Goal: Information Seeking & Learning: Learn about a topic

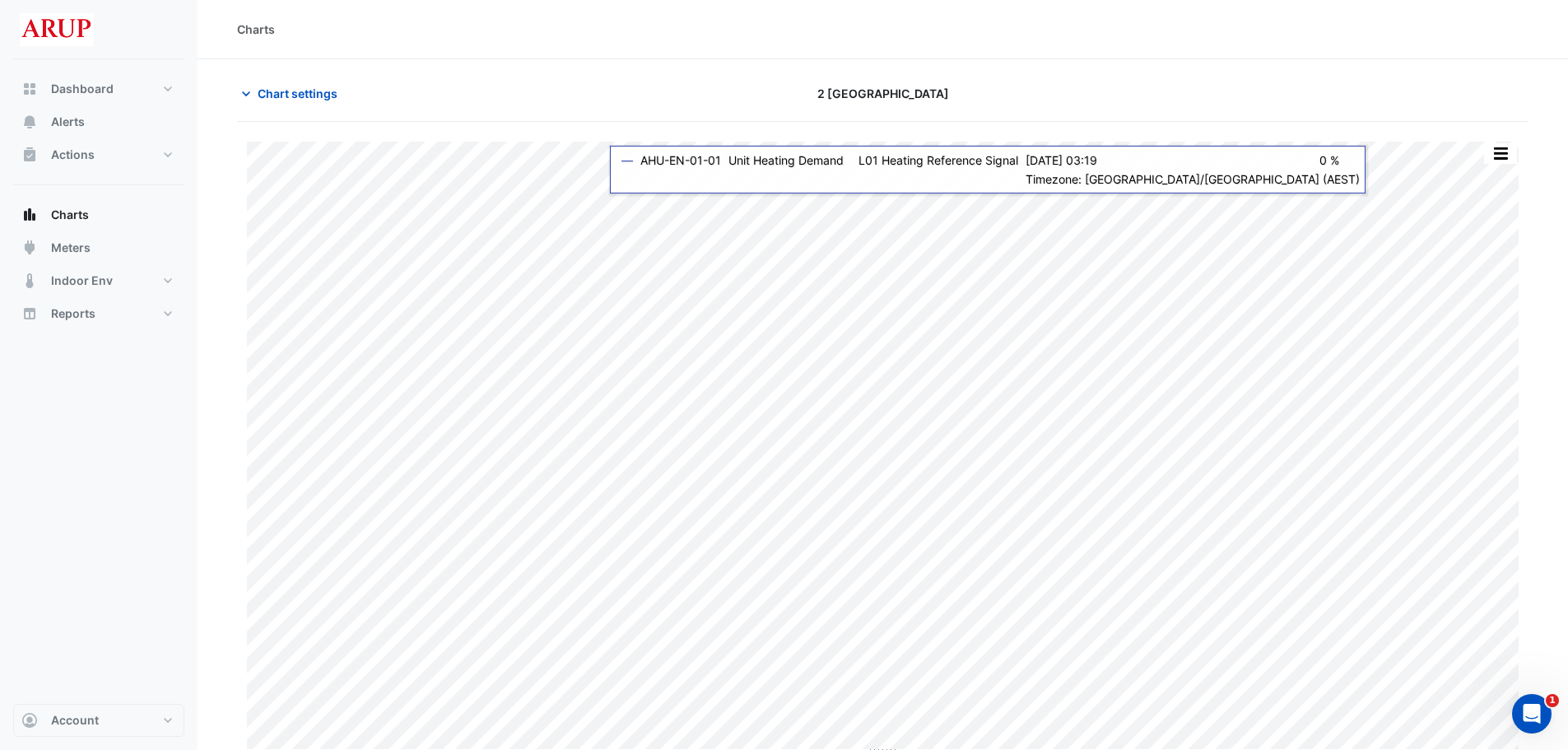
type input "**********"
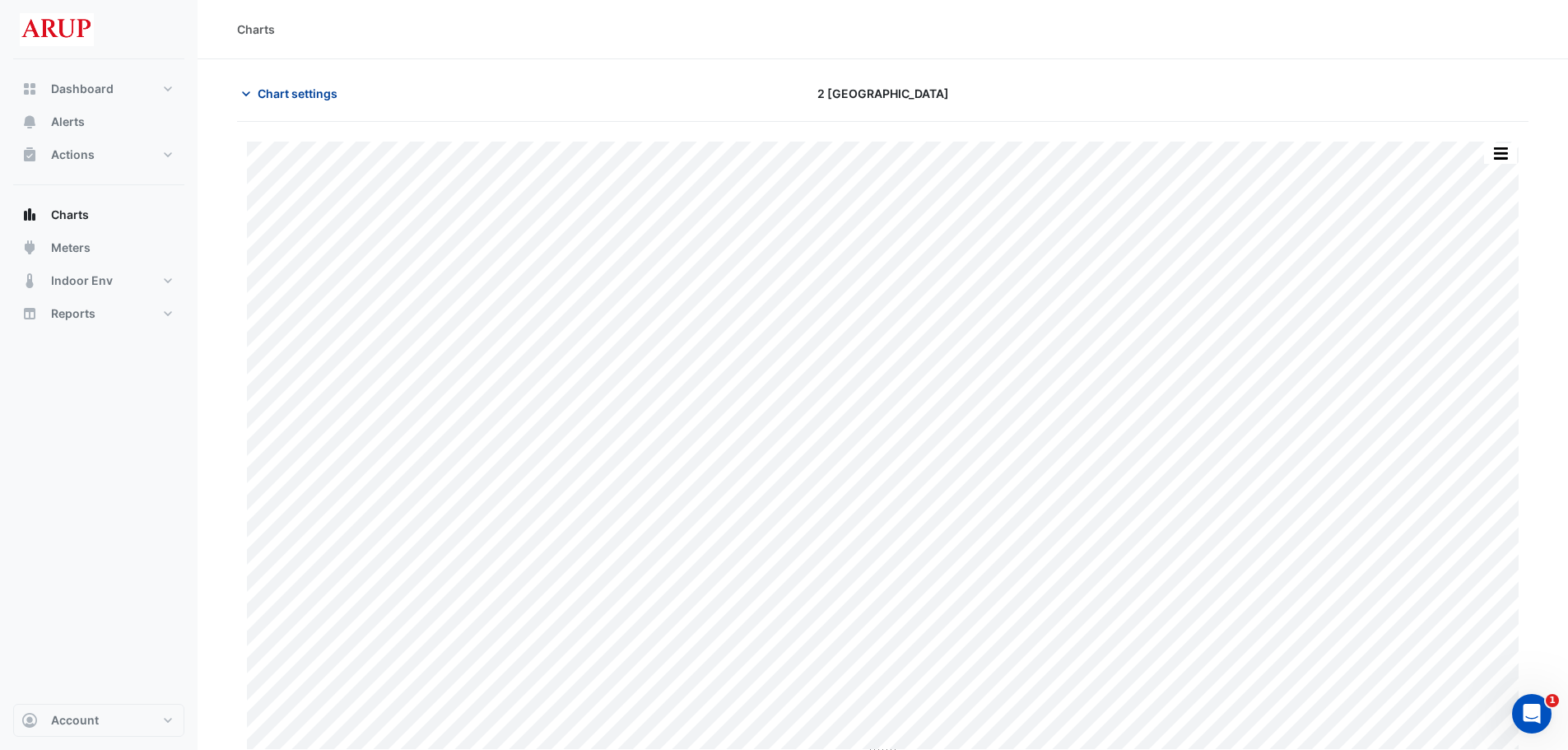
click at [248, 96] on icon "button" at bounding box center [246, 94] width 17 height 17
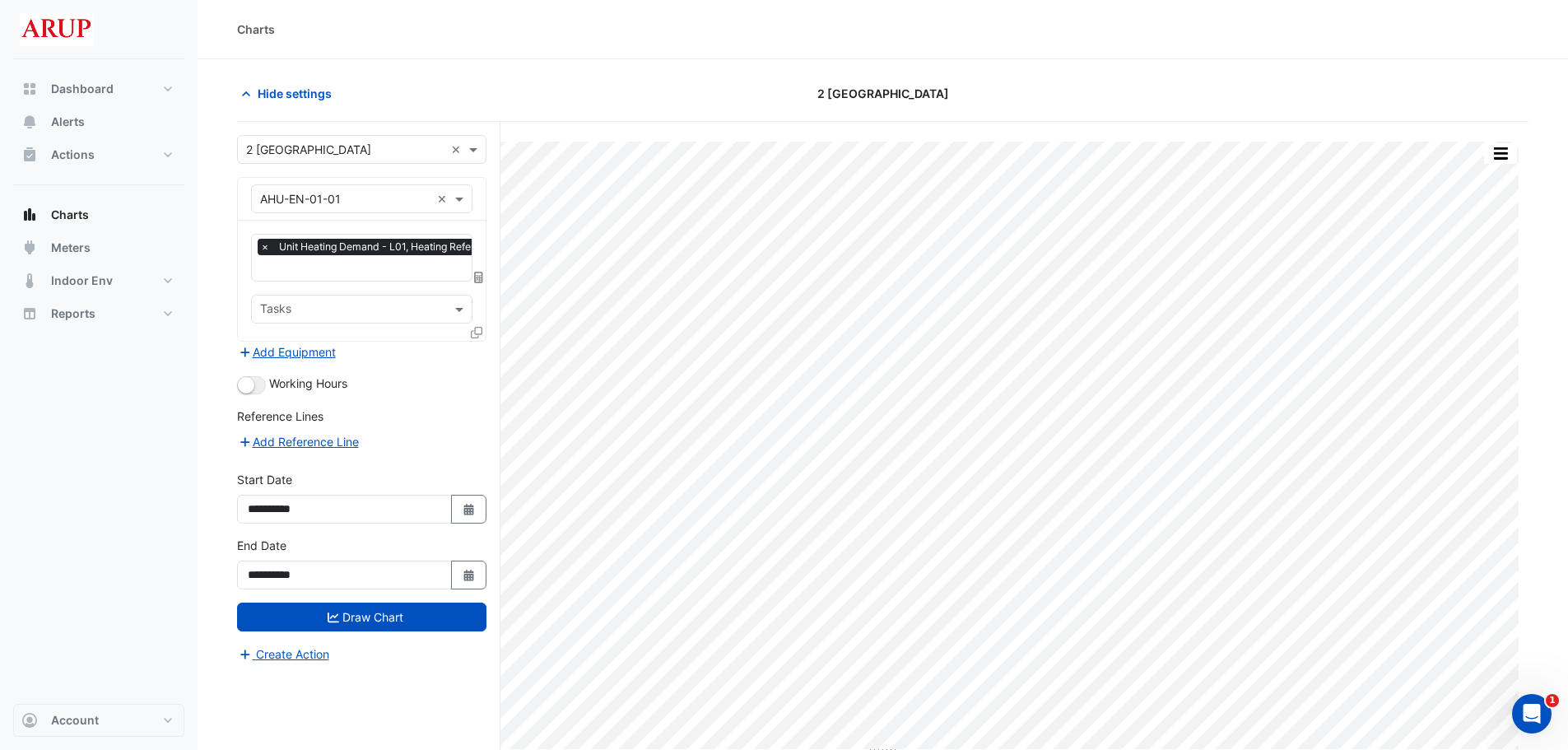
click at [559, 97] on div "Hide settings" at bounding box center [446, 93] width 437 height 29
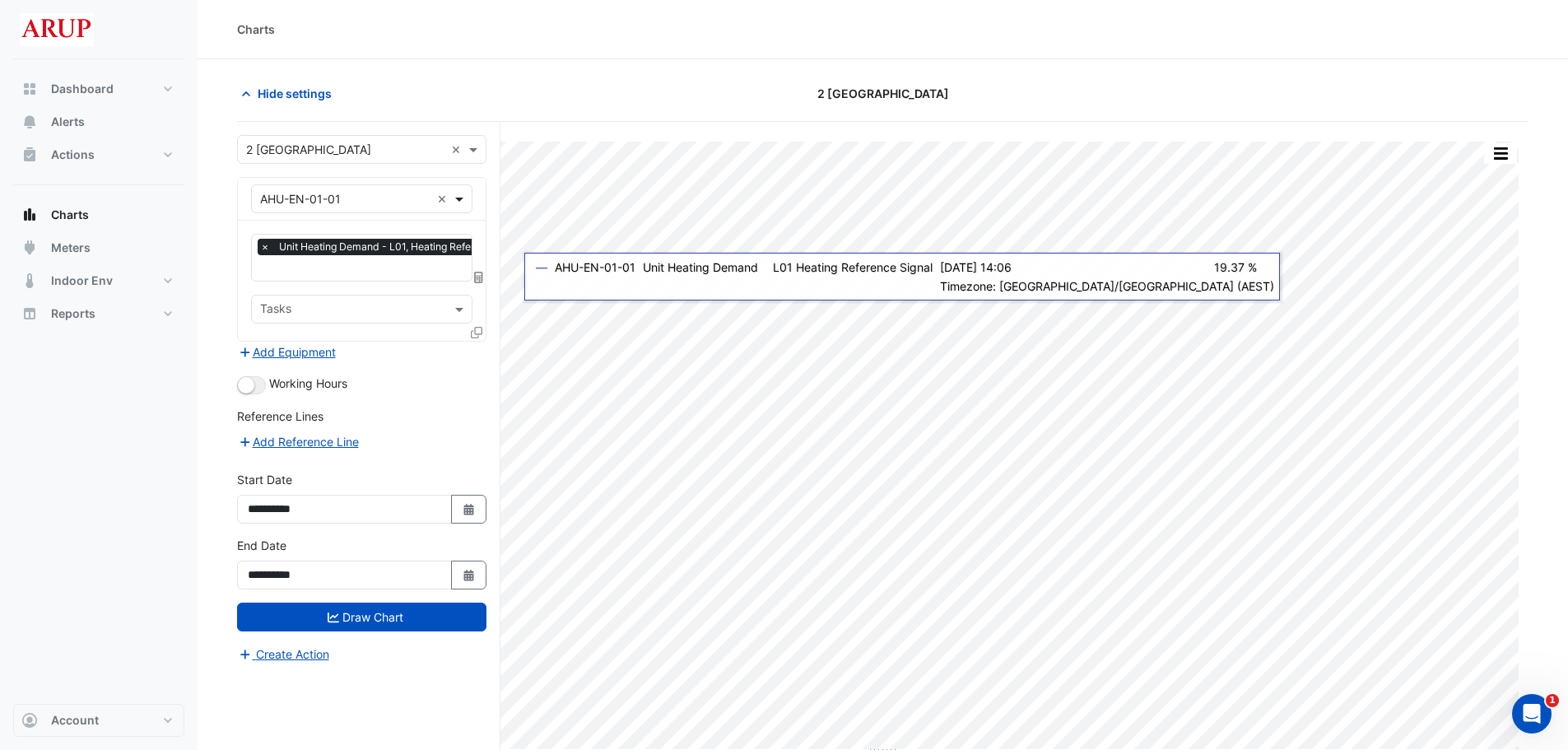
click at [458, 195] on span at bounding box center [462, 199] width 21 height 17
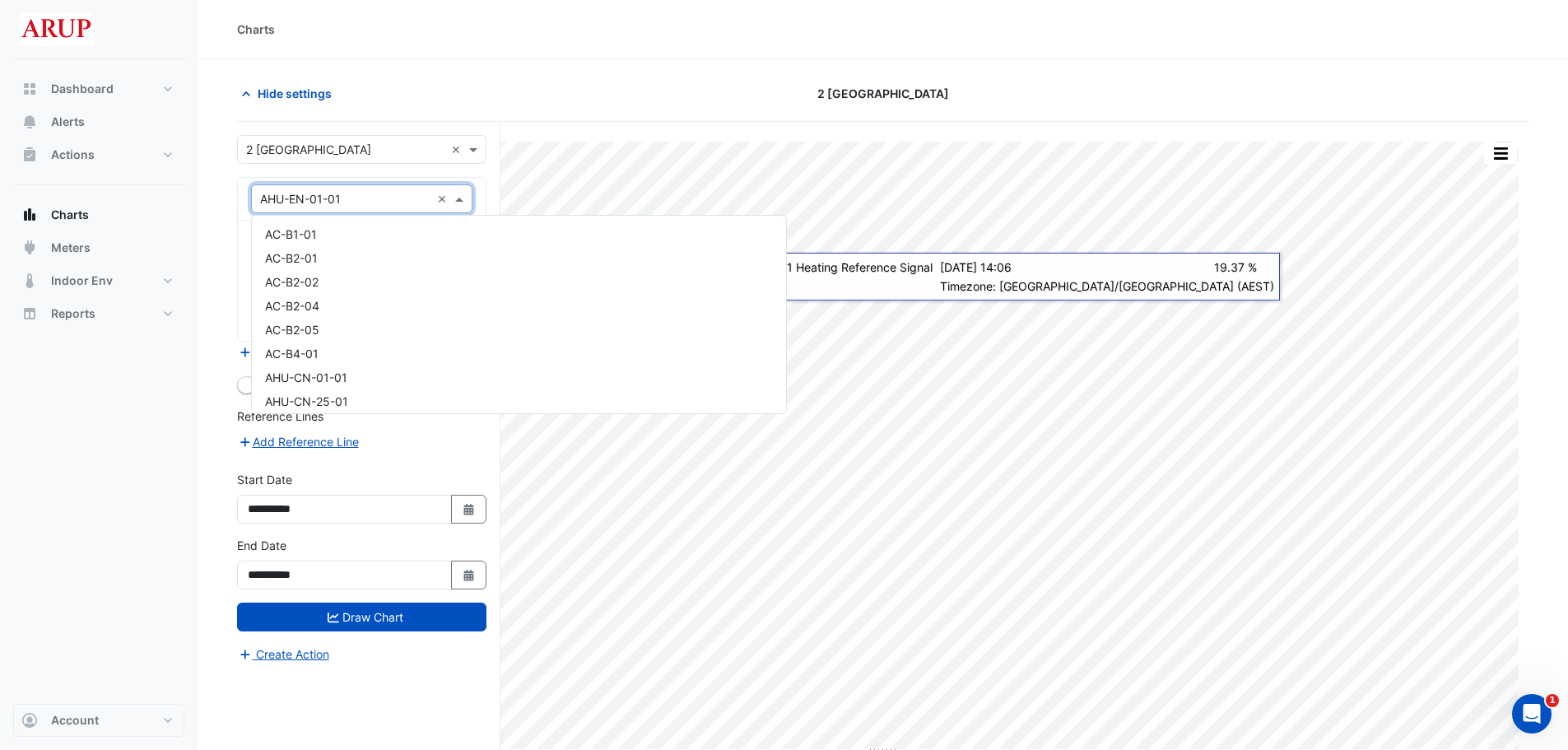
scroll to position [269, 0]
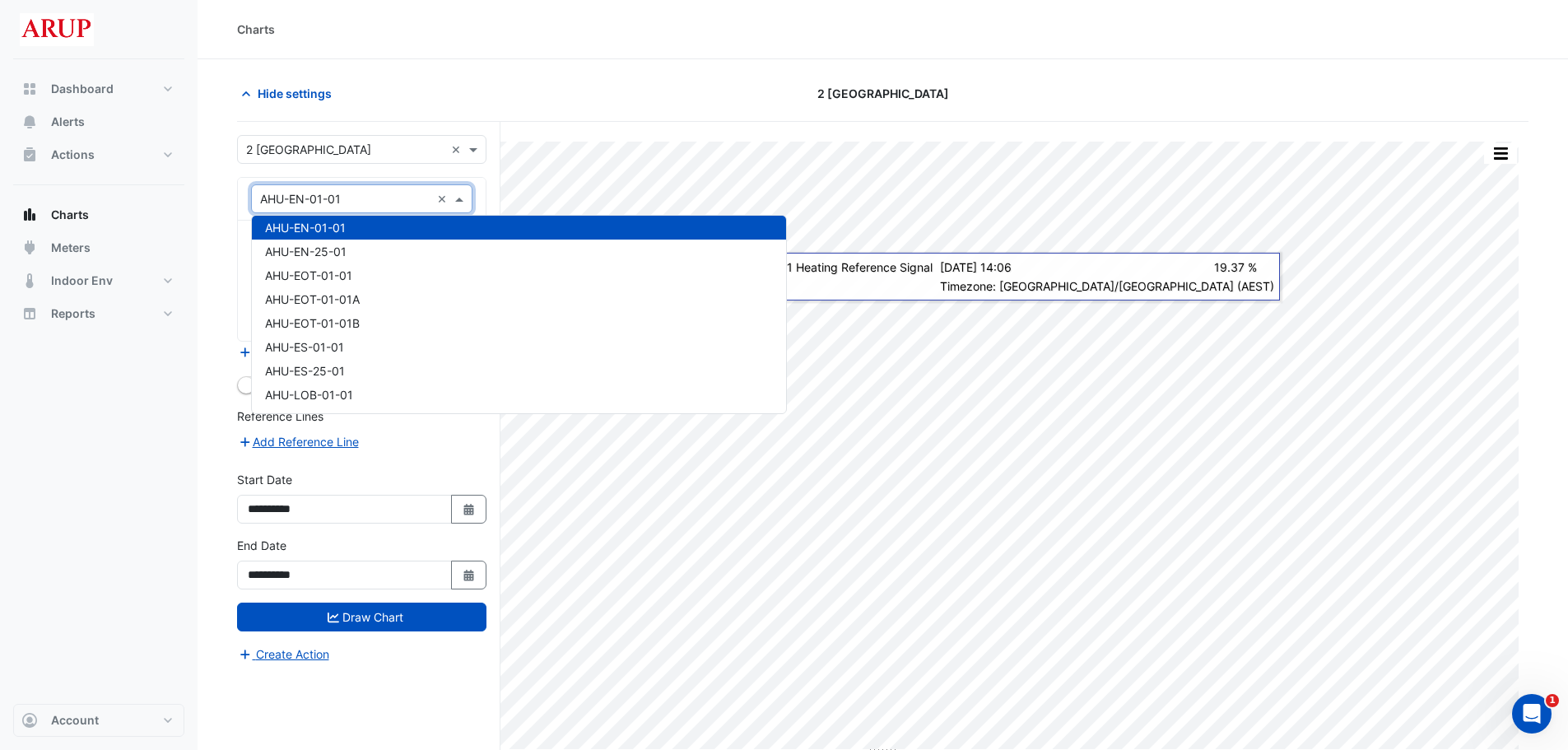
click at [458, 195] on span at bounding box center [462, 199] width 21 height 17
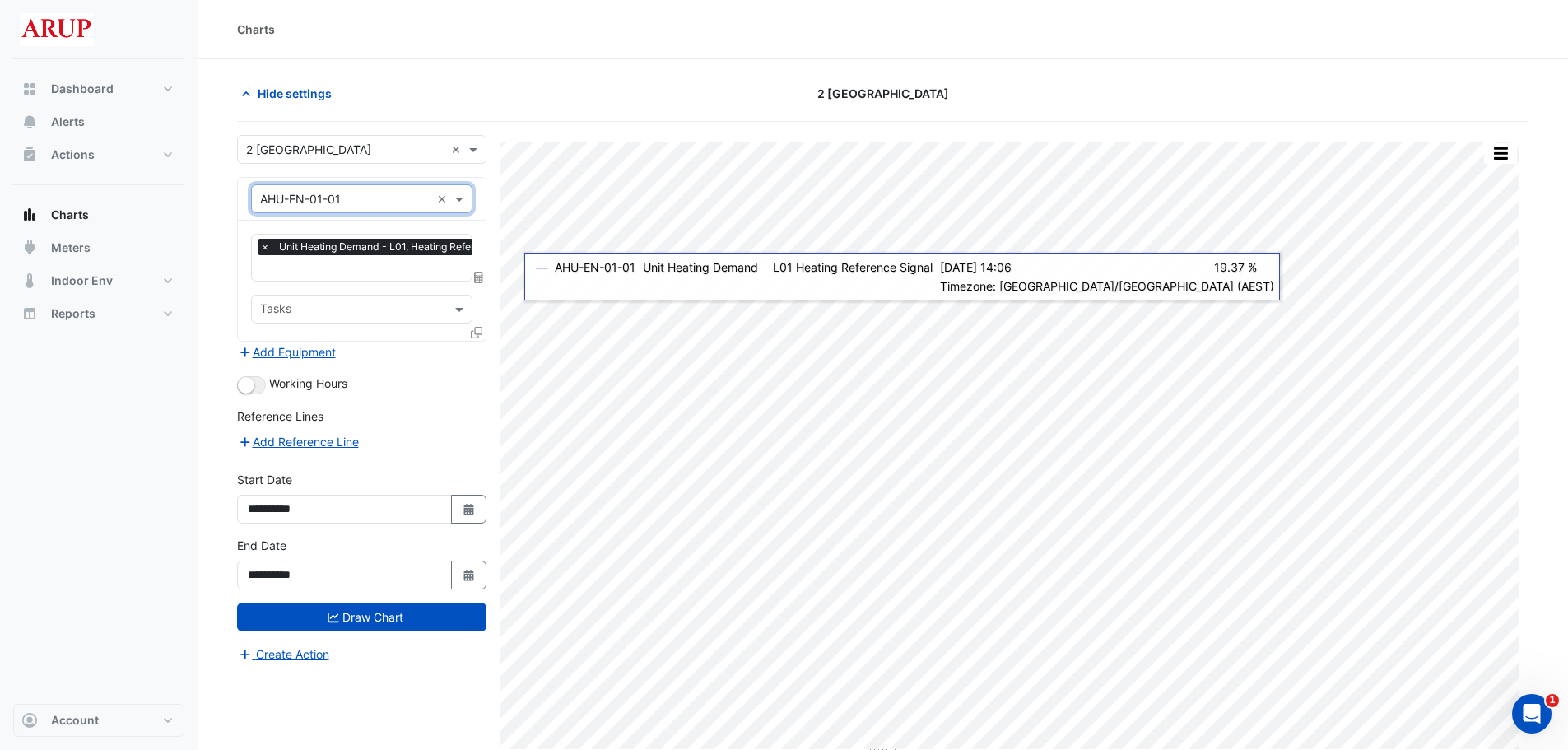
click at [264, 243] on span "×" at bounding box center [265, 247] width 15 height 17
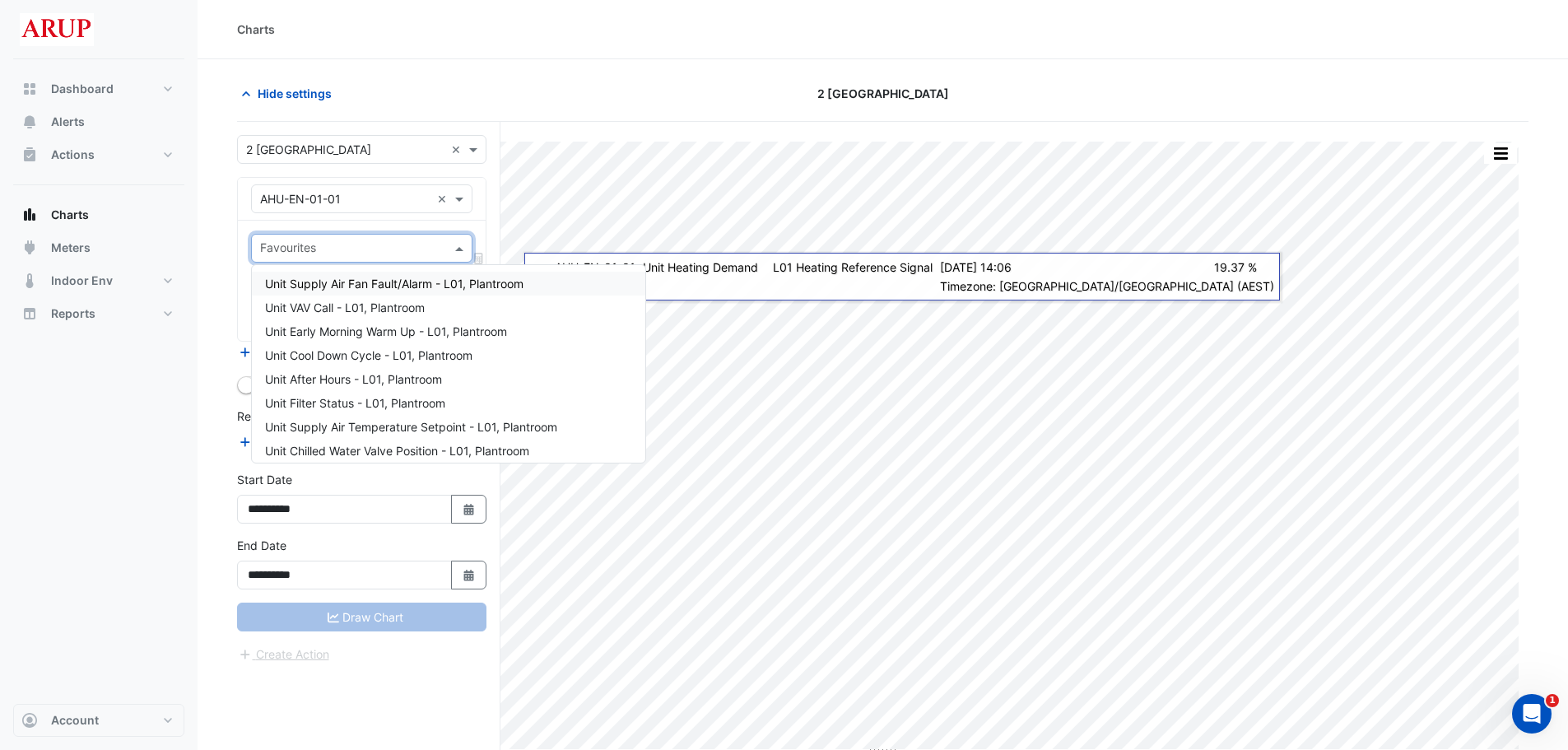
click at [455, 241] on span at bounding box center [462, 248] width 21 height 17
click at [199, 342] on section "Hide settings 2 [GEOGRAPHIC_DATA] Print Save as JPEG Save as PNG Pivot Data Tab…" at bounding box center [882, 436] width 1370 height 754
click at [456, 251] on span at bounding box center [462, 248] width 21 height 17
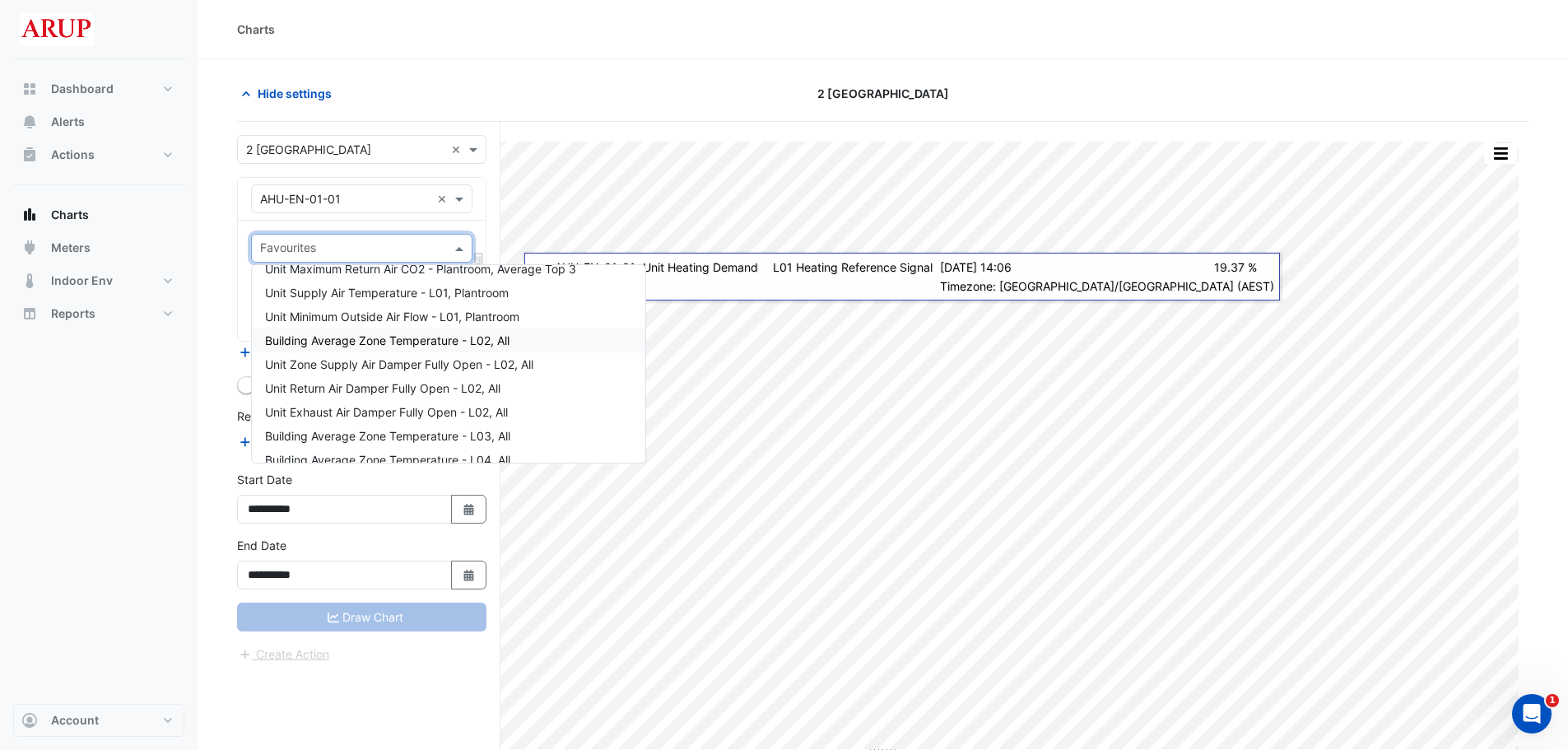
scroll to position [1236, 0]
click at [524, 316] on div "Building Average Zone Temperature - L02, All" at bounding box center [449, 313] width 393 height 24
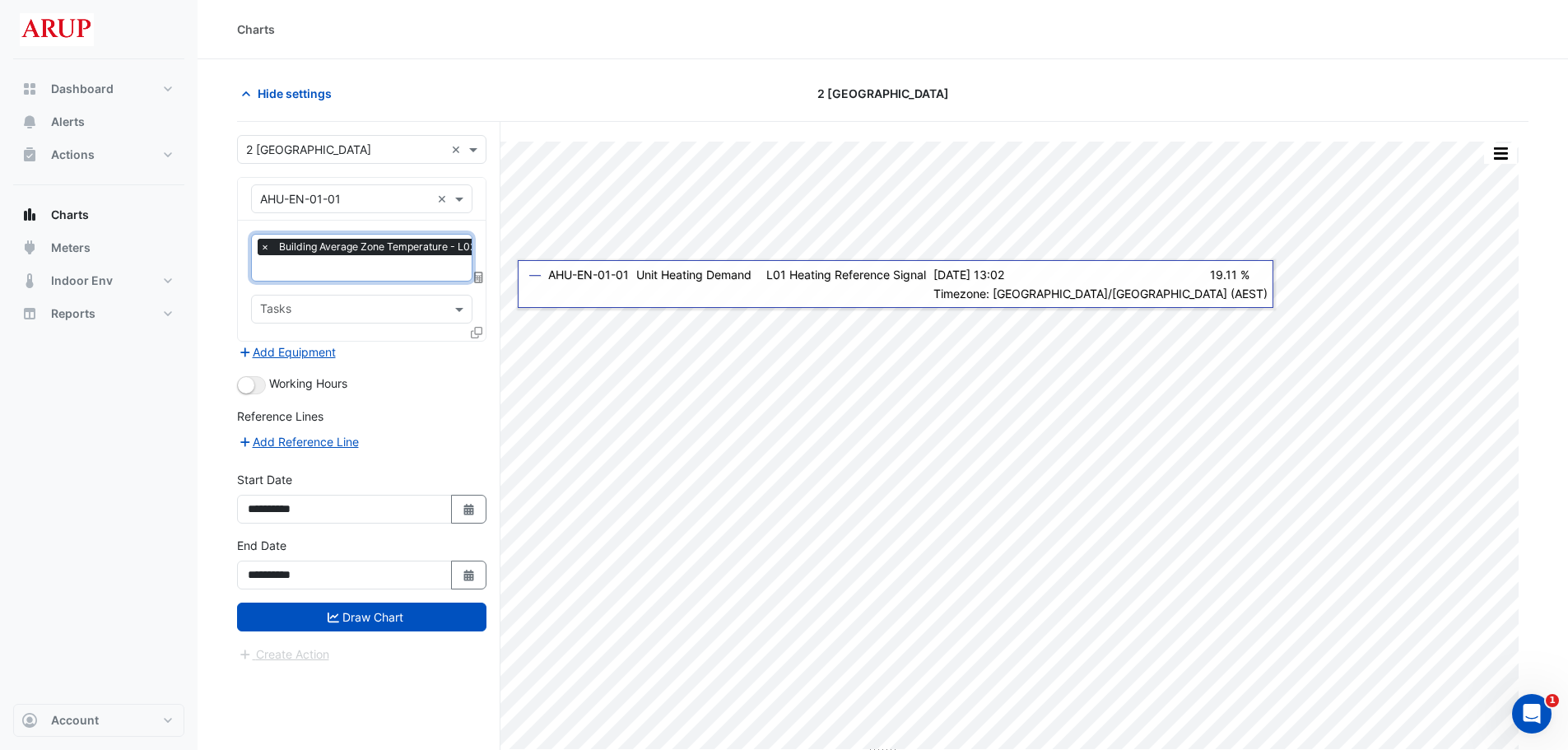
click at [266, 248] on span "×" at bounding box center [265, 247] width 15 height 17
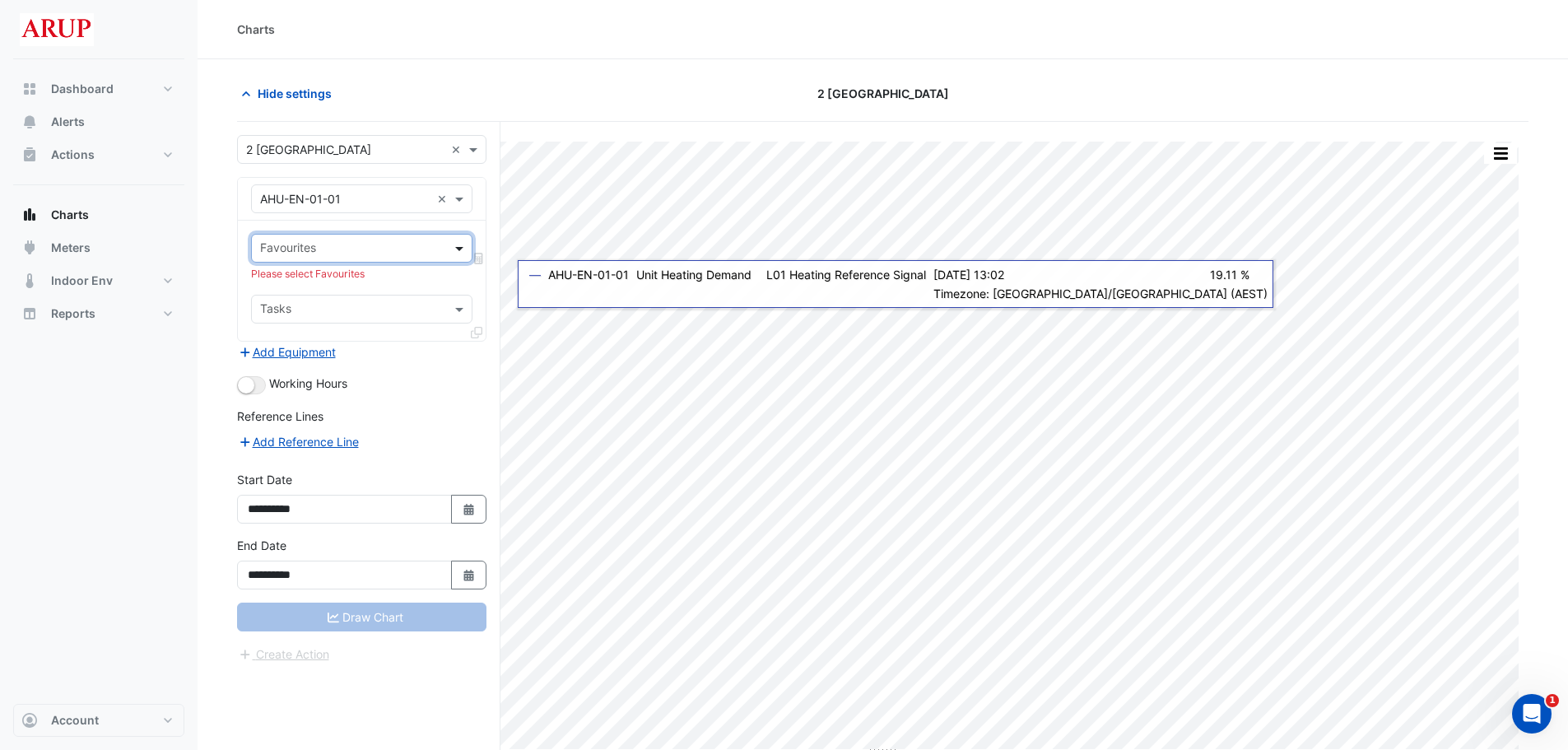
click at [459, 242] on span at bounding box center [462, 248] width 21 height 17
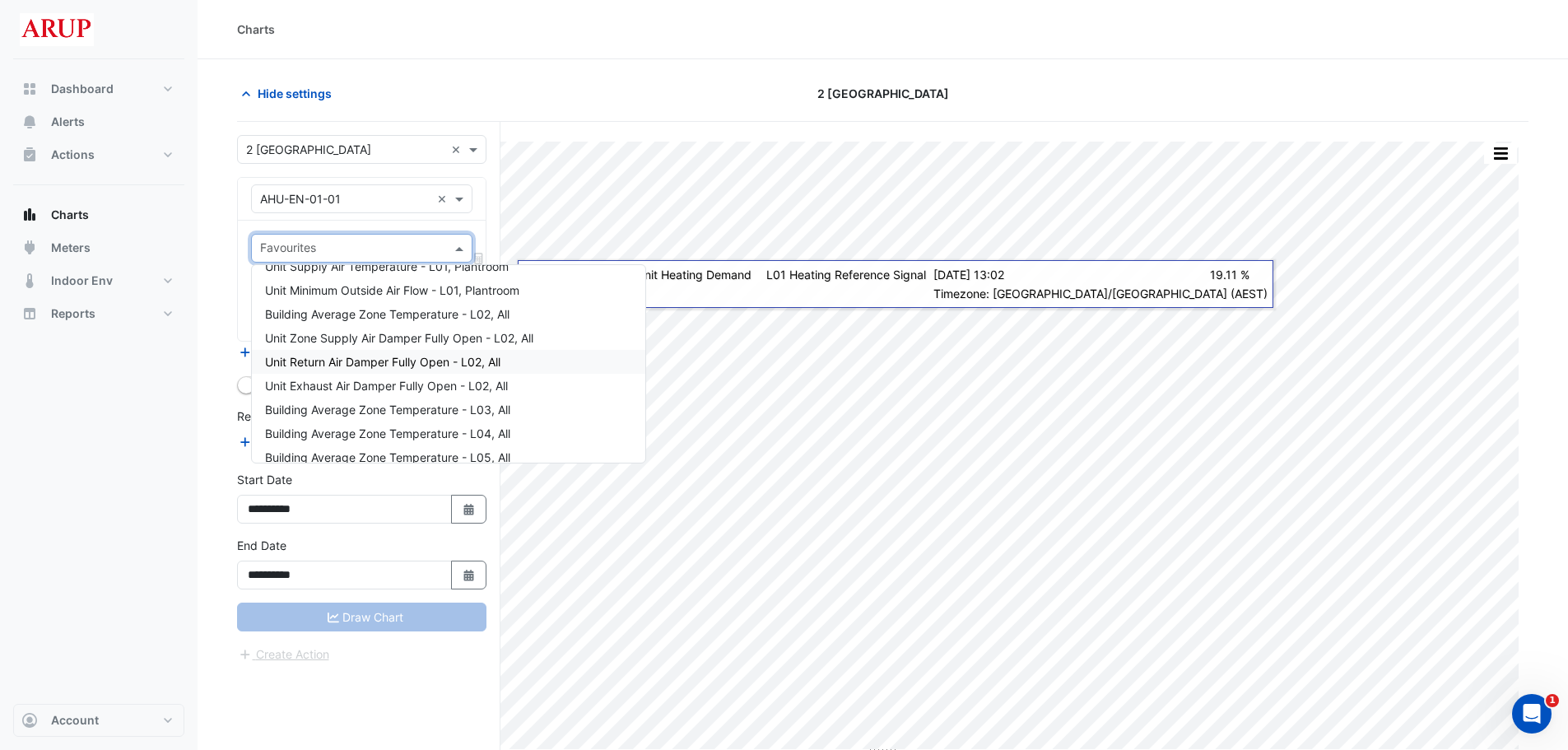
scroll to position [1317, 0]
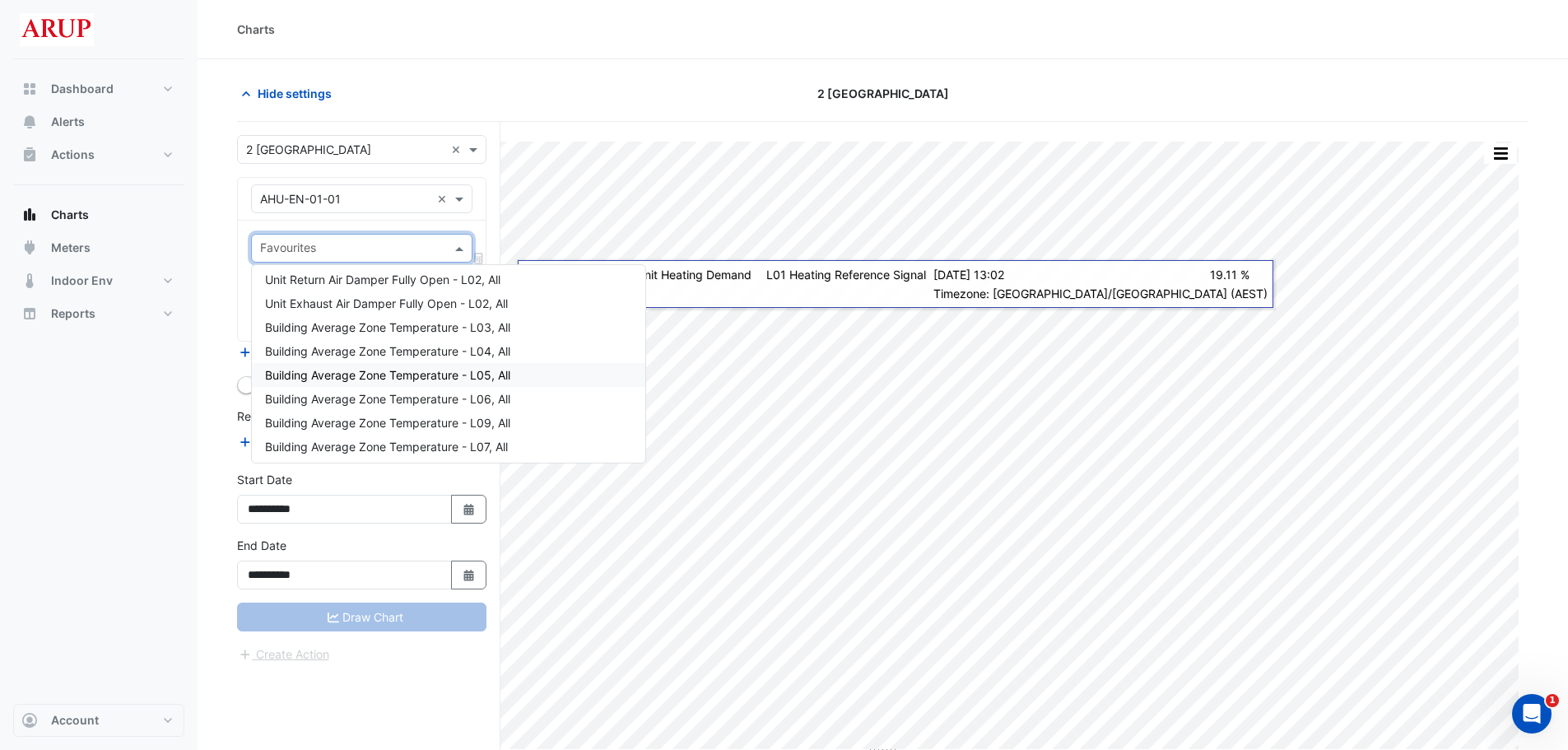
click at [531, 382] on div "Building Average Zone Temperature - L05, All" at bounding box center [449, 375] width 393 height 24
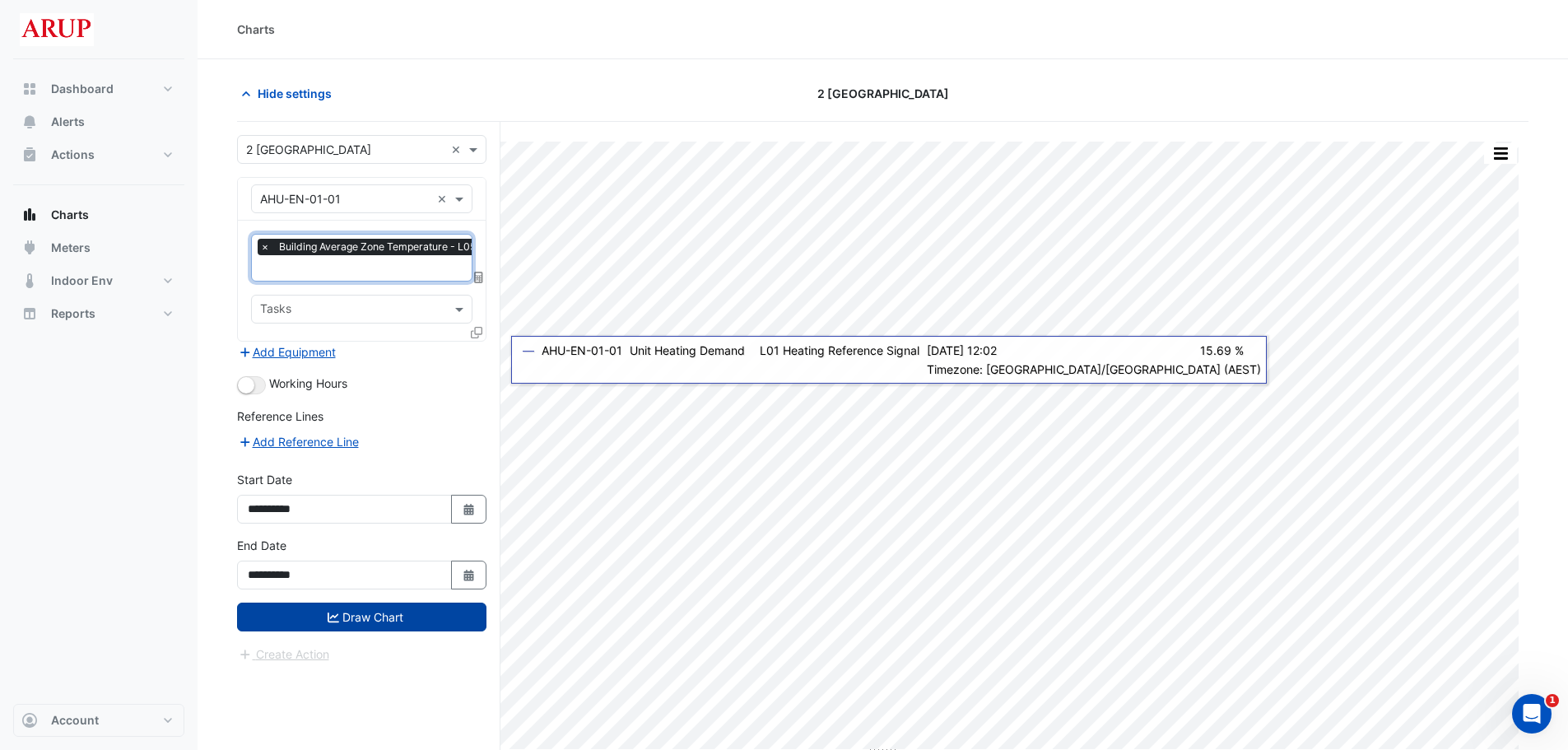
click at [370, 621] on button "Draw Chart" at bounding box center [361, 617] width 249 height 29
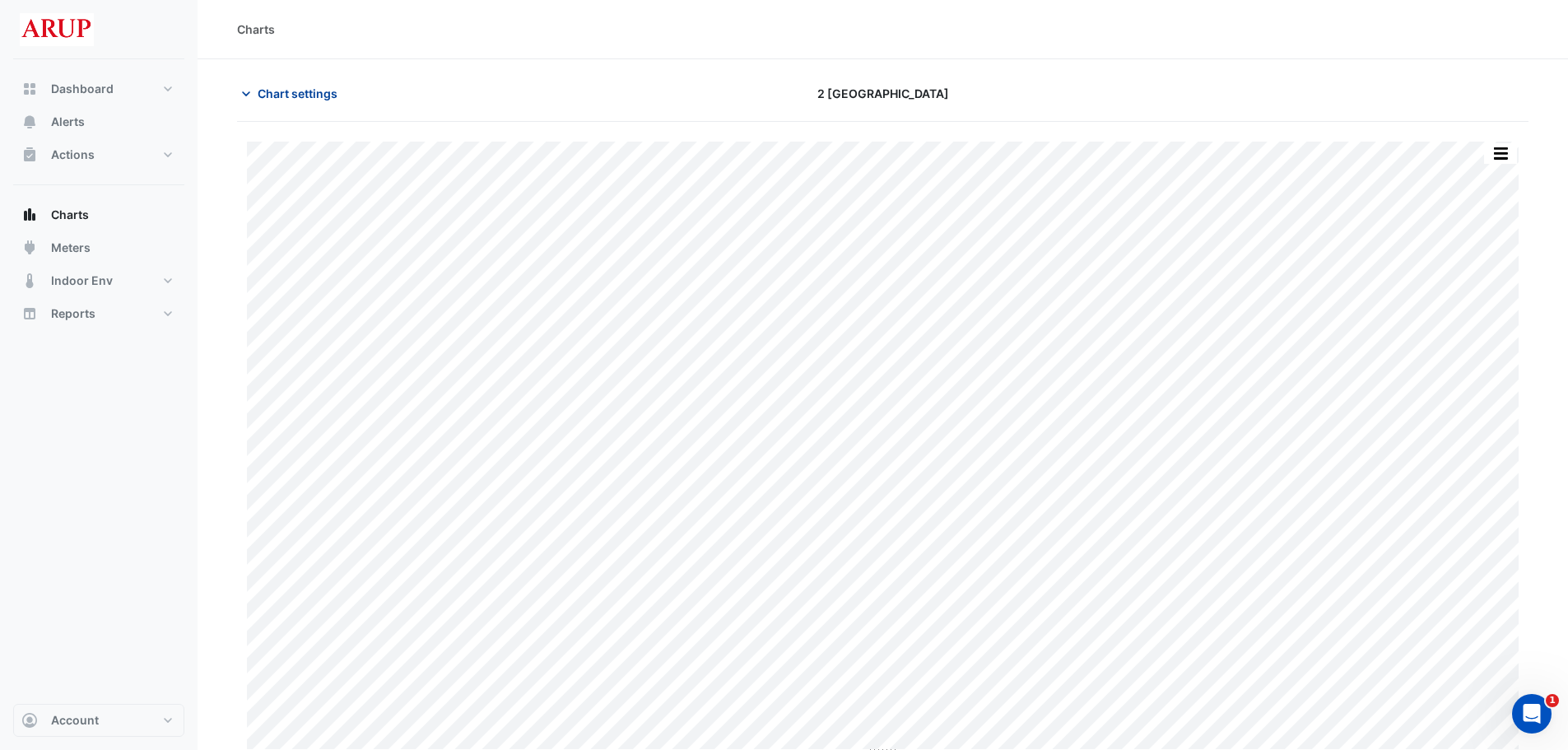
click at [249, 95] on icon "button" at bounding box center [246, 94] width 17 height 17
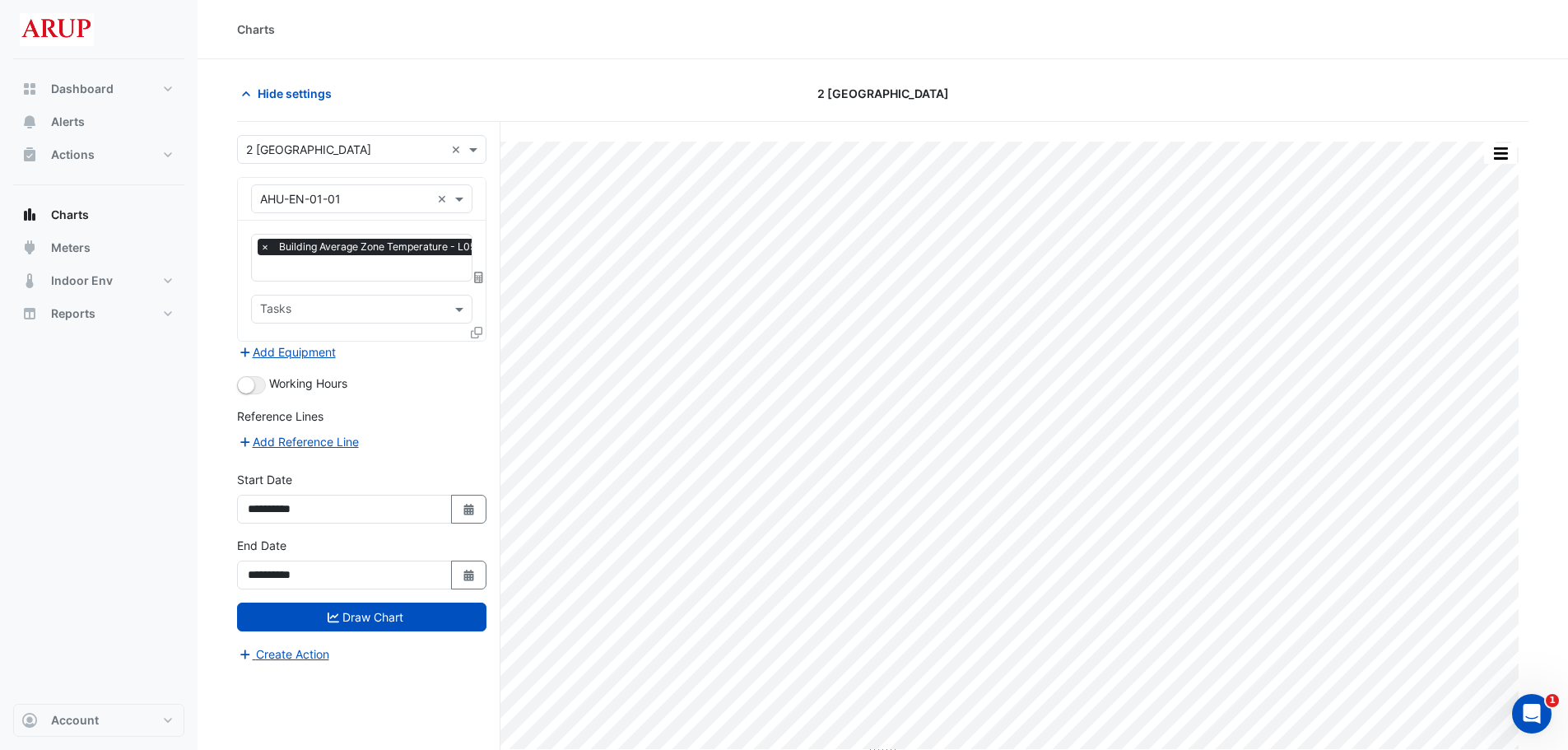
click at [478, 276] on icon at bounding box center [479, 278] width 9 height 11
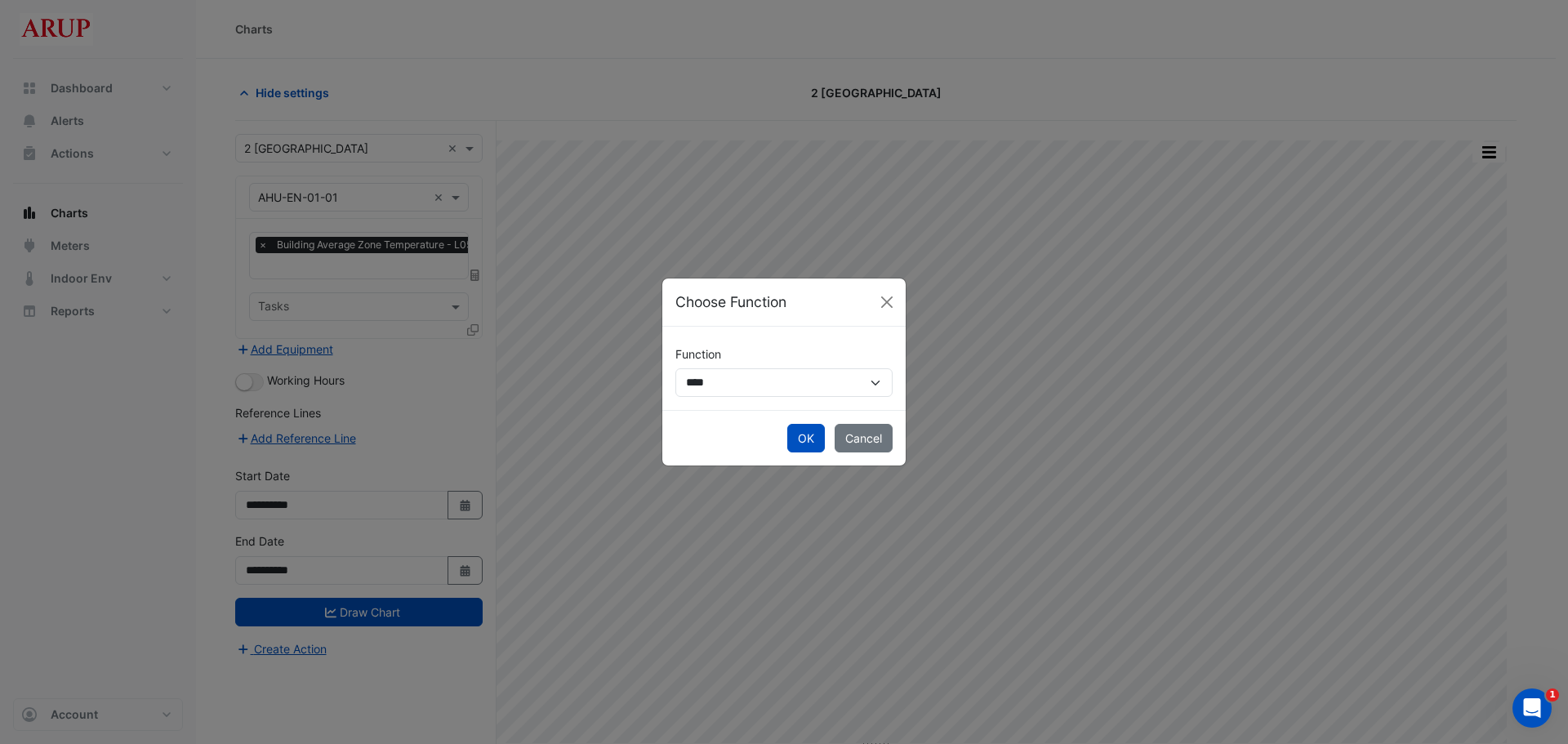
click at [879, 398] on div "**********" at bounding box center [784, 368] width 244 height 83
click at [866, 387] on select "**********" at bounding box center [784, 383] width 217 height 29
select select "******"
click at [676, 369] on select "**********" at bounding box center [784, 383] width 217 height 29
select select
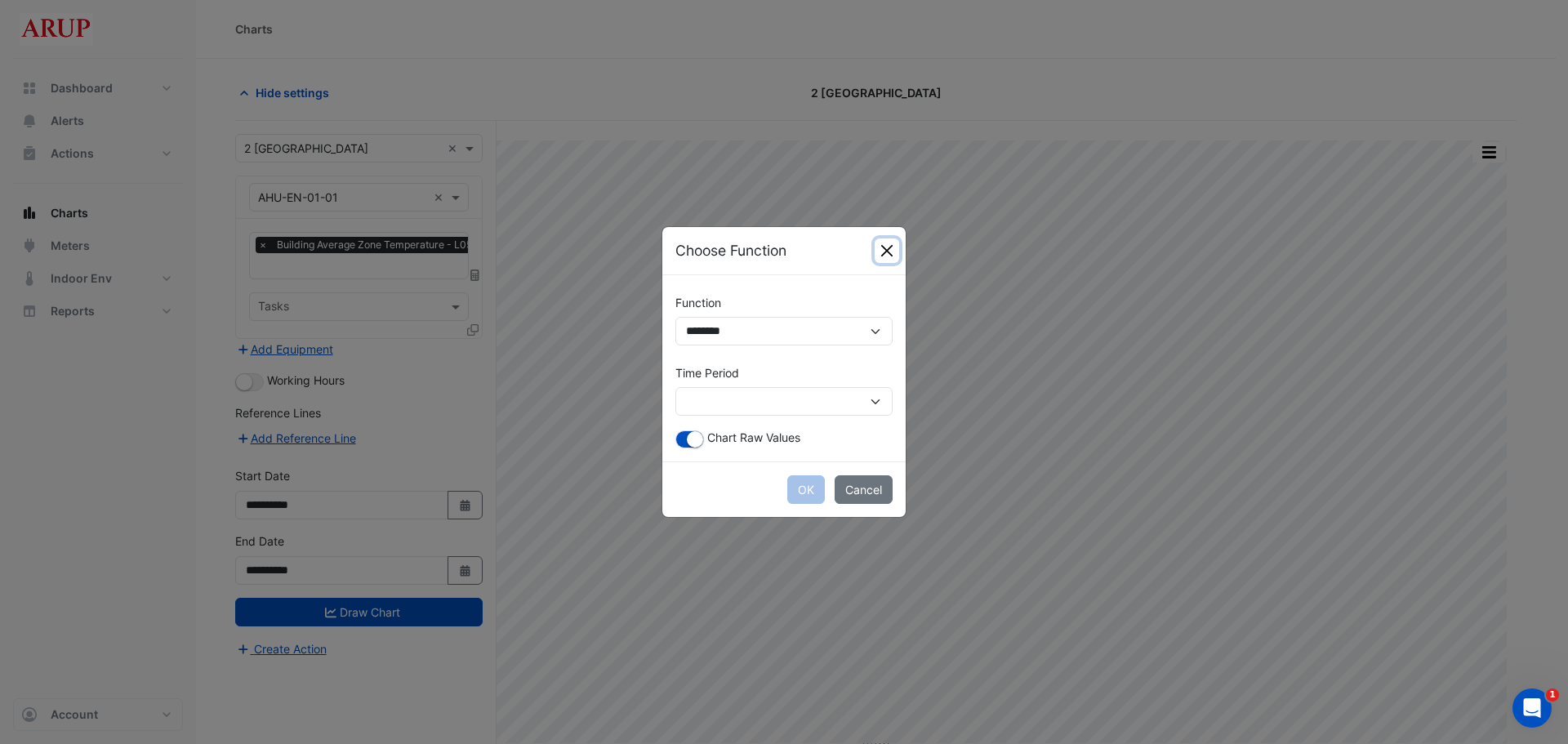
click at [893, 256] on button "Close" at bounding box center [887, 251] width 24 height 24
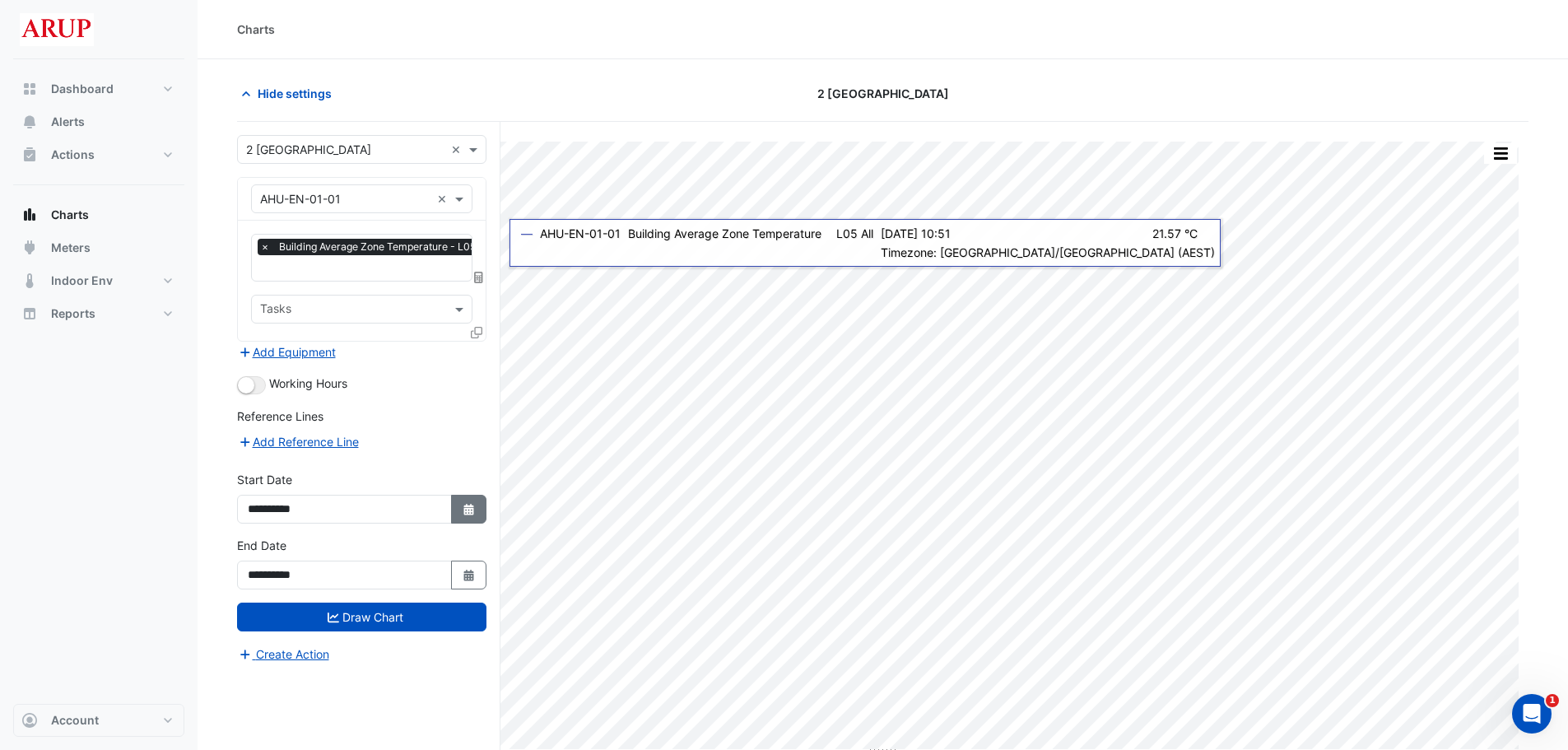
click at [473, 512] on icon "button" at bounding box center [468, 510] width 10 height 11
select select "*"
select select "****"
click at [473, 511] on icon "button" at bounding box center [468, 510] width 10 height 11
click at [470, 509] on icon "button" at bounding box center [468, 510] width 10 height 11
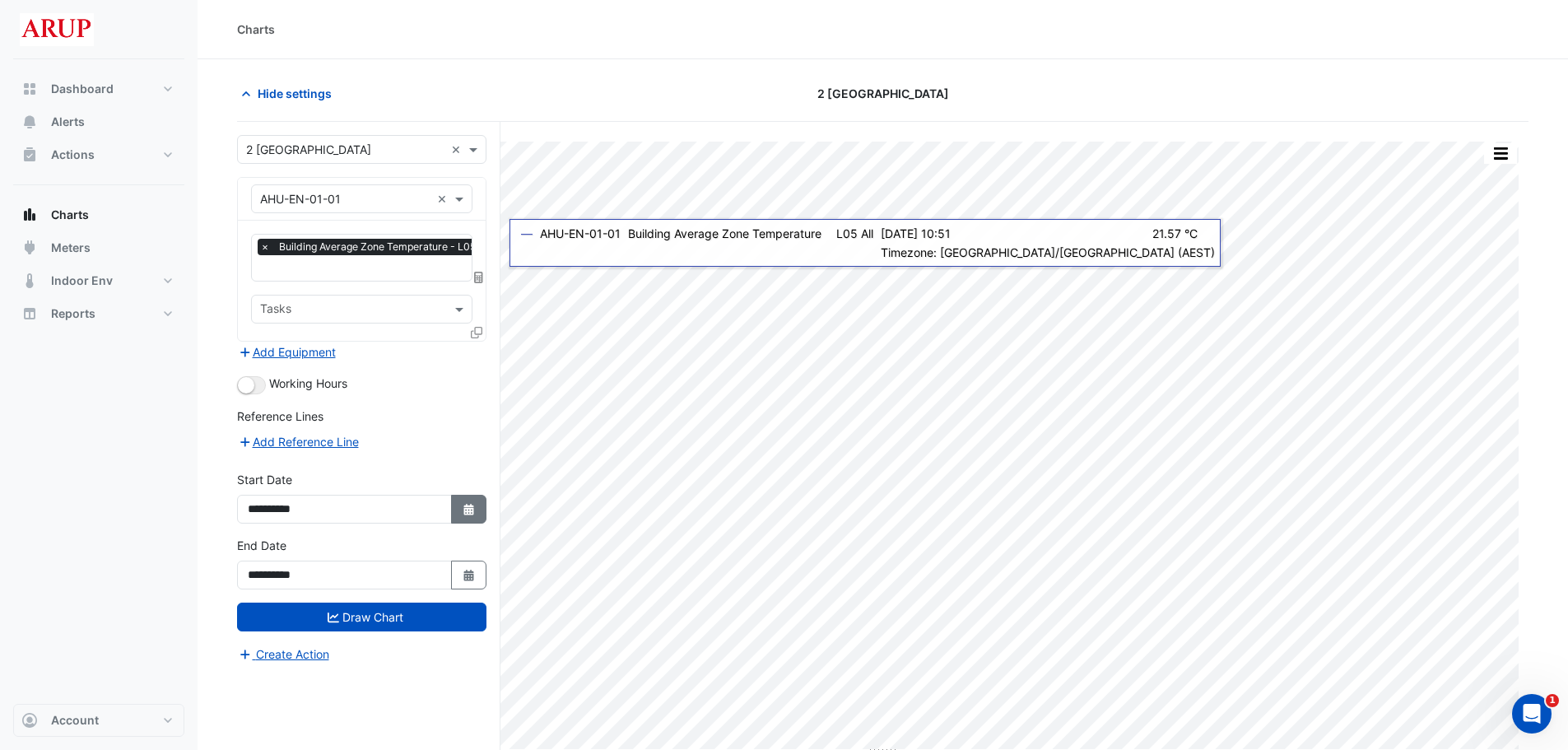
select select "*"
select select "****"
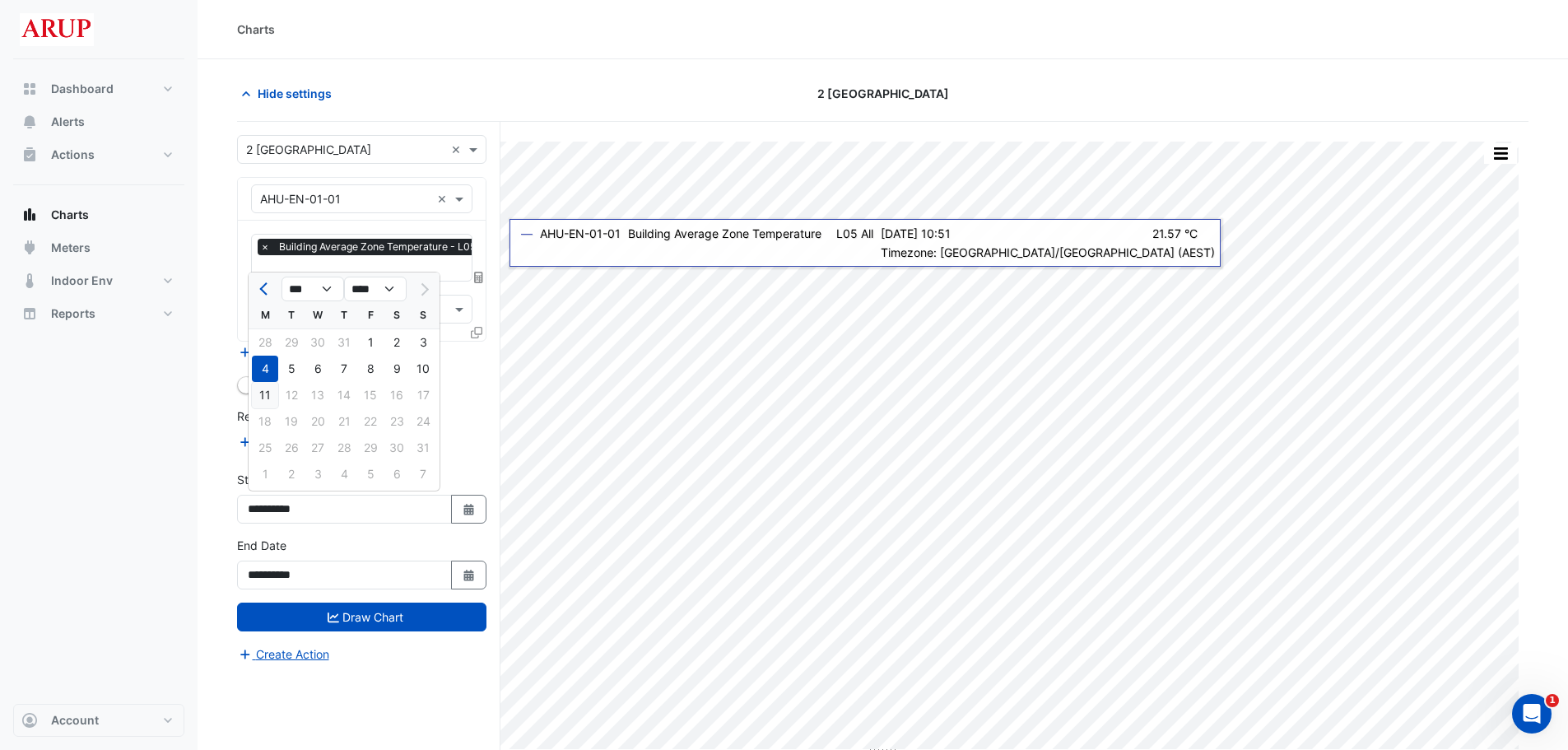
click at [260, 395] on div "11" at bounding box center [265, 395] width 26 height 26
type input "**********"
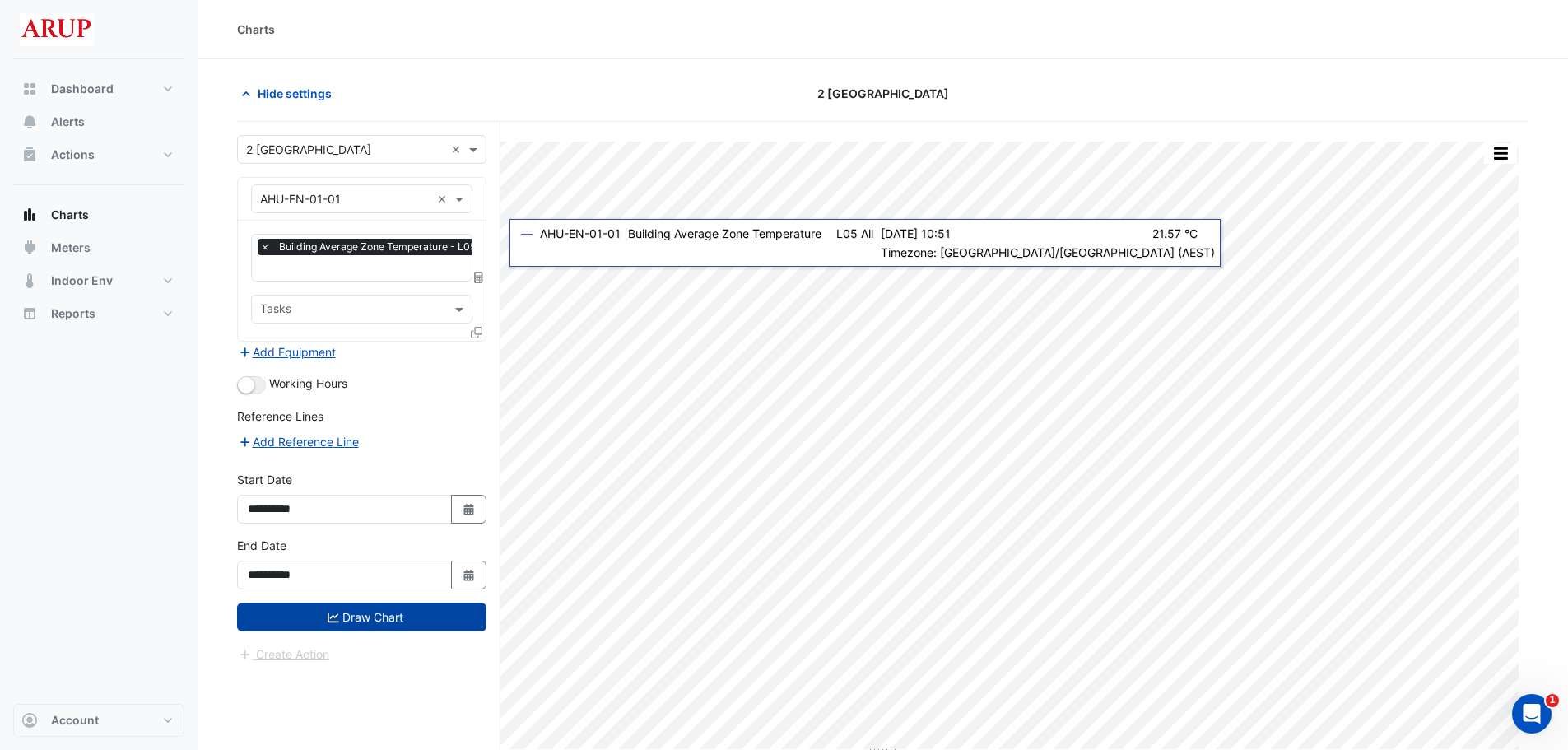
click at [380, 614] on button "Draw Chart" at bounding box center [361, 617] width 249 height 29
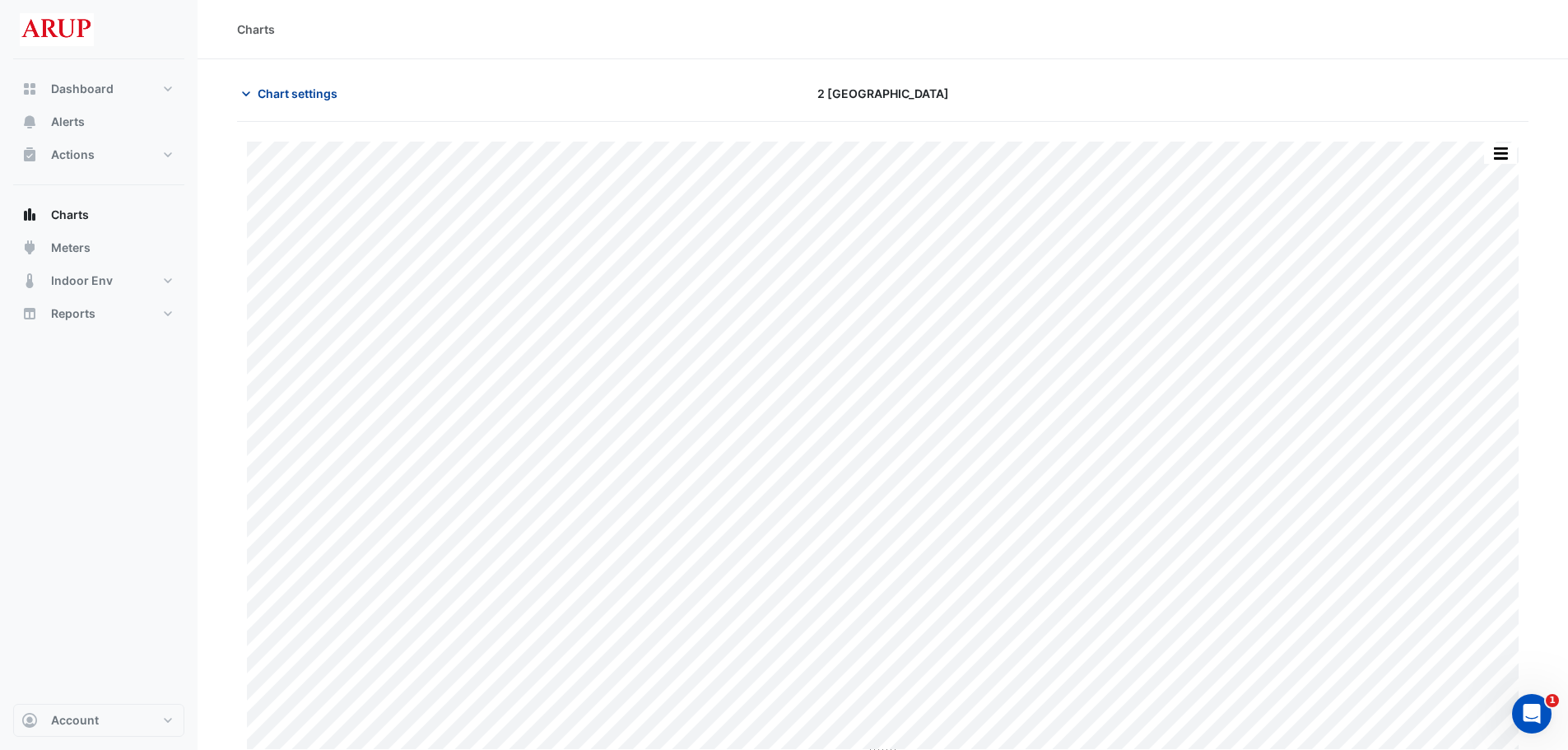
click at [247, 98] on icon "button" at bounding box center [246, 94] width 17 height 17
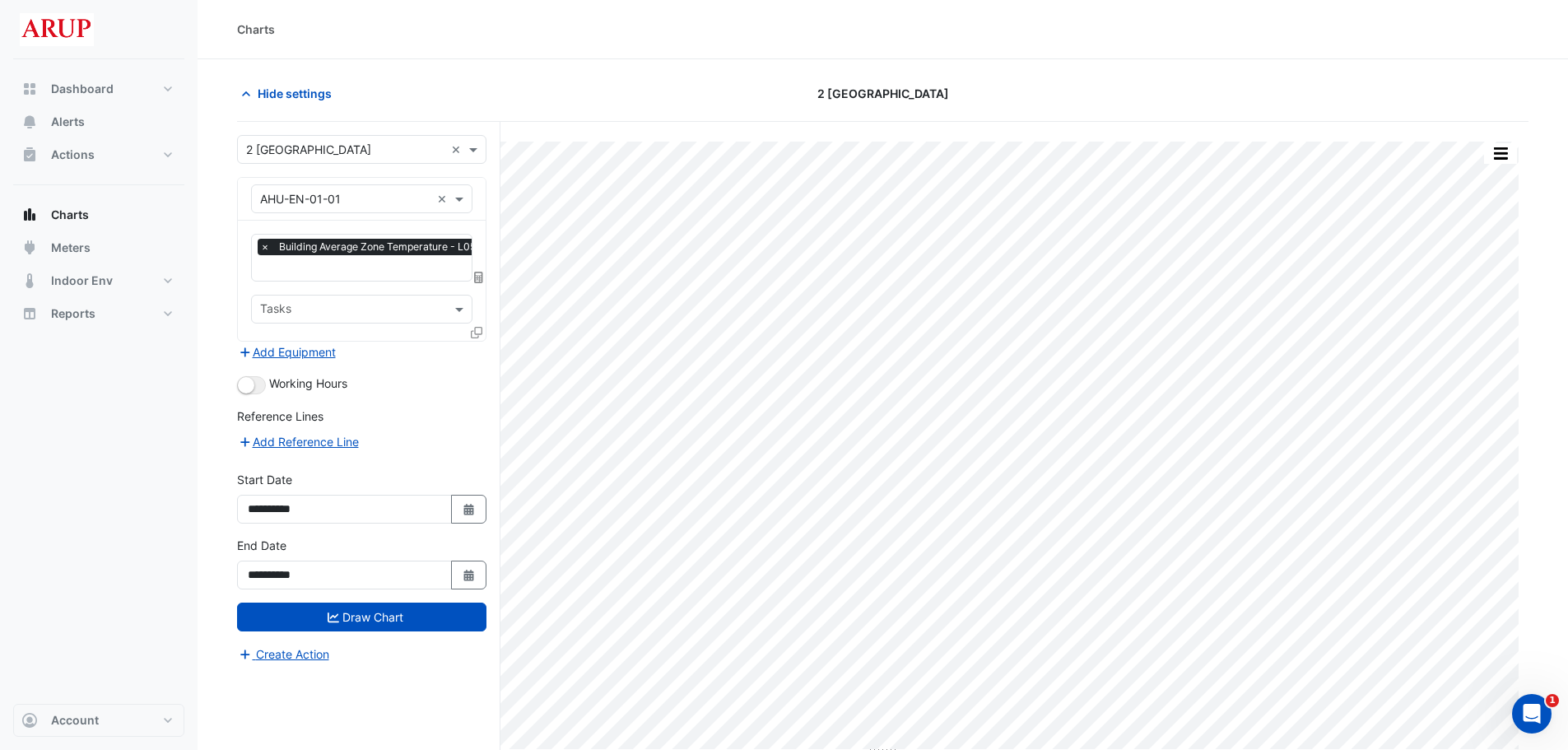
click at [482, 279] on icon at bounding box center [479, 278] width 9 height 11
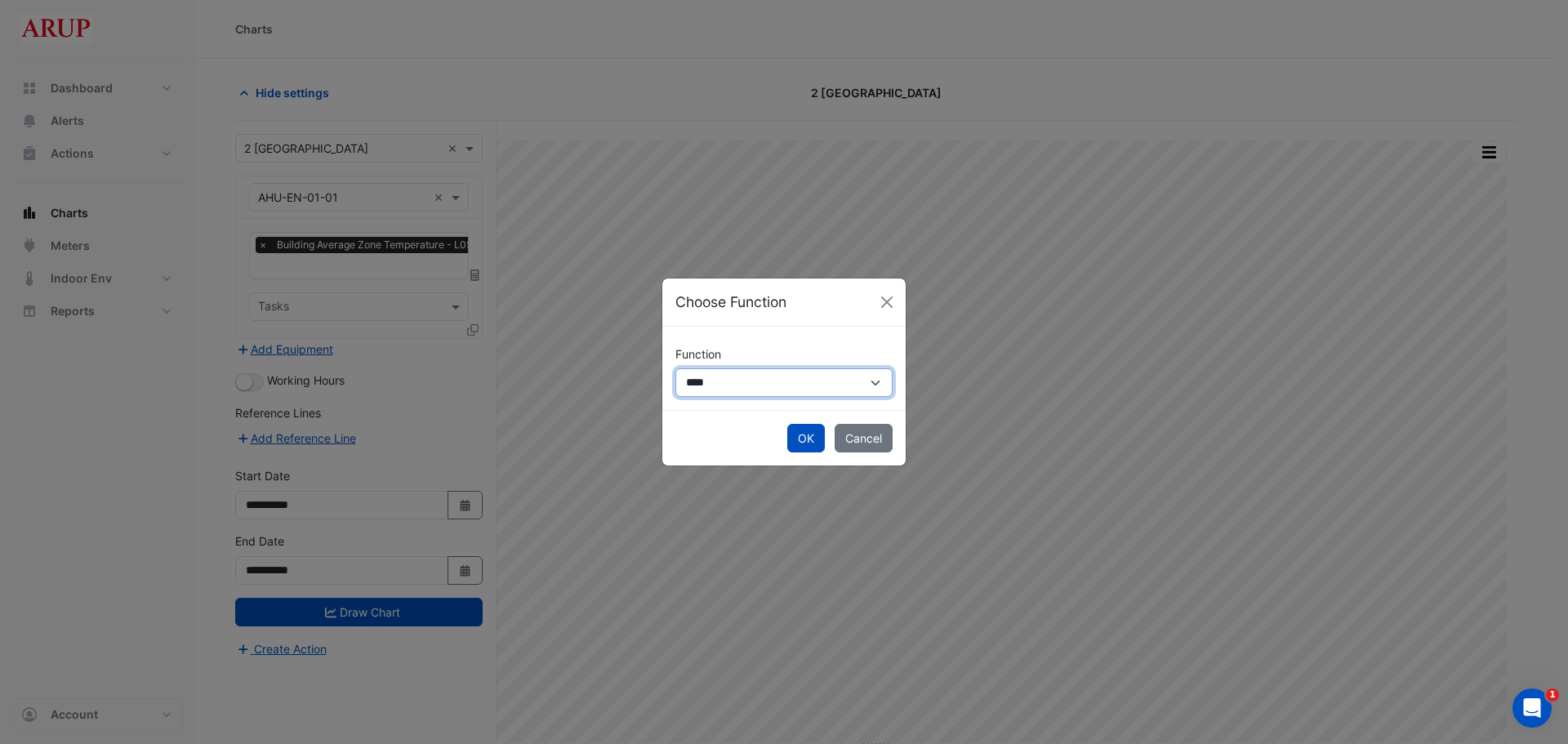
click at [861, 378] on select "**********" at bounding box center [784, 383] width 217 height 29
select select "******"
click at [676, 369] on select "**********" at bounding box center [784, 383] width 217 height 29
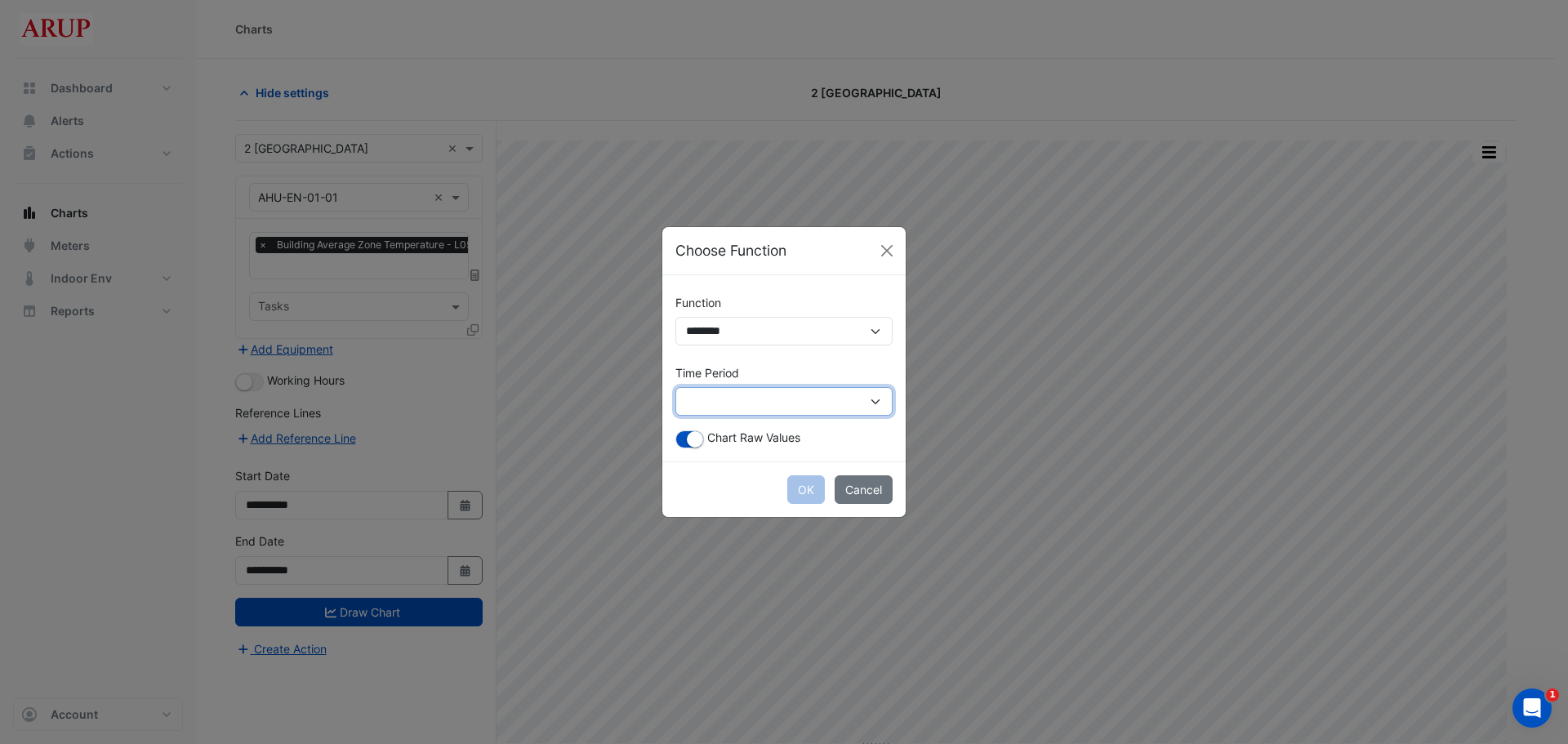
click at [850, 396] on select "**********" at bounding box center [784, 401] width 217 height 29
click at [866, 392] on select "**********" at bounding box center [784, 401] width 217 height 29
click at [806, 495] on div "OK Cancel" at bounding box center [784, 489] width 244 height 56
click at [878, 394] on select "**********" at bounding box center [784, 401] width 217 height 29
select select "*********"
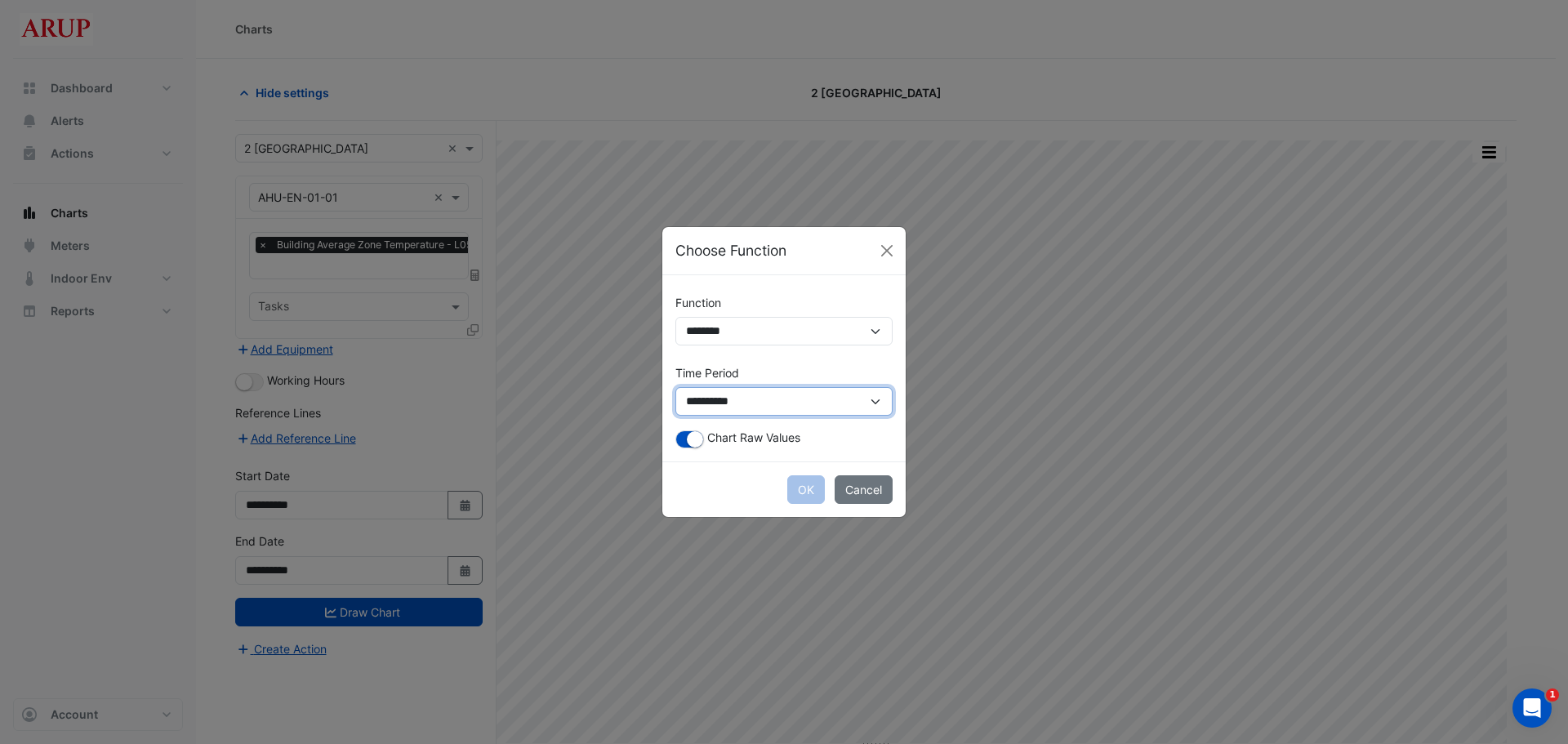
click at [676, 387] on select "**********" at bounding box center [784, 401] width 217 height 29
click at [807, 494] on button "OK" at bounding box center [806, 489] width 37 height 29
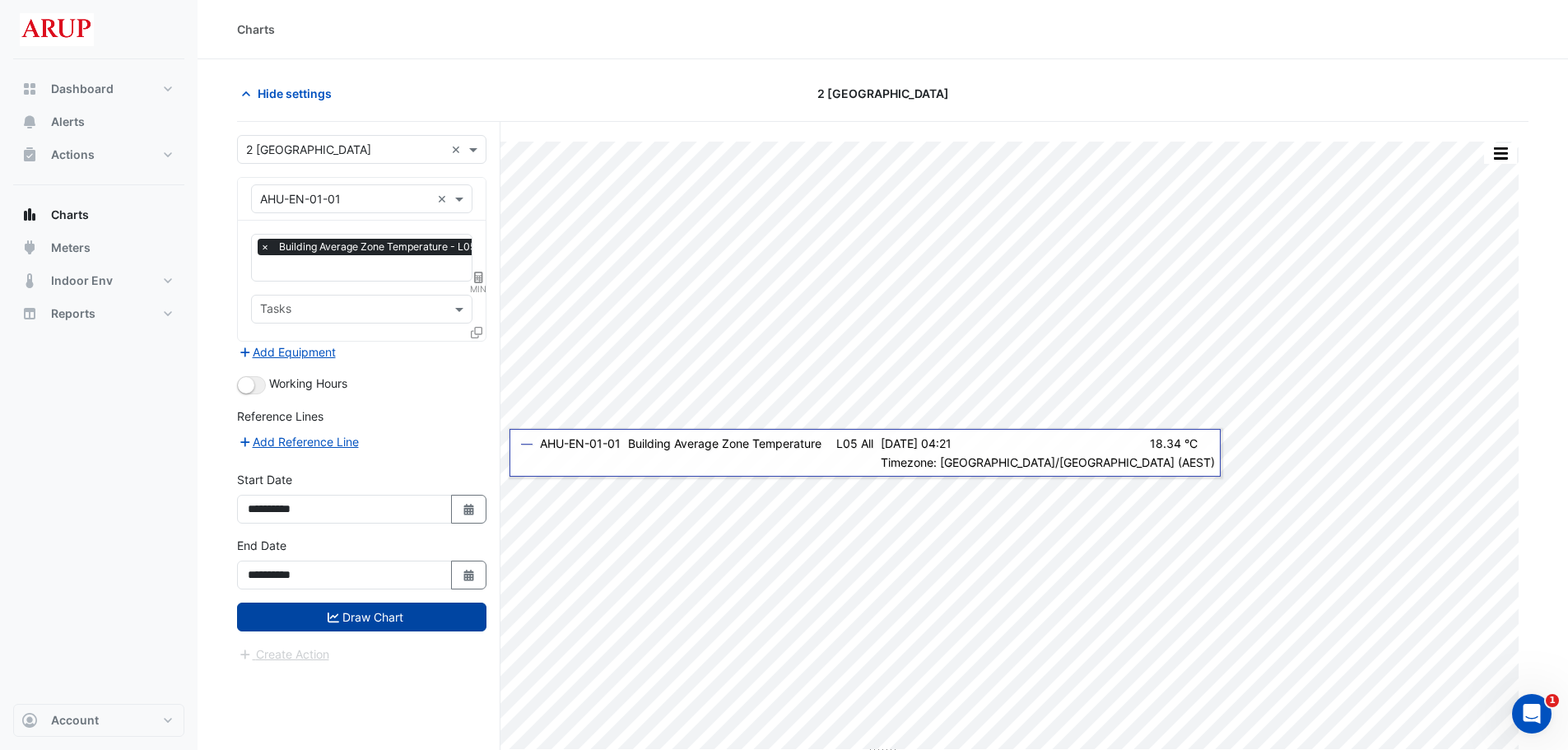
click at [356, 616] on button "Draw Chart" at bounding box center [361, 617] width 249 height 29
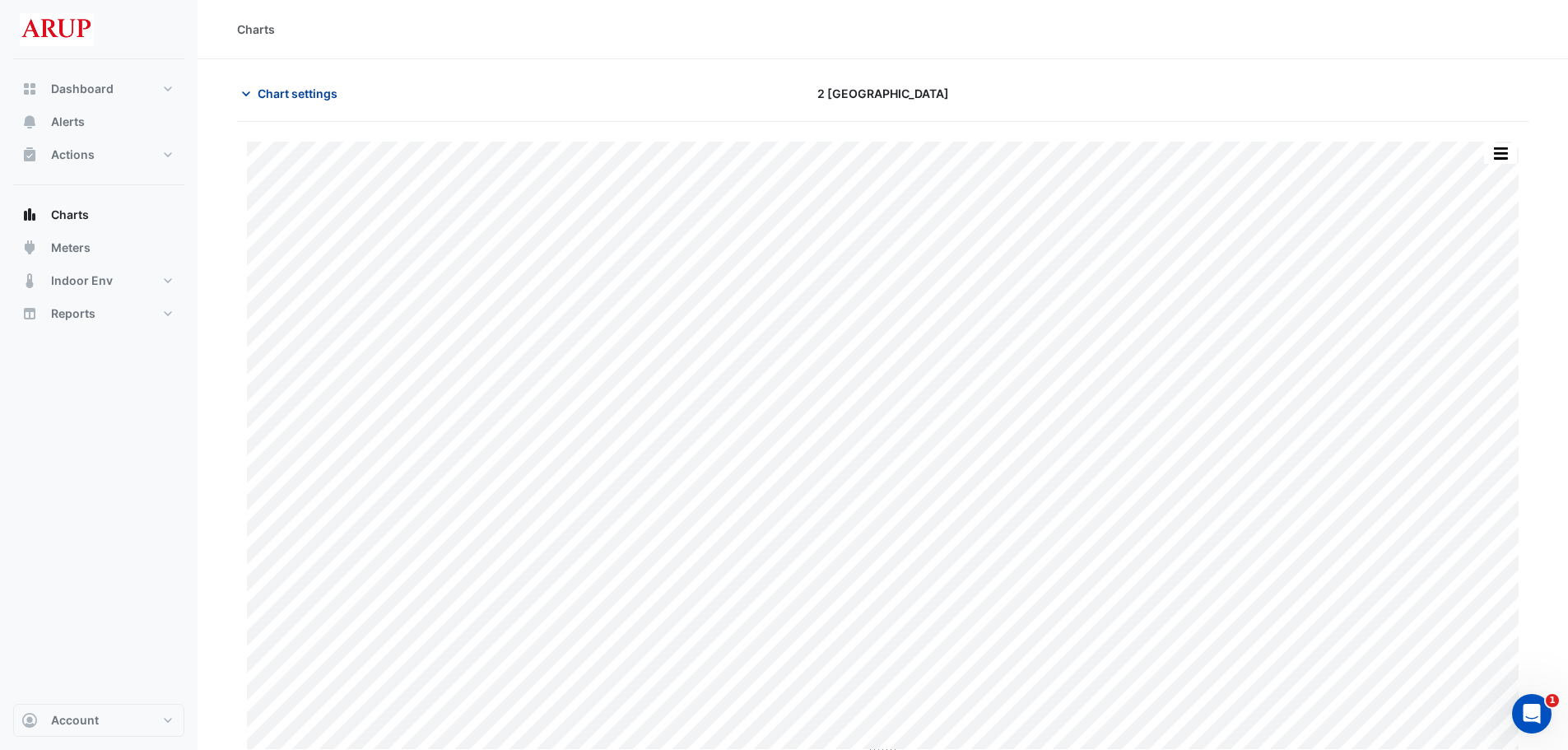
click at [241, 94] on icon "button" at bounding box center [246, 94] width 17 height 17
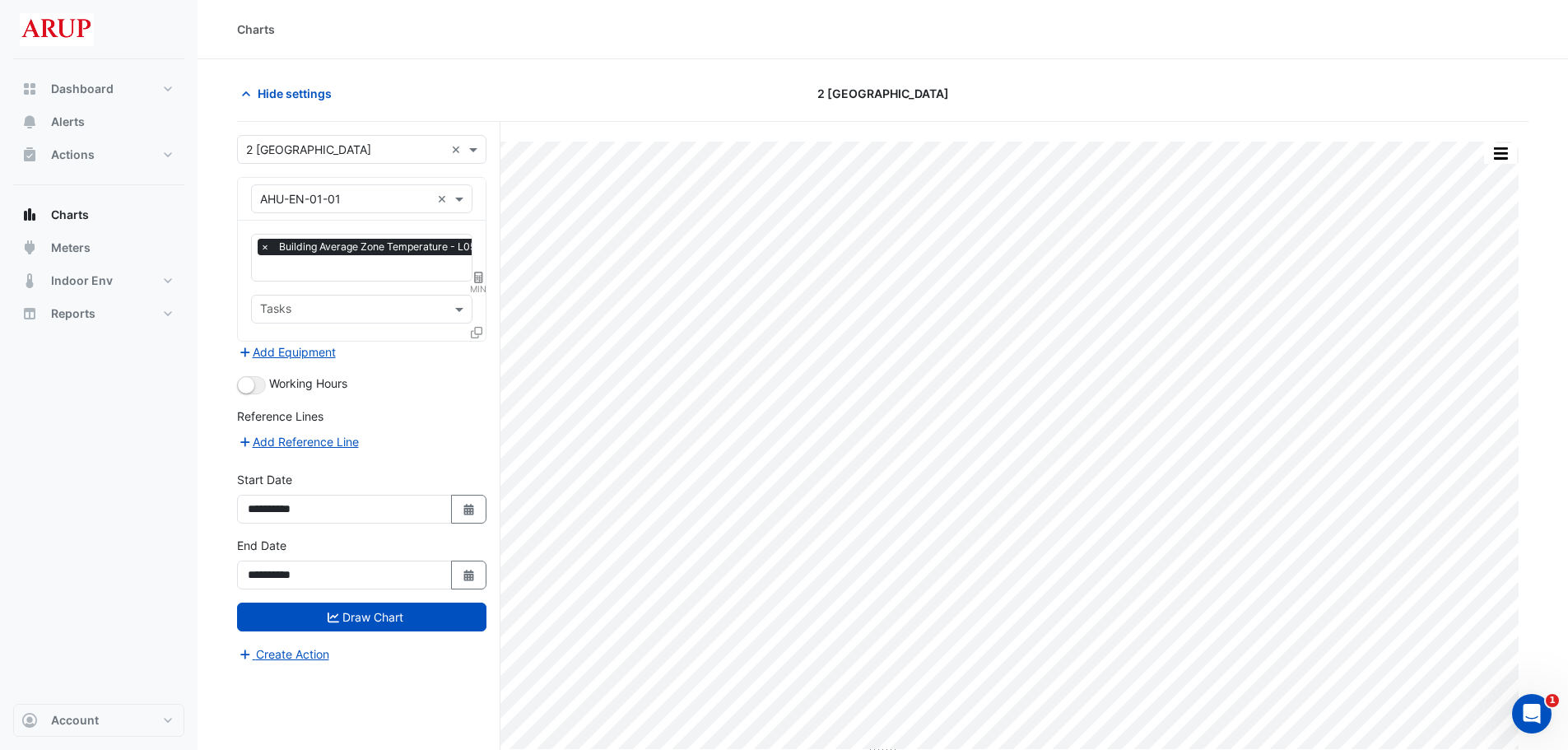
click at [473, 282] on span "MIN" at bounding box center [479, 289] width 17 height 13
select select "******"
select select "*********"
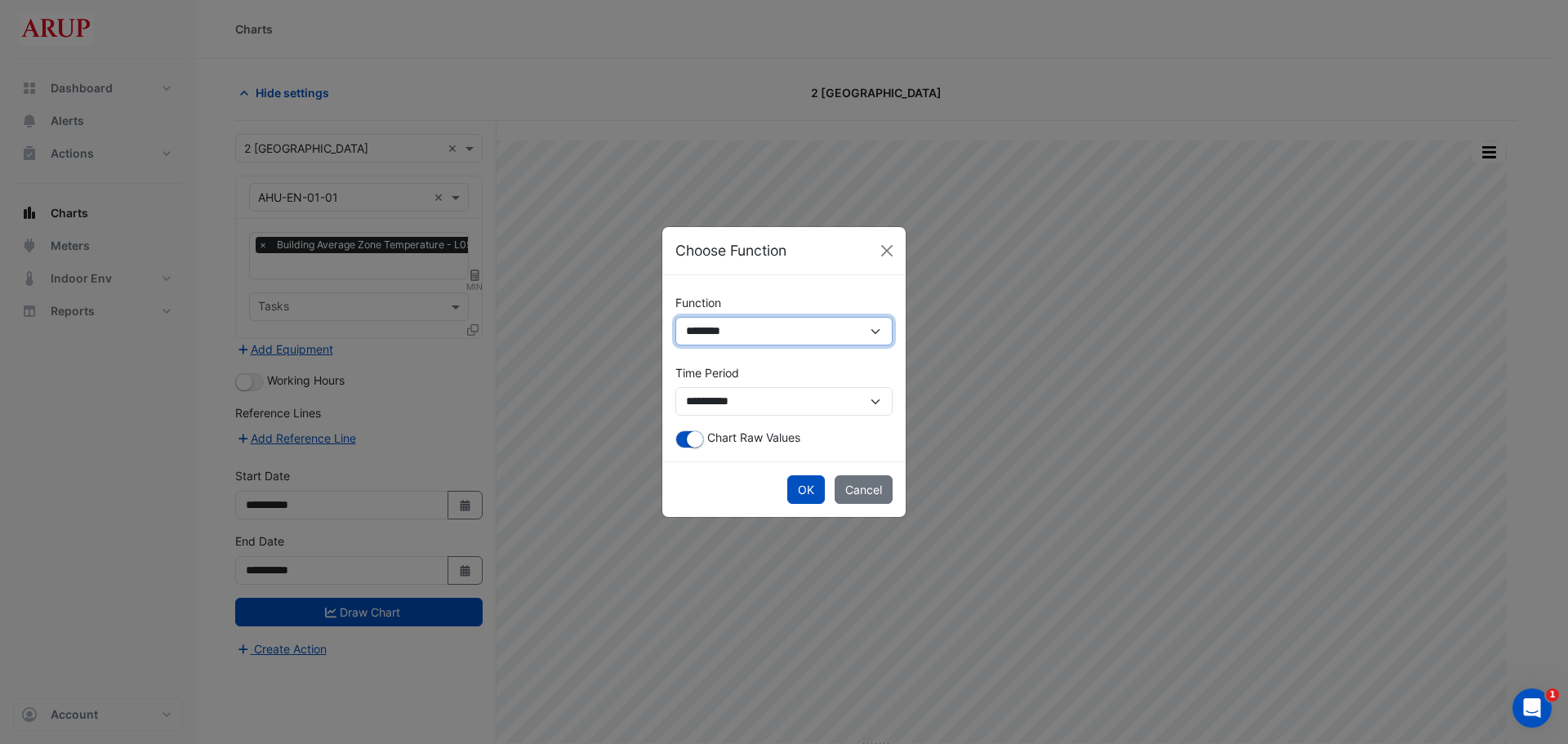
click at [841, 325] on select "**********" at bounding box center [784, 331] width 217 height 29
select select "******"
click at [676, 317] on select "**********" at bounding box center [784, 331] width 217 height 29
drag, startPoint x: 848, startPoint y: 415, endPoint x: 847, endPoint y: 402, distance: 13.0
click at [848, 415] on select "**********" at bounding box center [784, 401] width 217 height 29
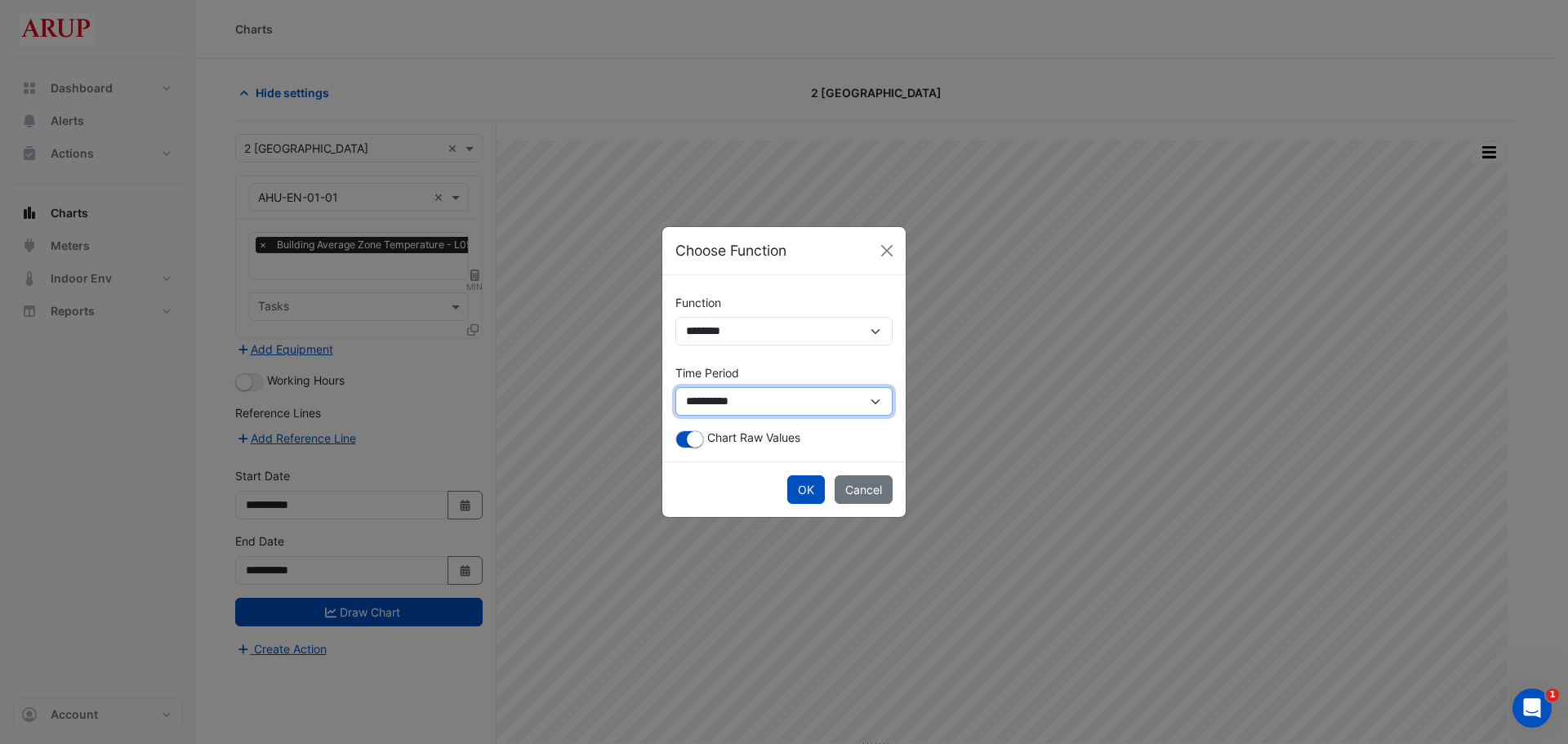
select select "*********"
click at [676, 387] on select "**********" at bounding box center [784, 401] width 217 height 29
click at [812, 486] on button "OK" at bounding box center [806, 489] width 37 height 29
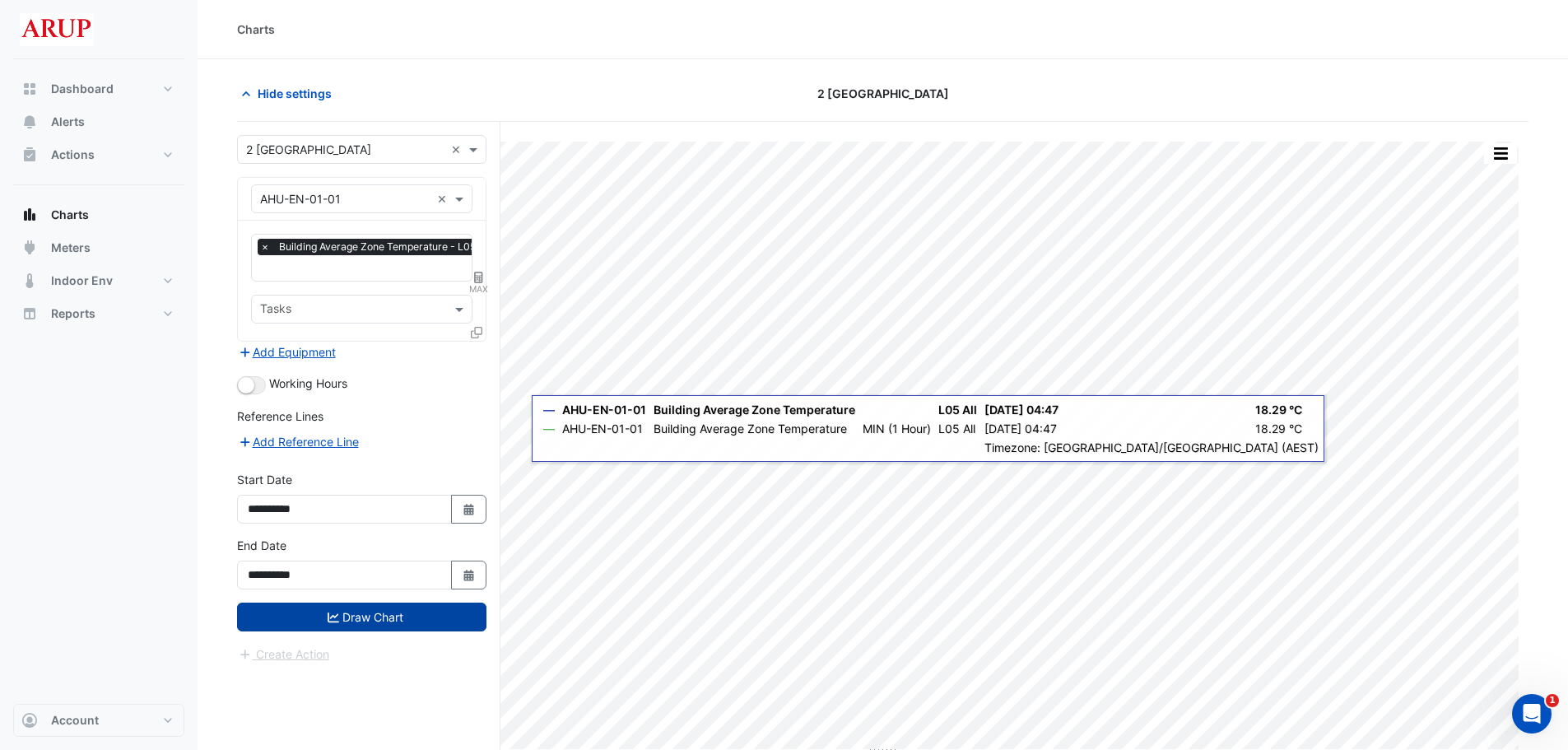
click at [382, 616] on button "Draw Chart" at bounding box center [361, 617] width 249 height 29
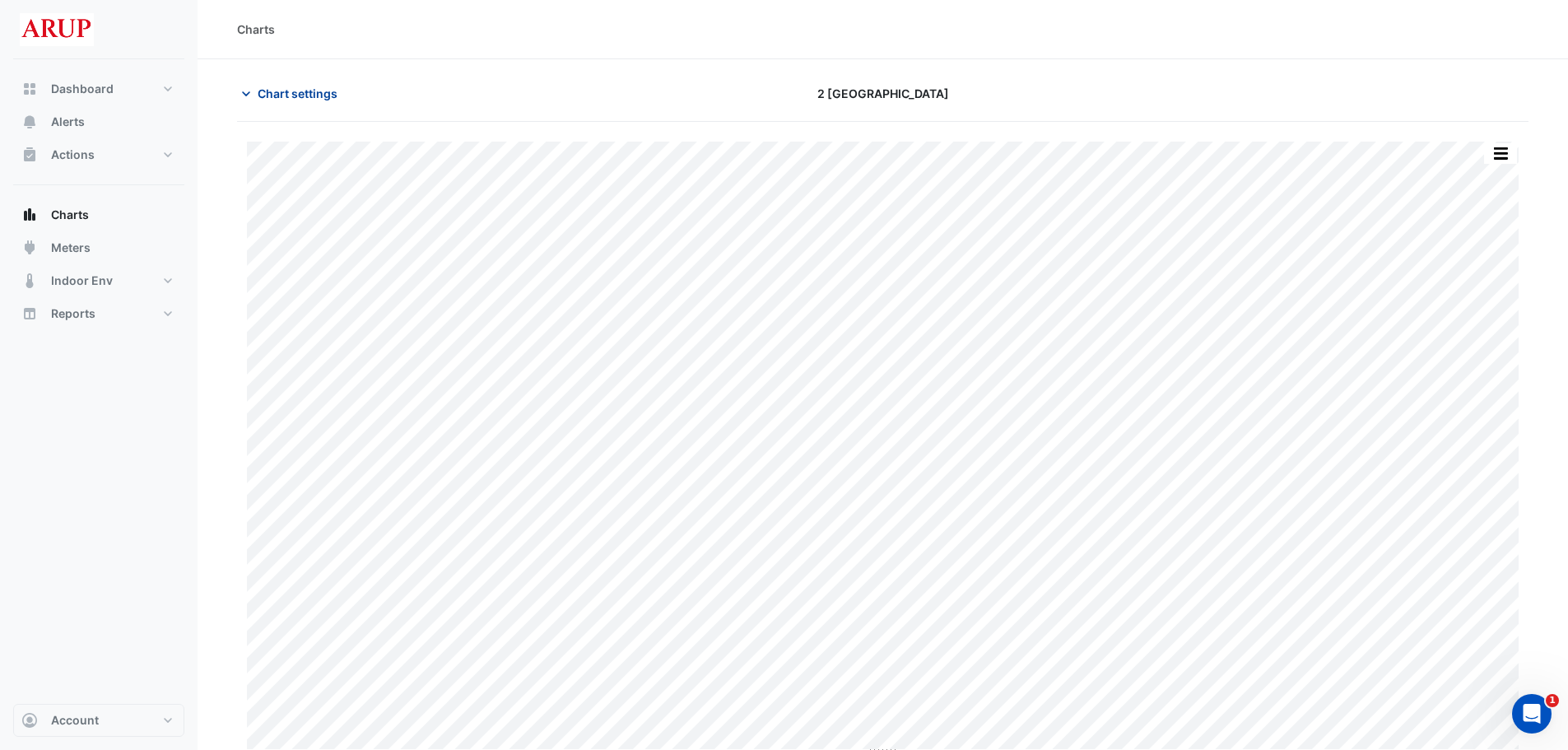
click at [248, 98] on icon "button" at bounding box center [246, 94] width 17 height 17
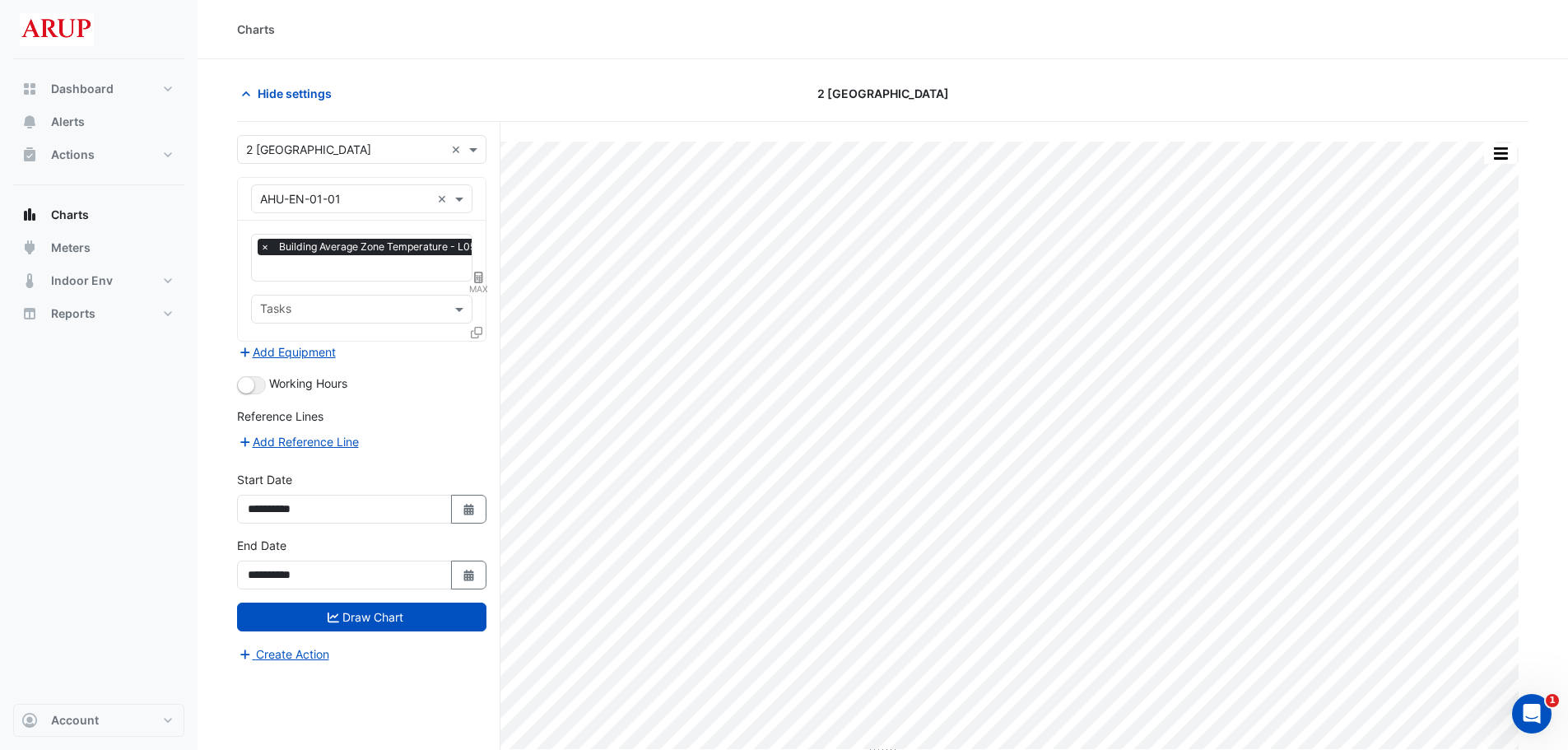
click at [476, 280] on icon at bounding box center [479, 278] width 9 height 11
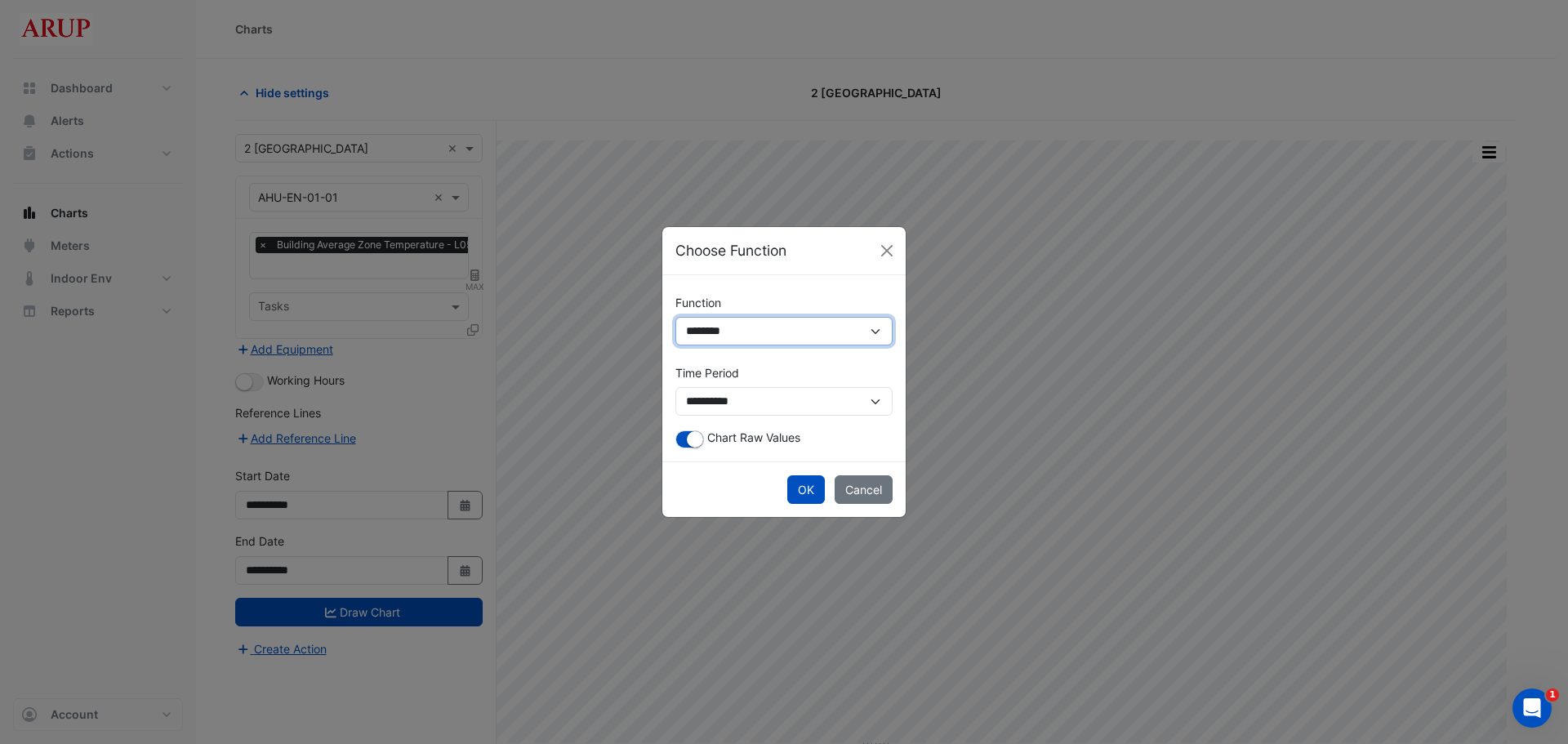
click at [876, 331] on select "**********" at bounding box center [784, 331] width 217 height 29
click at [676, 345] on select "**********" at bounding box center [784, 331] width 217 height 29
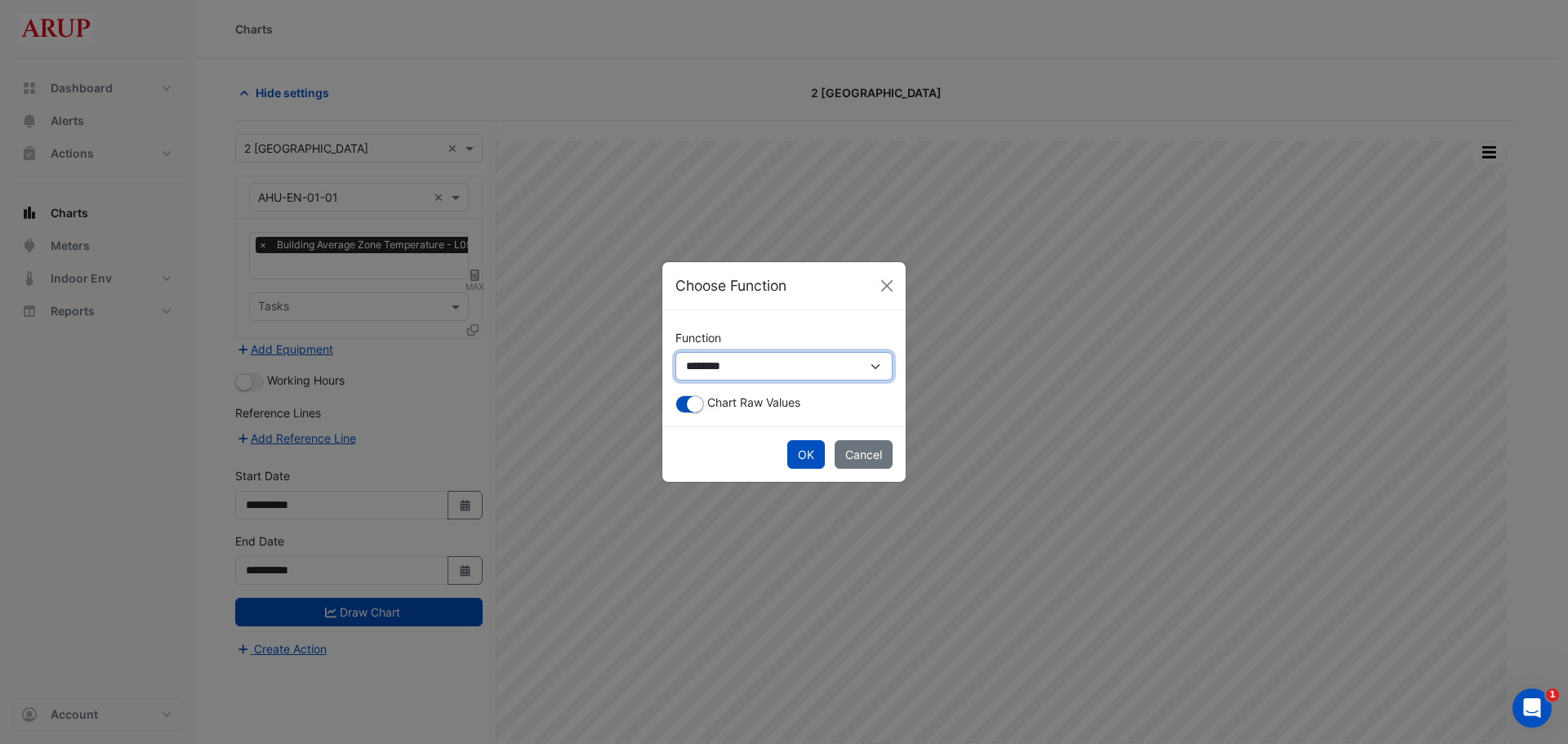
click at [776, 367] on select "**********" at bounding box center [784, 366] width 217 height 29
click at [792, 363] on select "**********" at bounding box center [784, 366] width 217 height 29
click at [772, 380] on select "**********" at bounding box center [784, 366] width 217 height 29
select select "*******"
click at [676, 369] on select "**********" at bounding box center [784, 366] width 217 height 29
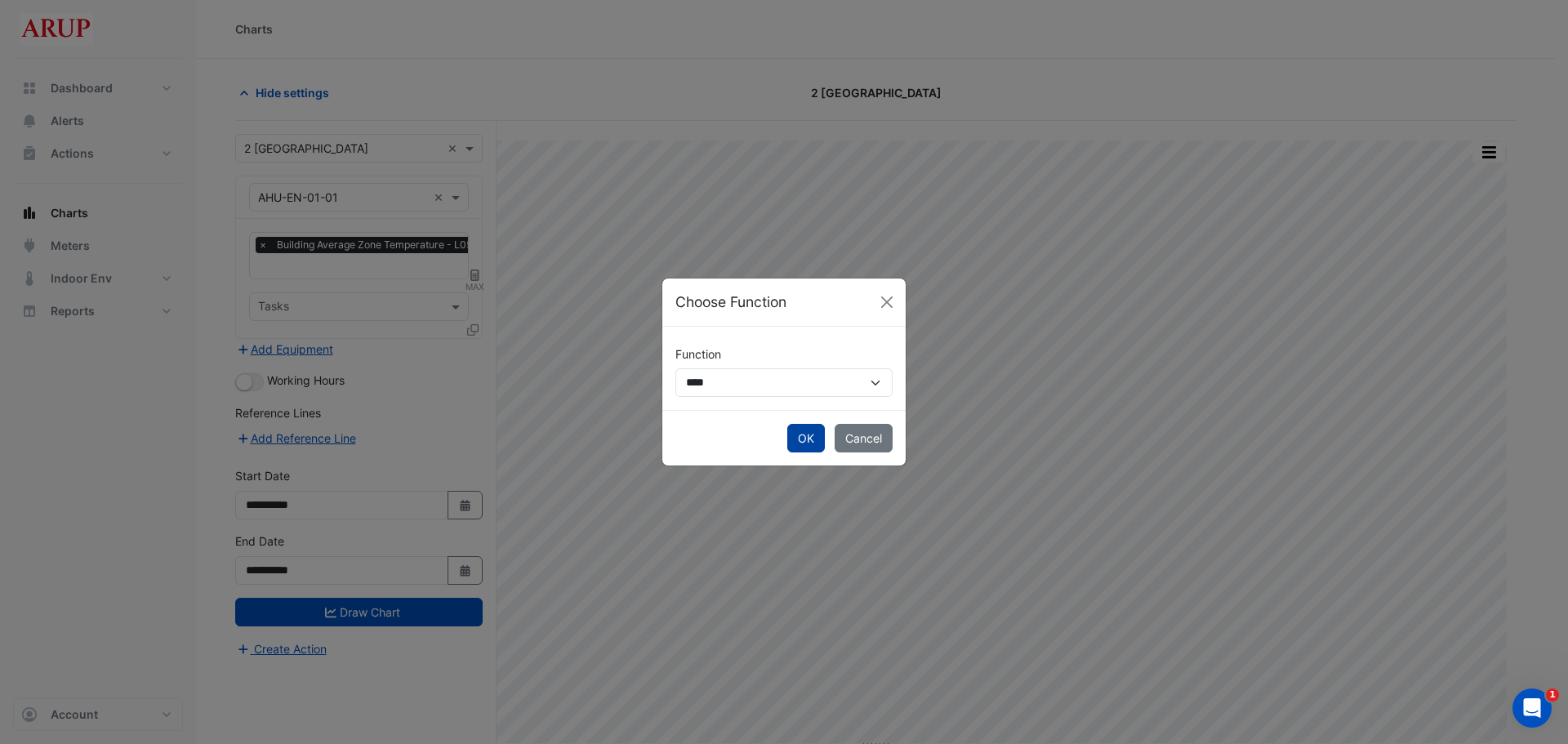
click at [811, 441] on button "OK" at bounding box center [806, 438] width 37 height 29
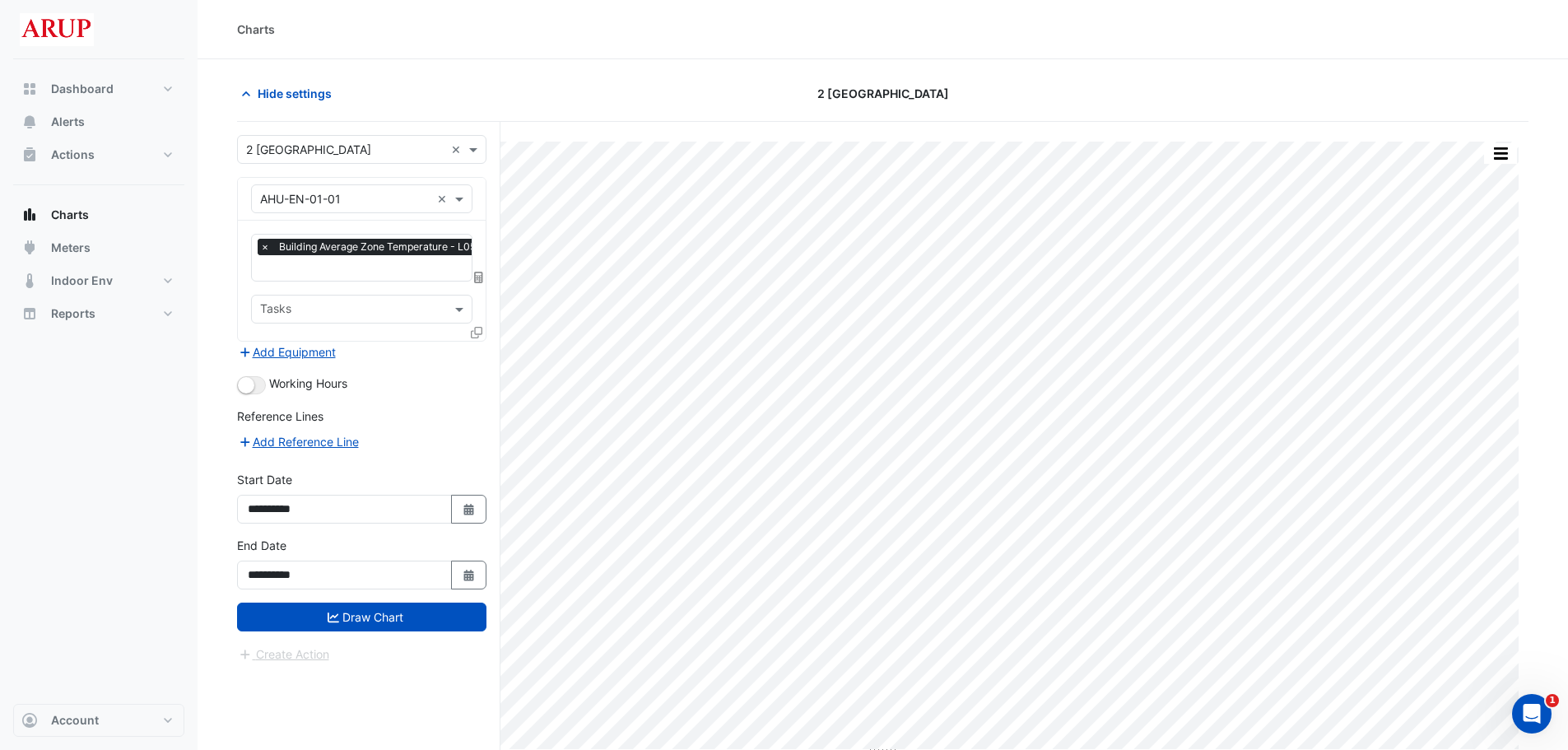
click at [267, 244] on span "×" at bounding box center [265, 247] width 15 height 17
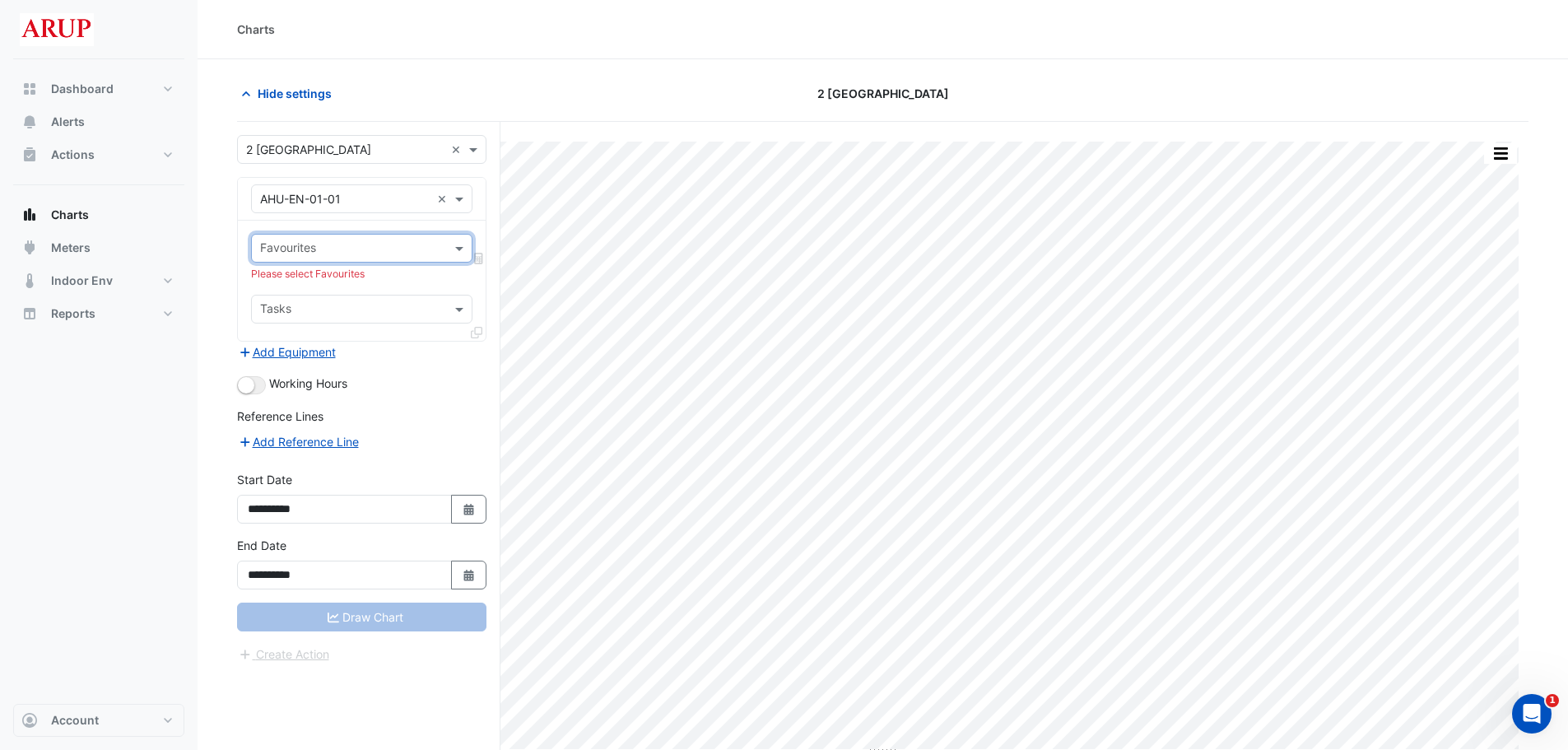
click at [469, 239] on div "Favourites" at bounding box center [361, 248] width 221 height 29
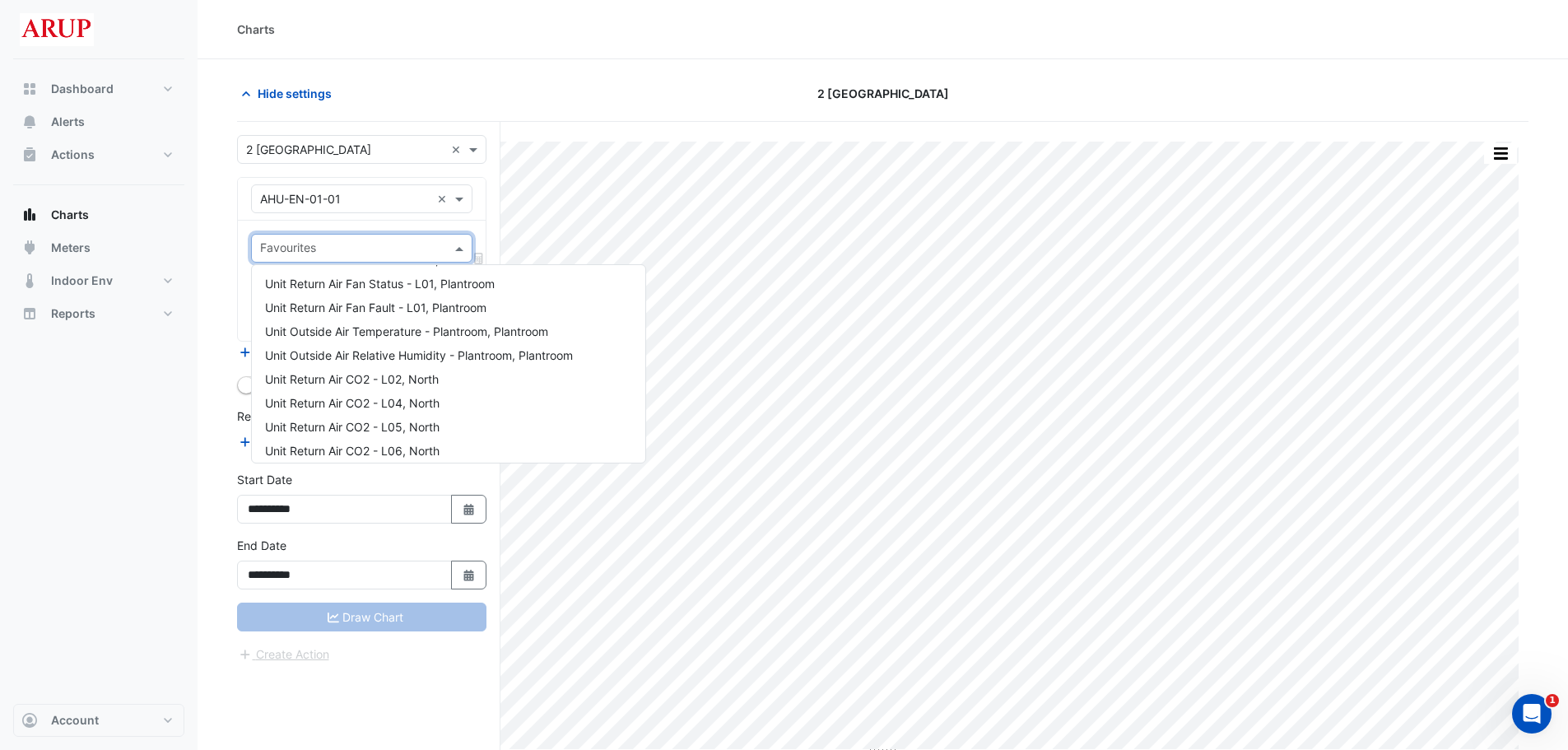
scroll to position [758, 0]
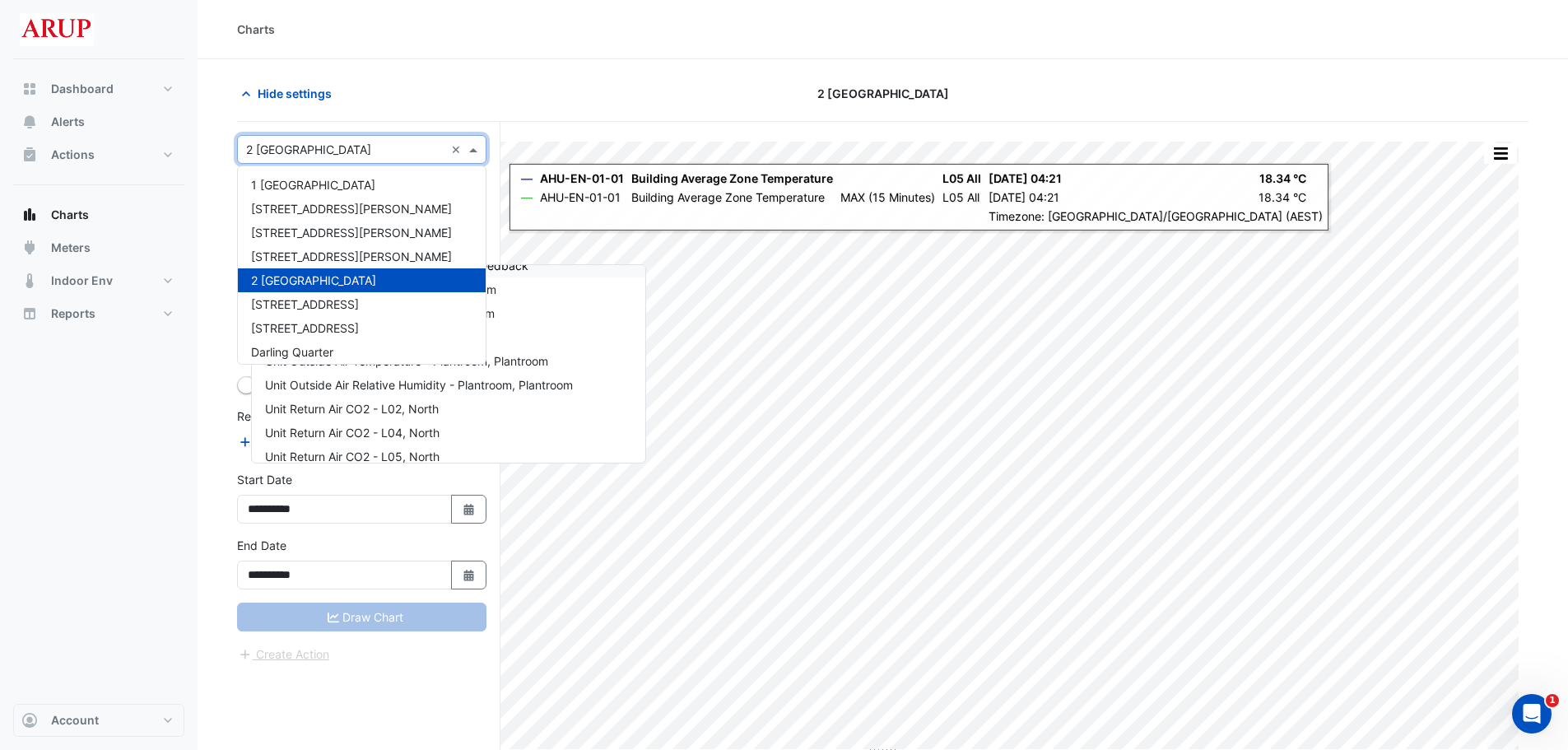
click at [473, 147] on span at bounding box center [475, 150] width 21 height 17
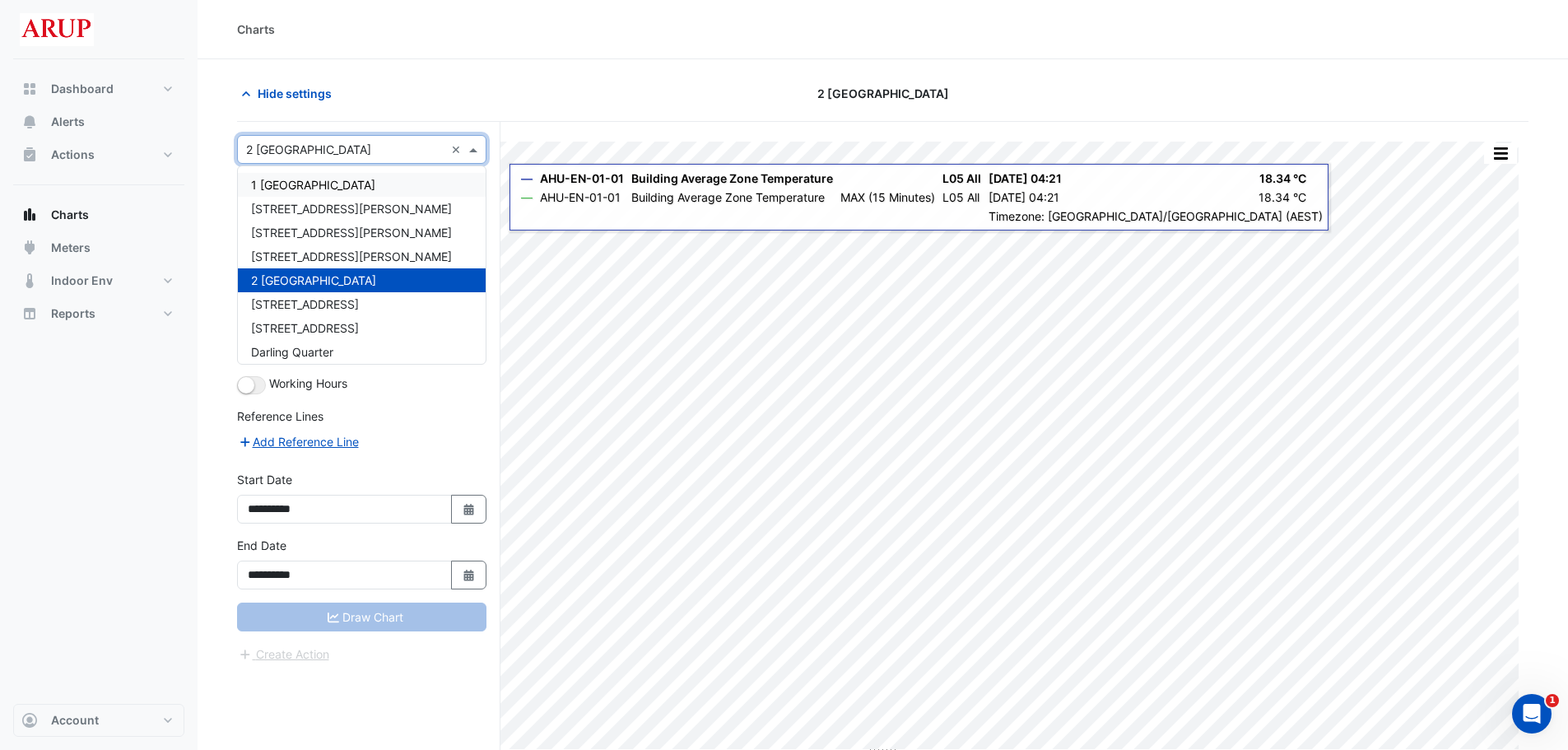
click at [350, 192] on div "1 [GEOGRAPHIC_DATA]" at bounding box center [361, 184] width 247 height 24
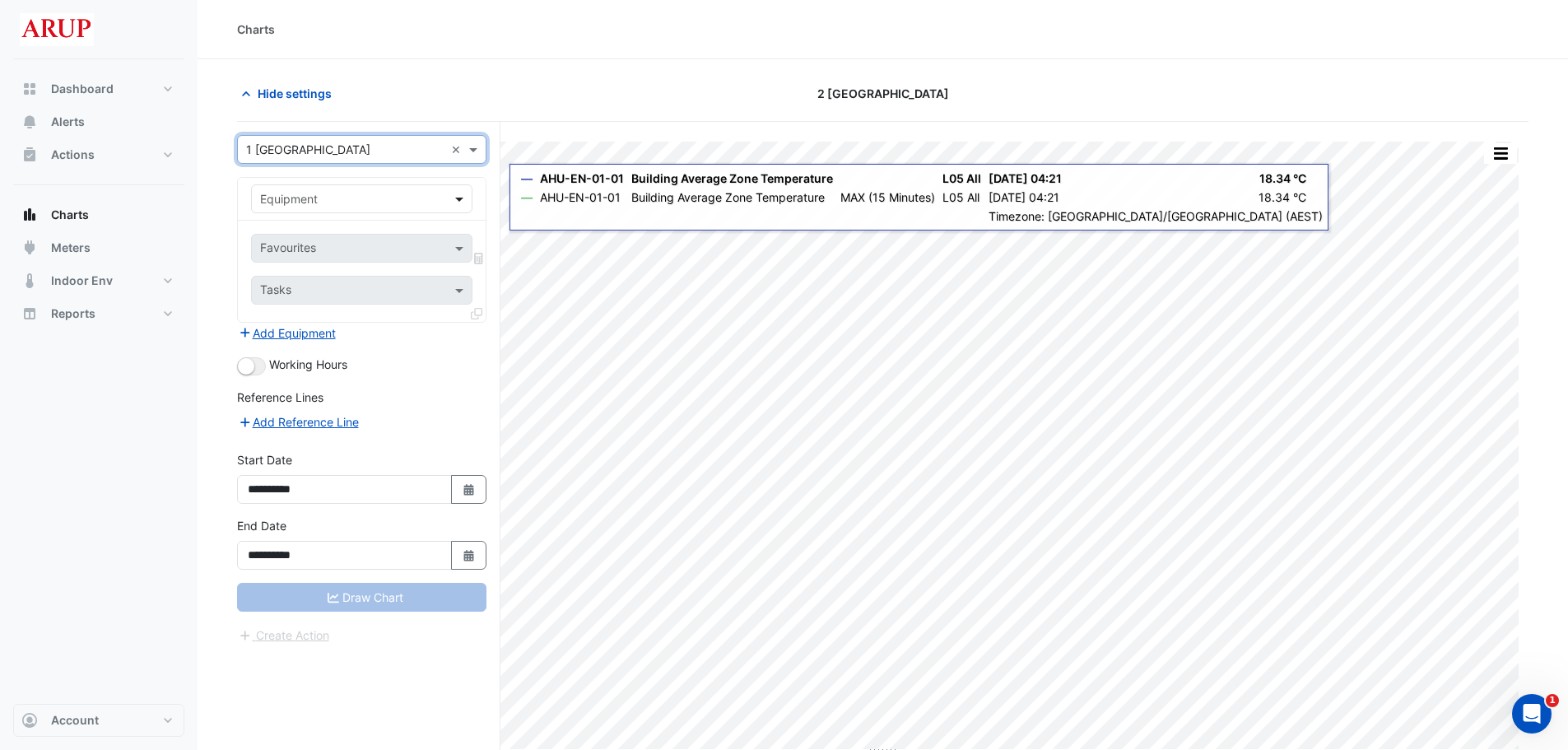
click at [457, 197] on span at bounding box center [462, 199] width 21 height 17
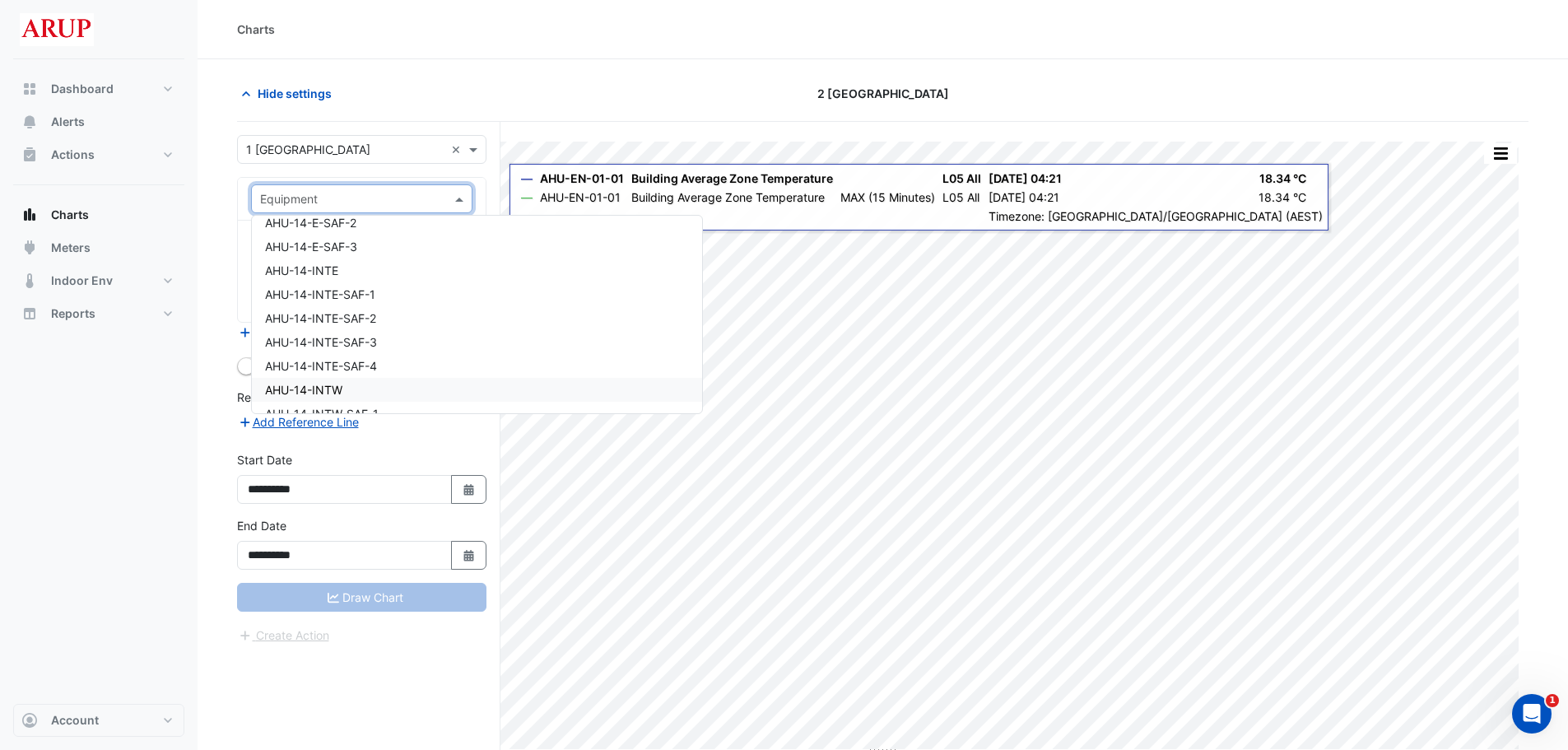
scroll to position [1153, 0]
click at [377, 296] on div "AHU-14-INTE" at bounding box center [477, 298] width 451 height 24
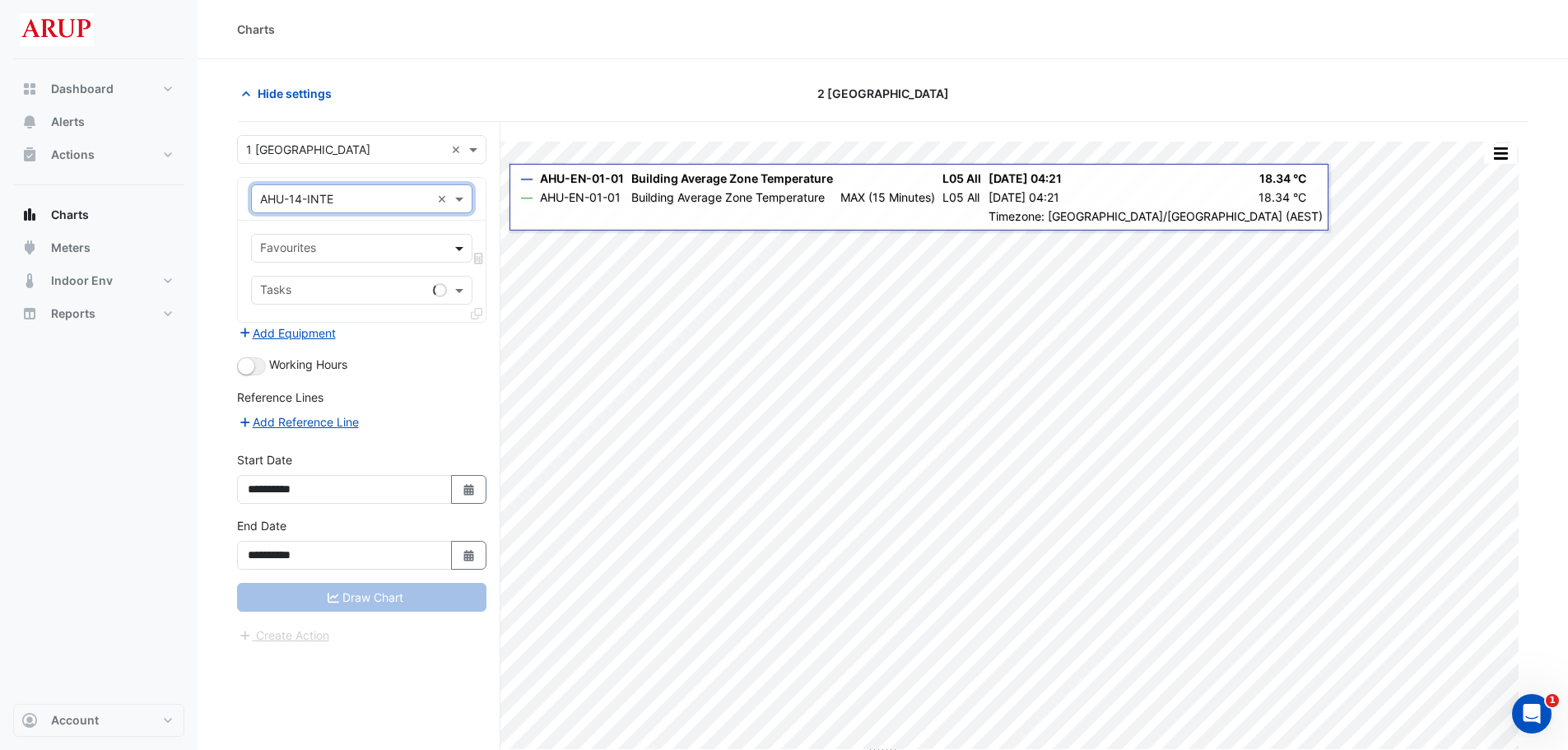
click at [461, 246] on span at bounding box center [462, 248] width 21 height 17
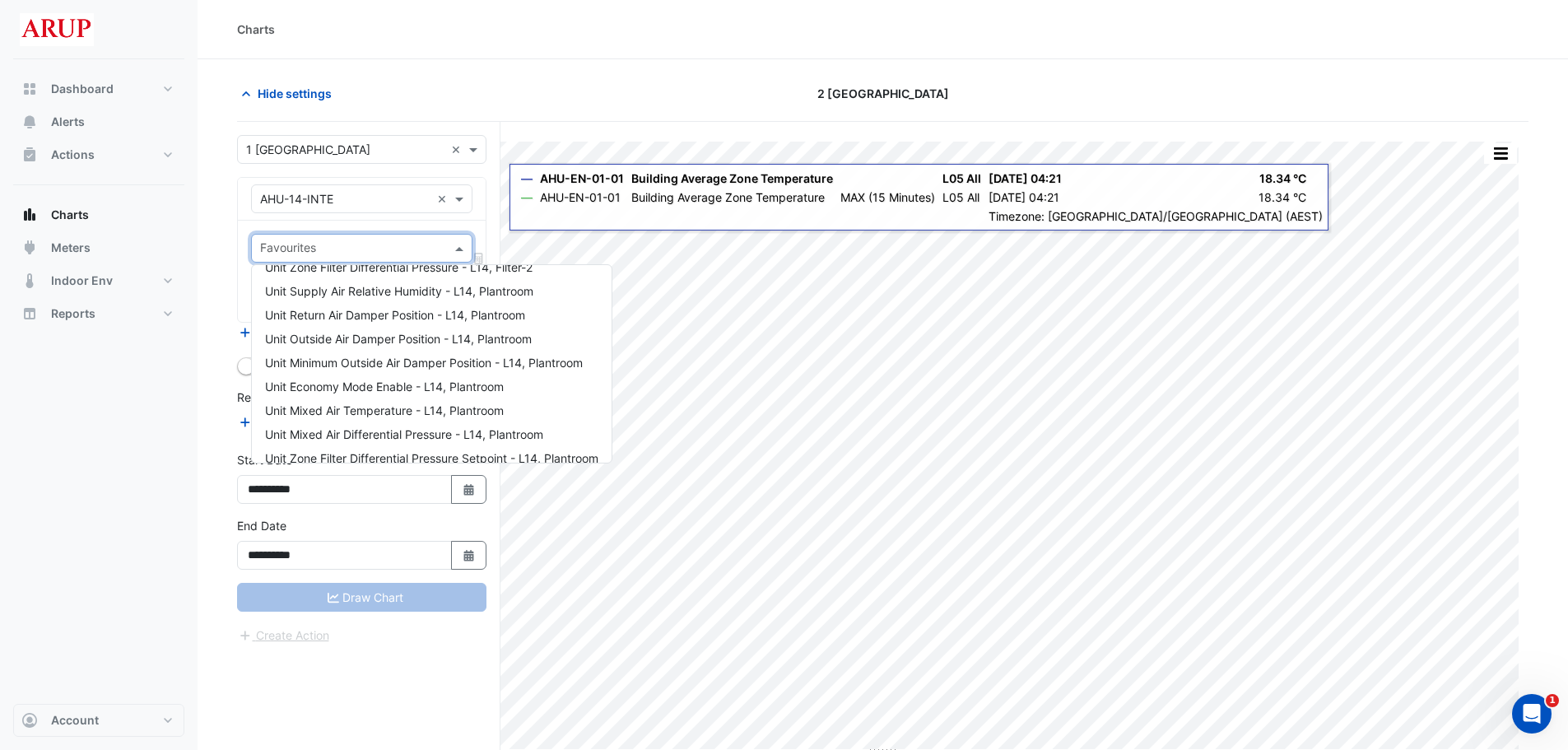
scroll to position [0, 0]
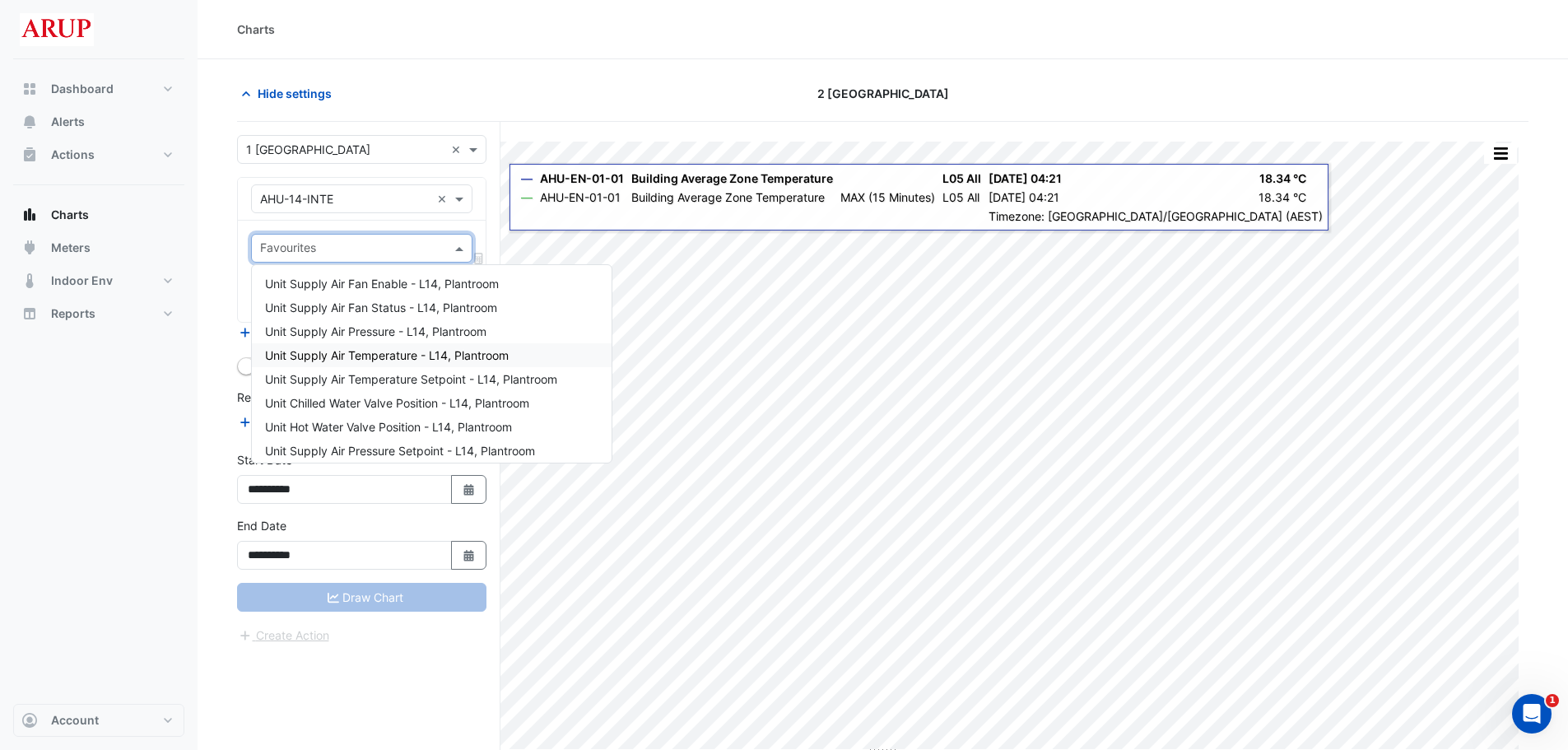
click at [400, 359] on span "Unit Supply Air Temperature - L14, Plantroom" at bounding box center [387, 355] width 244 height 14
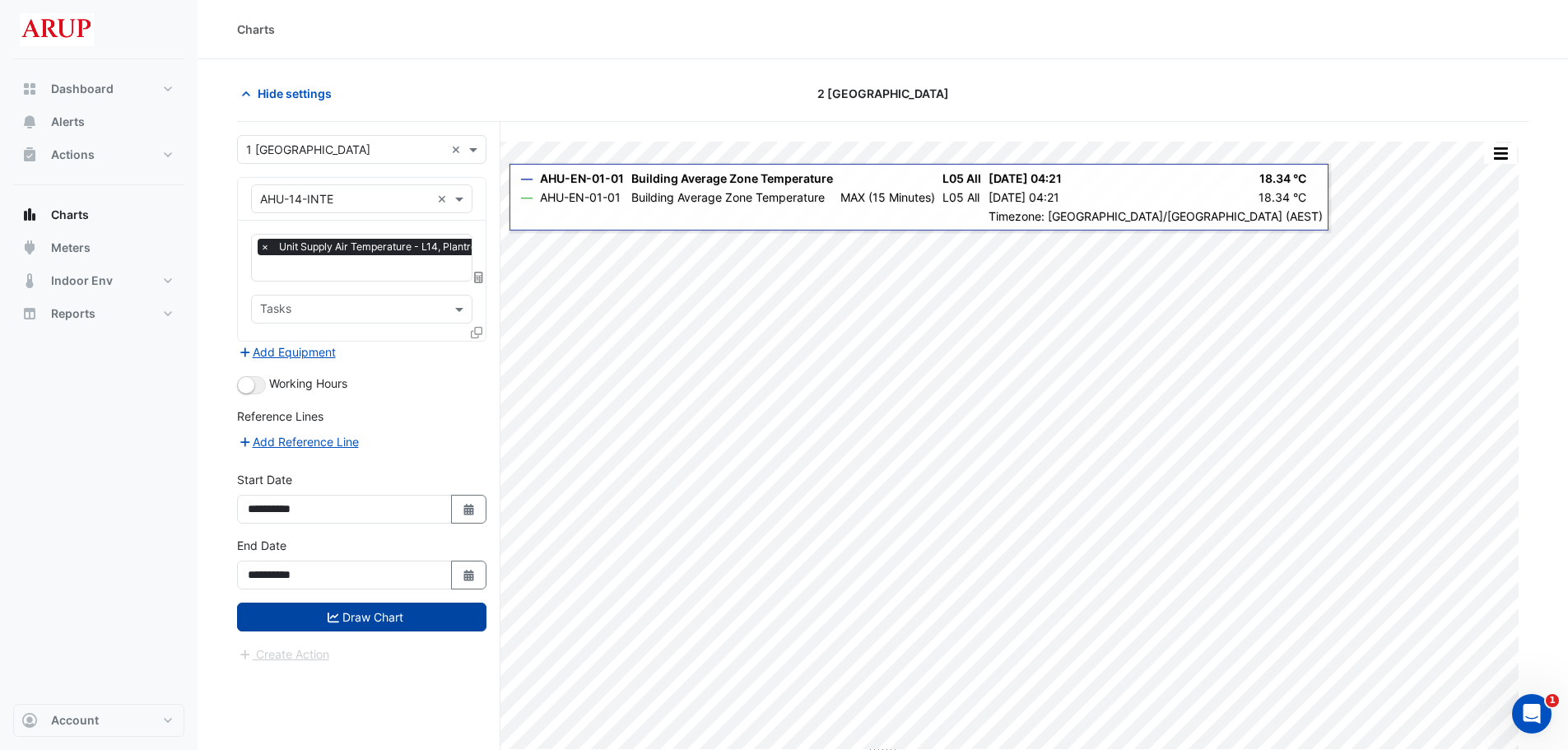
click at [361, 614] on button "Draw Chart" at bounding box center [361, 617] width 249 height 29
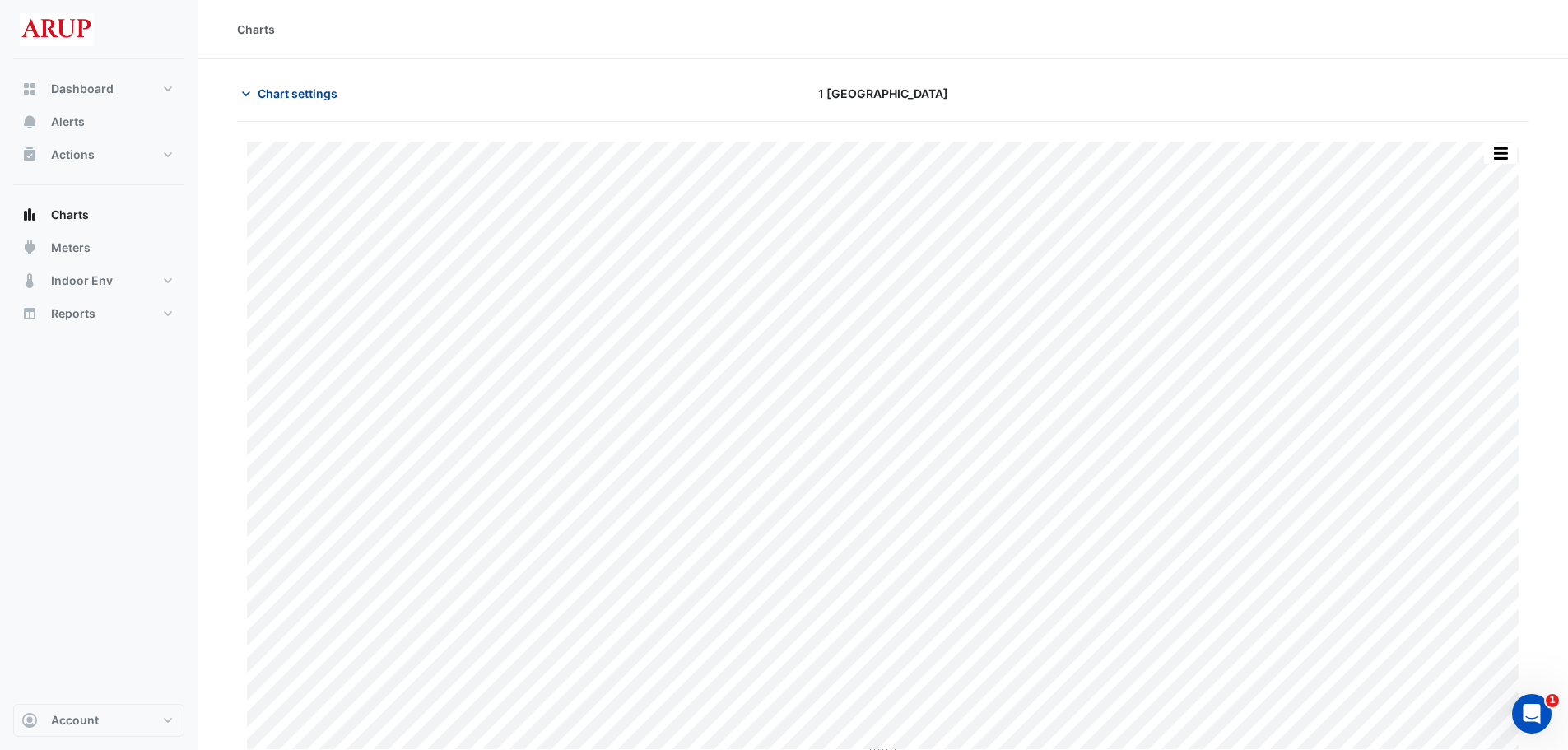
click at [245, 89] on icon "button" at bounding box center [246, 94] width 17 height 17
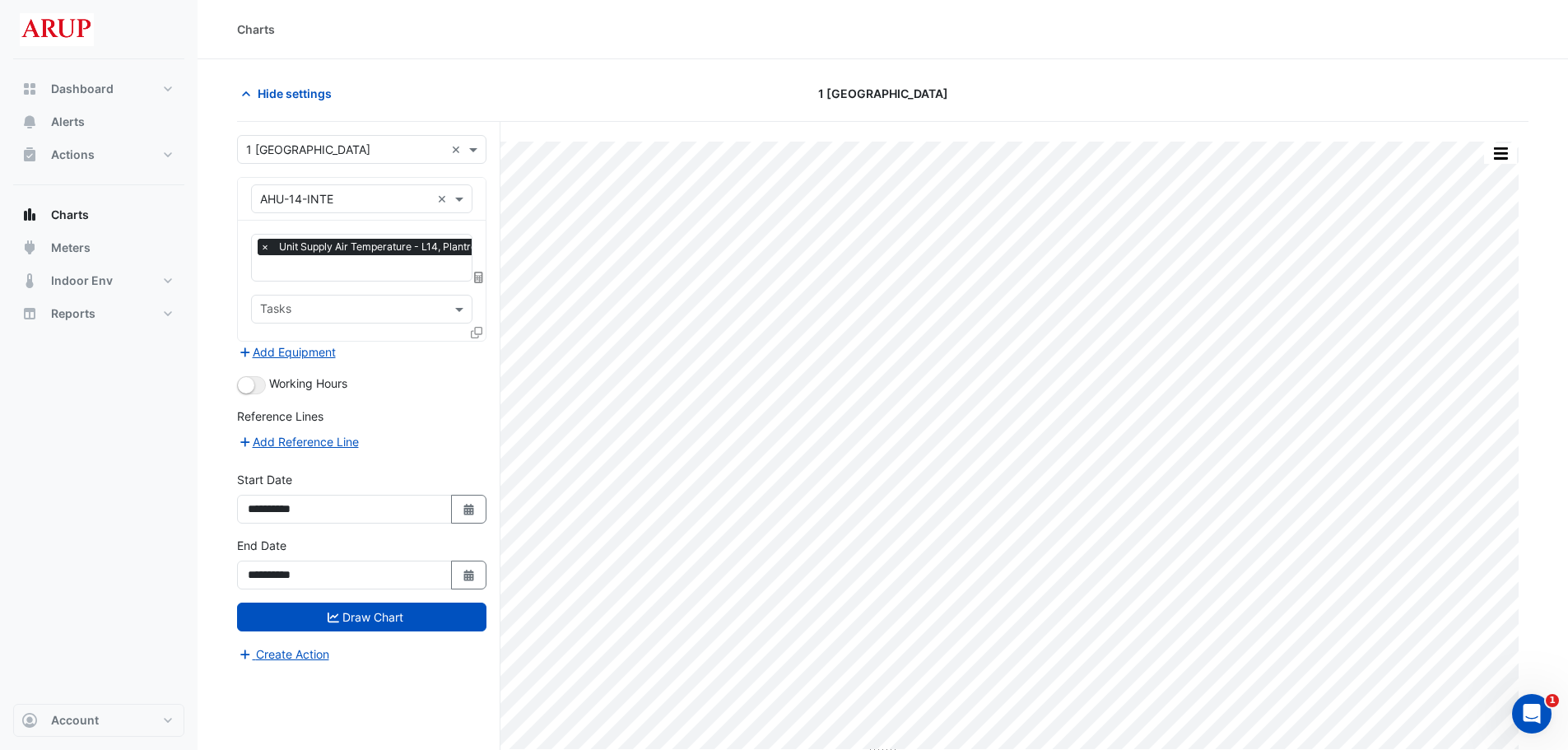
click at [264, 245] on span "×" at bounding box center [265, 247] width 15 height 17
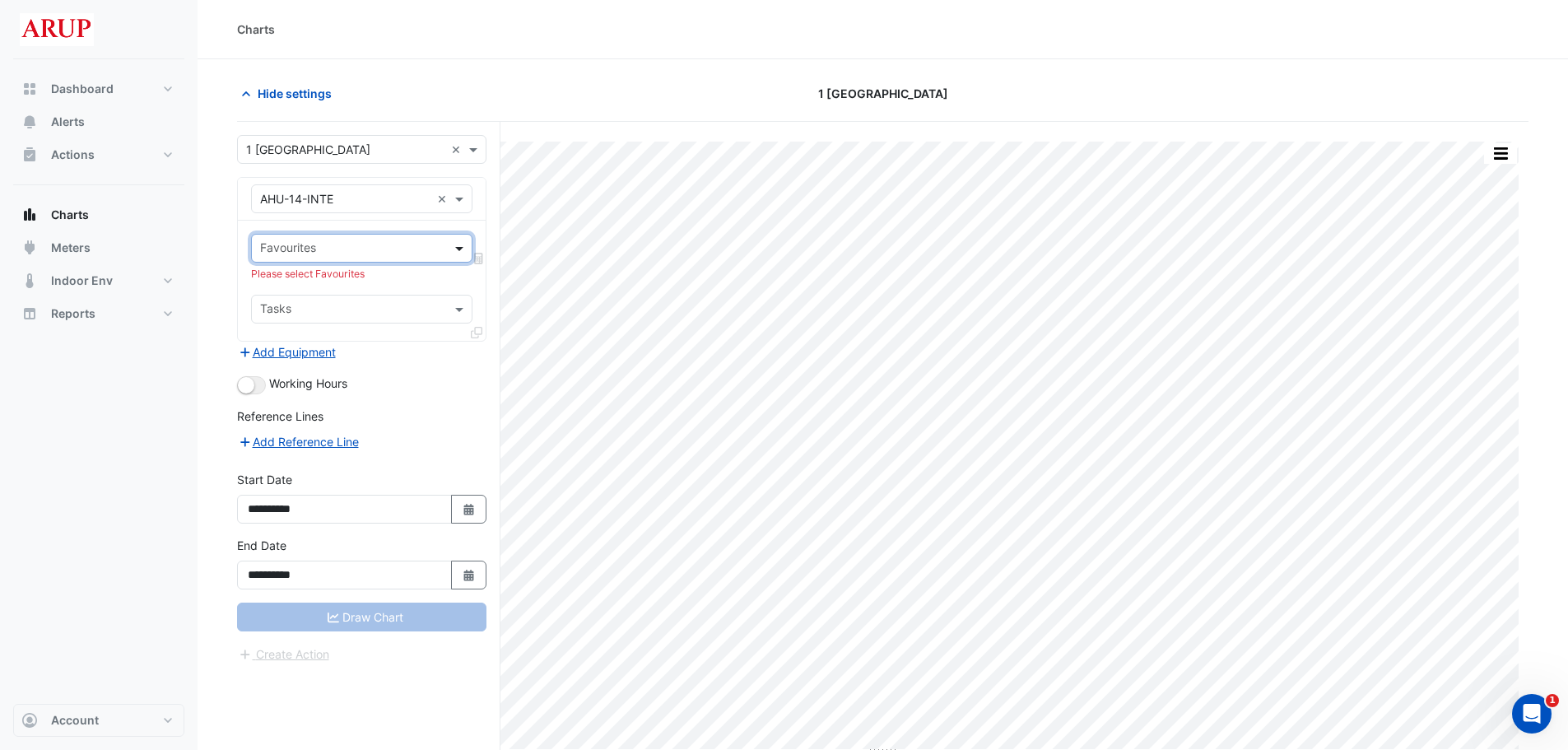
click at [458, 247] on span at bounding box center [462, 248] width 21 height 17
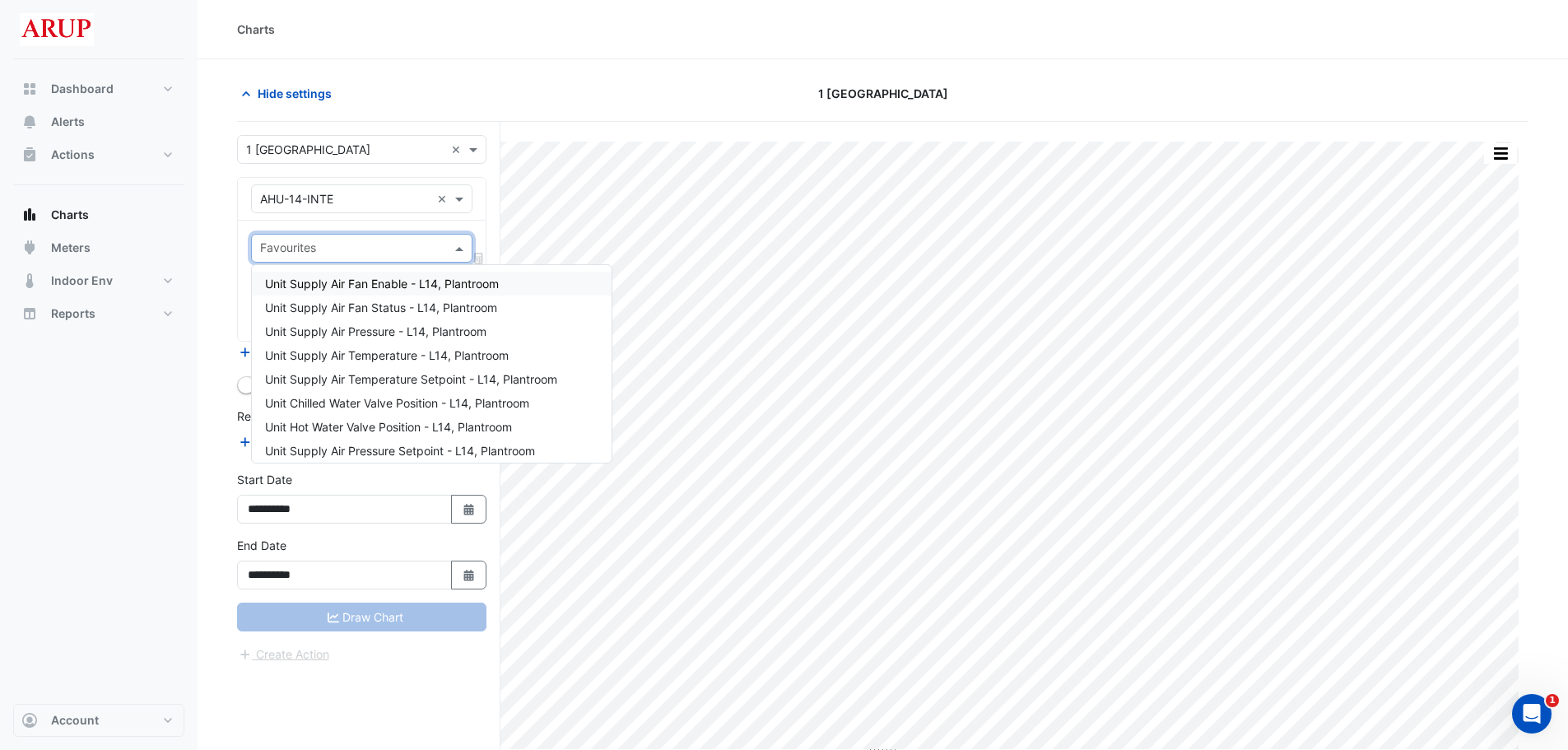
click at [456, 247] on span at bounding box center [462, 248] width 21 height 17
click at [438, 378] on span "Unit Supply Air Temperature Setpoint - L14, Plantroom" at bounding box center [411, 379] width 293 height 14
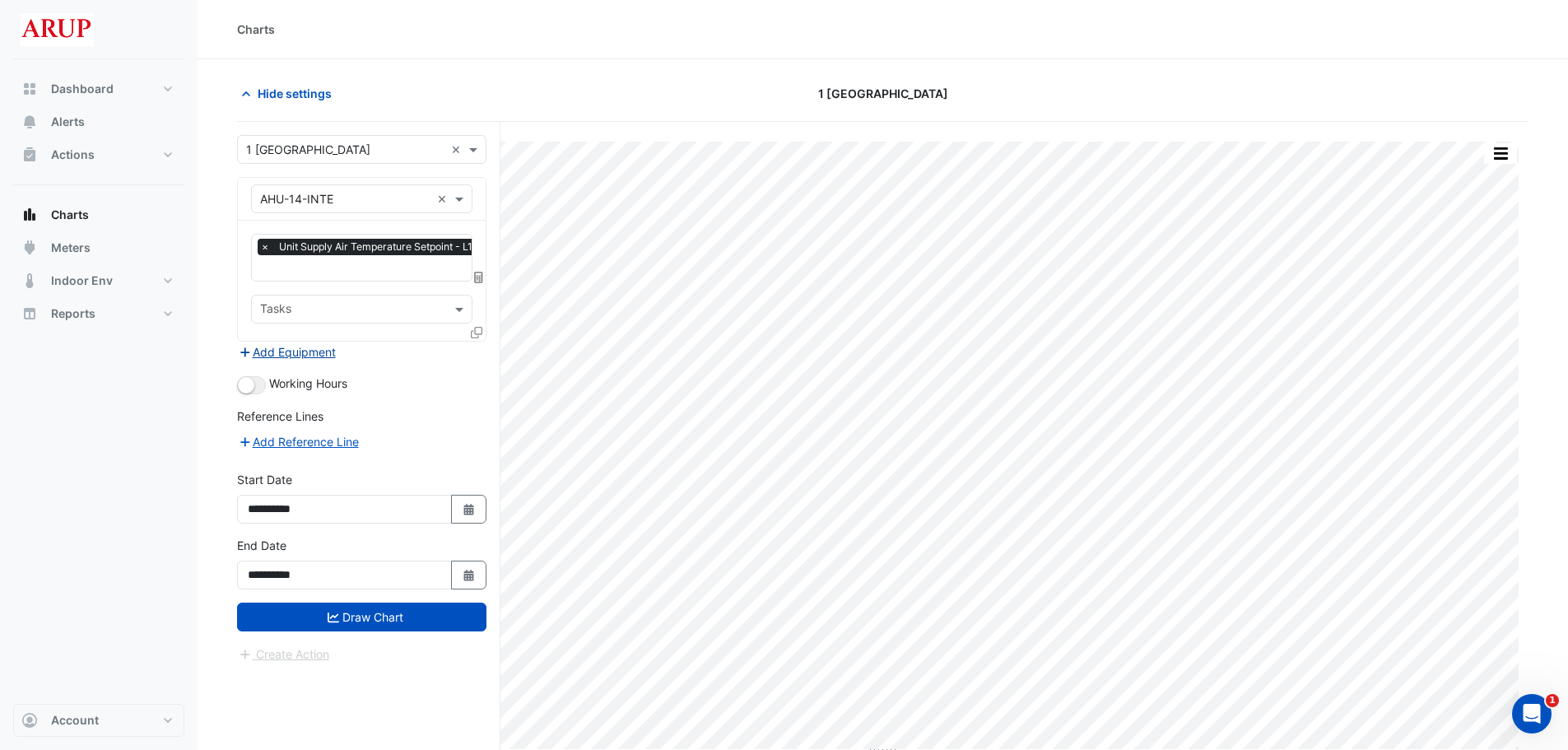
click at [255, 349] on button "Add Equipment" at bounding box center [287, 352] width 100 height 19
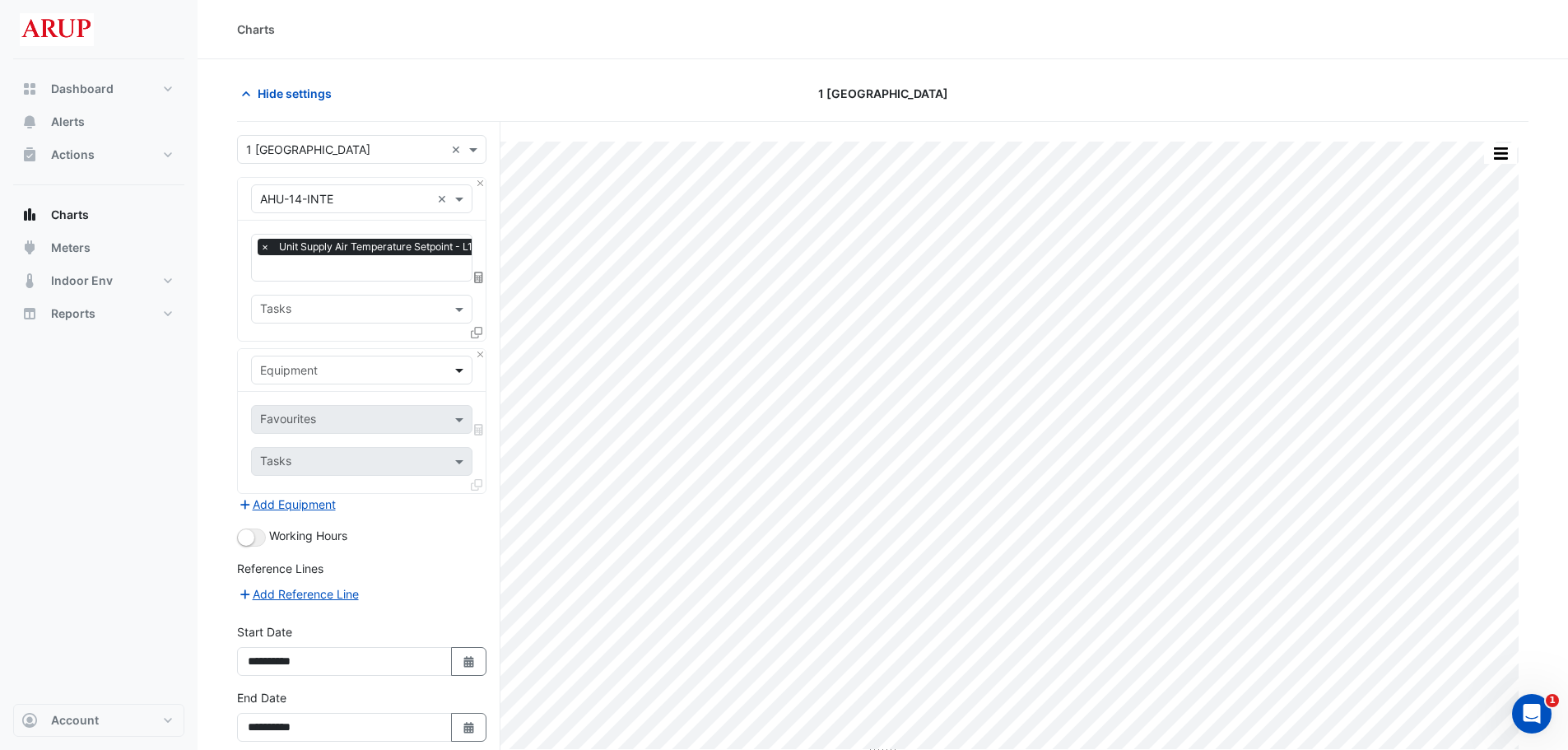
click at [462, 363] on span at bounding box center [462, 370] width 21 height 17
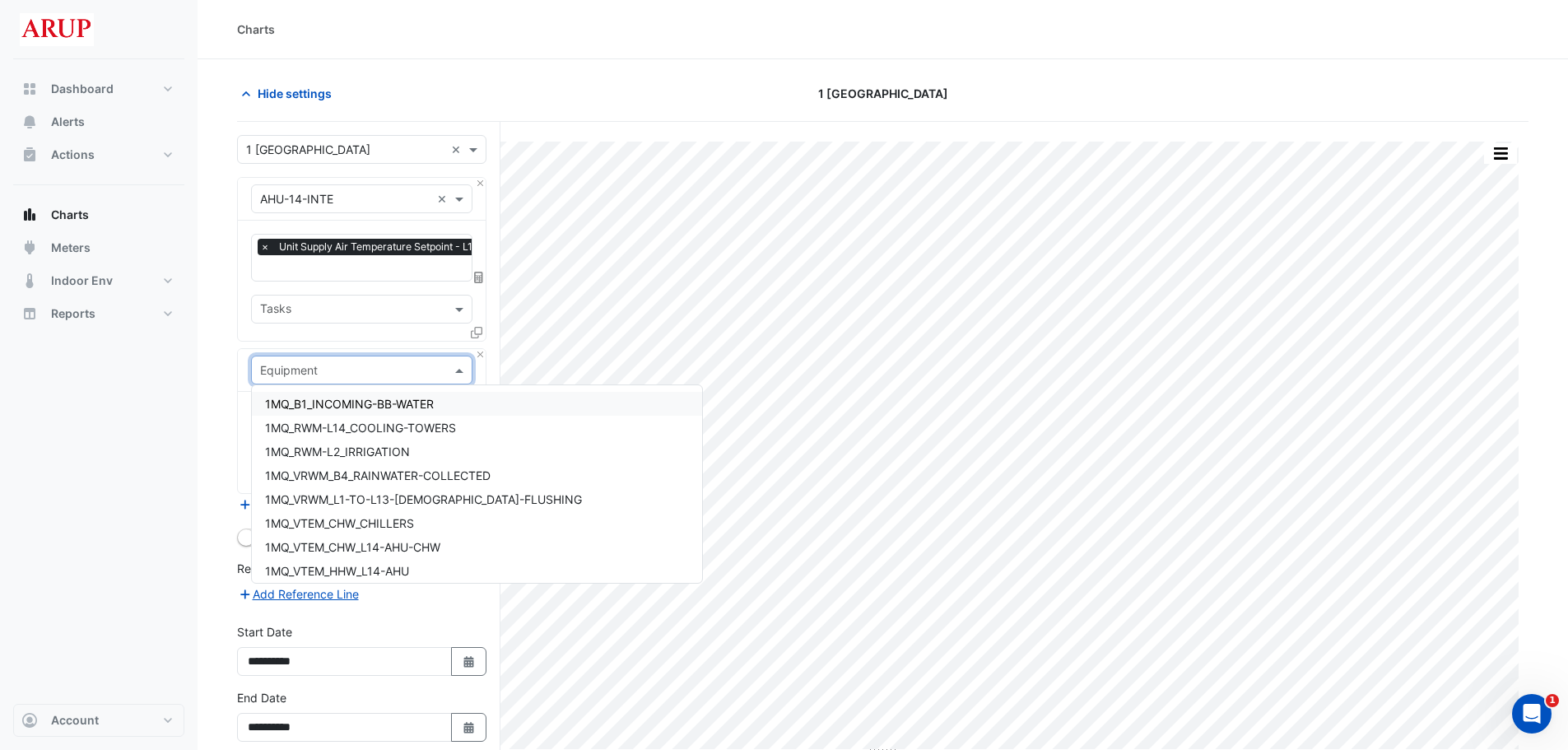
click at [224, 391] on section "Hide settings 1 [GEOGRAPHIC_DATA] Print Save as JPEG Save as PNG Pivot Data Tab…" at bounding box center [882, 444] width 1370 height 770
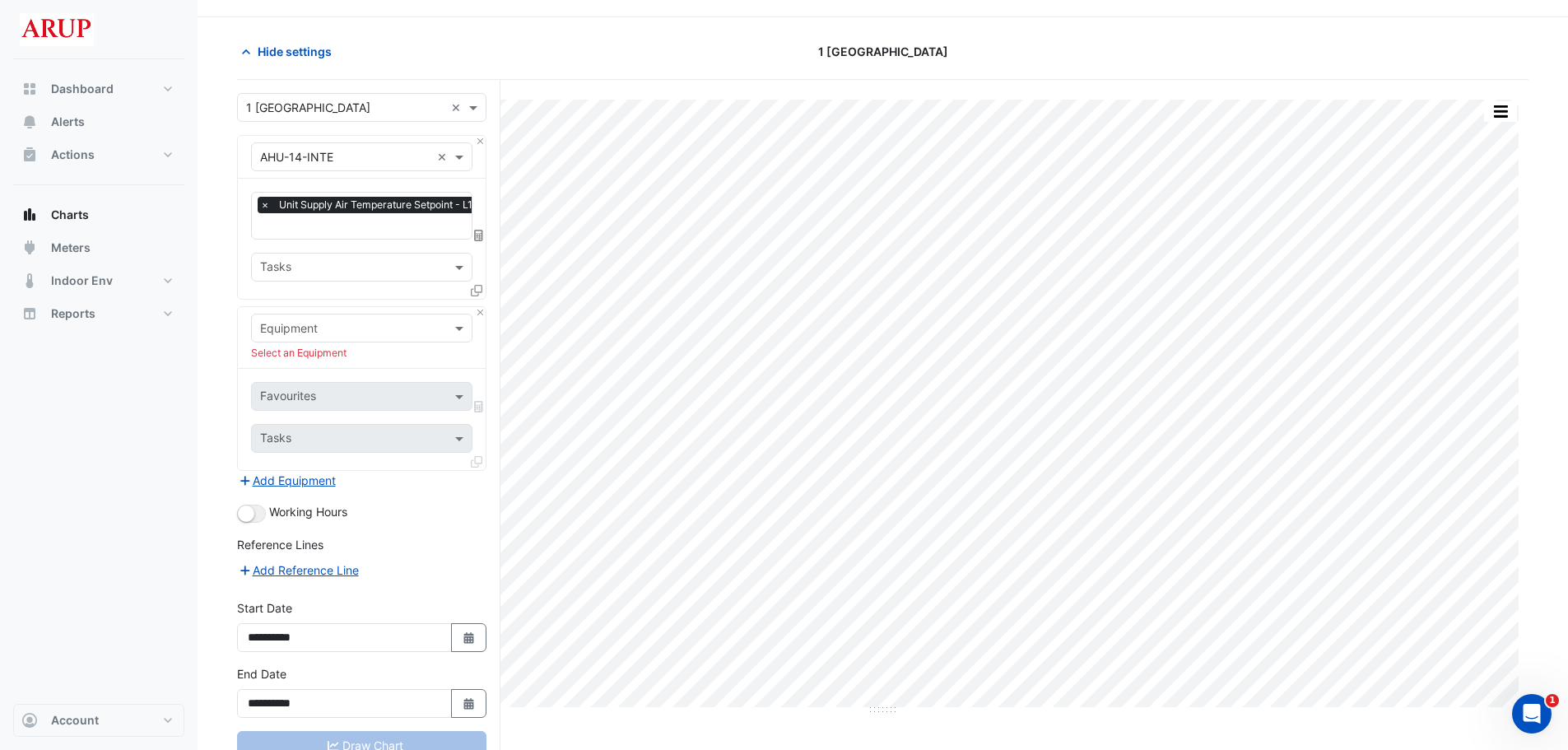
scroll to position [14, 0]
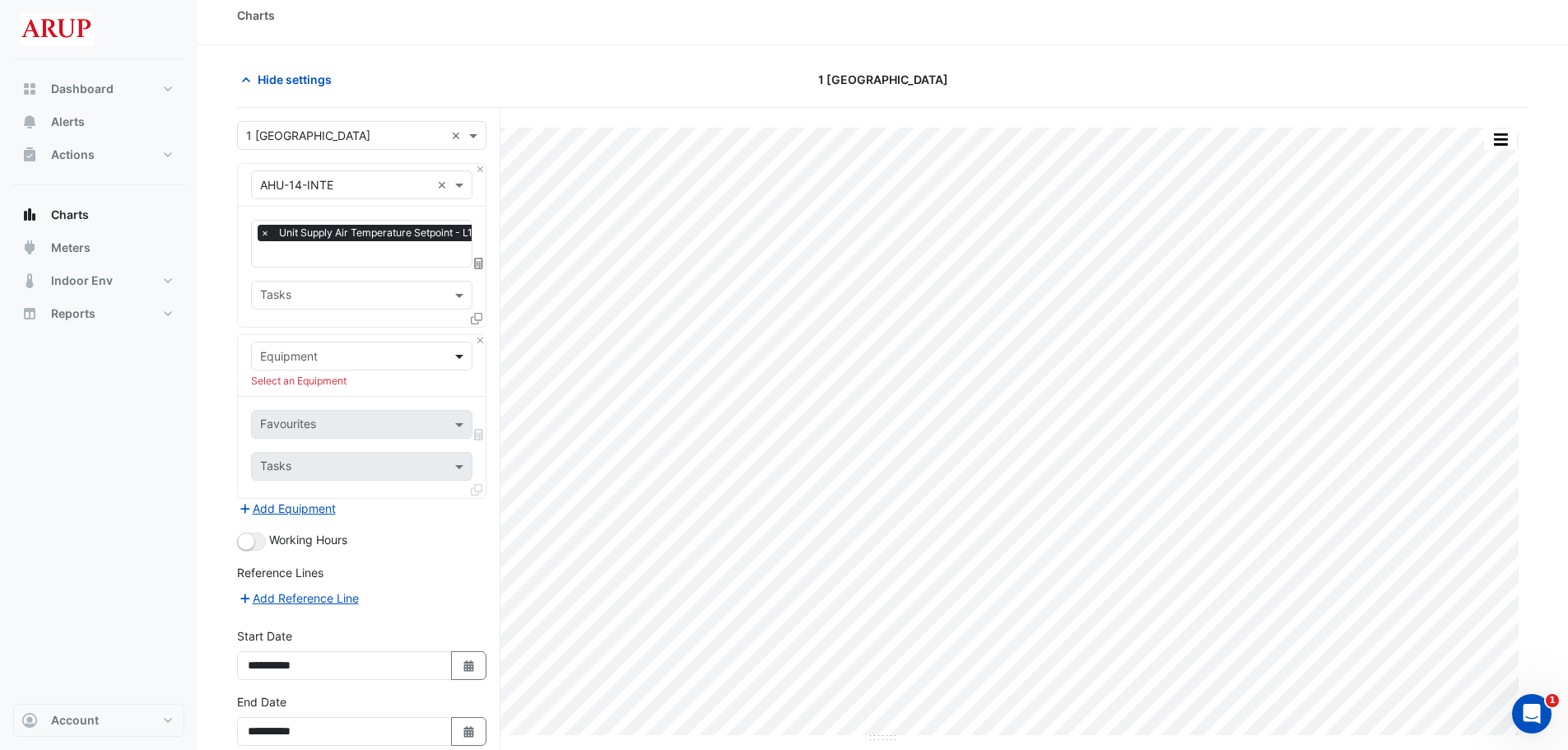
click at [457, 360] on span at bounding box center [462, 356] width 21 height 17
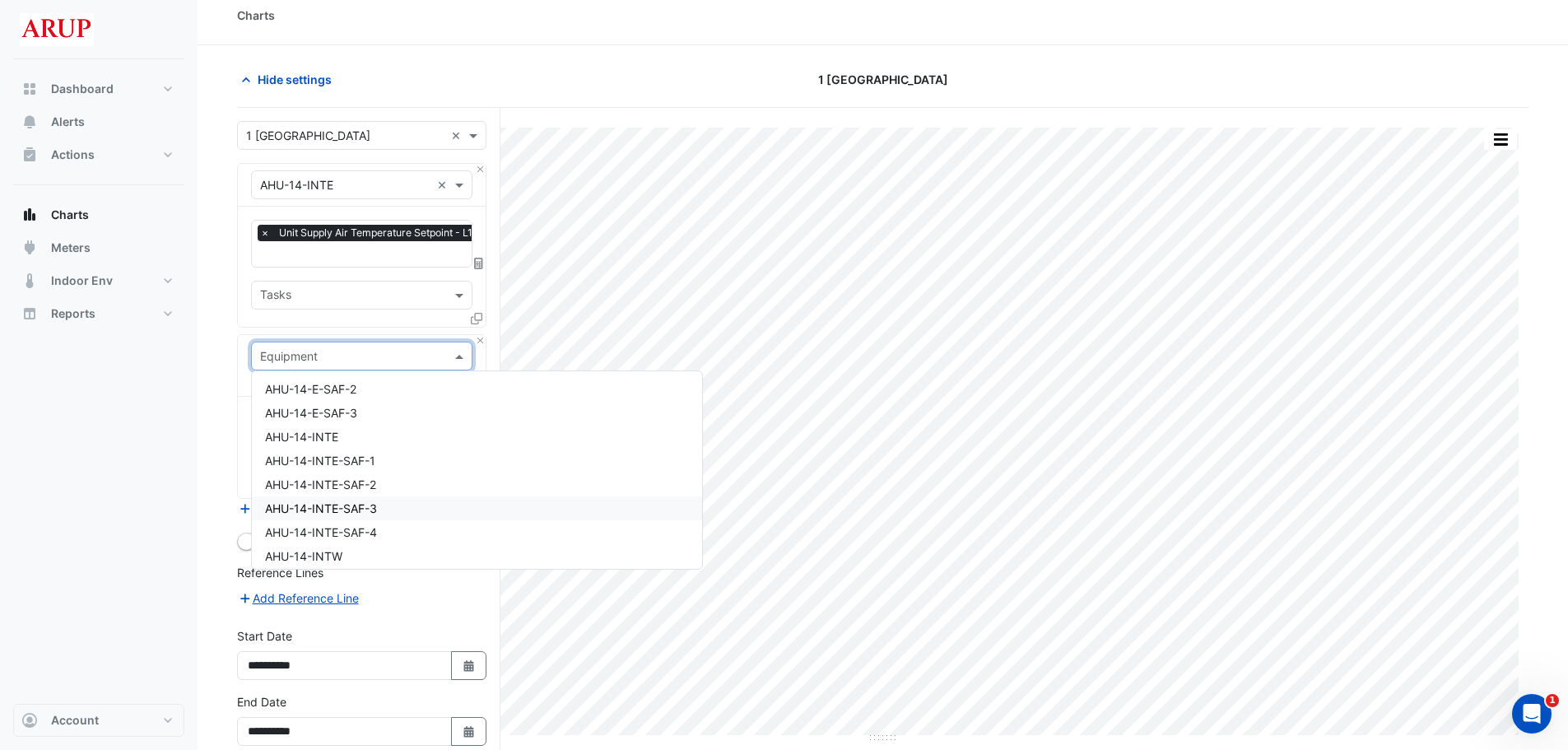
scroll to position [1153, 0]
click at [361, 454] on div "AHU-14-INTE" at bounding box center [477, 455] width 451 height 24
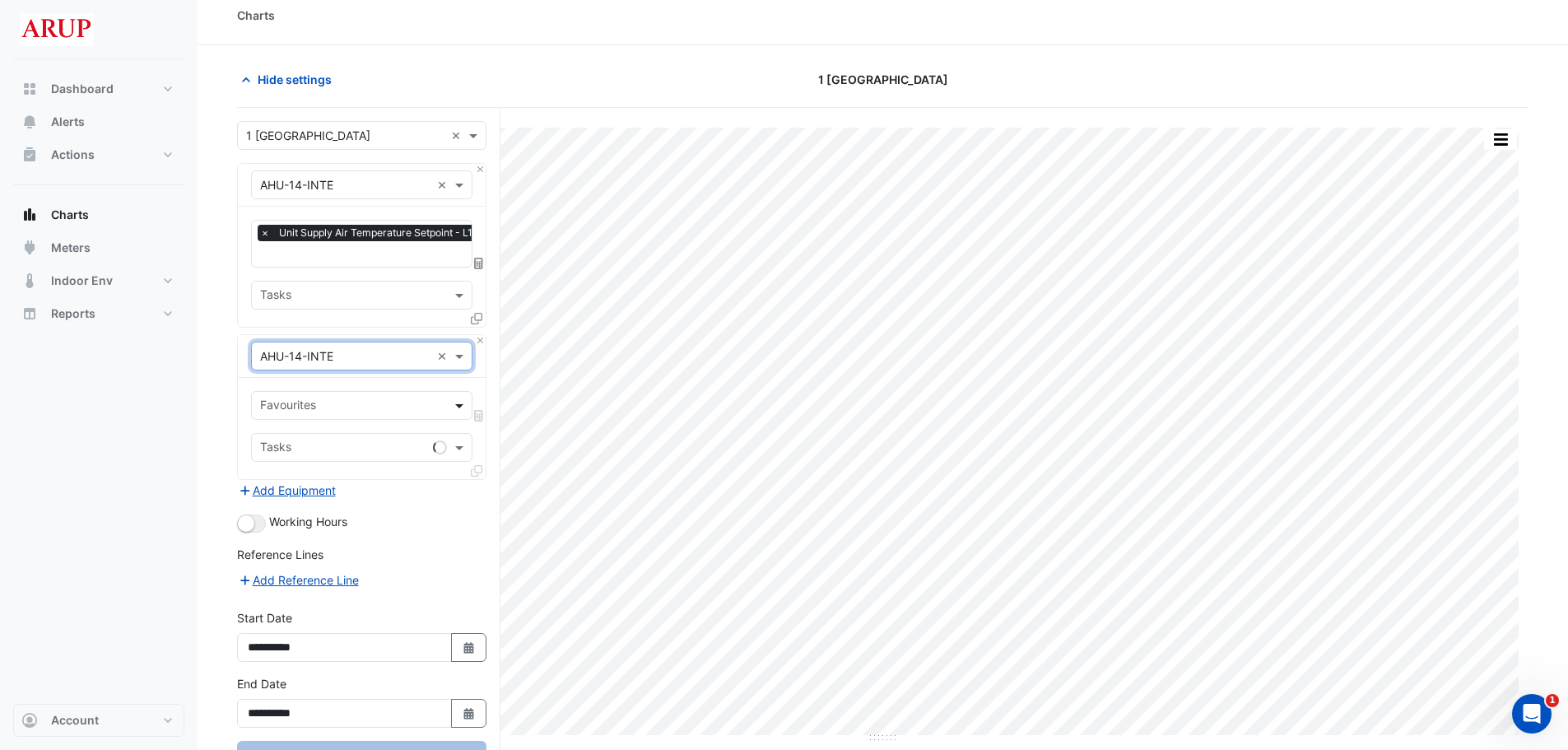
click at [457, 402] on span at bounding box center [462, 406] width 21 height 17
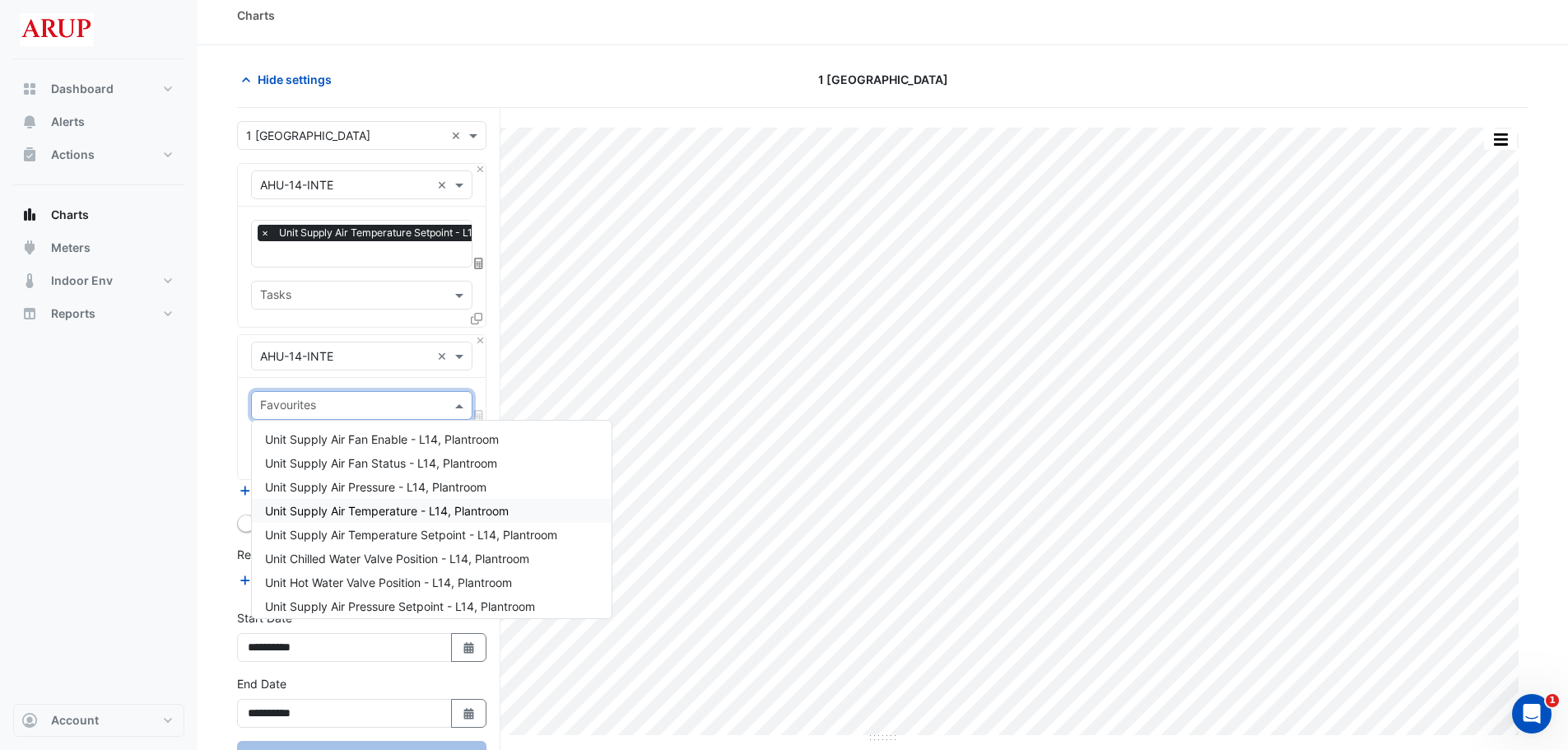
click at [404, 516] on span "Unit Supply Air Temperature - L14, Plantroom" at bounding box center [387, 511] width 244 height 14
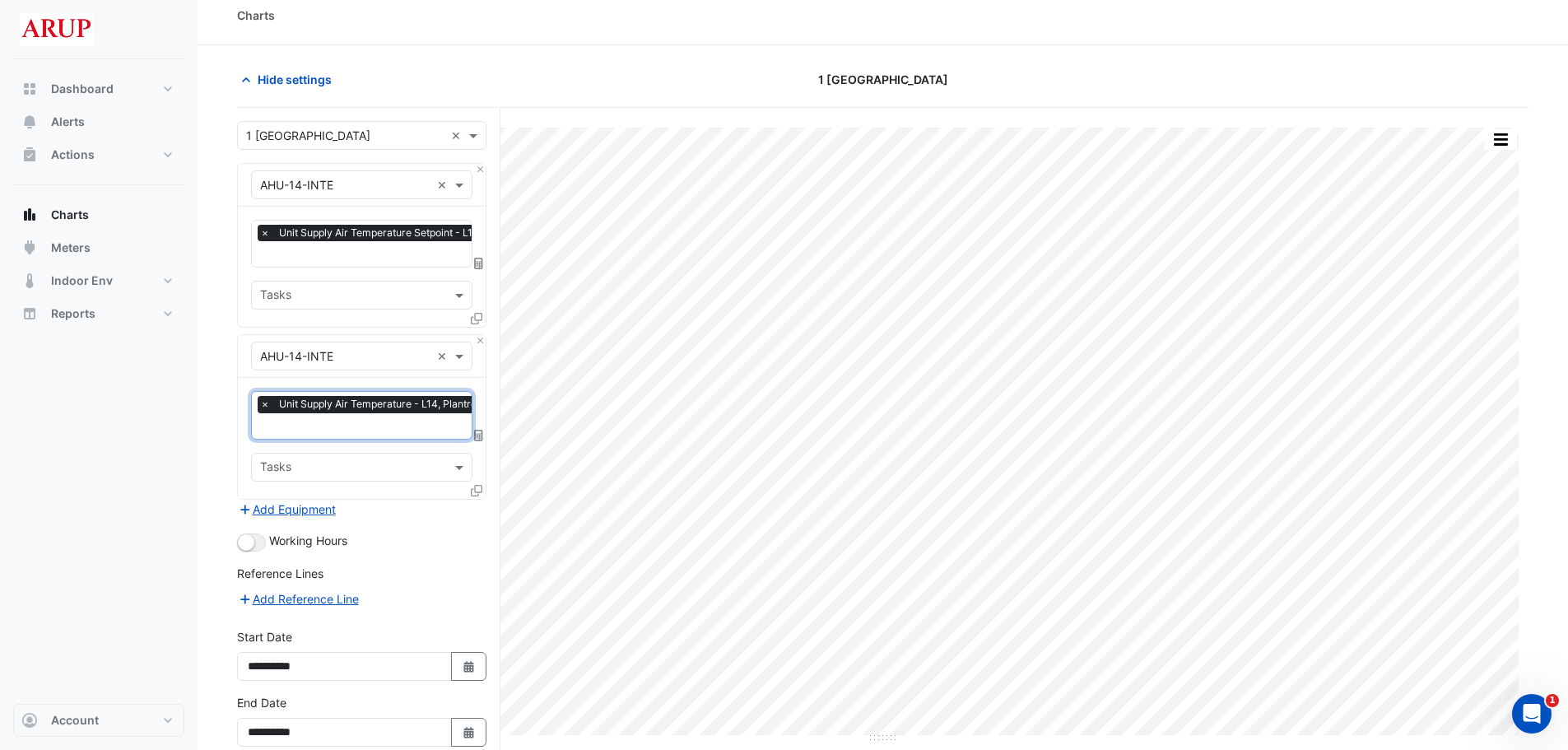
scroll to position [96, 0]
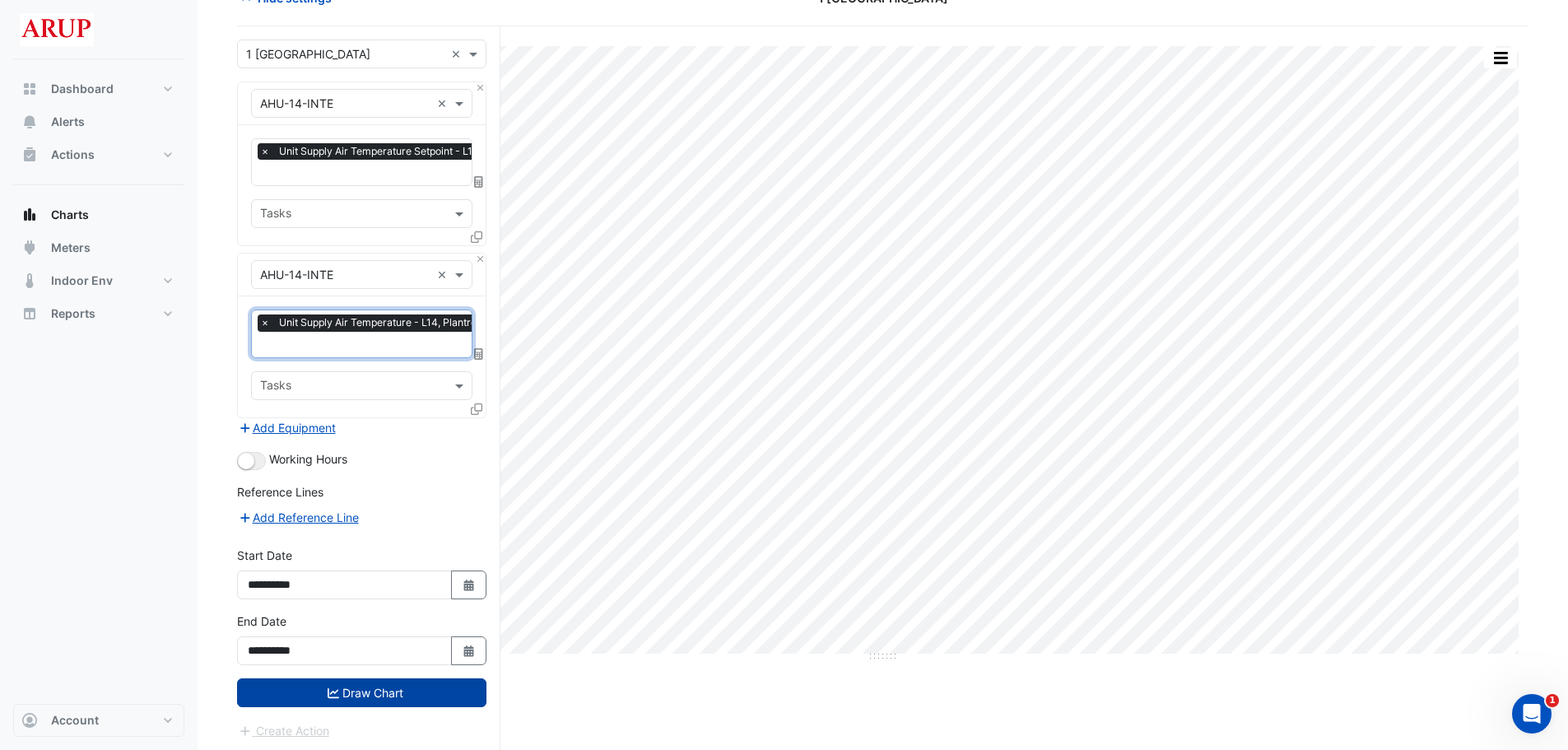
click at [365, 693] on button "Draw Chart" at bounding box center [361, 693] width 249 height 29
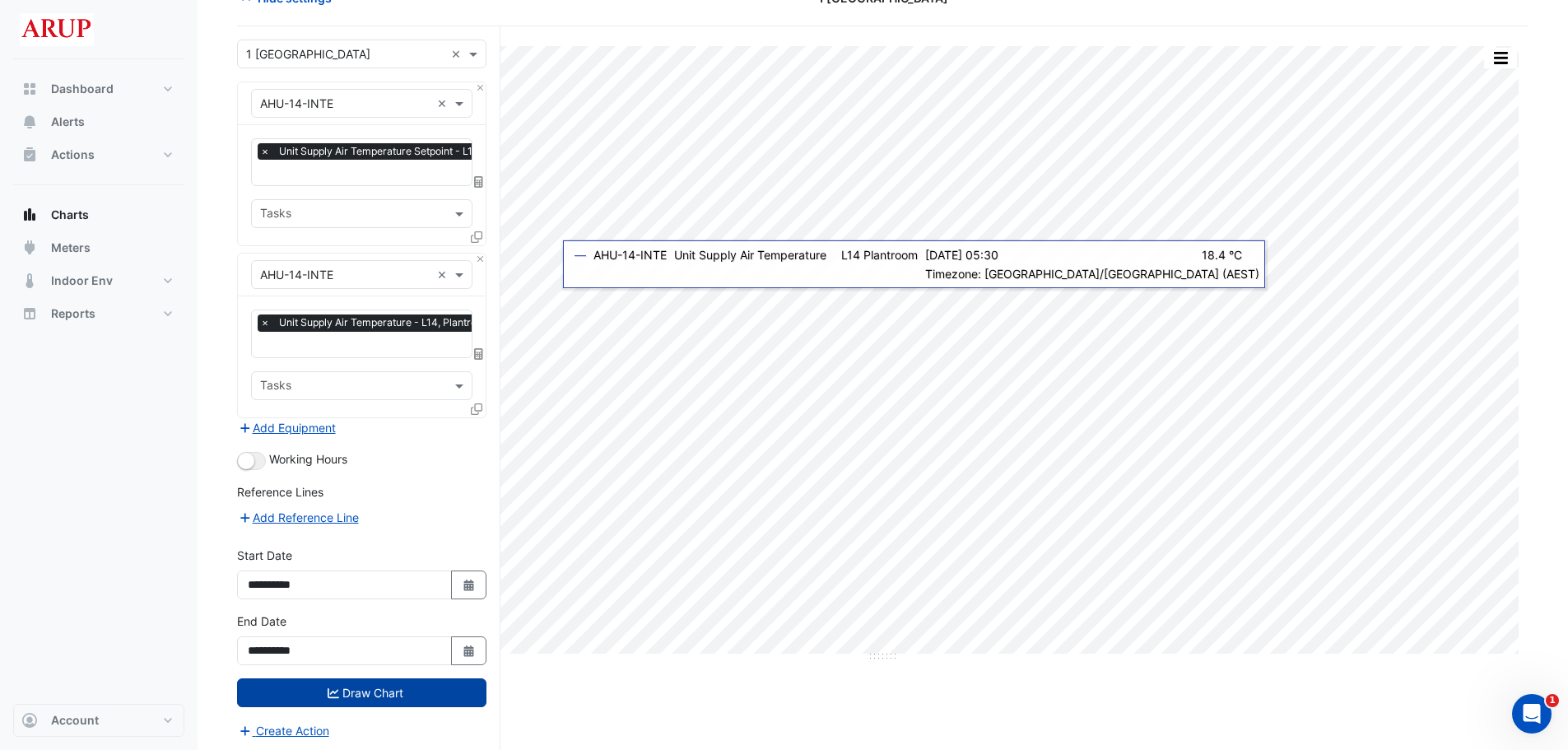
click at [365, 688] on button "Draw Chart" at bounding box center [361, 693] width 249 height 29
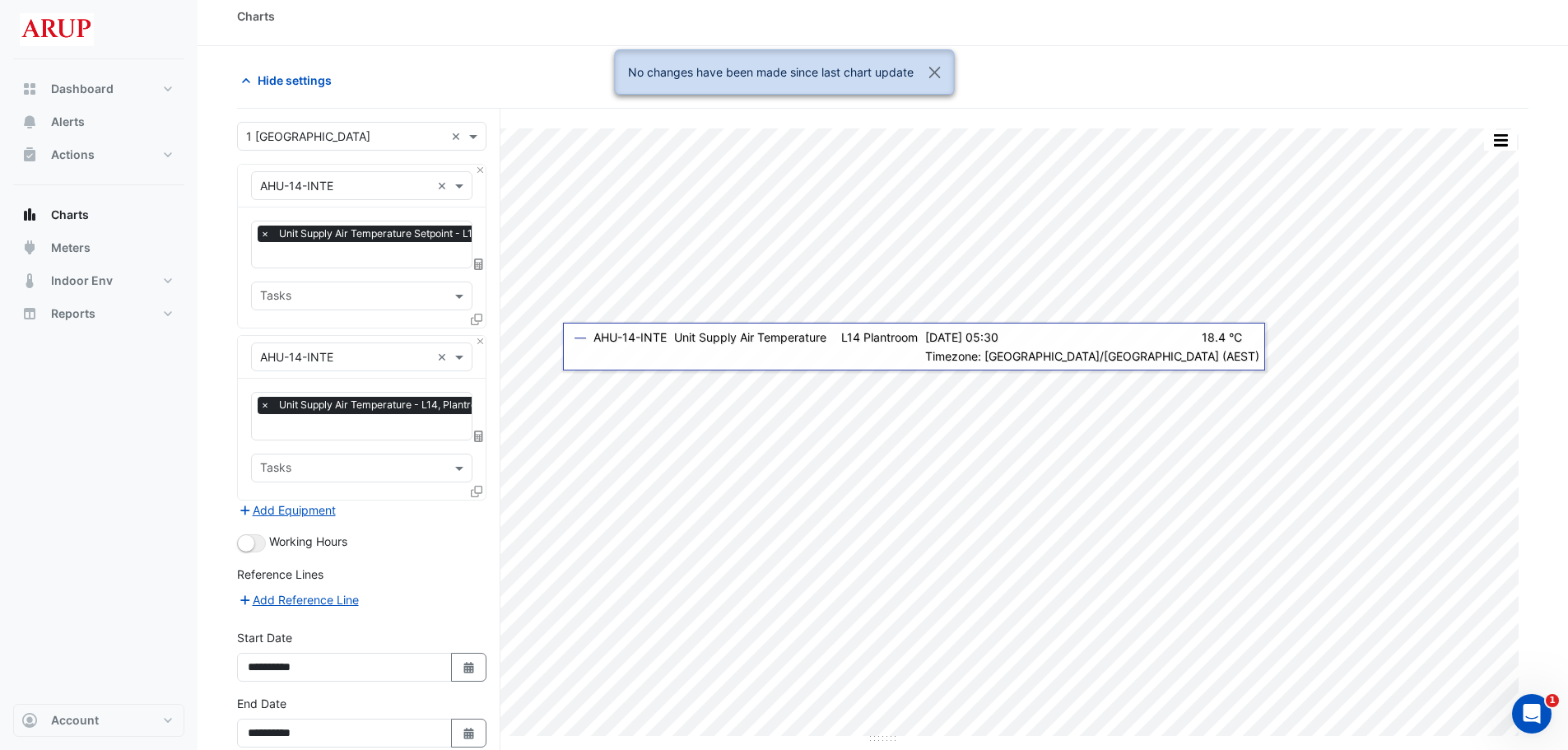
scroll to position [0, 0]
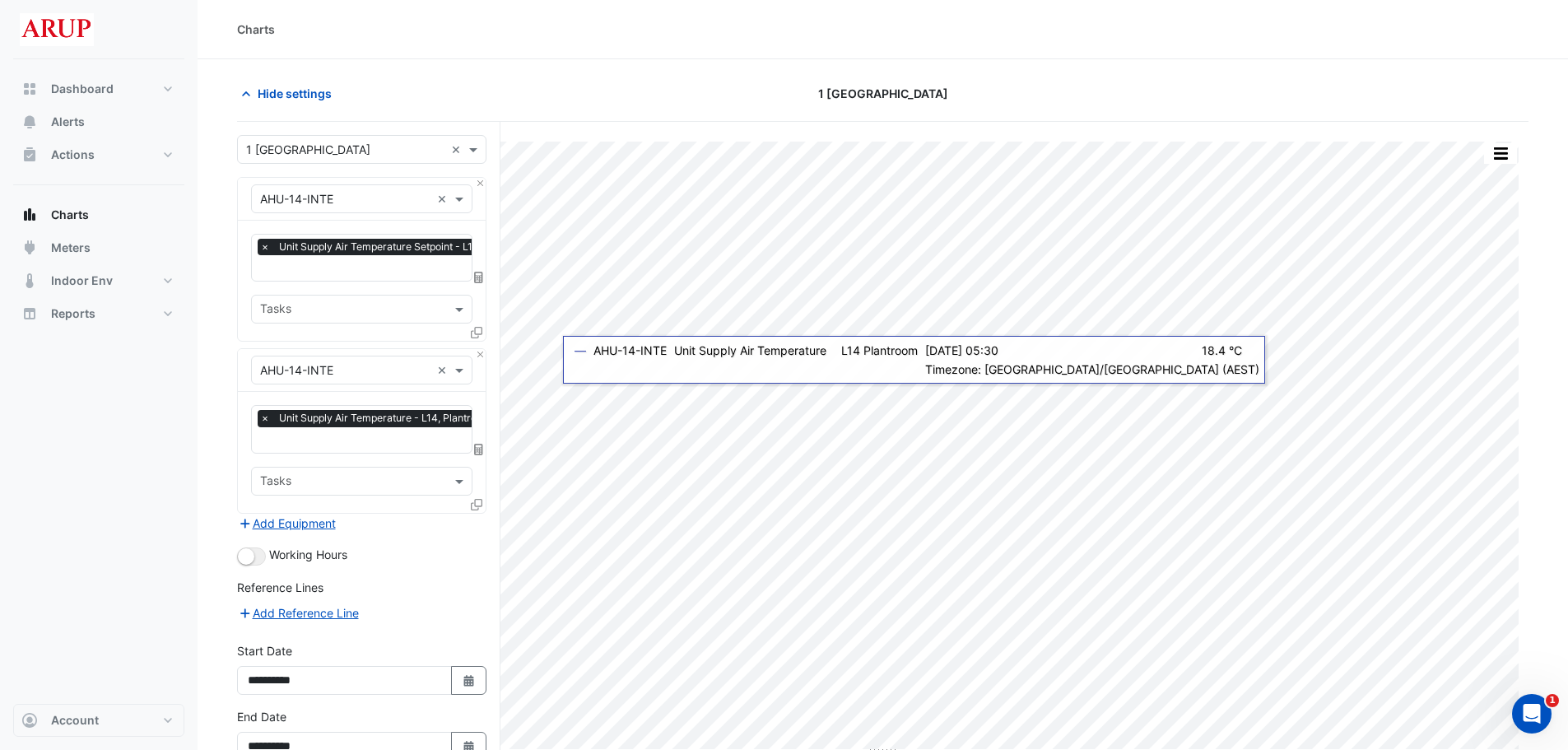
click at [406, 546] on div "Working Hours" at bounding box center [361, 555] width 249 height 20
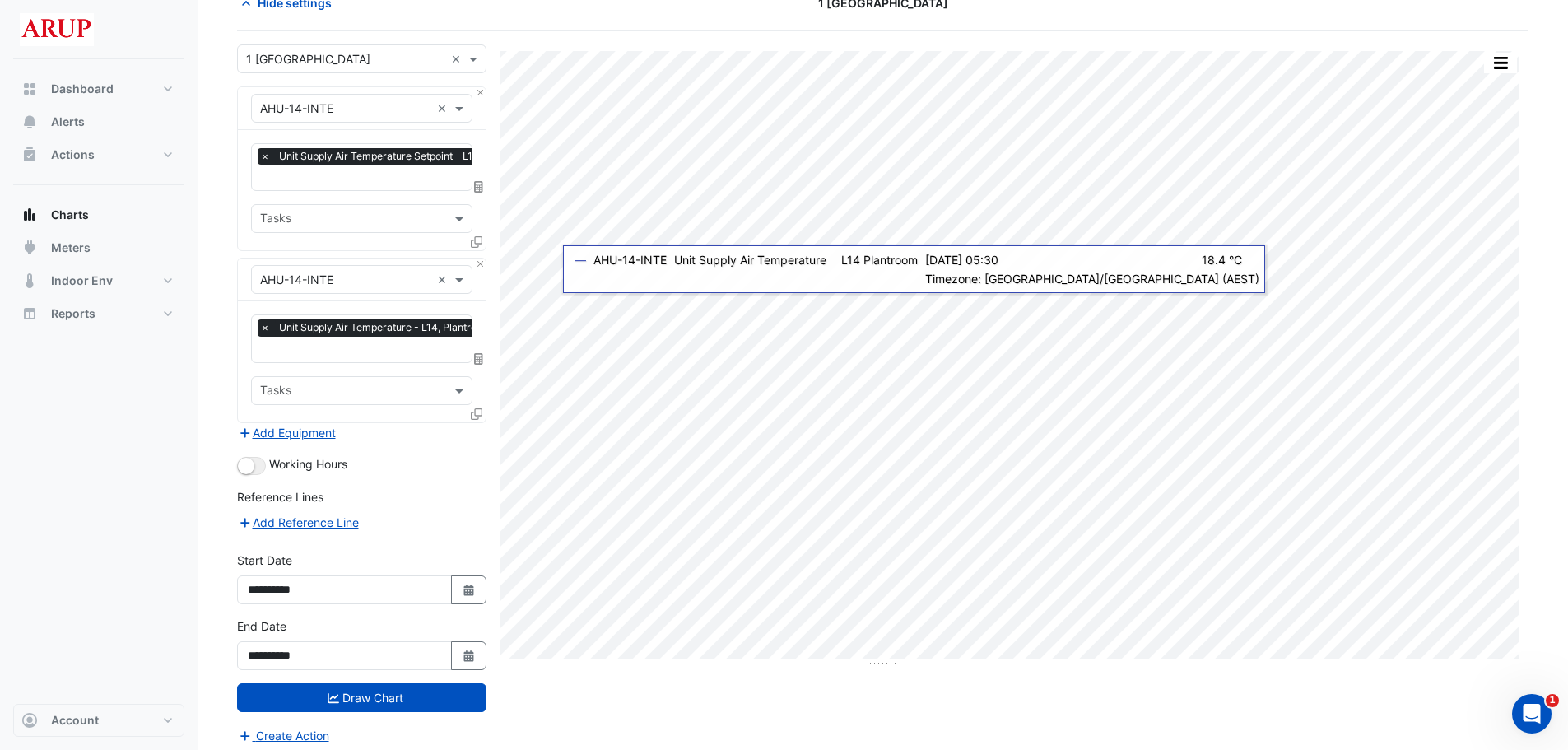
scroll to position [96, 0]
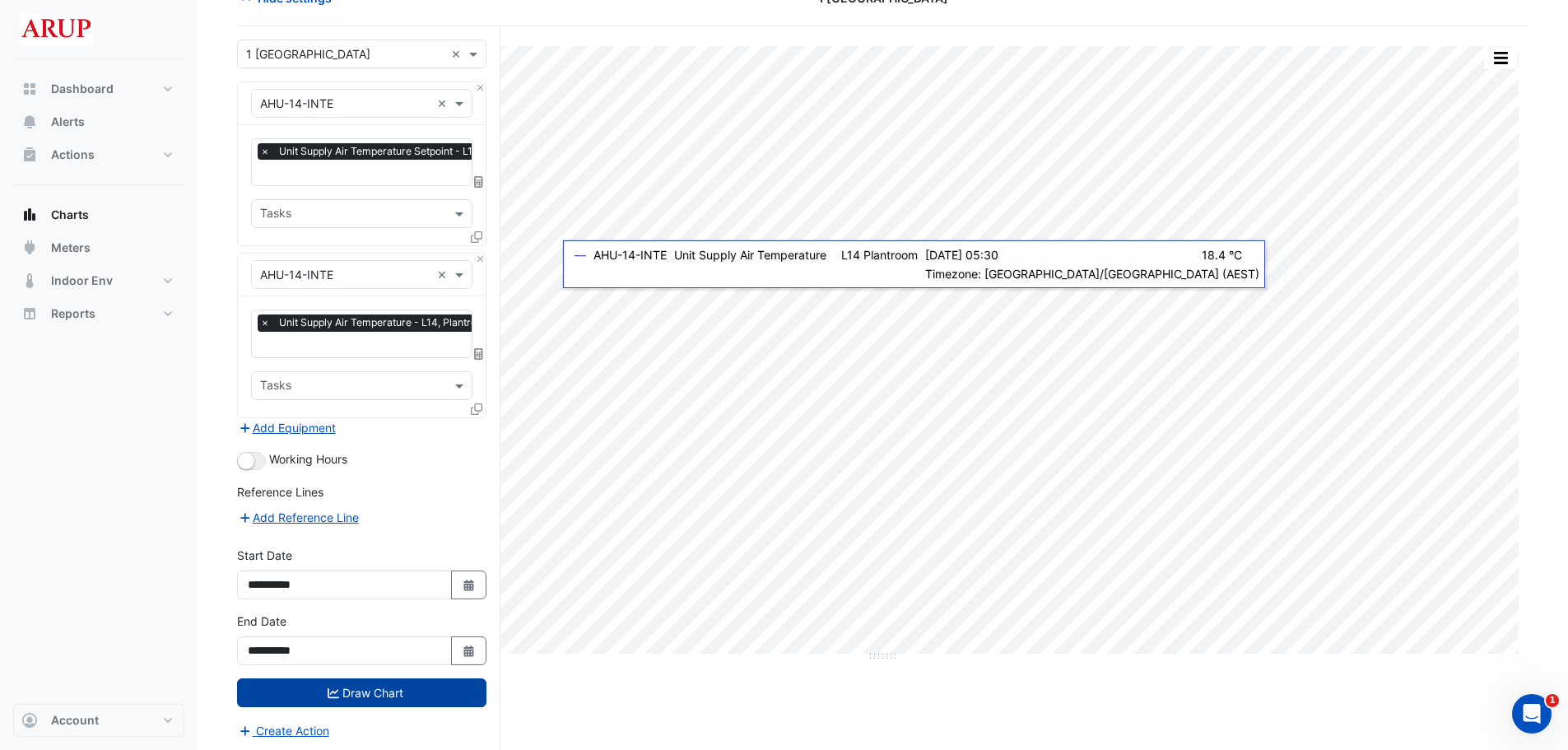
click at [386, 688] on button "Draw Chart" at bounding box center [361, 693] width 249 height 29
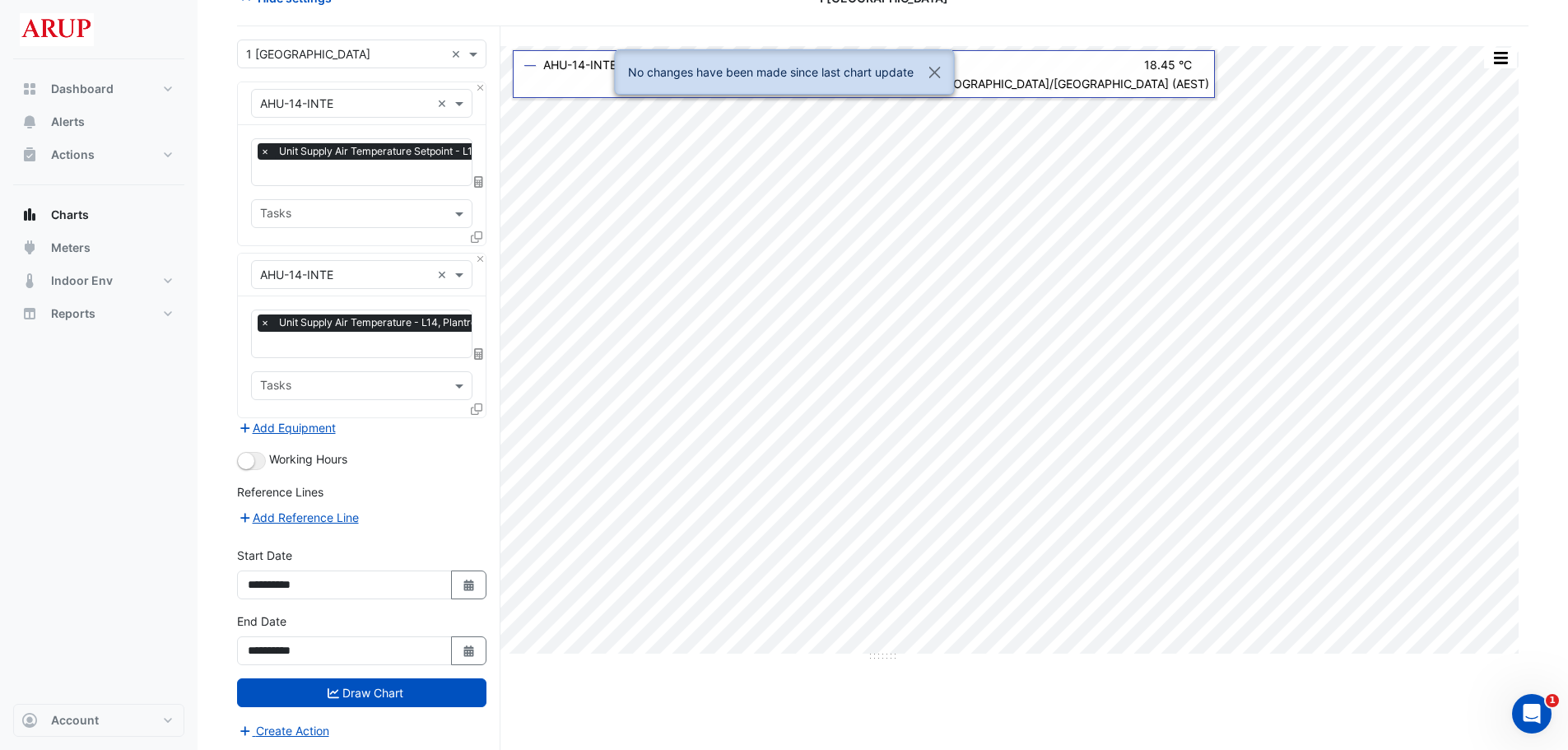
click at [562, 24] on div "Hide settings 1 [GEOGRAPHIC_DATA]" at bounding box center [882, 5] width 1291 height 43
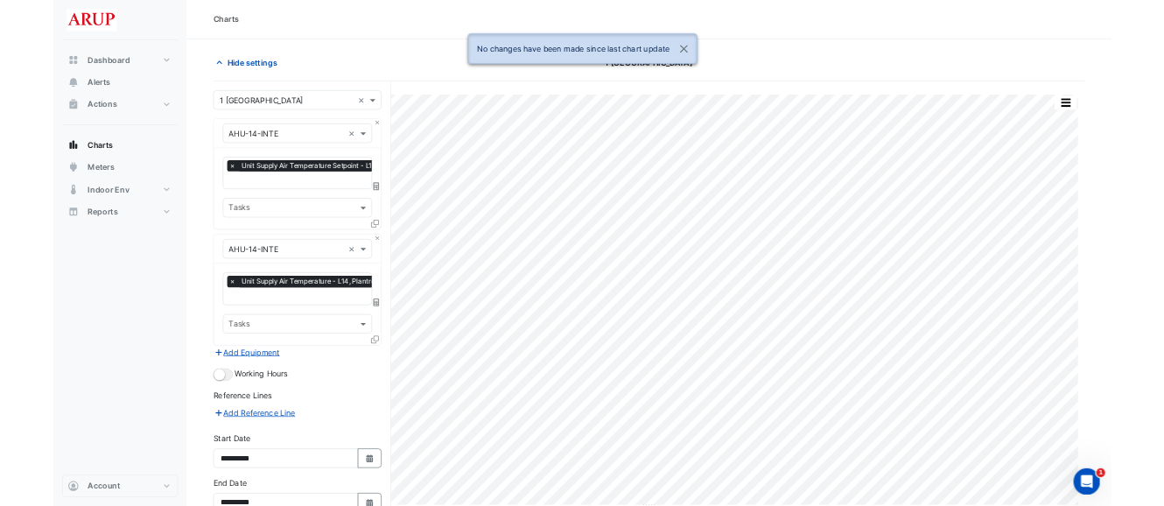
scroll to position [0, 0]
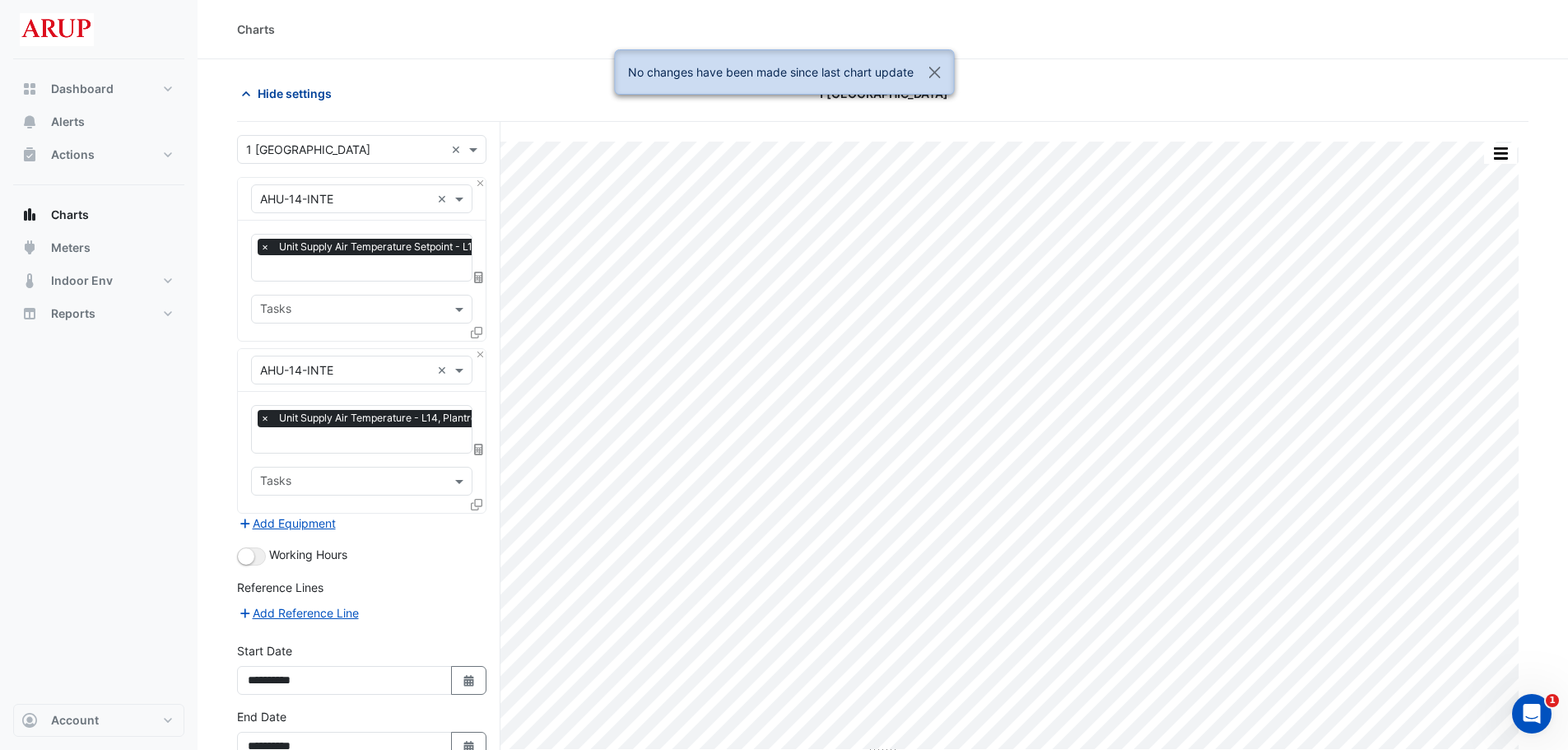
click at [307, 94] on span "Hide settings" at bounding box center [294, 93] width 74 height 17
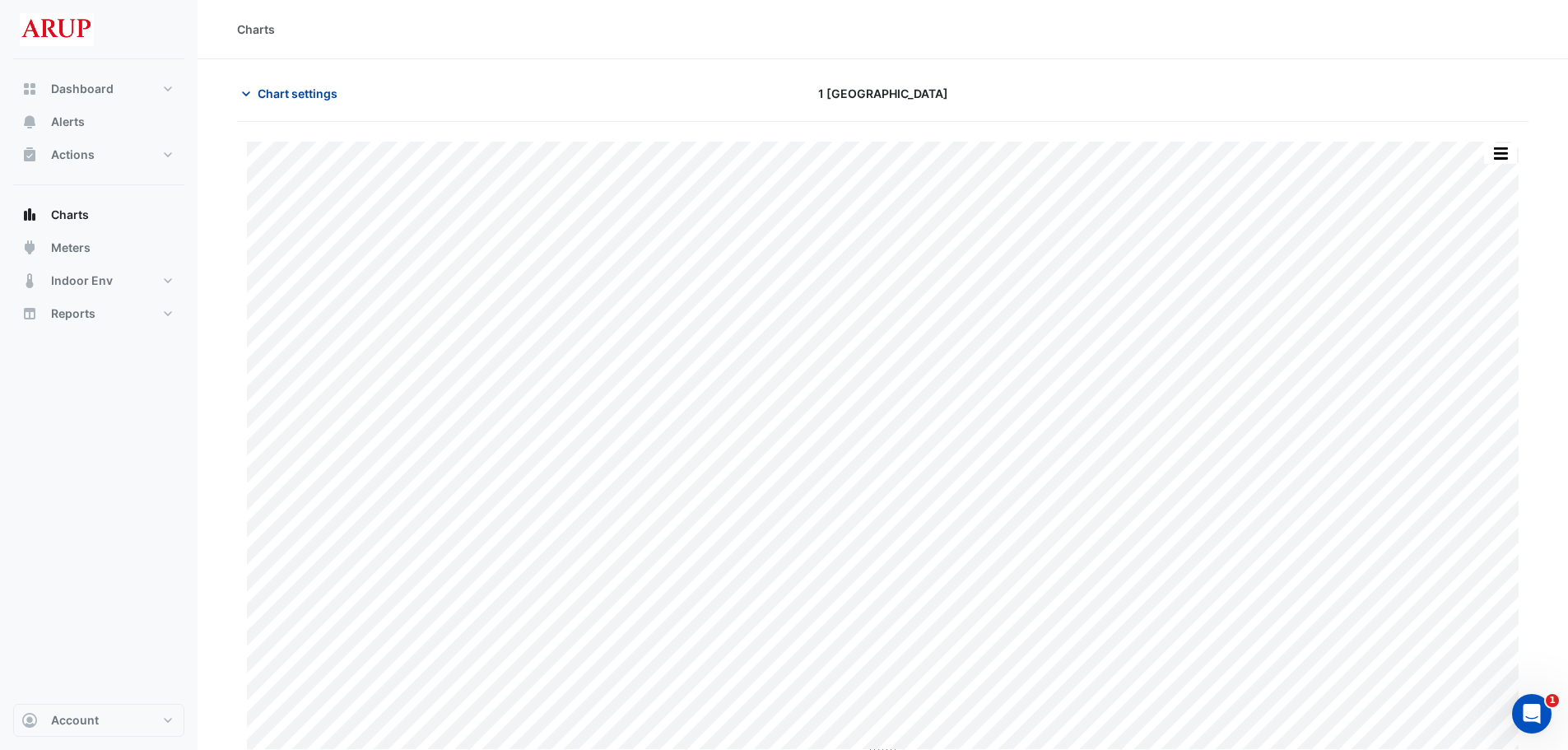
click at [246, 90] on icon "button" at bounding box center [246, 94] width 17 height 17
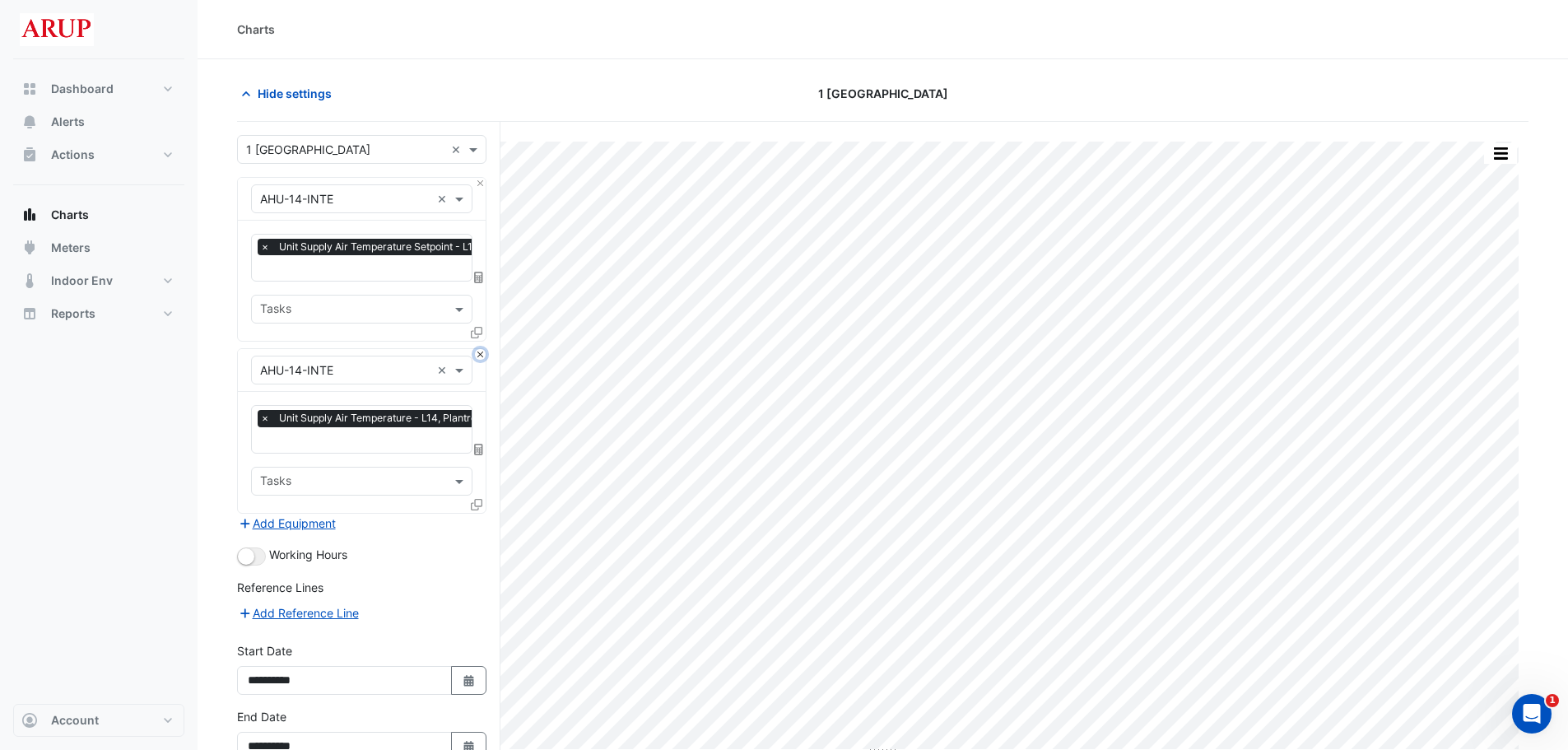
click at [476, 349] on button "Close" at bounding box center [480, 354] width 10 height 10
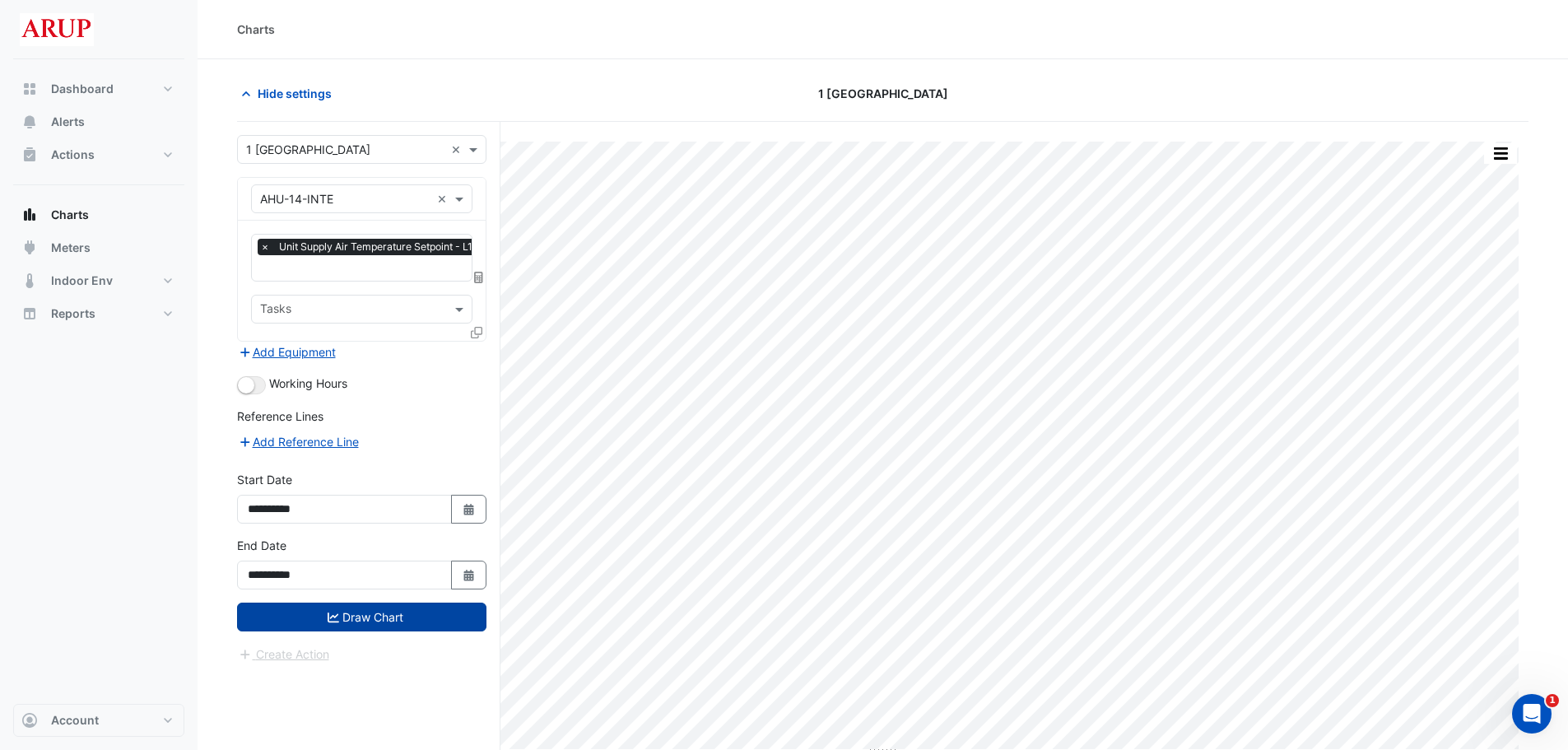
click at [364, 616] on button "Draw Chart" at bounding box center [361, 617] width 249 height 29
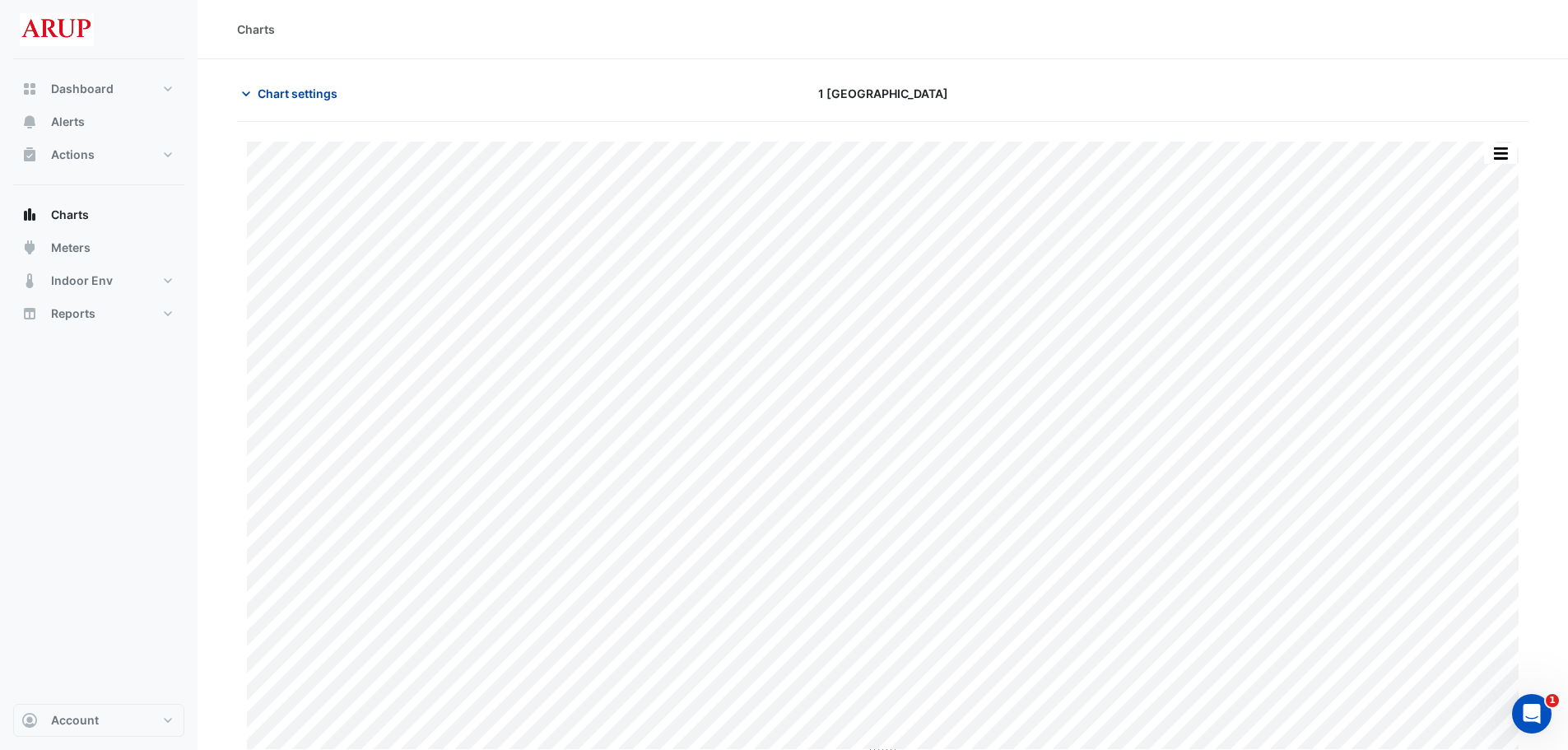
click at [248, 86] on icon "button" at bounding box center [246, 94] width 17 height 17
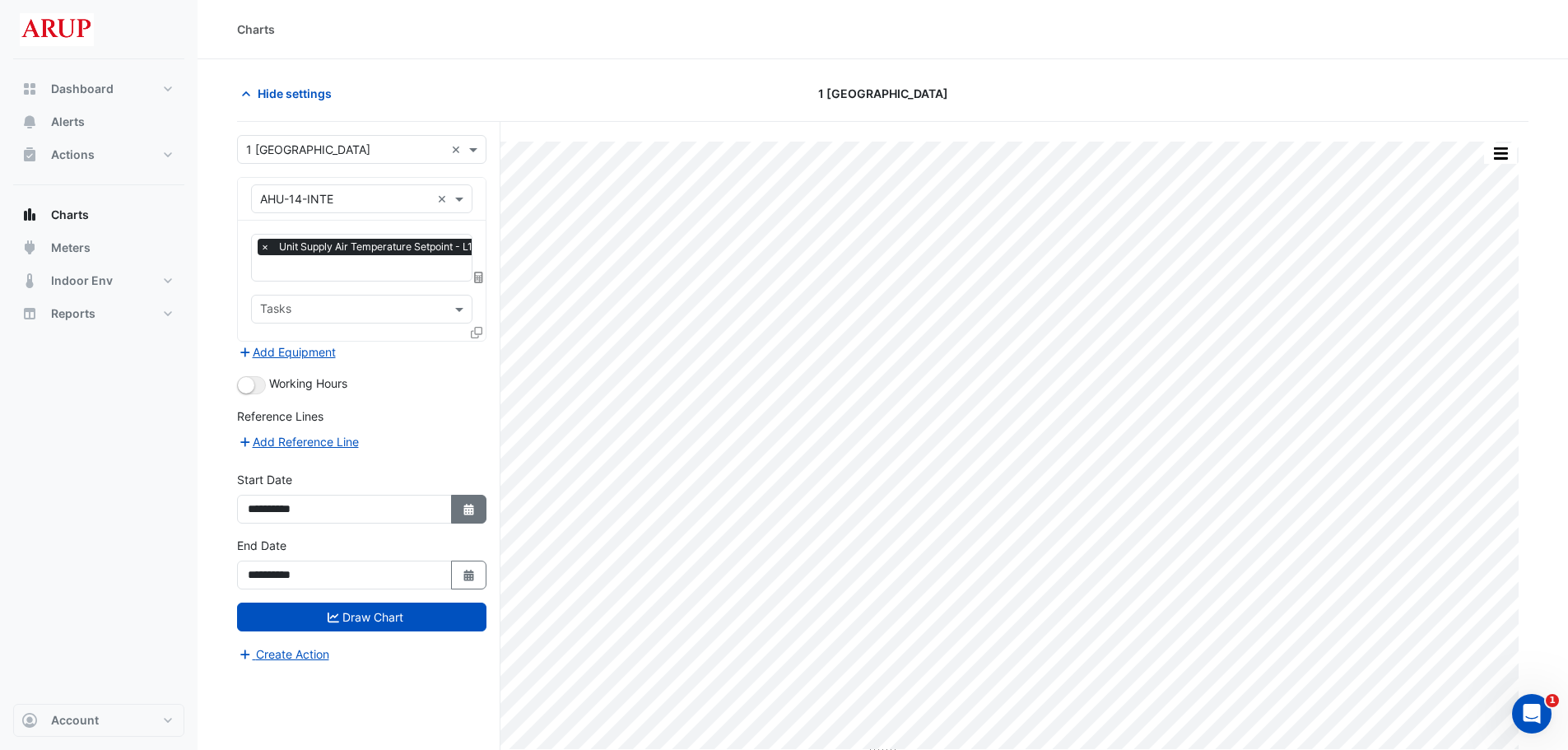
click at [466, 509] on icon "Select Date" at bounding box center [469, 510] width 15 height 11
select select "*"
select select "****"
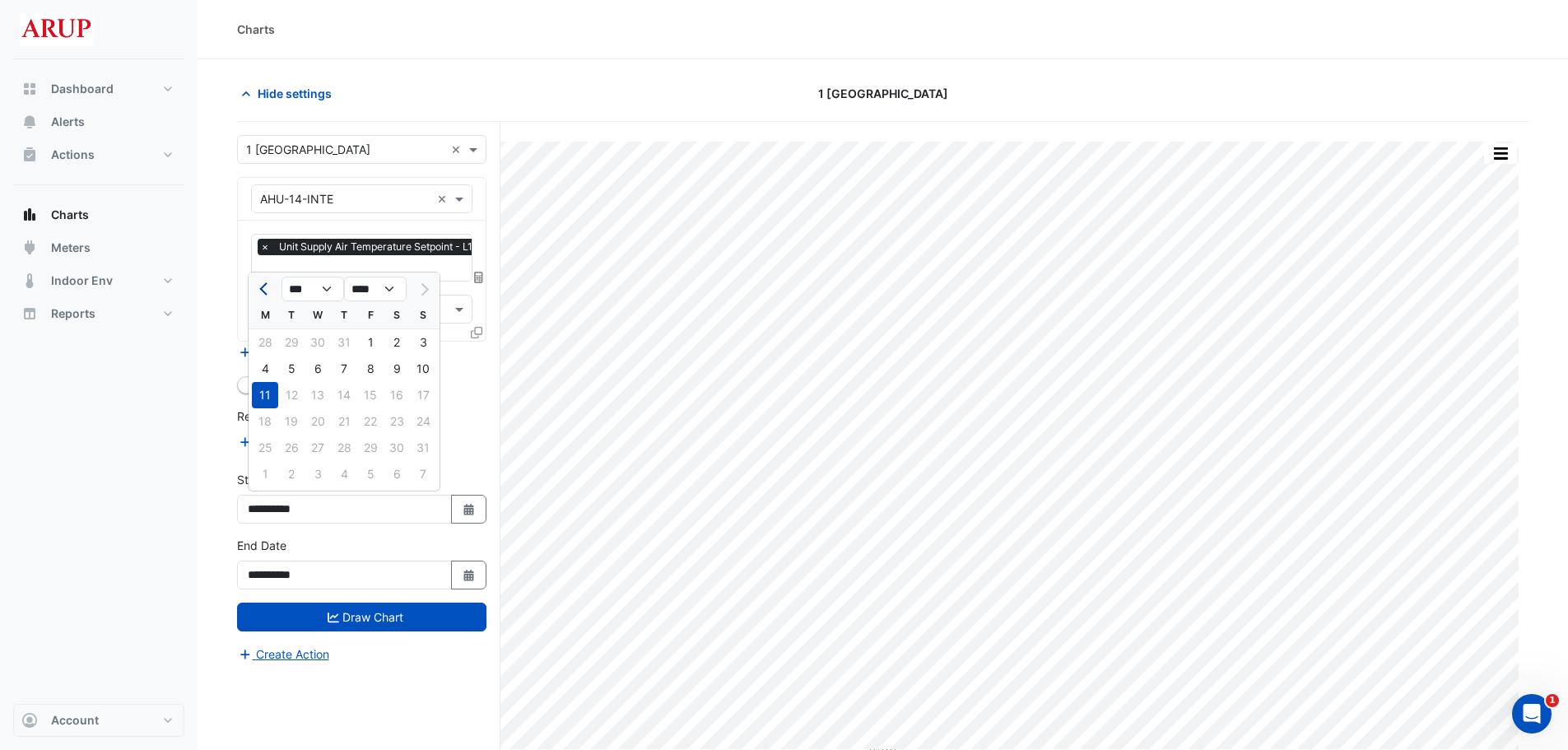
click at [266, 283] on span "Previous month" at bounding box center [265, 289] width 12 height 12
select select "*"
click at [267, 421] on div "21" at bounding box center [265, 422] width 26 height 26
type input "**********"
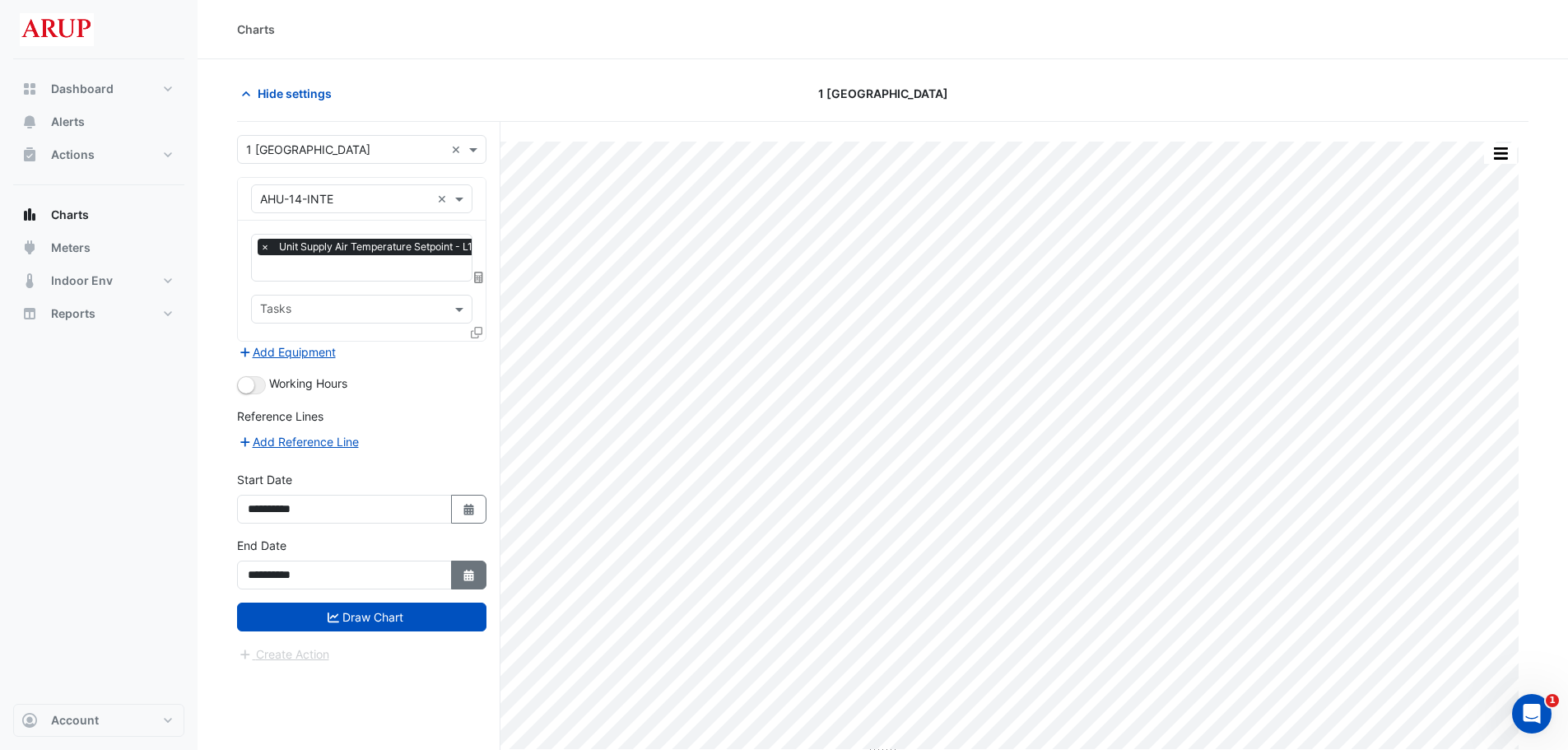
click at [470, 572] on icon "button" at bounding box center [468, 576] width 10 height 11
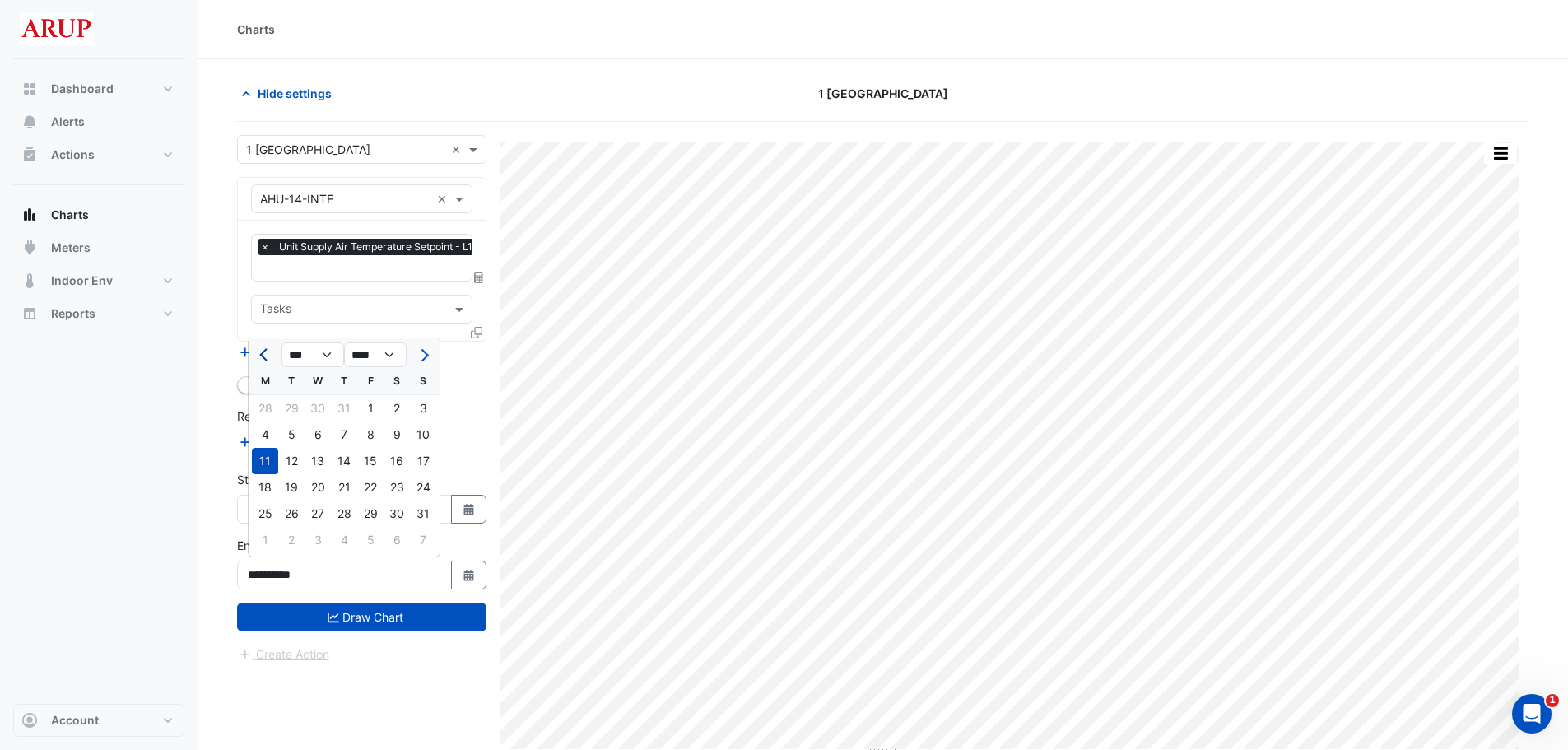
click at [267, 357] on span "Previous month" at bounding box center [265, 355] width 12 height 12
select select "*"
click at [261, 489] on div "21" at bounding box center [265, 487] width 26 height 26
type input "**********"
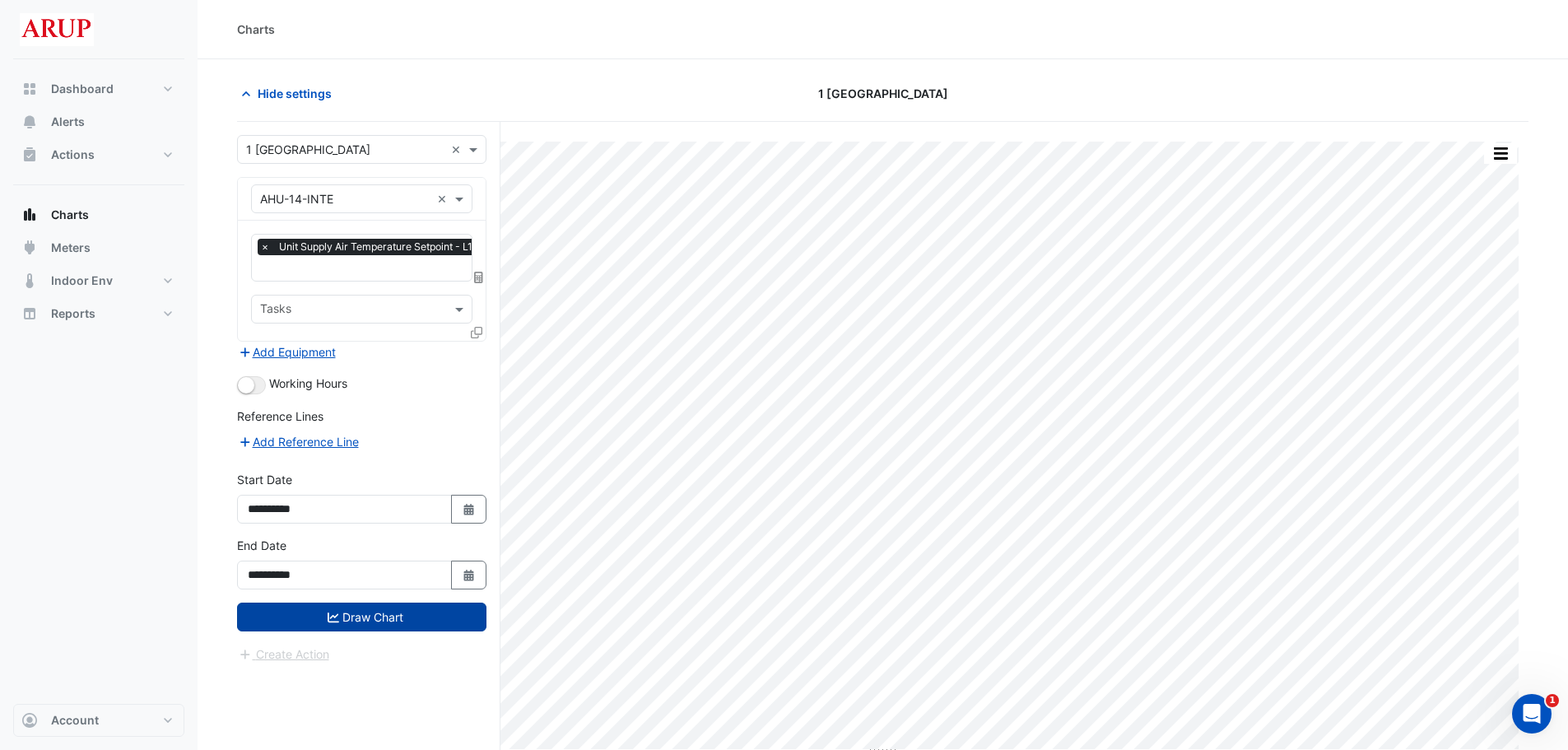
click at [377, 614] on button "Draw Chart" at bounding box center [361, 617] width 249 height 29
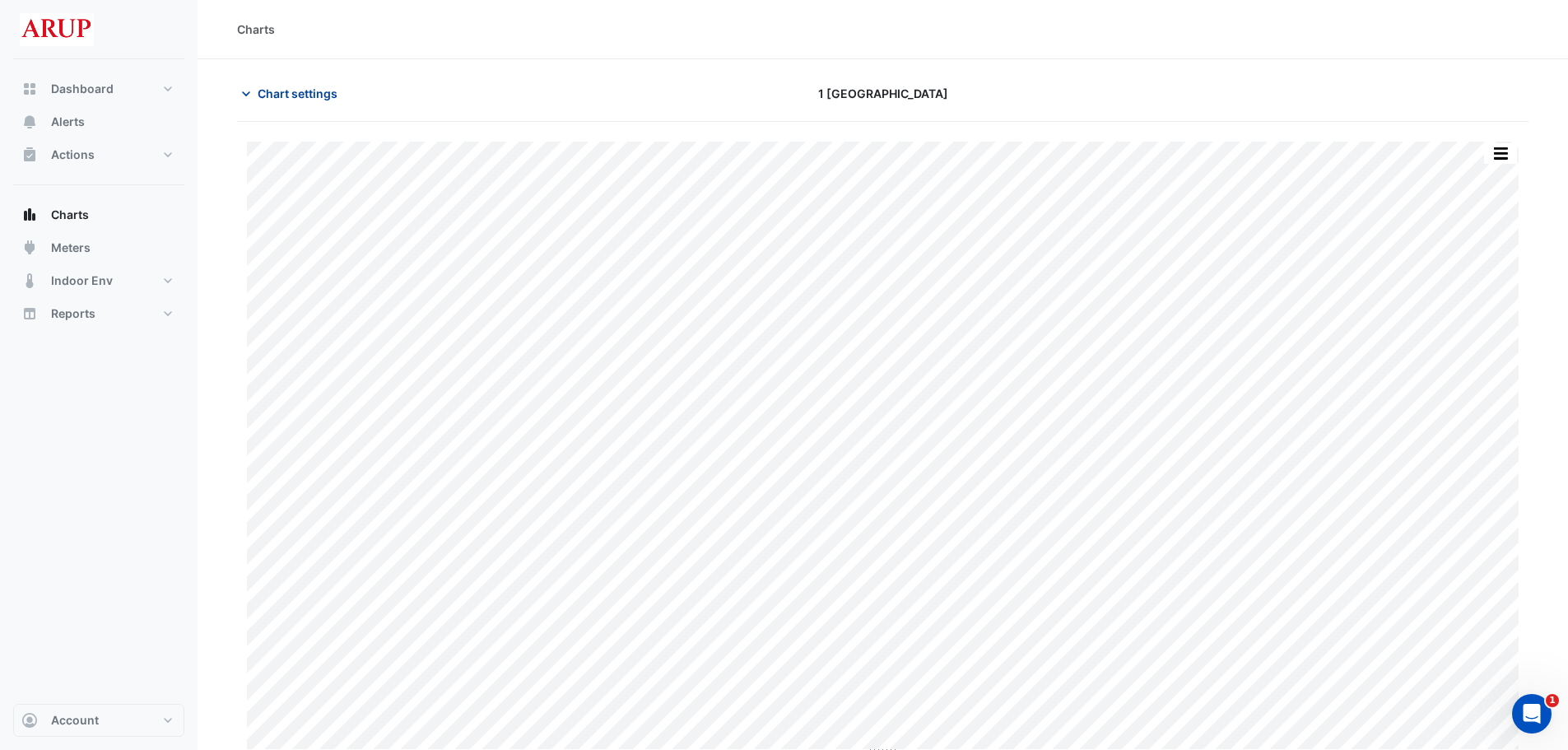
click at [247, 101] on icon "button" at bounding box center [246, 94] width 17 height 17
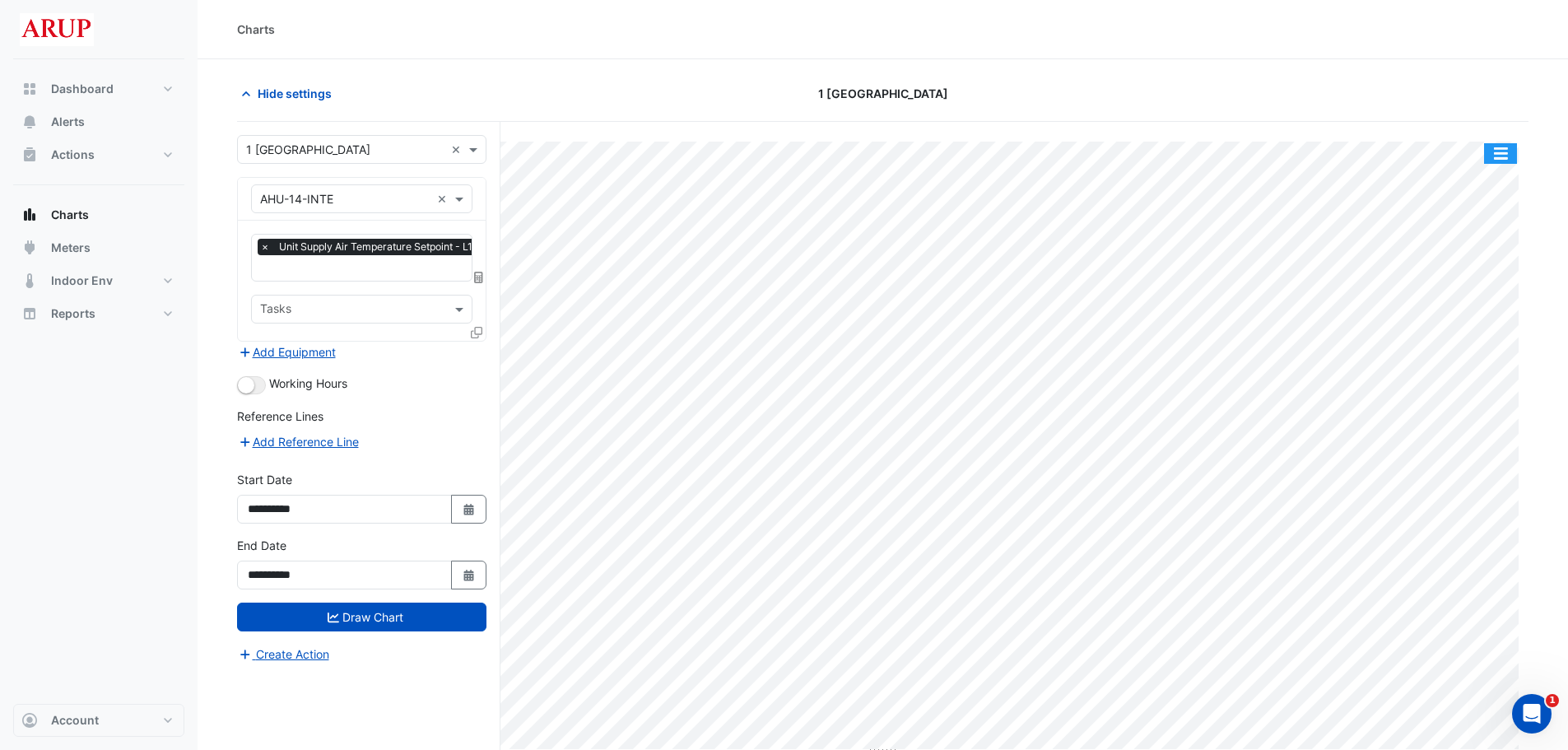
click at [1504, 155] on button "button" at bounding box center [1500, 153] width 33 height 21
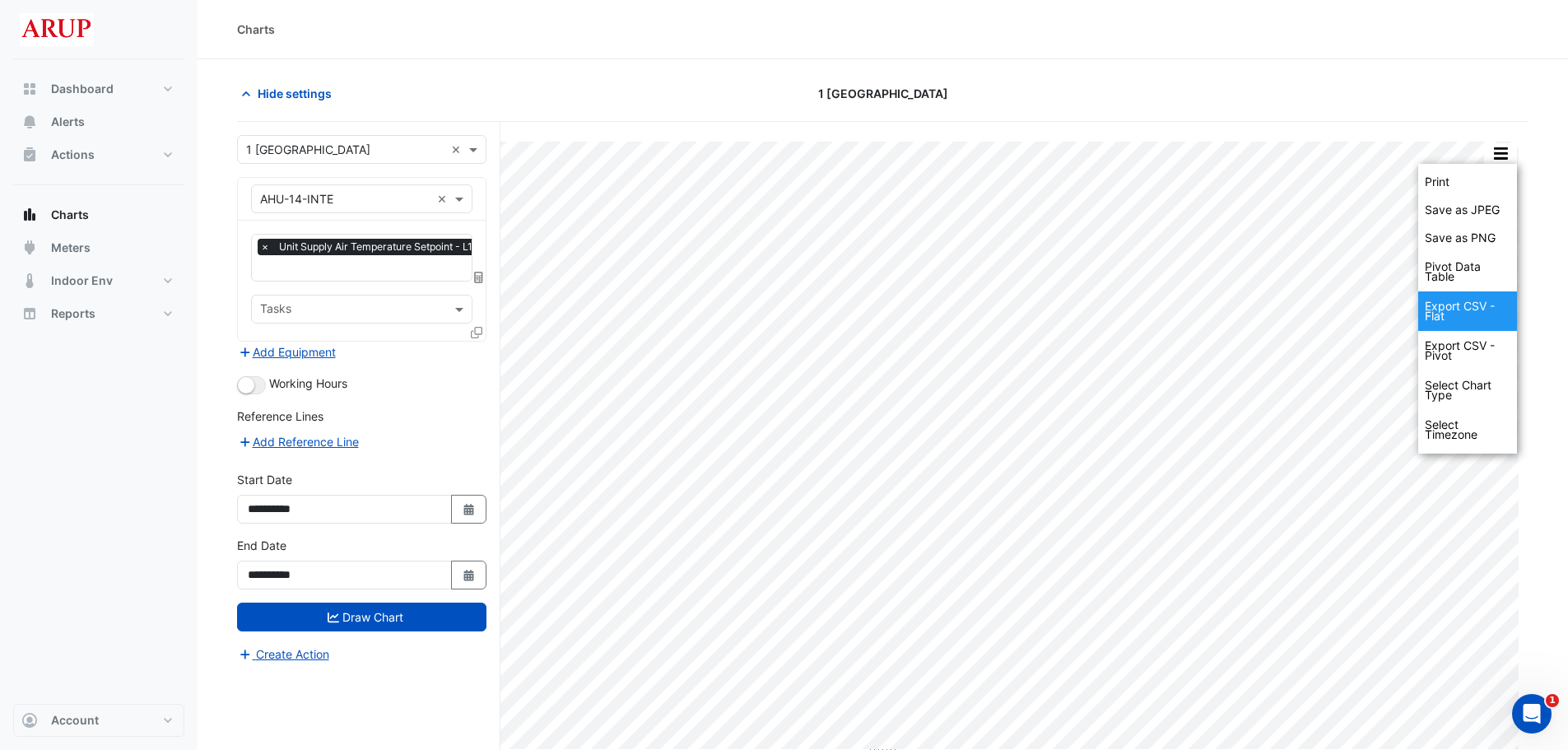
click at [1464, 313] on div "Export CSV - Flat" at bounding box center [1467, 311] width 99 height 40
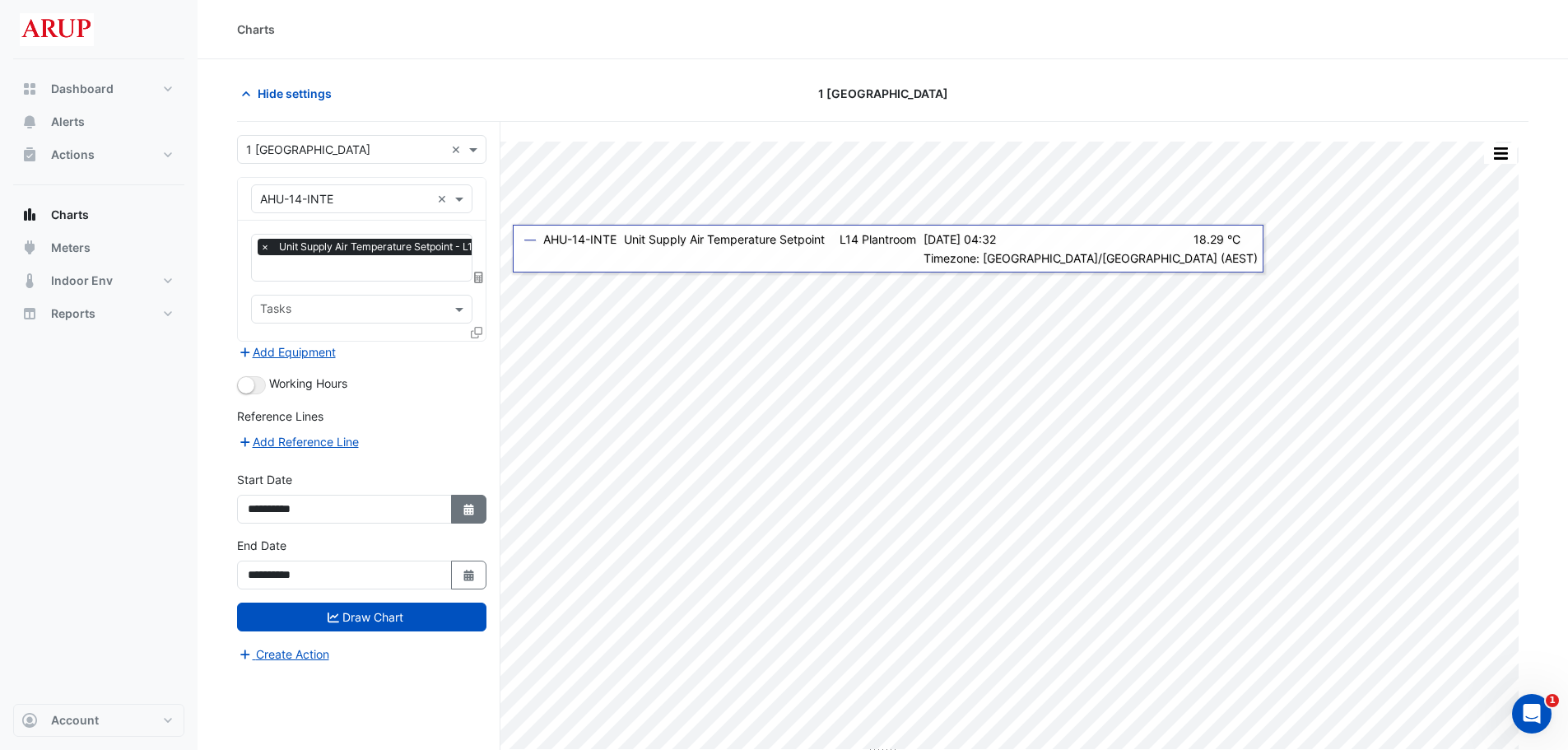
click at [467, 517] on button "Select Date" at bounding box center [469, 509] width 37 height 29
select select "*"
select select "****"
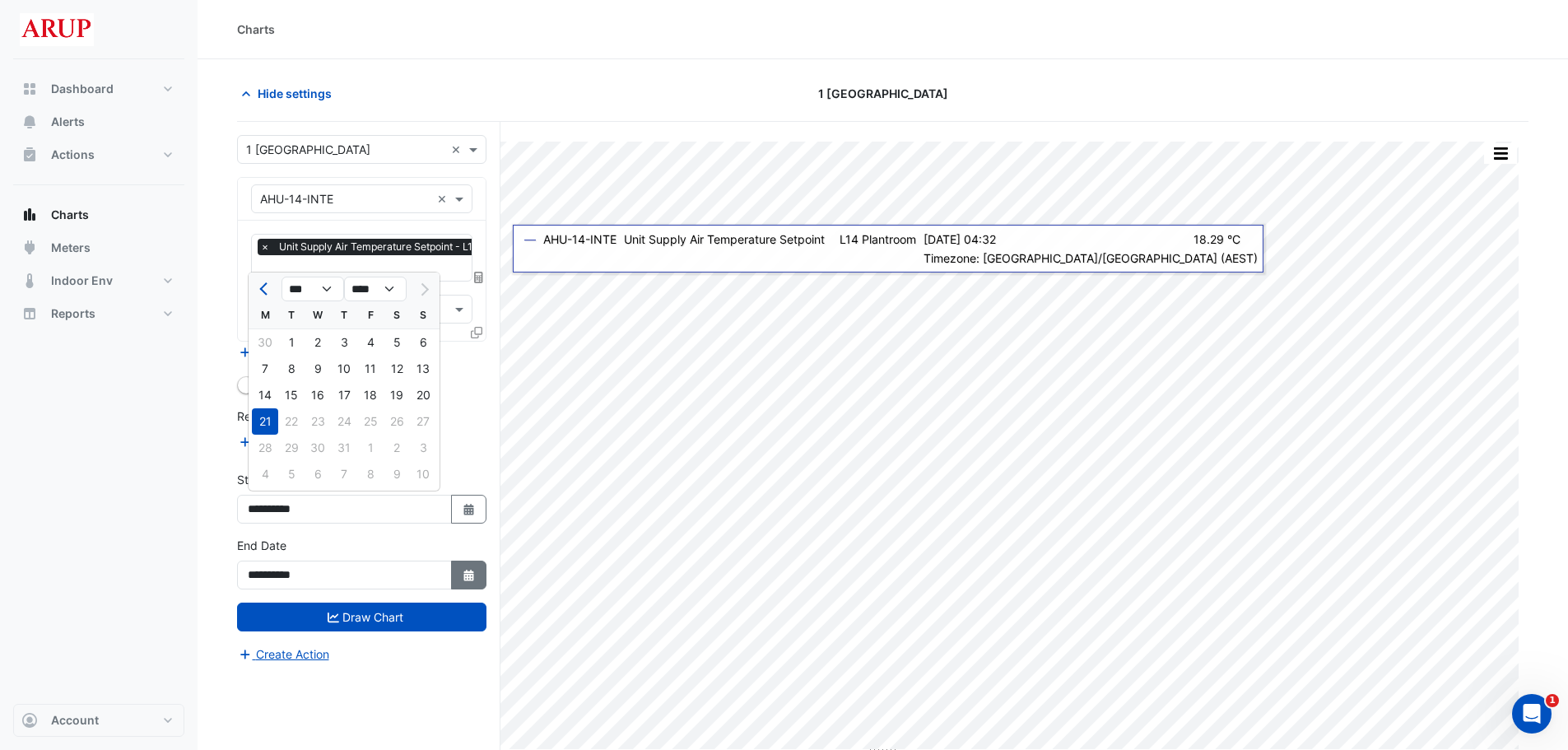
click at [469, 570] on icon "Select Date" at bounding box center [469, 576] width 15 height 11
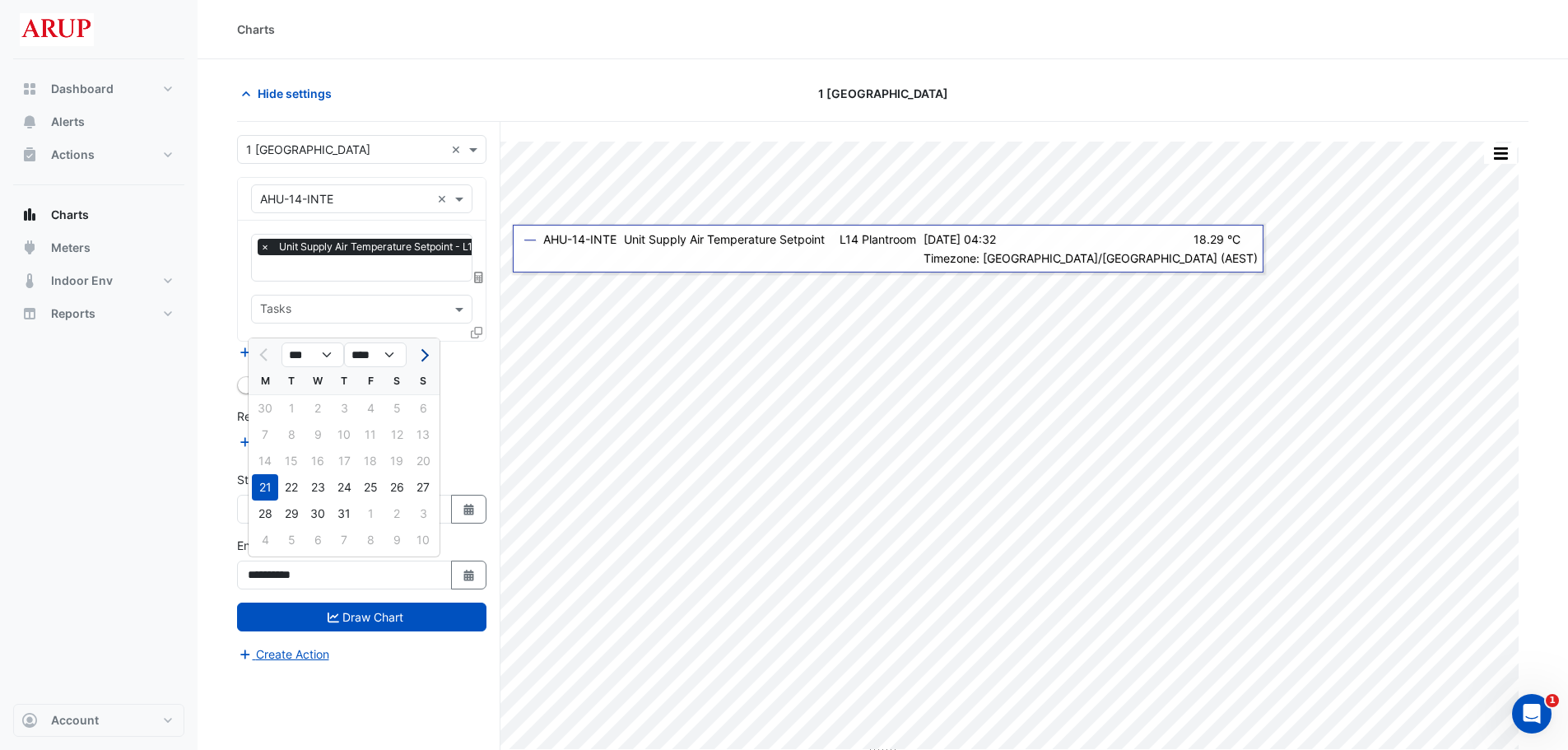
click at [420, 353] on span "Next month" at bounding box center [422, 355] width 12 height 12
select select "*"
click at [261, 460] on div "11" at bounding box center [265, 461] width 26 height 26
type input "**********"
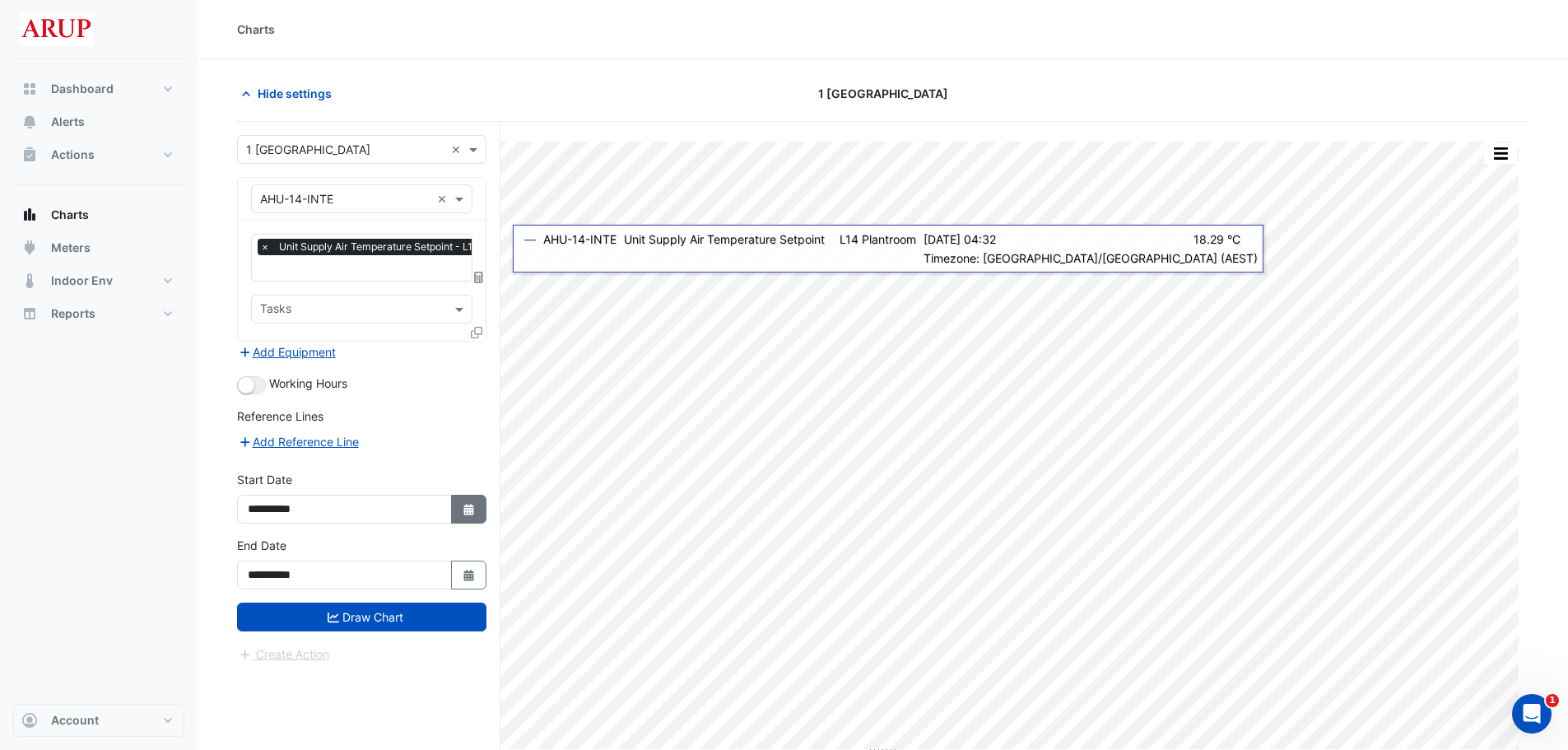
click at [478, 509] on button "Select Date" at bounding box center [469, 509] width 37 height 29
select select "*"
select select "****"
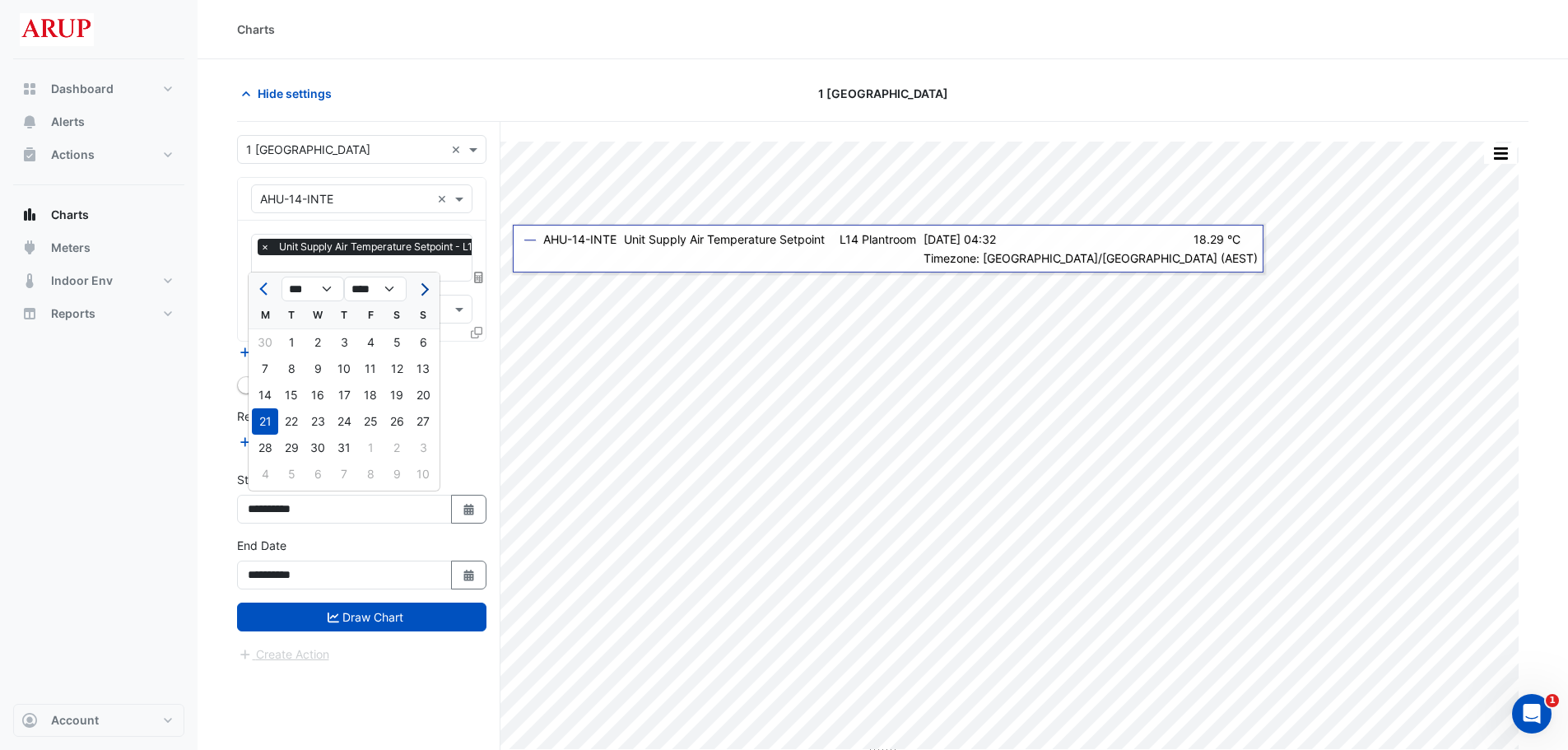
click at [425, 287] on span "Next month" at bounding box center [422, 289] width 12 height 12
select select "*"
click at [264, 391] on div "11" at bounding box center [265, 395] width 26 height 26
type input "**********"
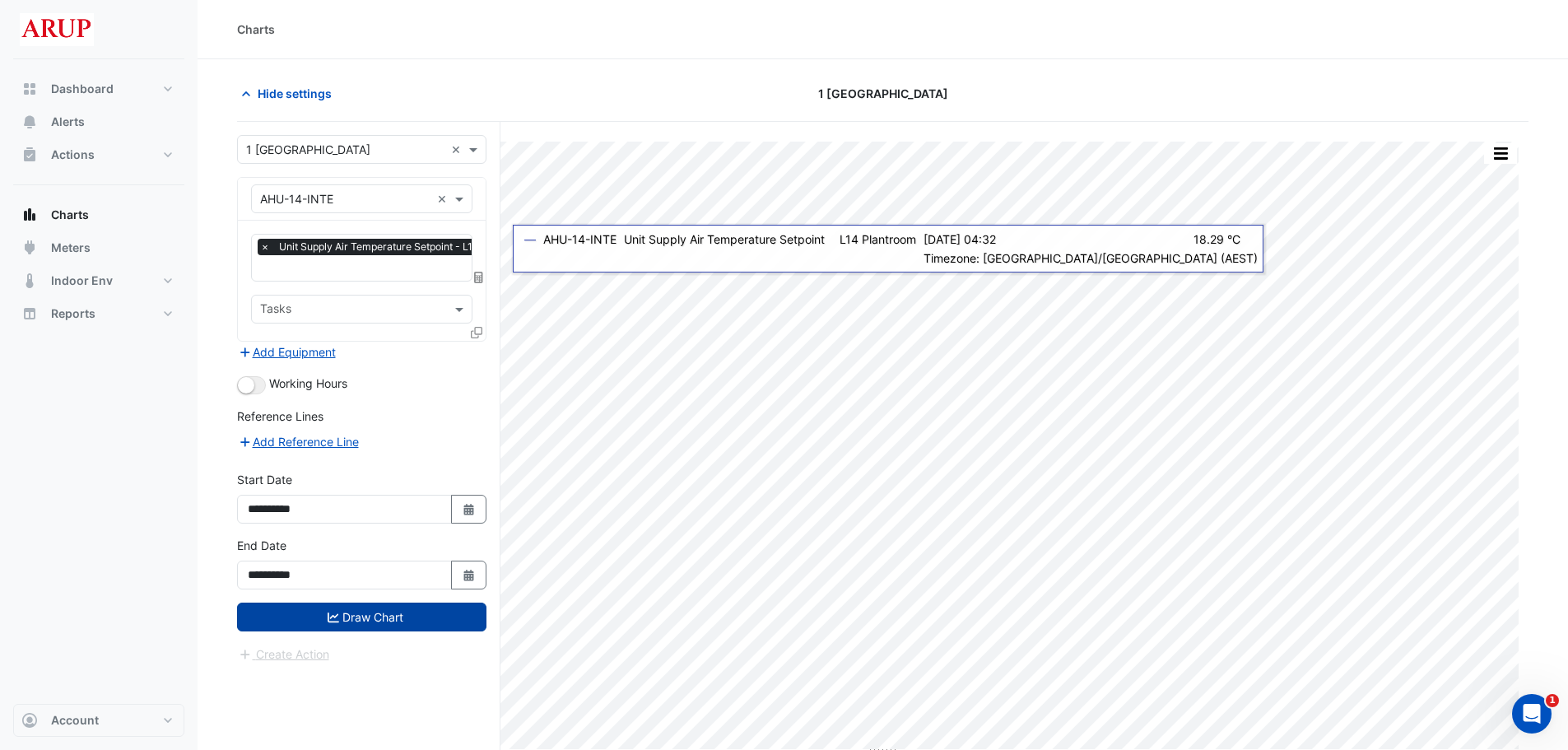
click at [366, 619] on button "Draw Chart" at bounding box center [361, 617] width 249 height 29
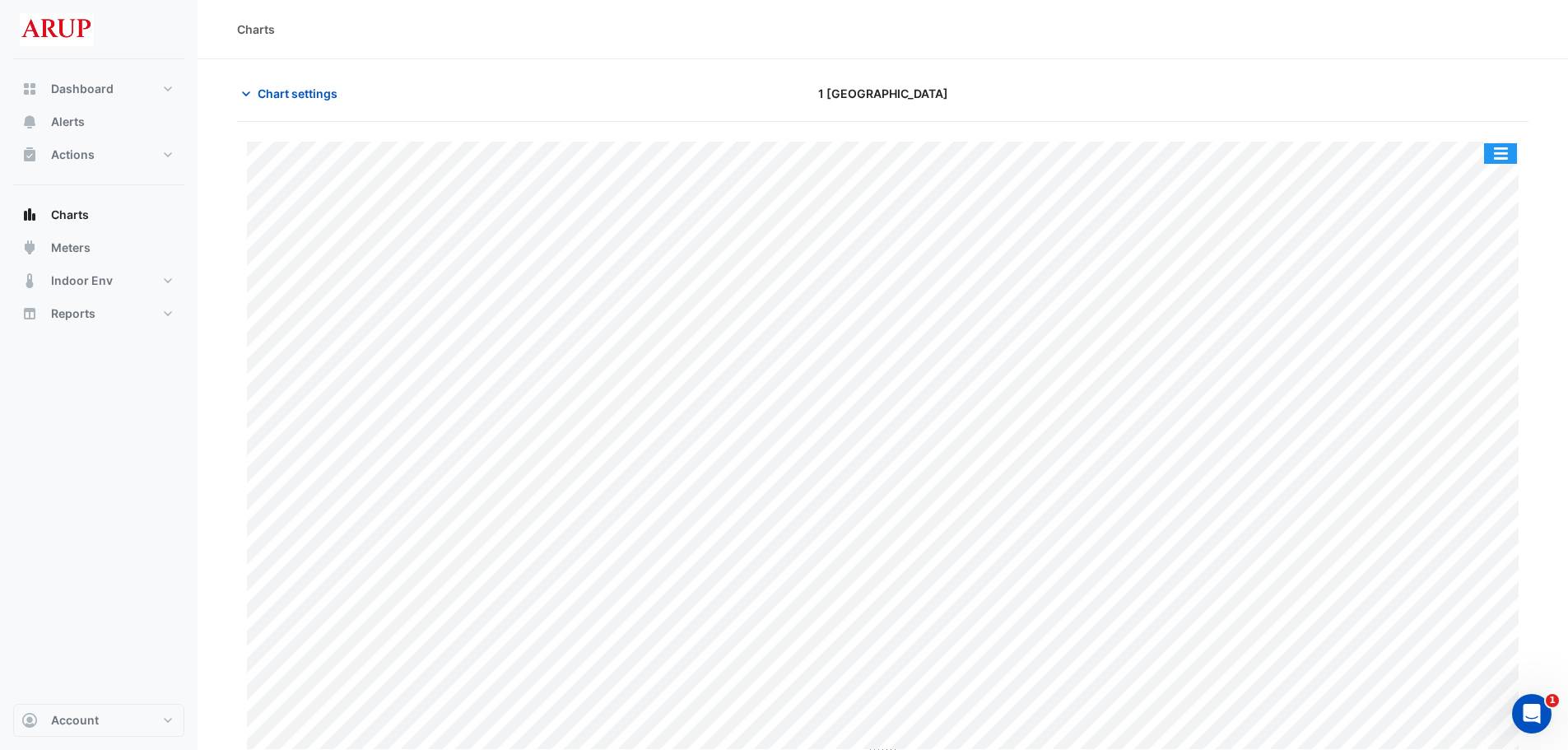
click at [1506, 151] on button "button" at bounding box center [1500, 153] width 33 height 21
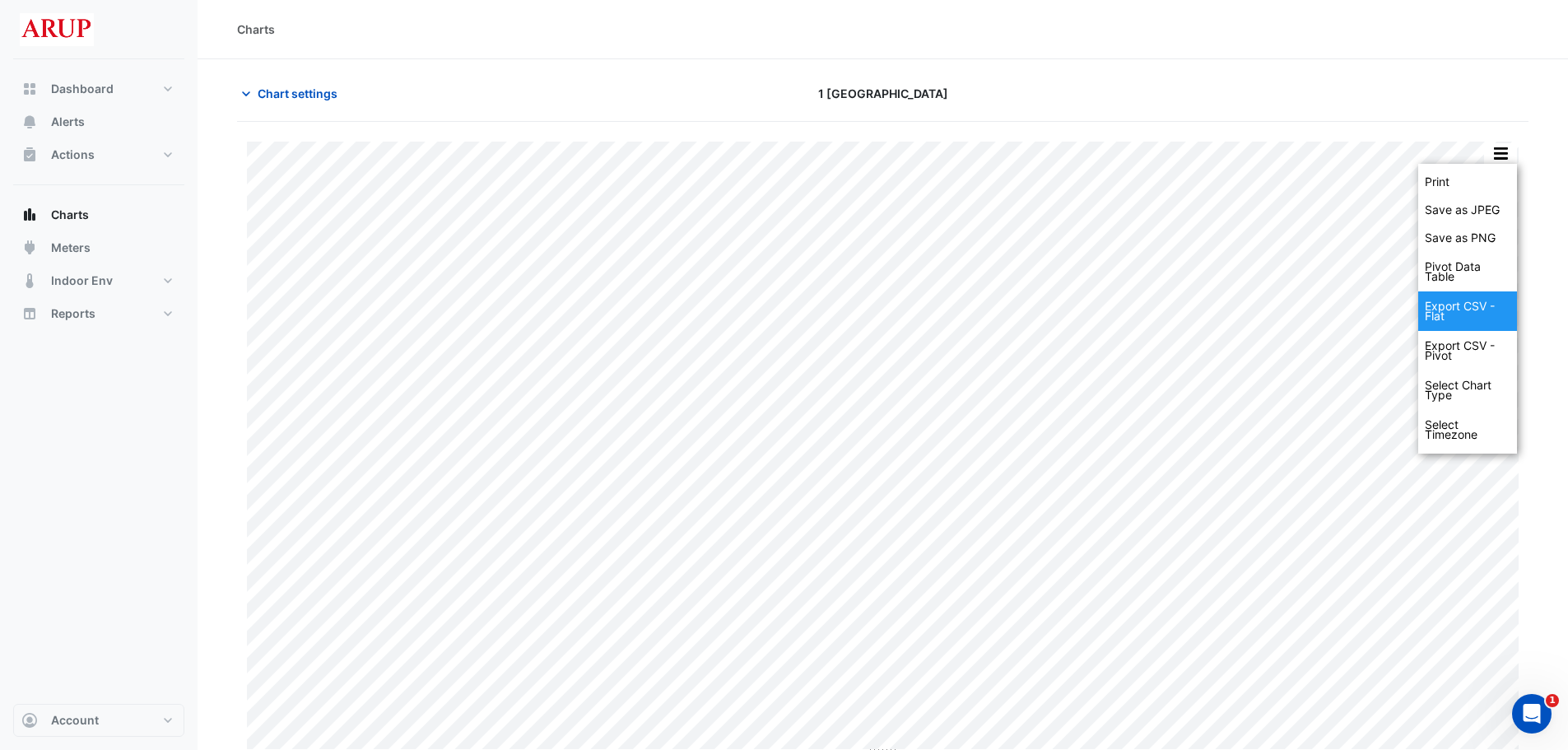
click at [1471, 315] on div "Export CSV - Flat" at bounding box center [1467, 311] width 99 height 40
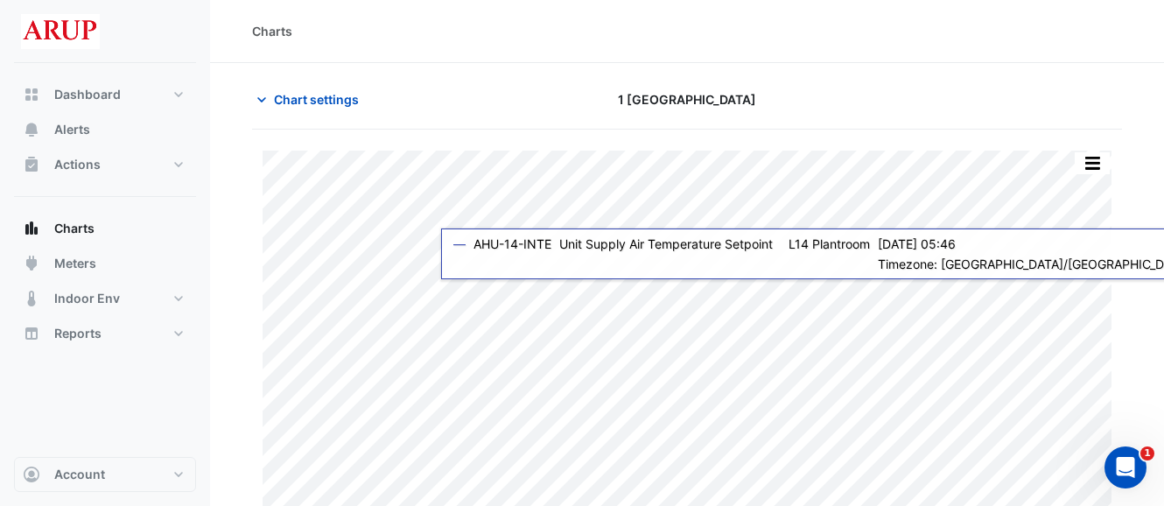
scroll to position [63, 0]
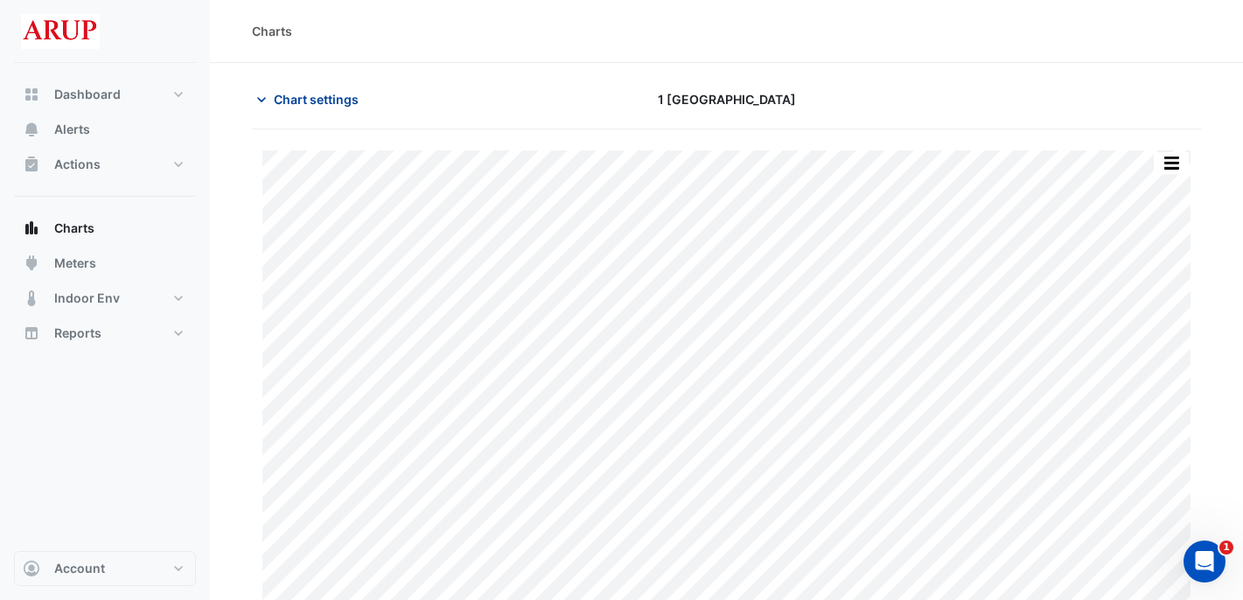
click at [261, 96] on icon "button" at bounding box center [262, 100] width 18 height 18
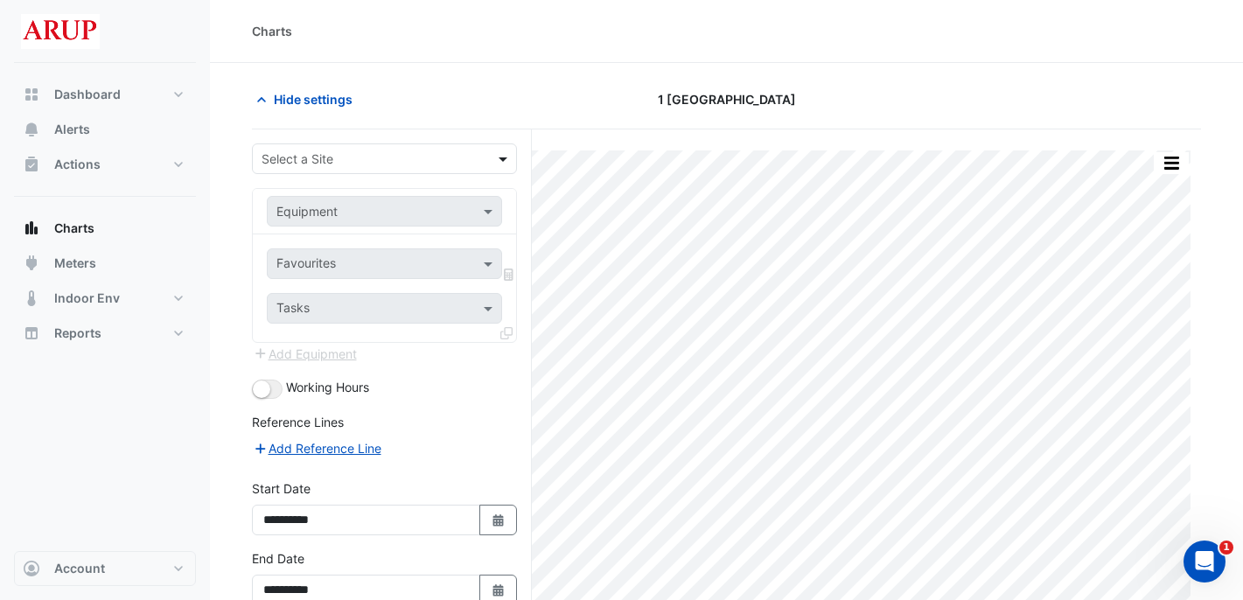
type input "**********"
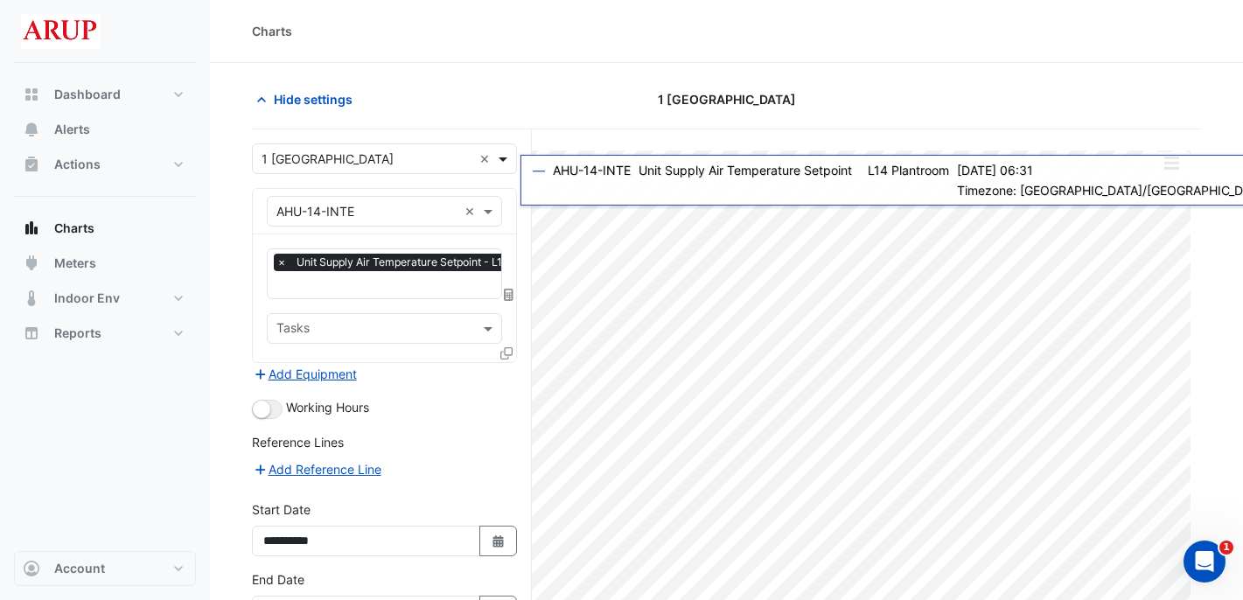
click at [504, 158] on span at bounding box center [505, 159] width 22 height 18
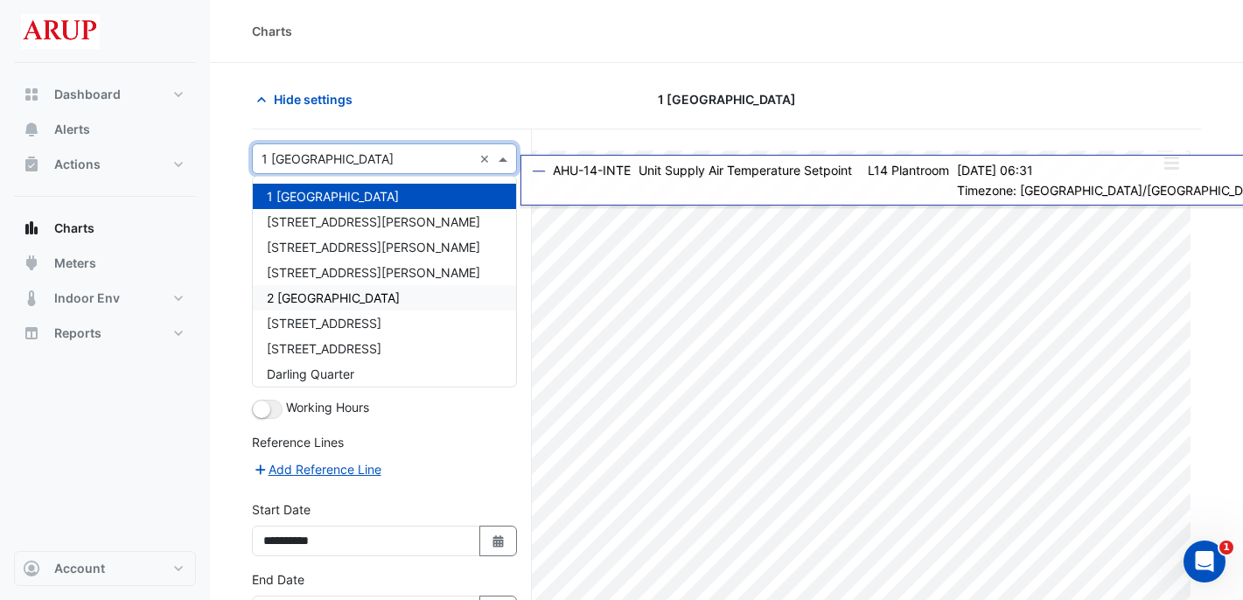
click at [375, 298] on span "2 [GEOGRAPHIC_DATA]" at bounding box center [333, 298] width 133 height 15
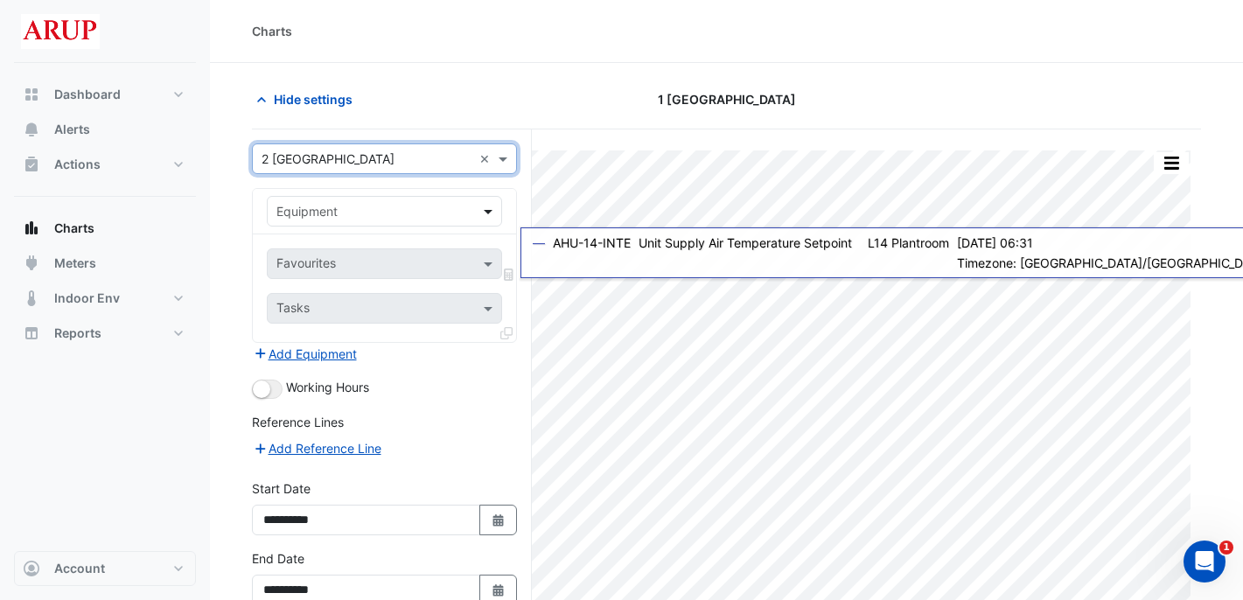
click at [494, 215] on span at bounding box center [491, 211] width 22 height 18
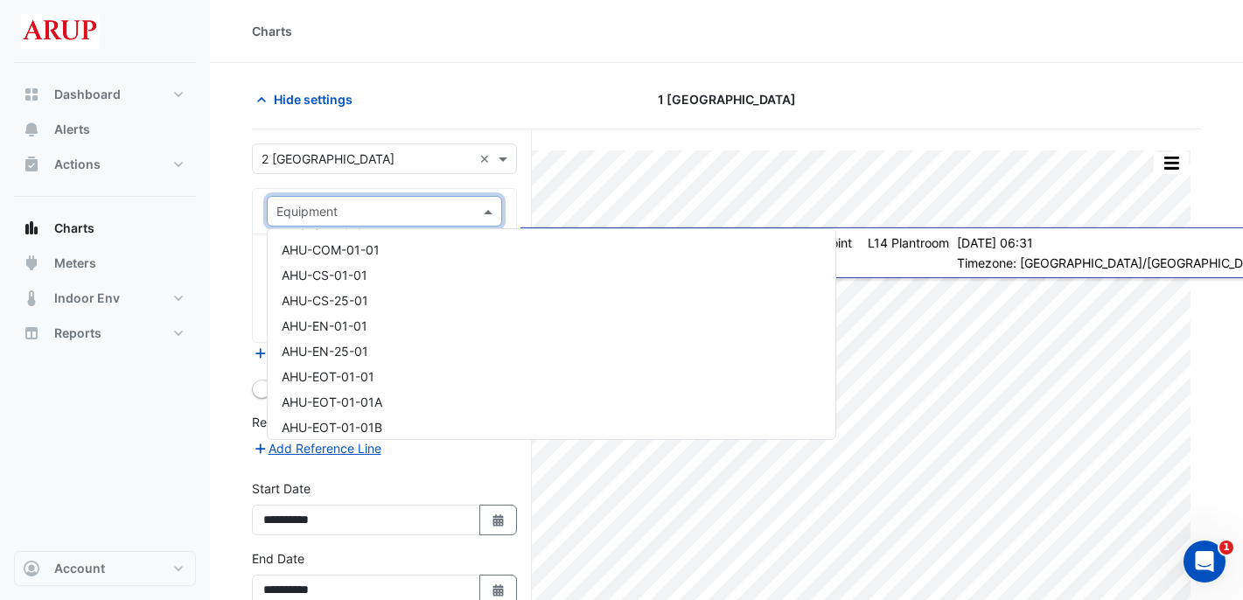
scroll to position [175, 0]
click at [398, 356] on div "AHU-EN-01-01" at bounding box center [552, 352] width 568 height 25
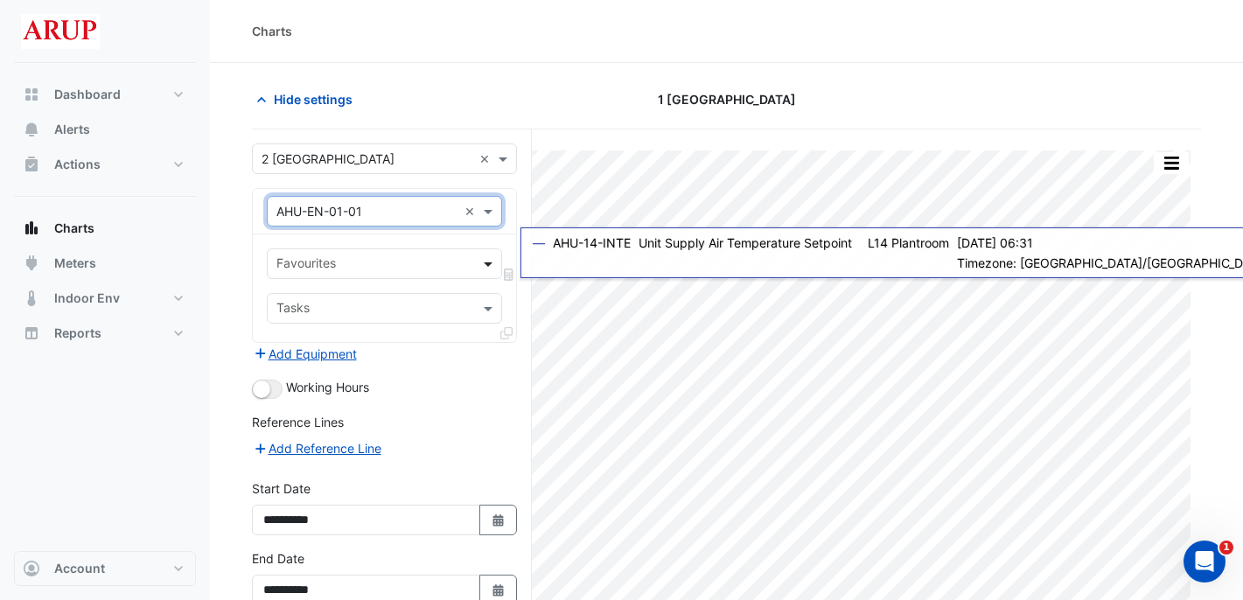
click at [488, 263] on span at bounding box center [491, 264] width 22 height 18
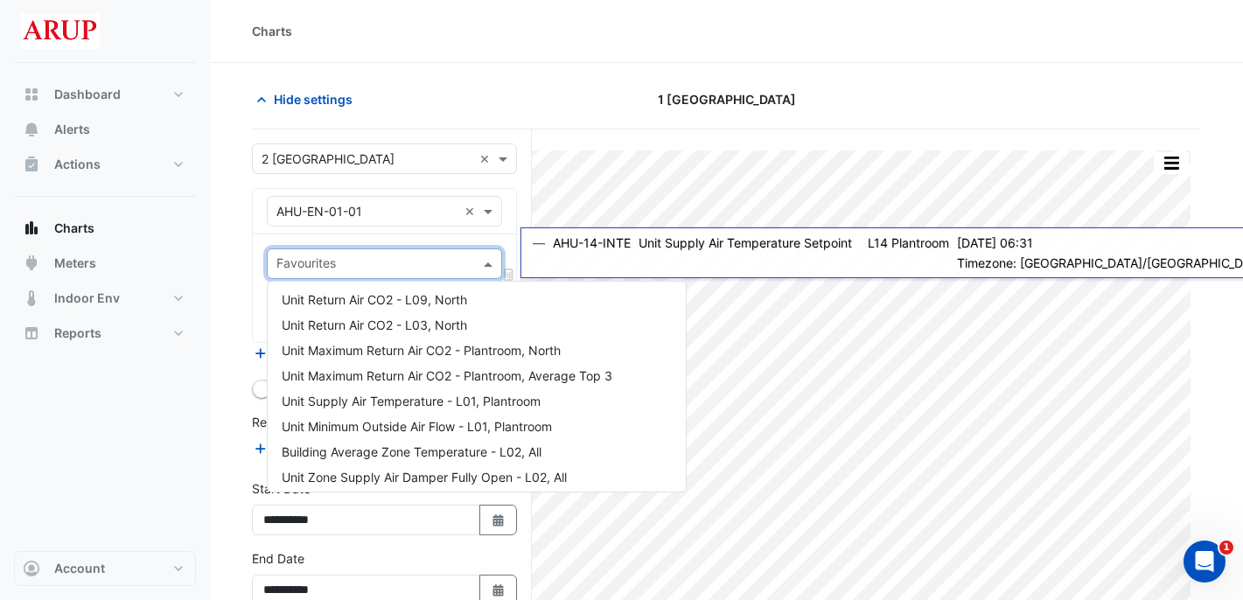
scroll to position [1225, 0]
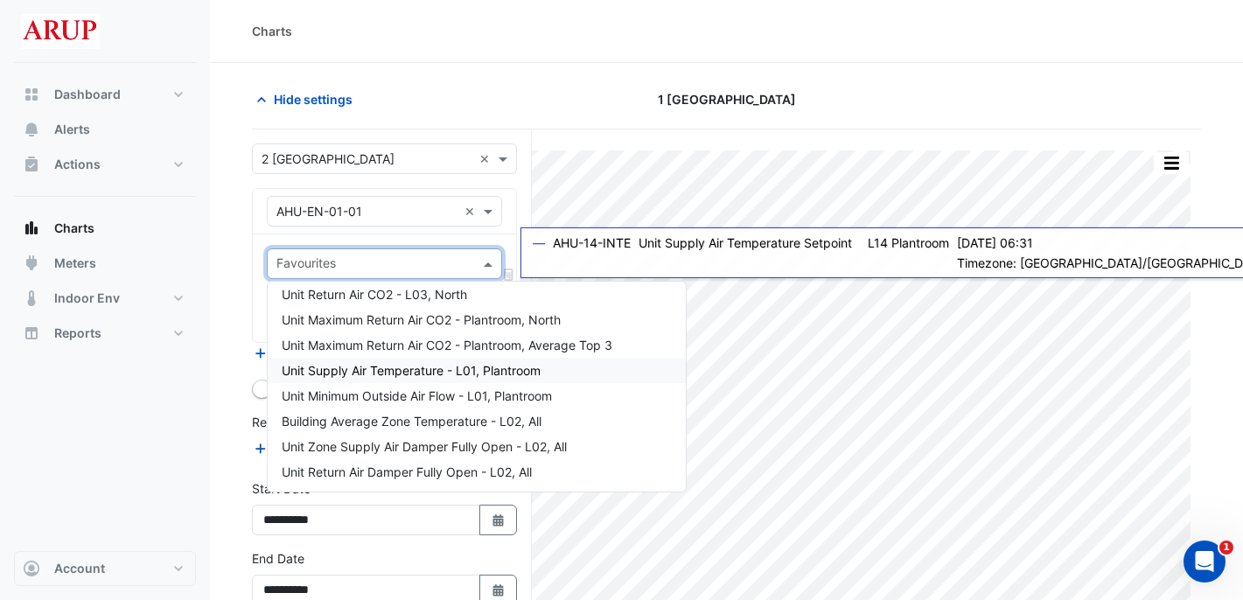
click at [549, 369] on div "Unit Supply Air Temperature - L01, Plantroom" at bounding box center [477, 370] width 418 height 25
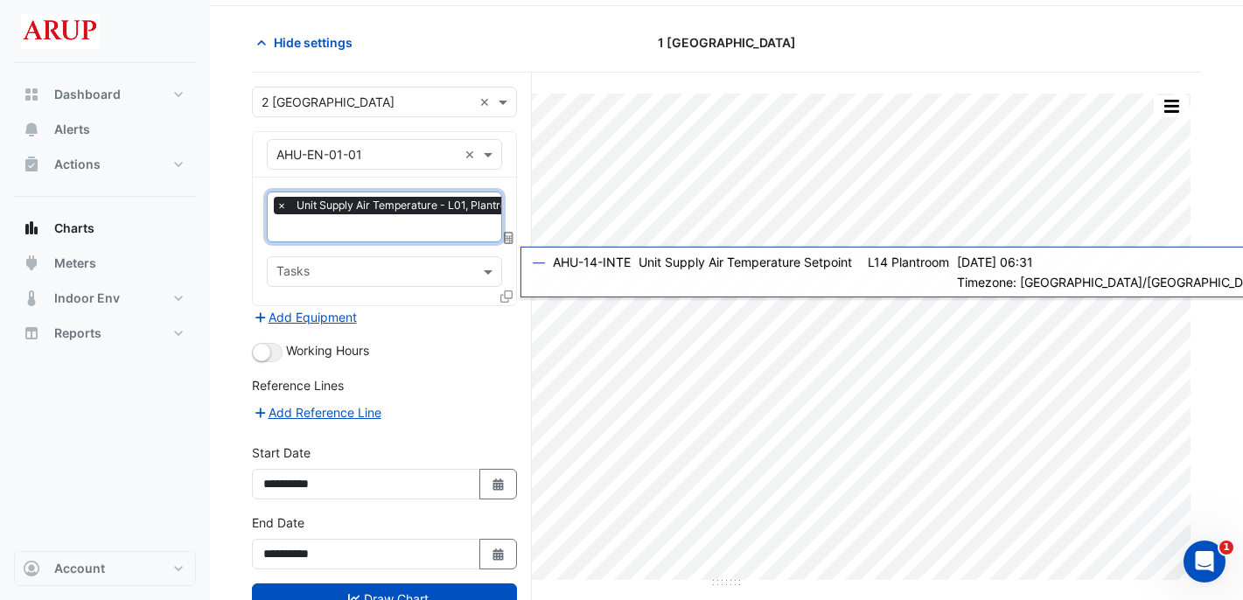
scroll to position [117, 0]
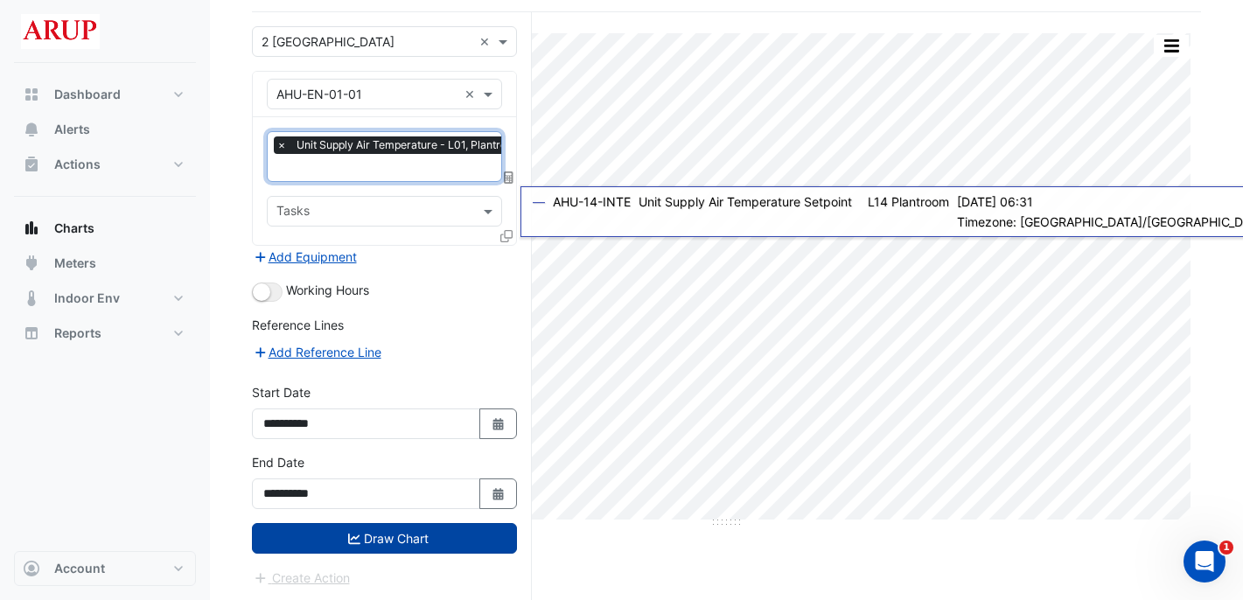
click at [382, 538] on button "Draw Chart" at bounding box center [384, 538] width 265 height 31
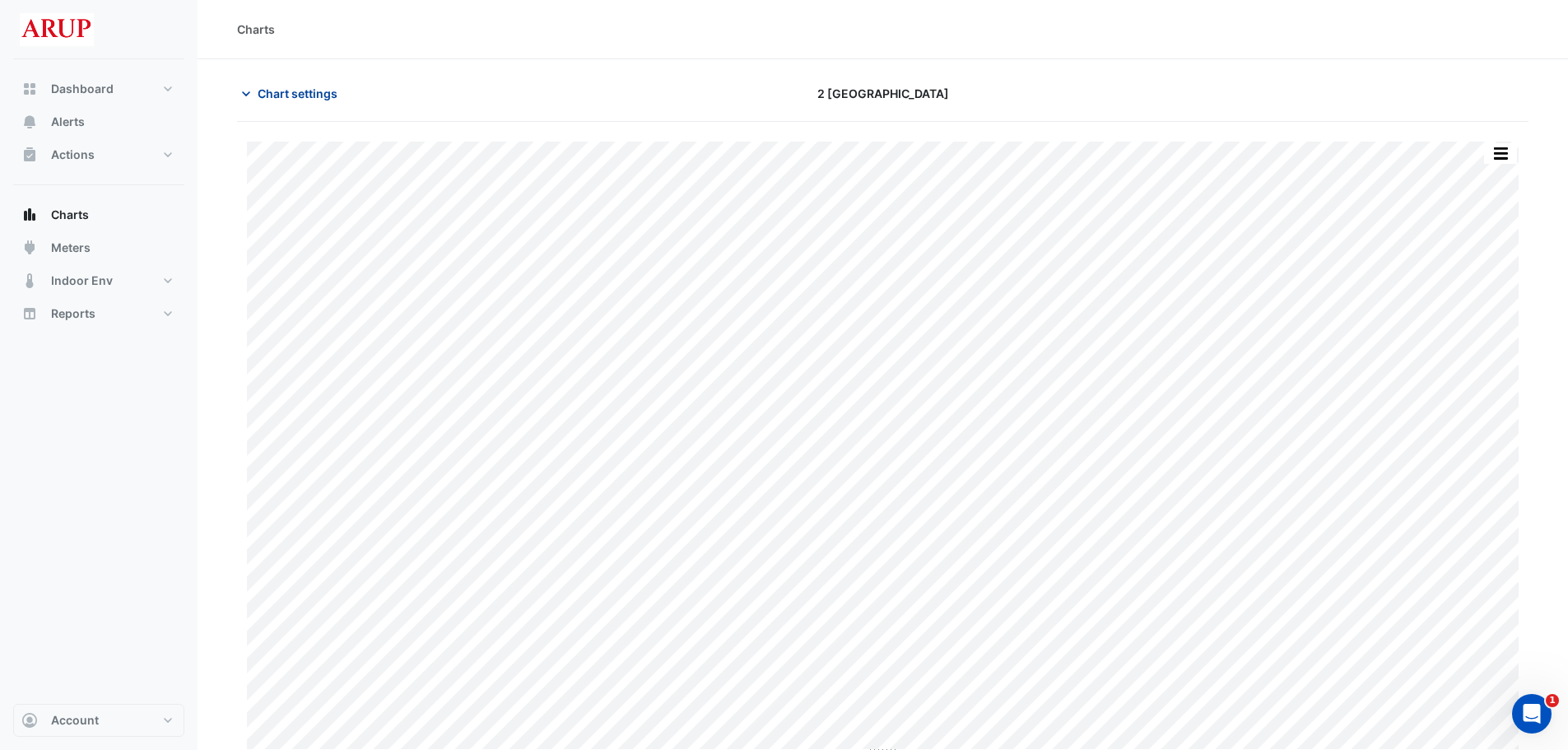
click at [277, 95] on span "Chart settings" at bounding box center [297, 93] width 80 height 17
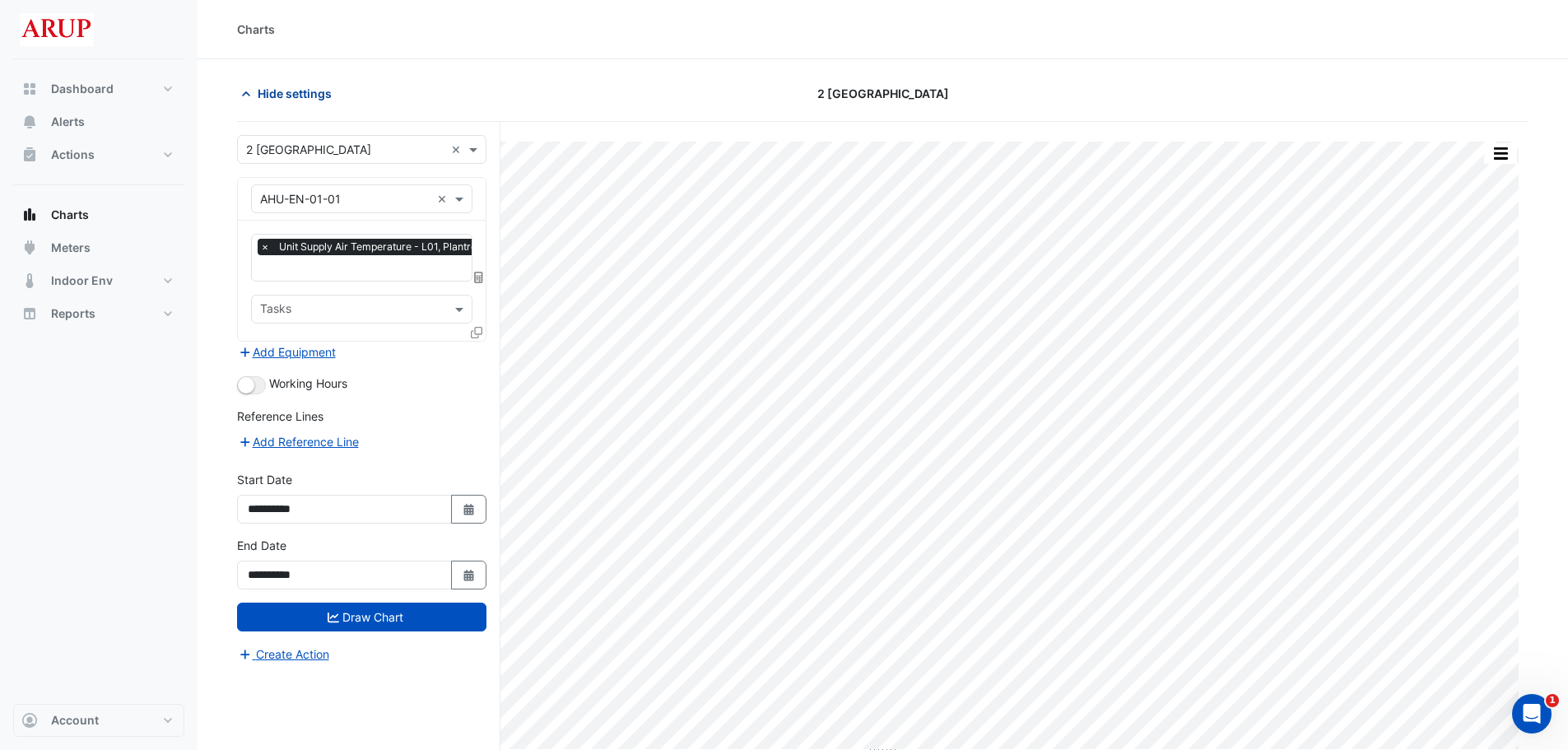
click at [313, 97] on span "Hide settings" at bounding box center [294, 93] width 74 height 17
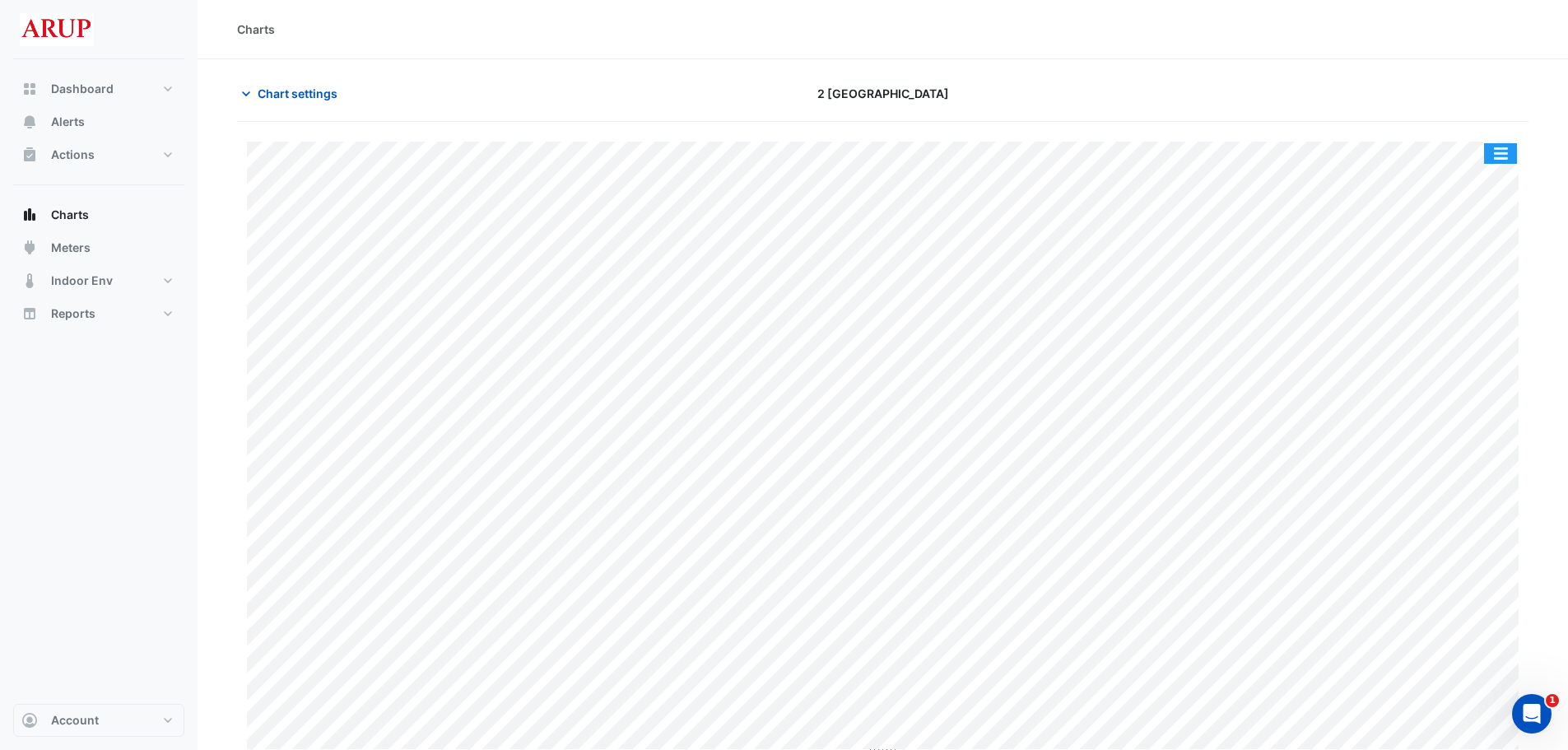
click at [1181, 155] on button "button" at bounding box center [1500, 153] width 33 height 21
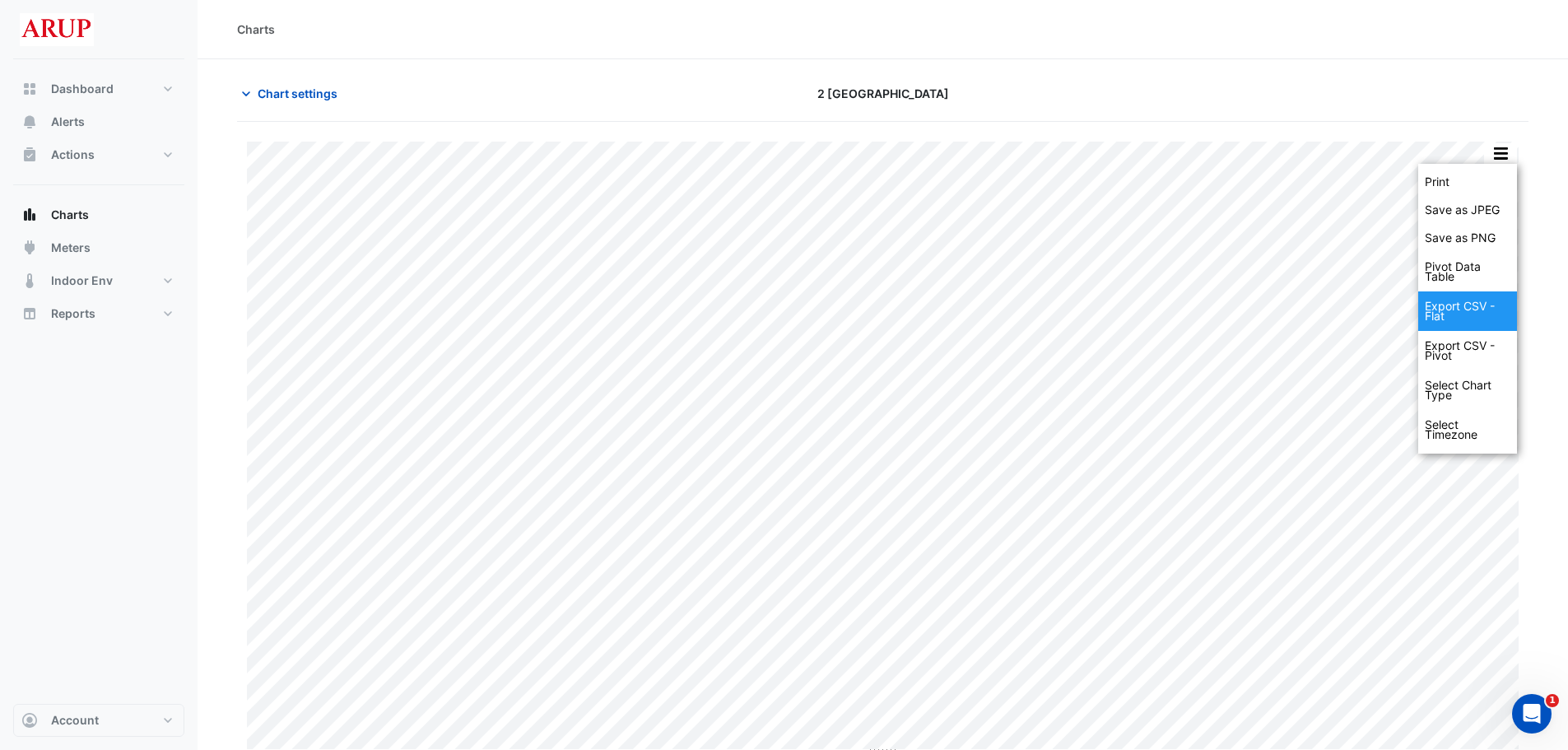
click at [1181, 308] on div "Export CSV - Flat" at bounding box center [1467, 311] width 99 height 40
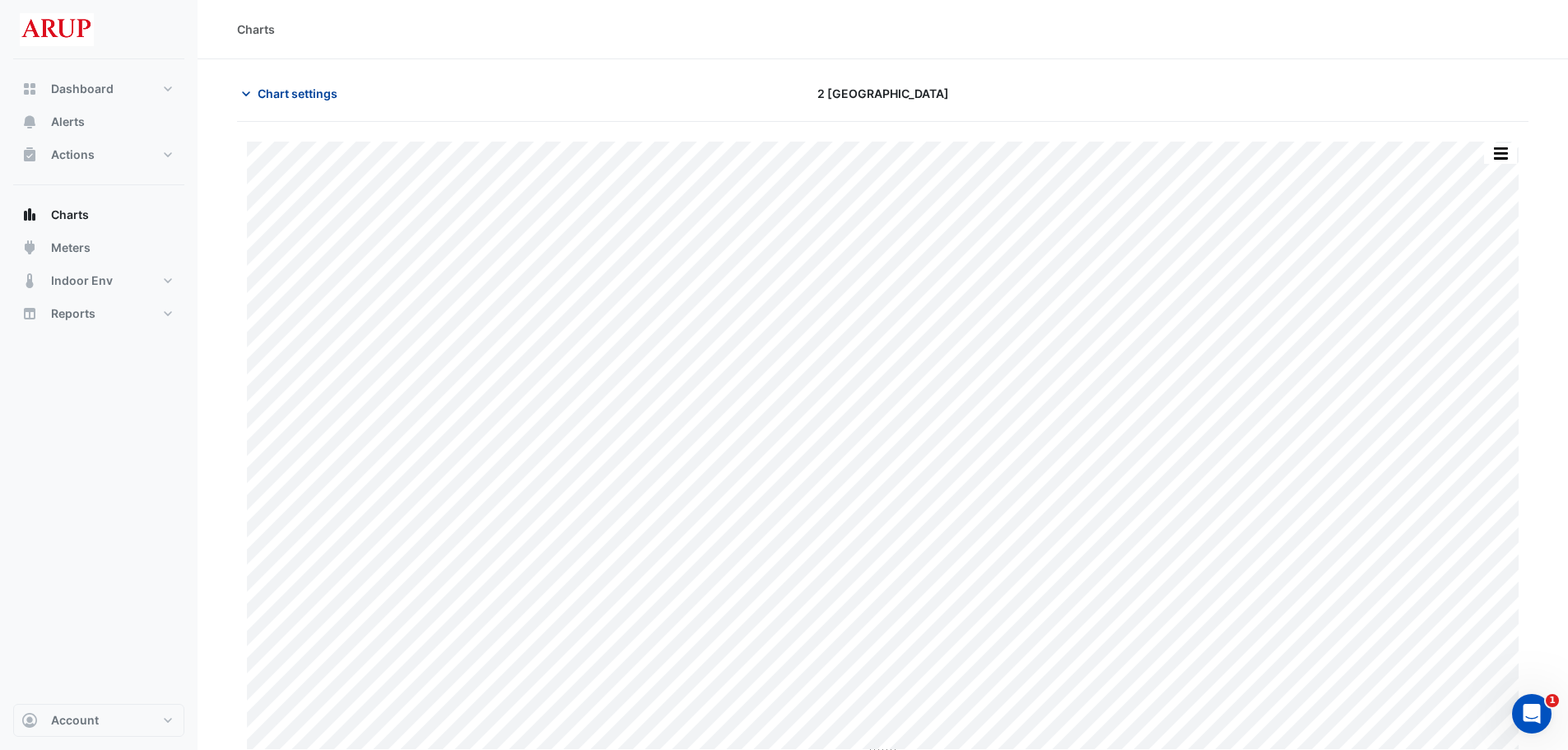
click at [277, 103] on button "Chart settings" at bounding box center [293, 93] width 111 height 29
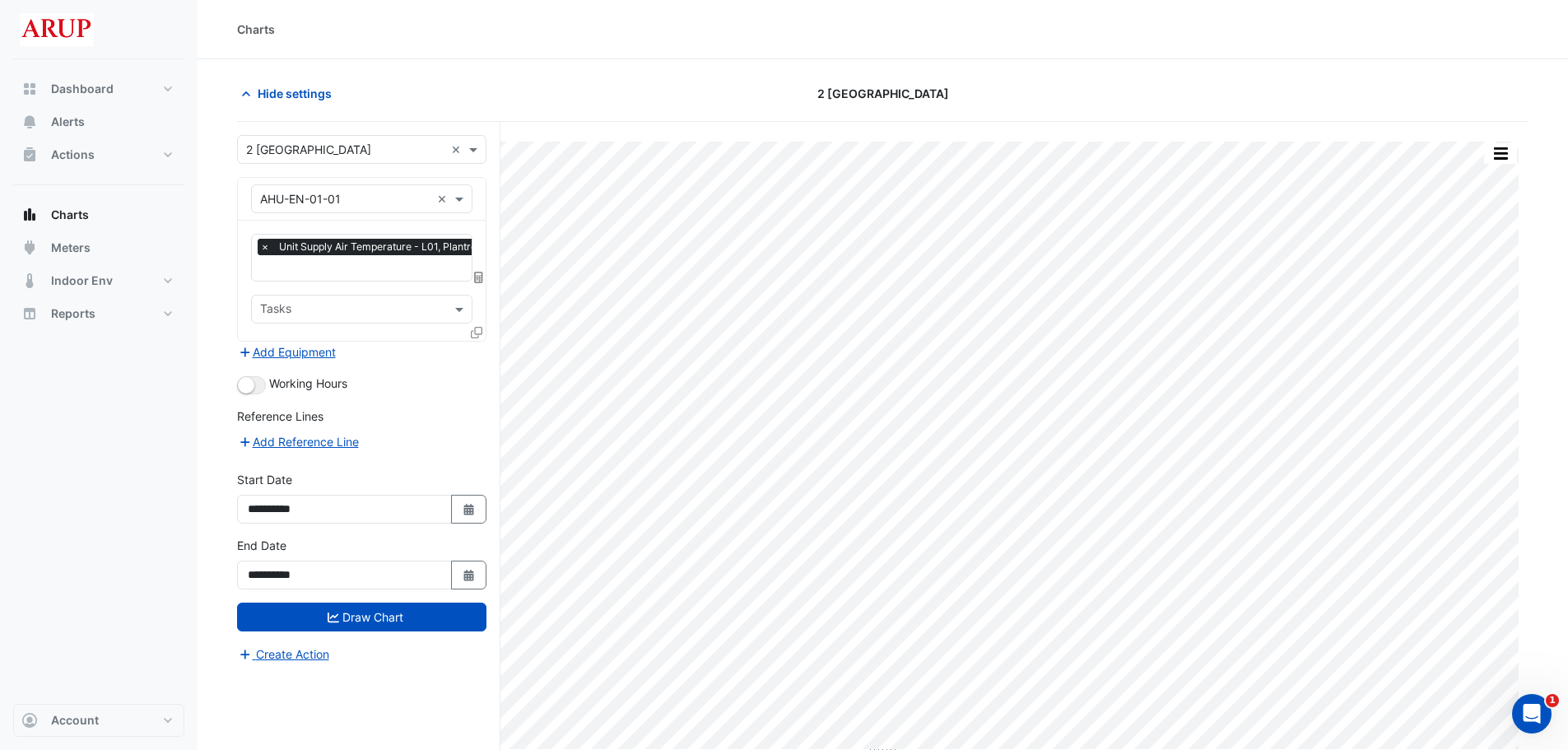
click at [266, 247] on span "×" at bounding box center [265, 247] width 15 height 17
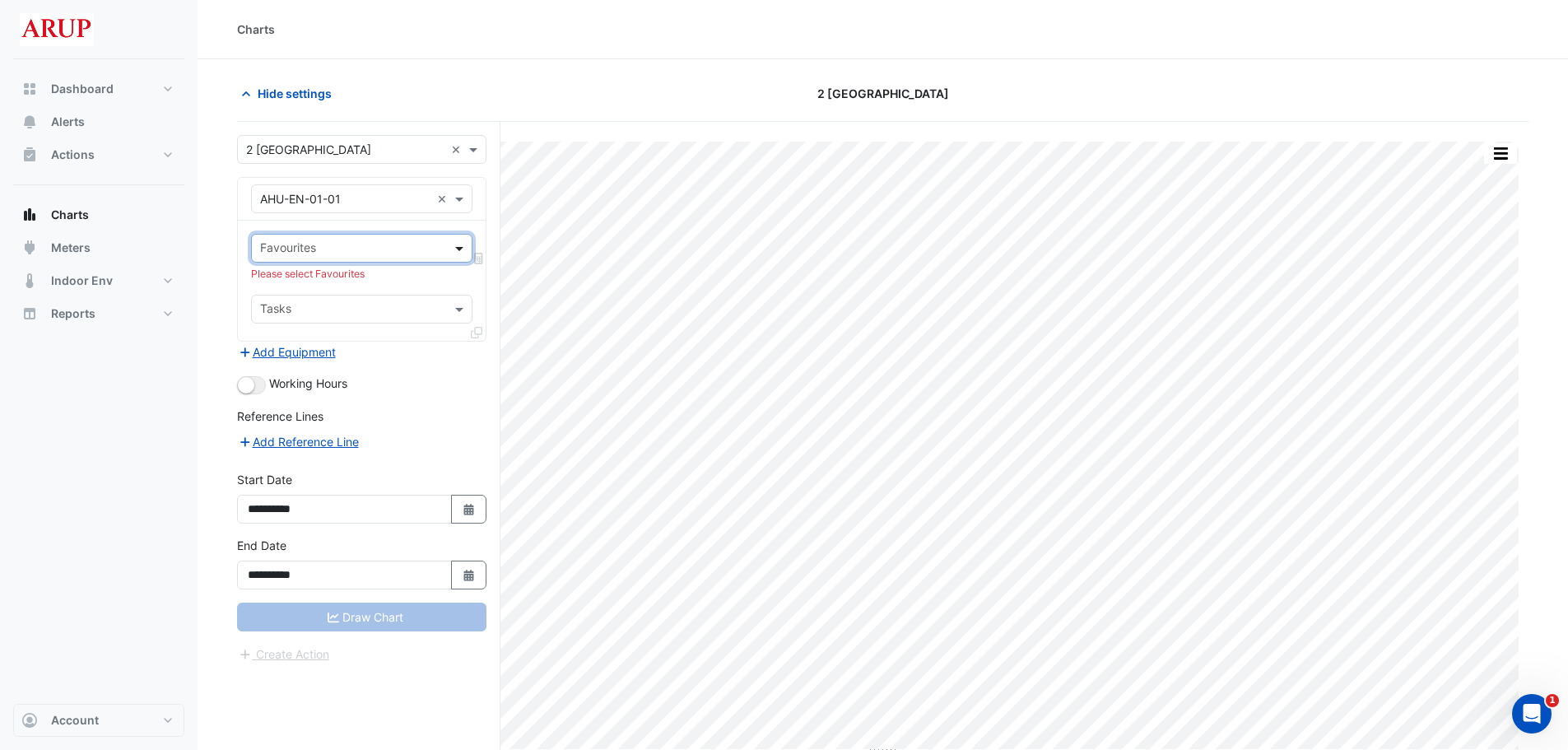
click at [453, 248] on span at bounding box center [462, 248] width 21 height 17
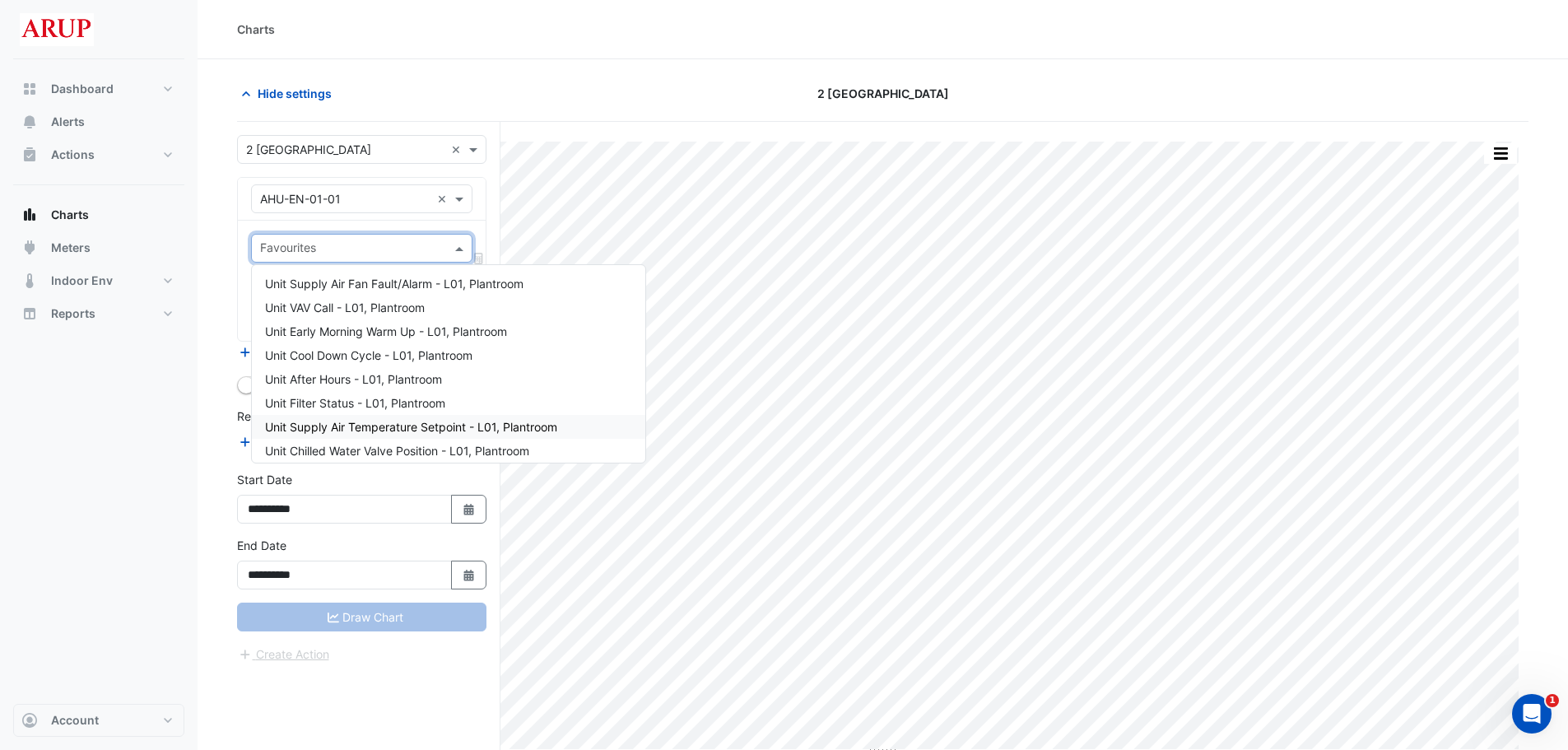
click at [474, 434] on div "Unit Supply Air Temperature Setpoint - L01, Plantroom" at bounding box center [449, 426] width 393 height 24
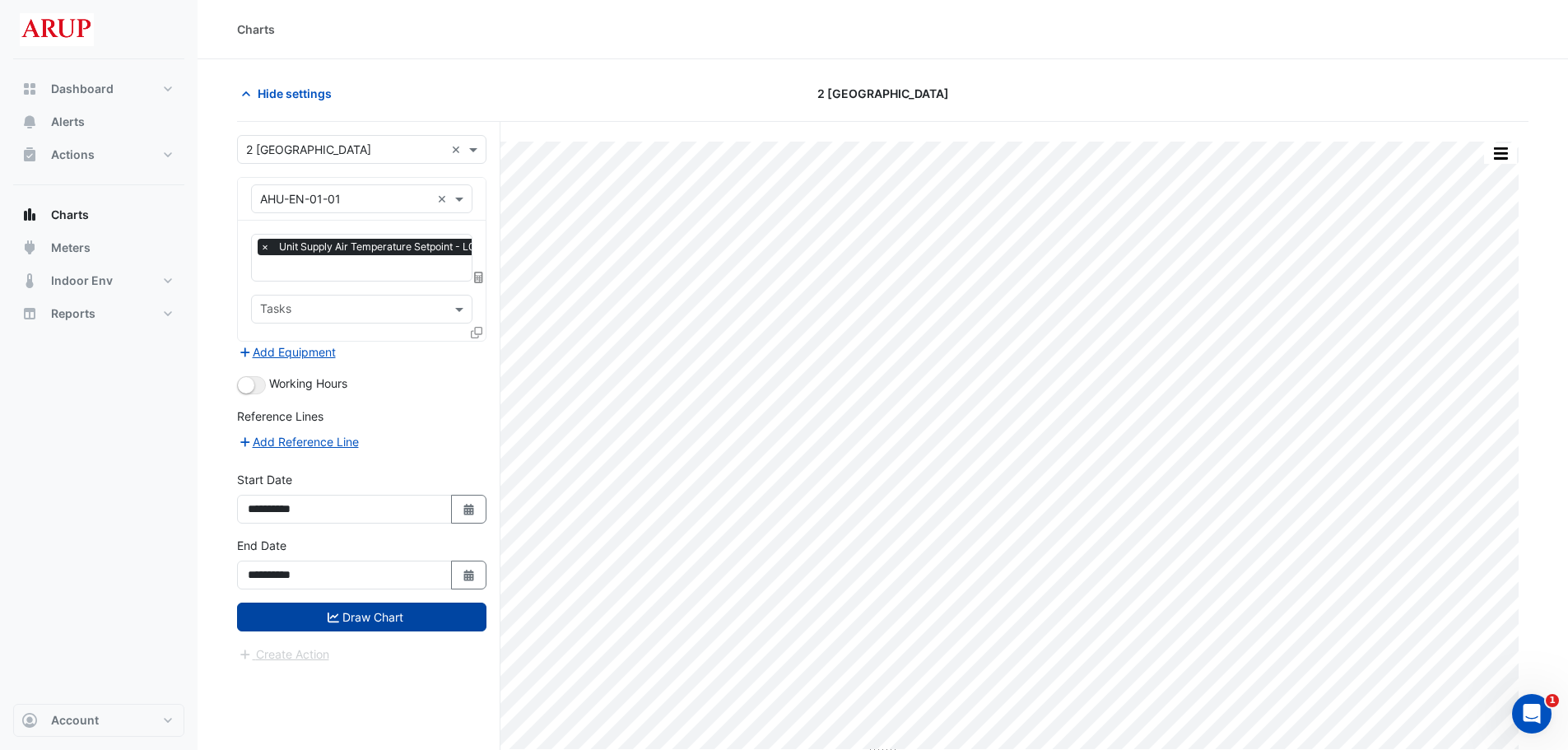
click at [367, 564] on button "Draw Chart" at bounding box center [361, 617] width 249 height 29
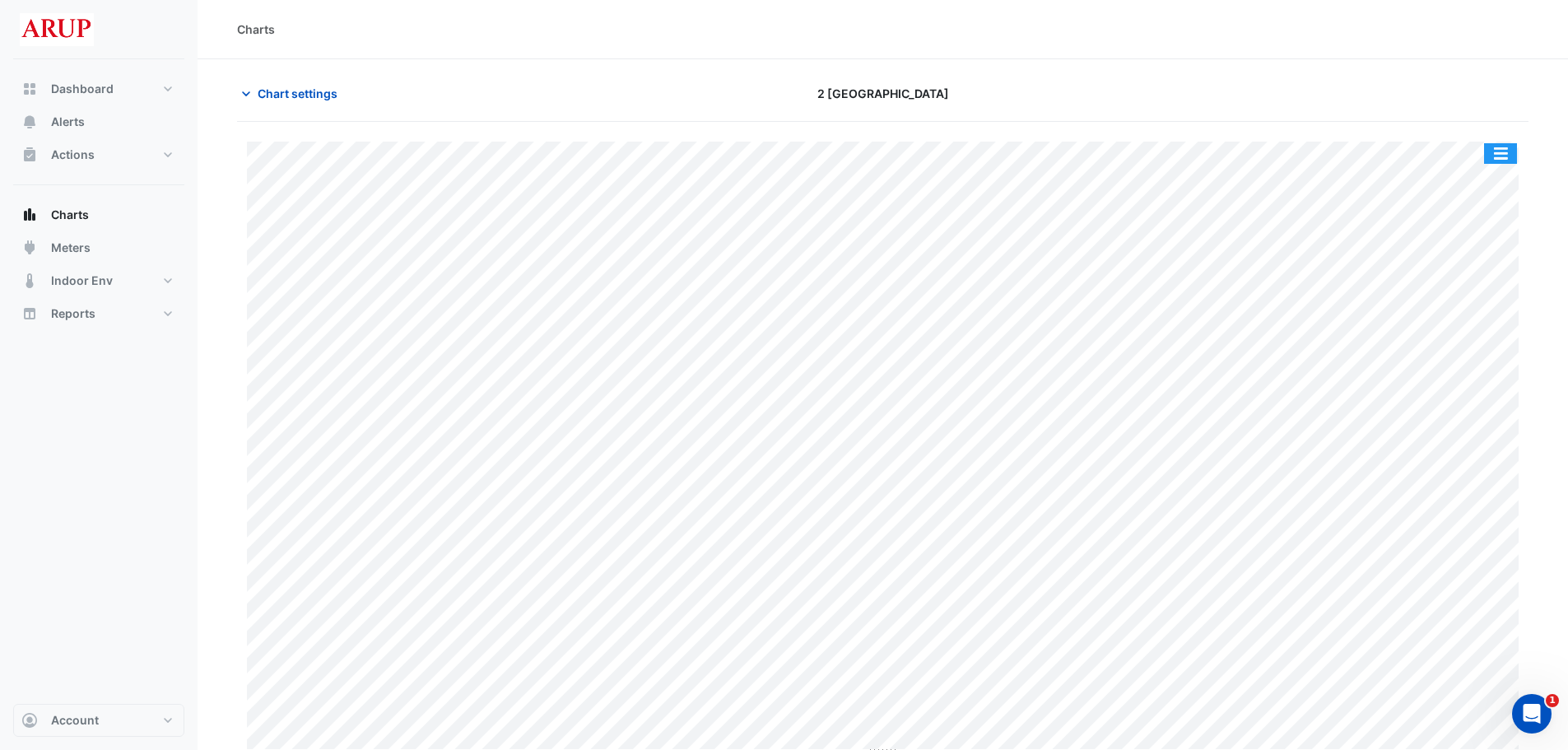
click at [1181, 153] on button "button" at bounding box center [1500, 153] width 33 height 21
click at [1181, 156] on button "button" at bounding box center [1500, 153] width 33 height 21
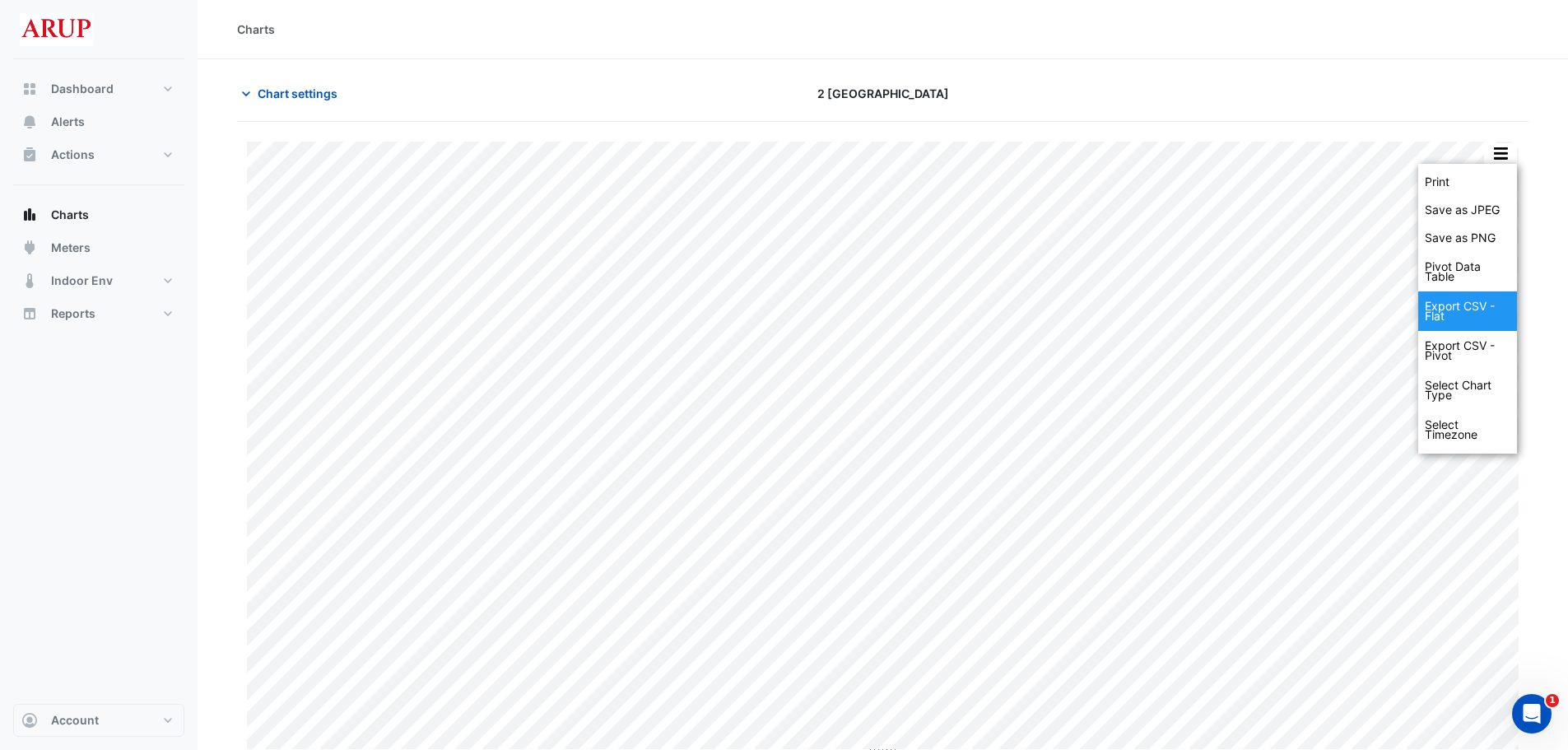
click at [1181, 307] on div "Export CSV - Flat" at bounding box center [1467, 311] width 99 height 40
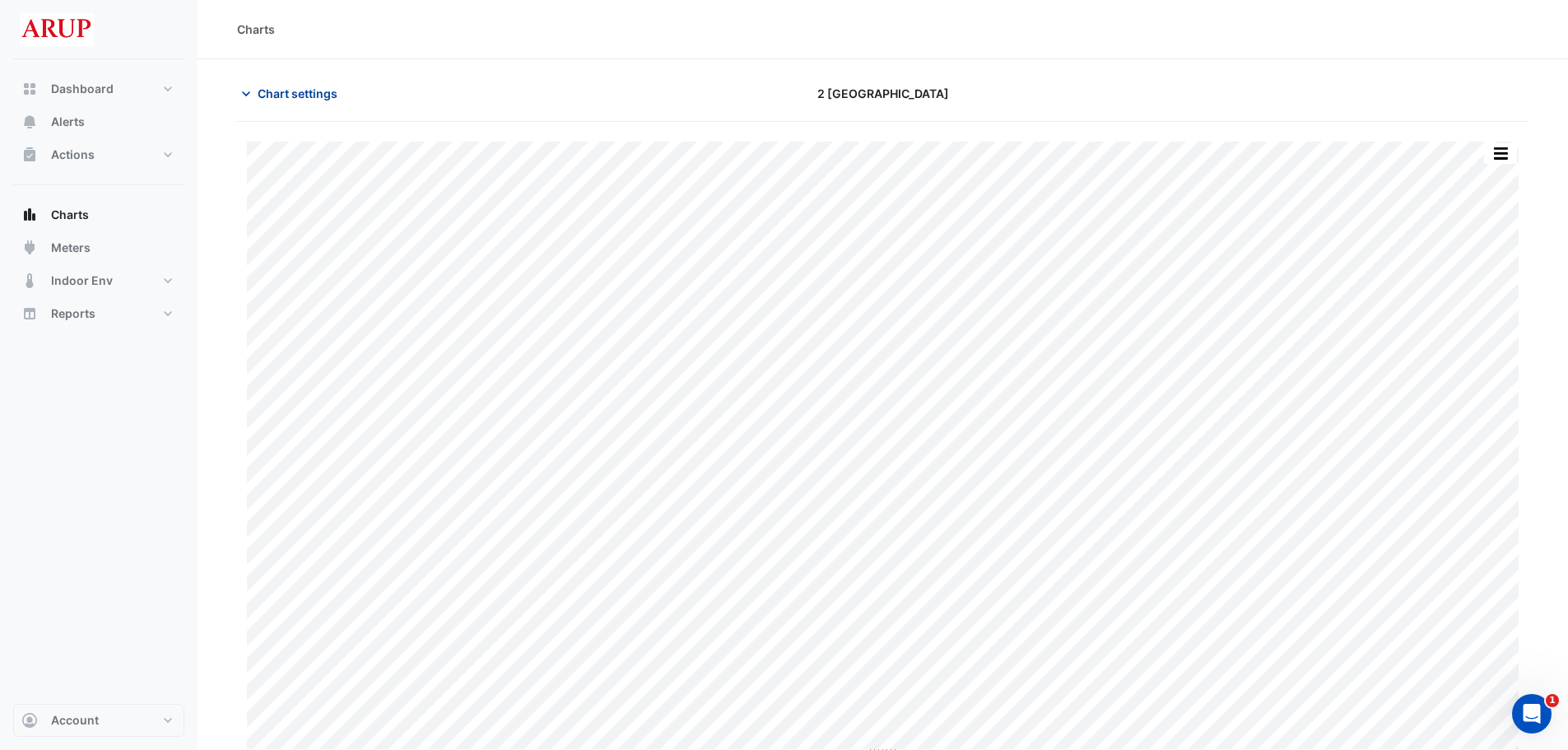
click at [245, 96] on icon "button" at bounding box center [246, 94] width 17 height 17
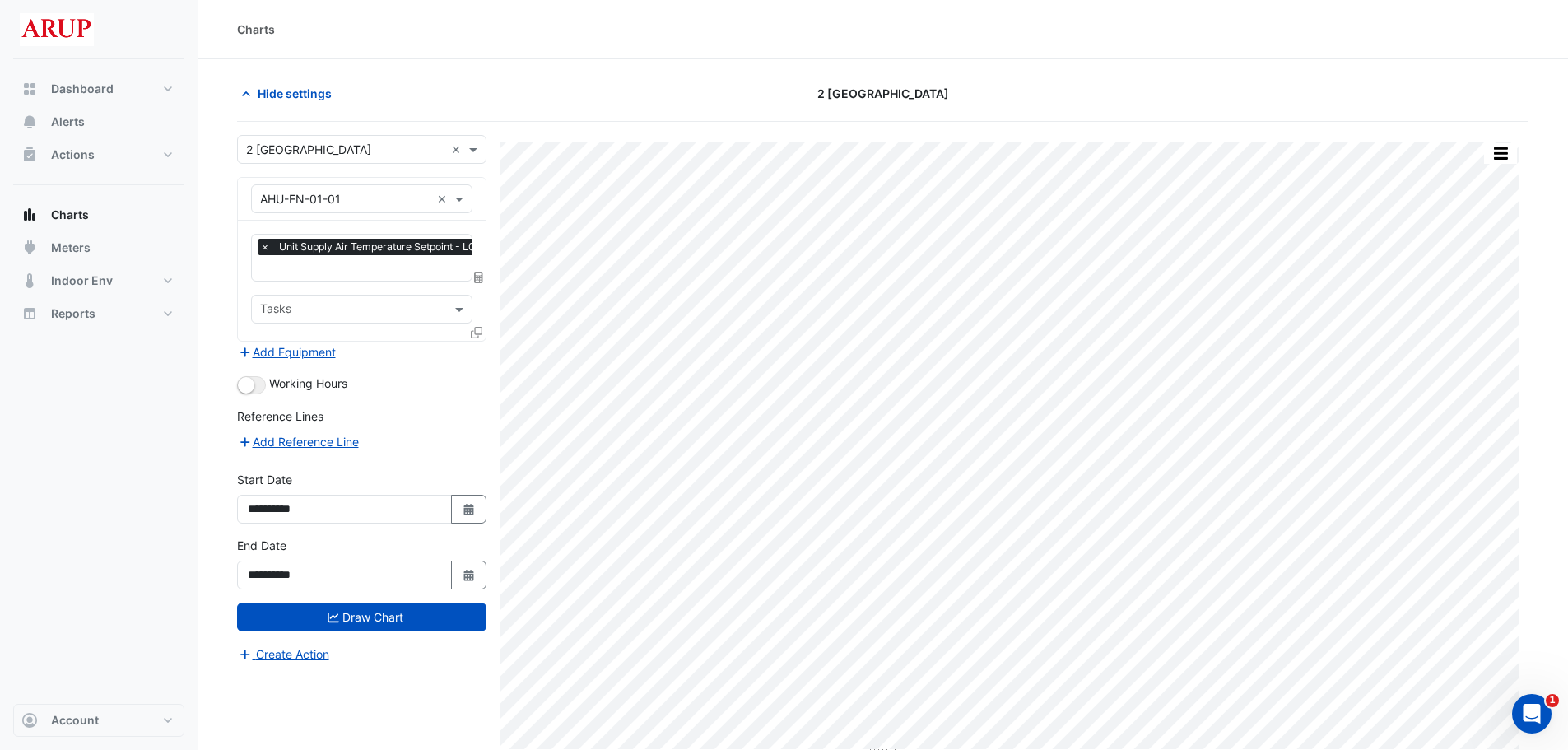
click at [264, 249] on span "×" at bounding box center [265, 247] width 15 height 17
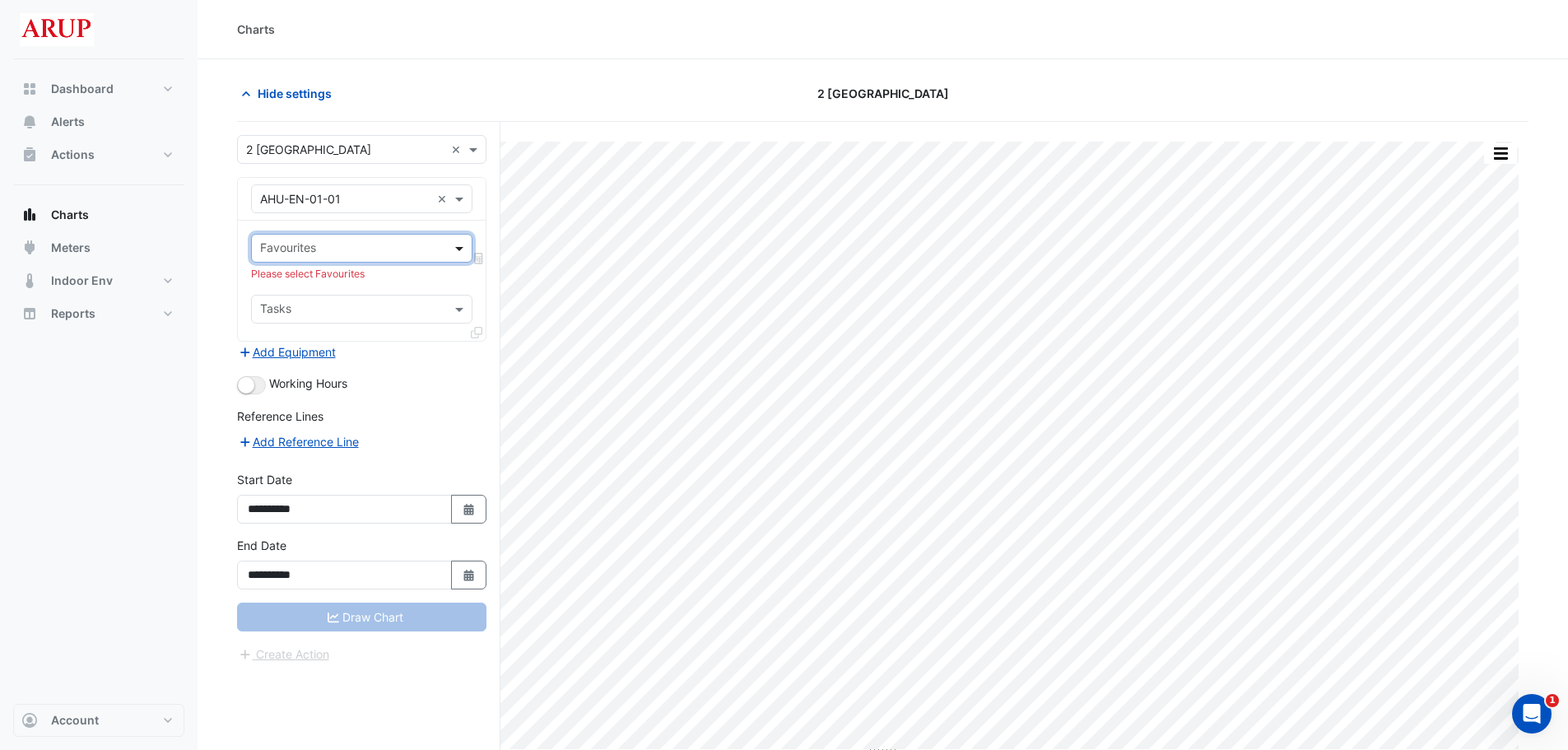
click at [458, 247] on span at bounding box center [462, 248] width 21 height 17
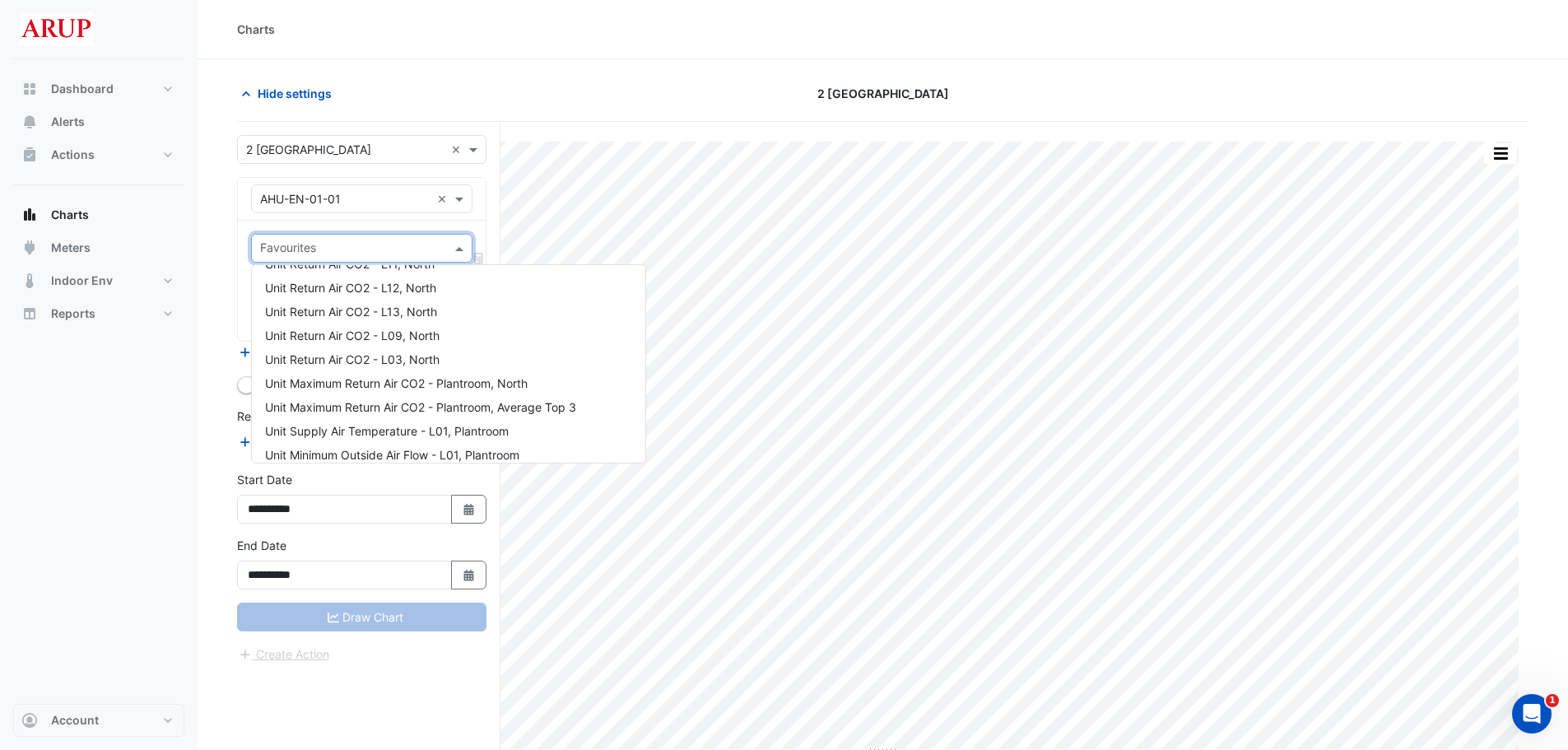
scroll to position [1153, 0]
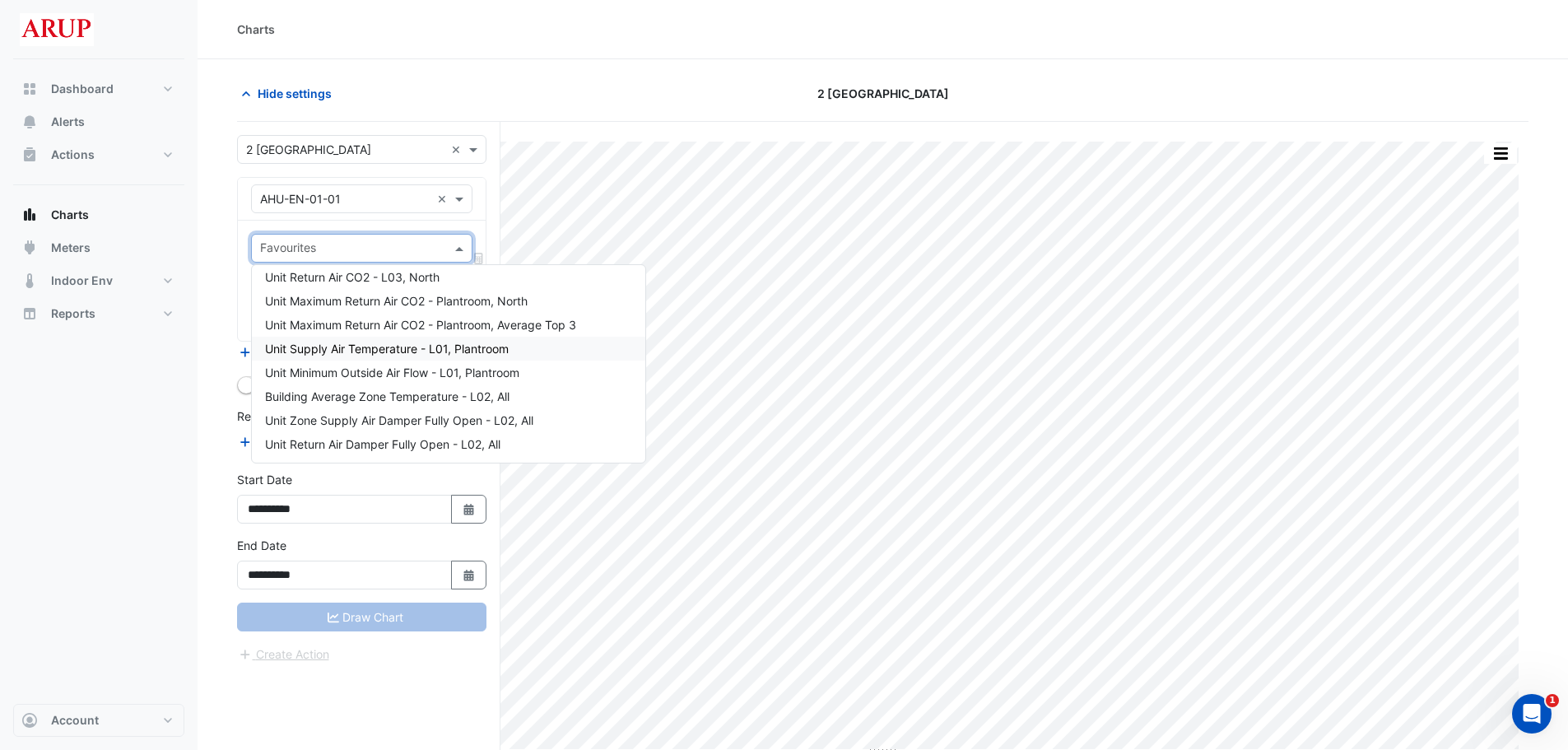
click at [431, 345] on span "Unit Supply Air Temperature - L01, Plantroom" at bounding box center [387, 348] width 244 height 14
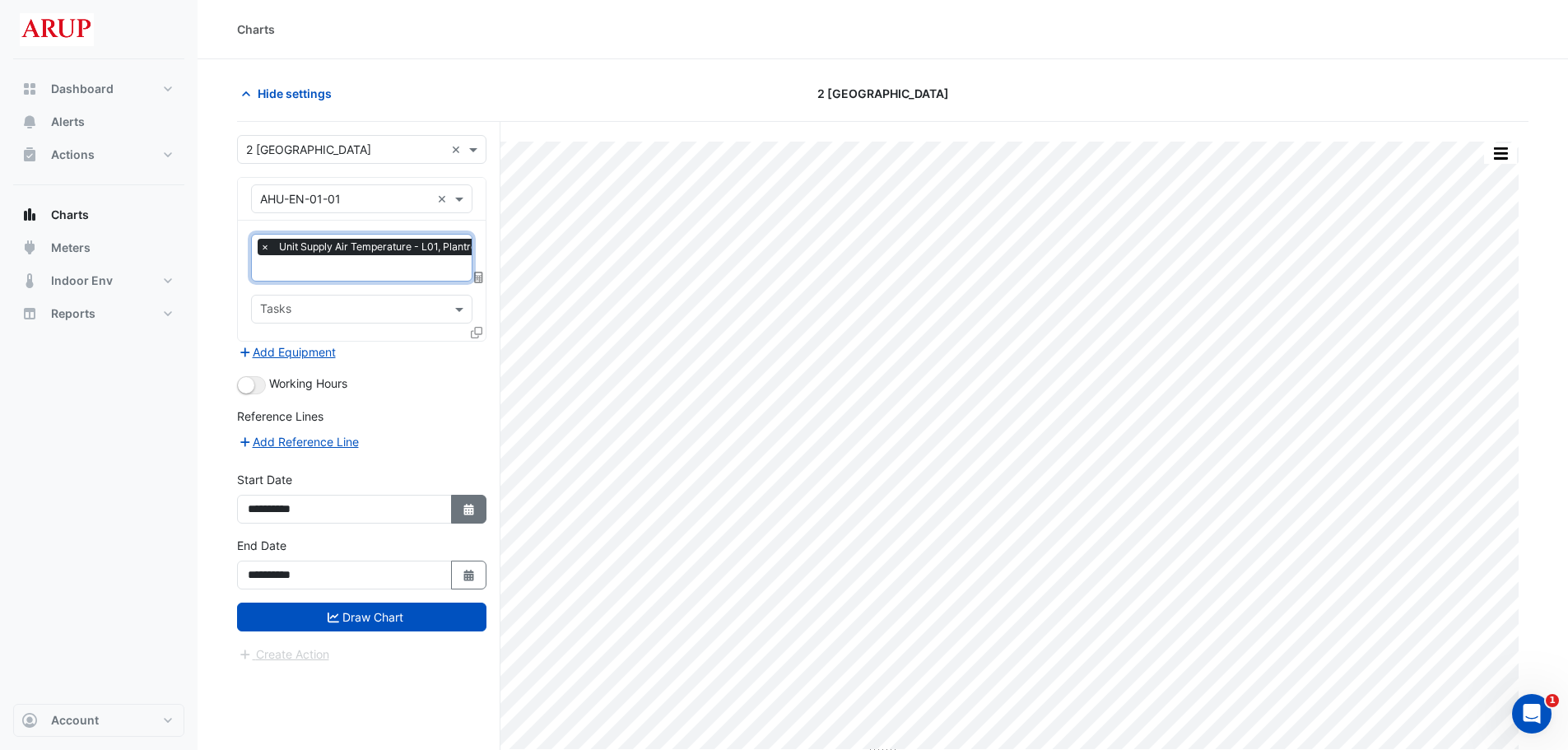
click at [468, 515] on button "Select Date" at bounding box center [469, 509] width 37 height 29
select select "*"
select select "****"
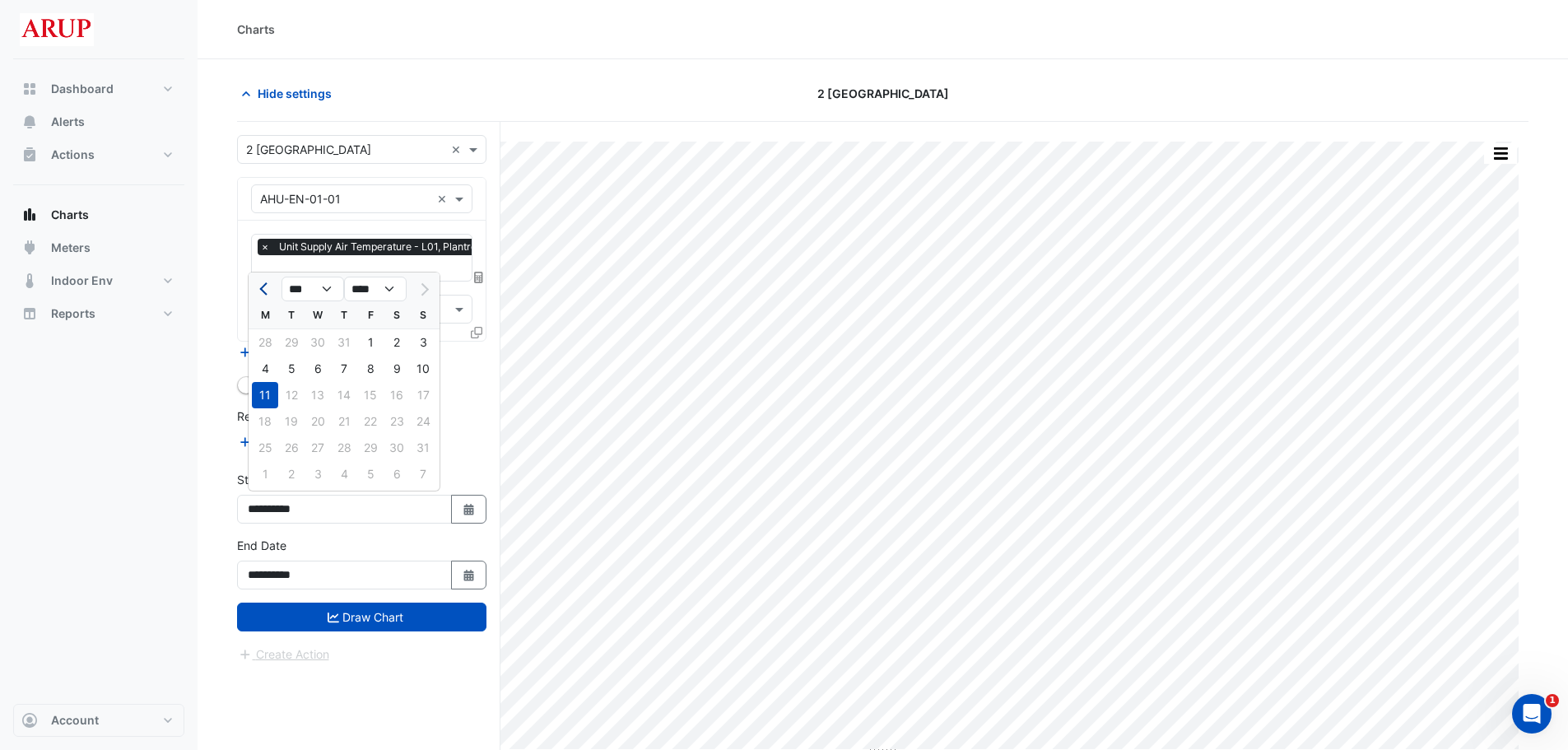
click at [262, 289] on span "Previous month" at bounding box center [265, 289] width 12 height 12
select select "*"
click at [255, 412] on div "21" at bounding box center [265, 422] width 26 height 26
type input "**********"
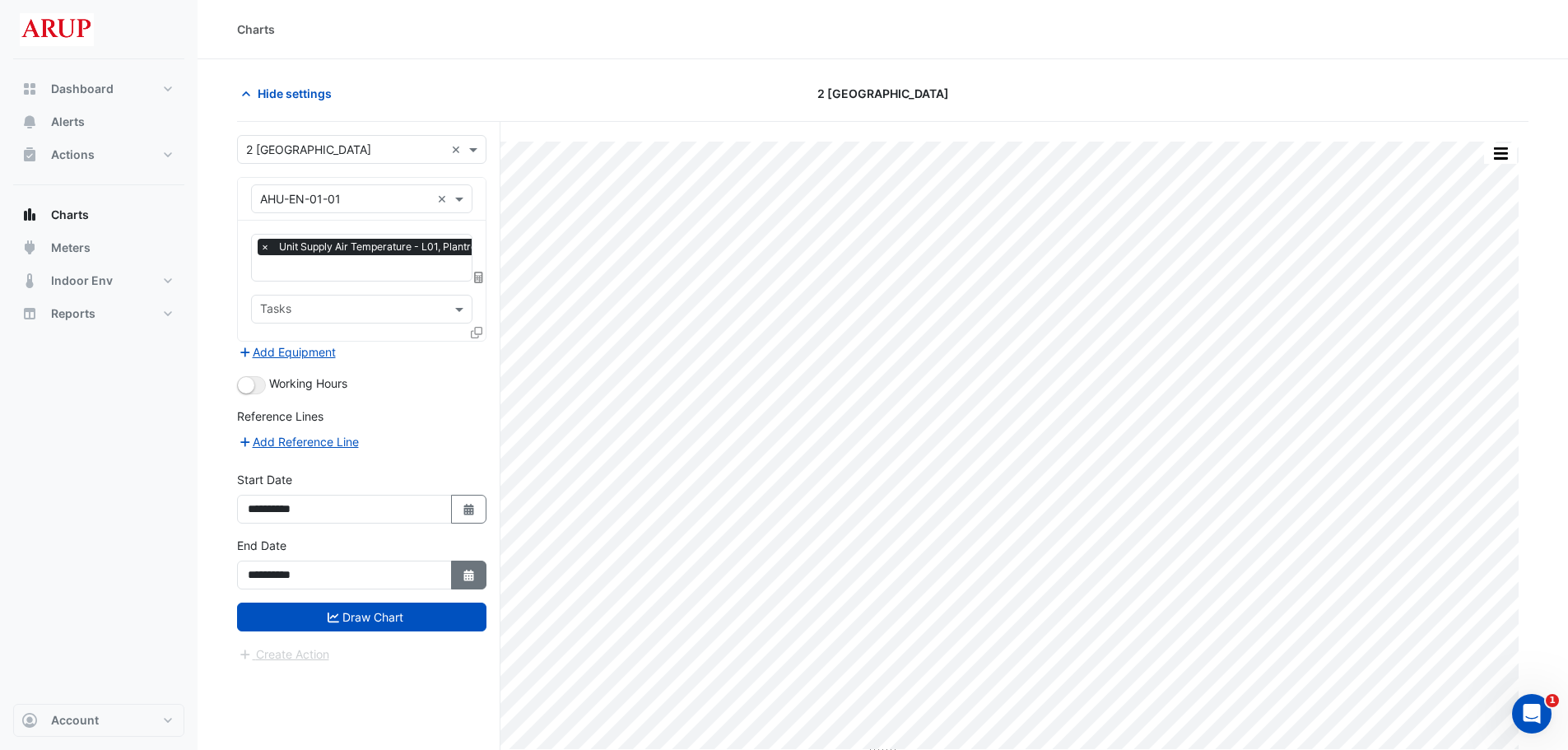
click at [471, 564] on icon "Select Date" at bounding box center [469, 576] width 15 height 11
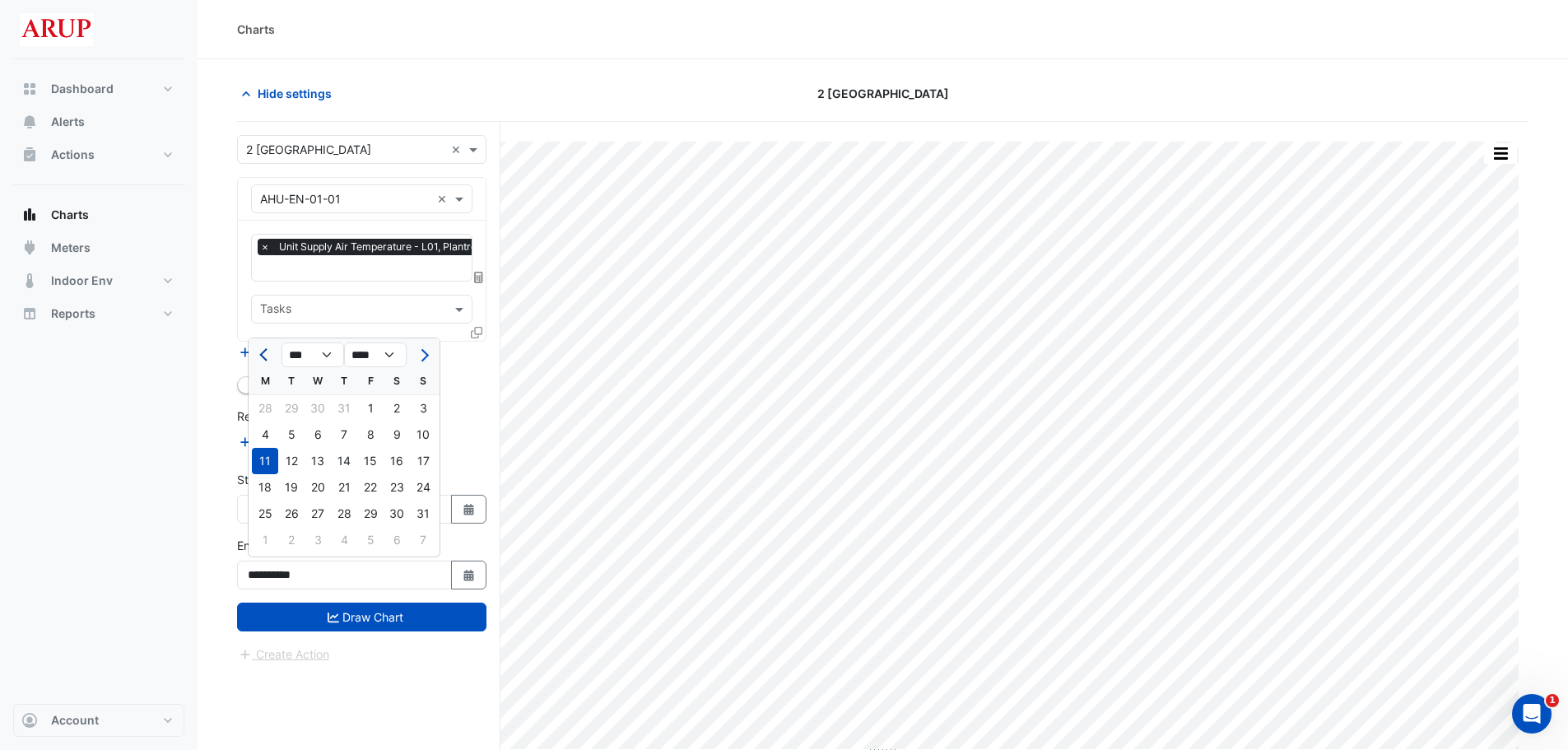
click at [258, 355] on button "Previous month" at bounding box center [264, 355] width 20 height 26
select select "*"
click at [267, 491] on div "21" at bounding box center [265, 487] width 26 height 26
type input "**********"
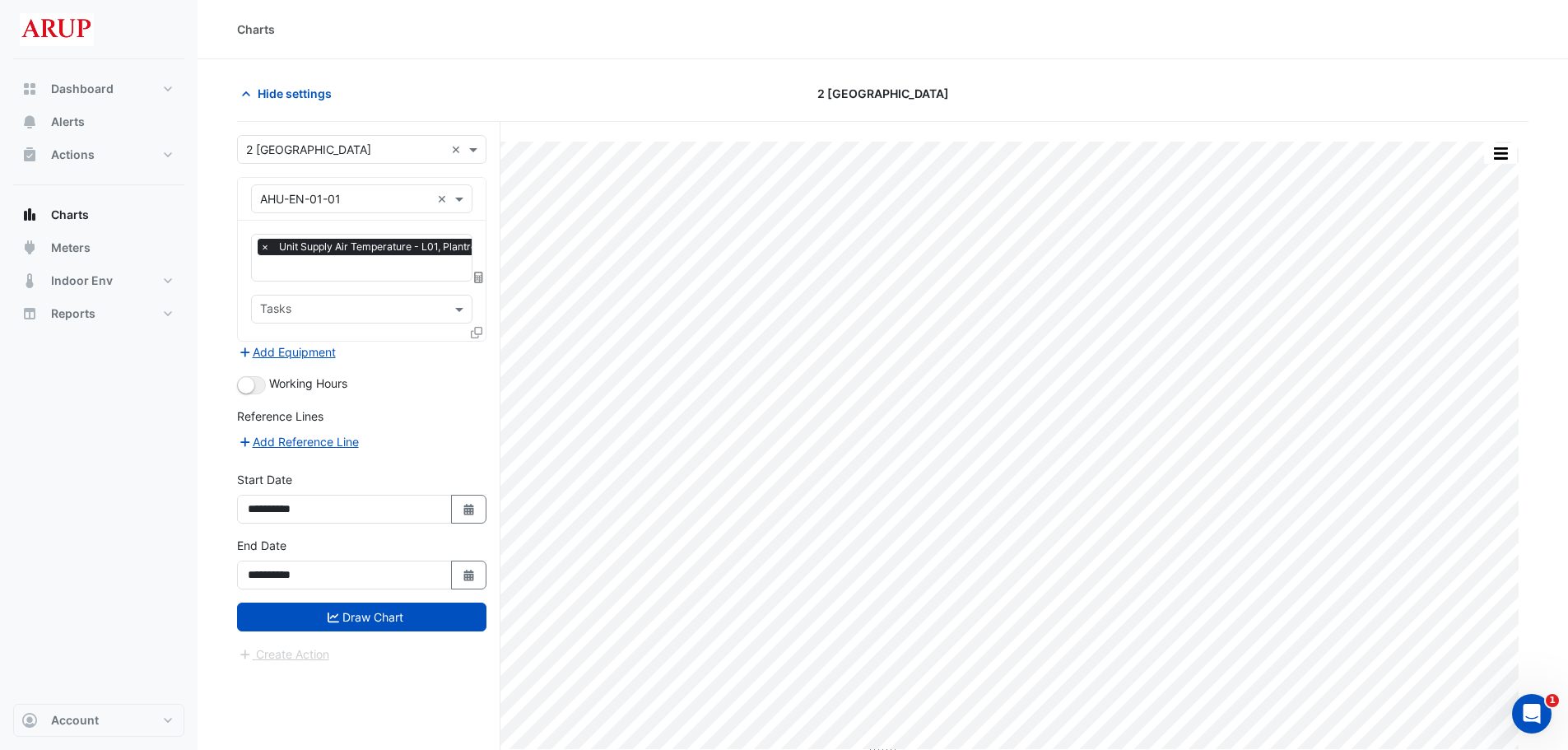
click at [420, 444] on div "Add Reference Line" at bounding box center [361, 441] width 249 height 20
click at [366, 564] on button "Draw Chart" at bounding box center [361, 617] width 249 height 29
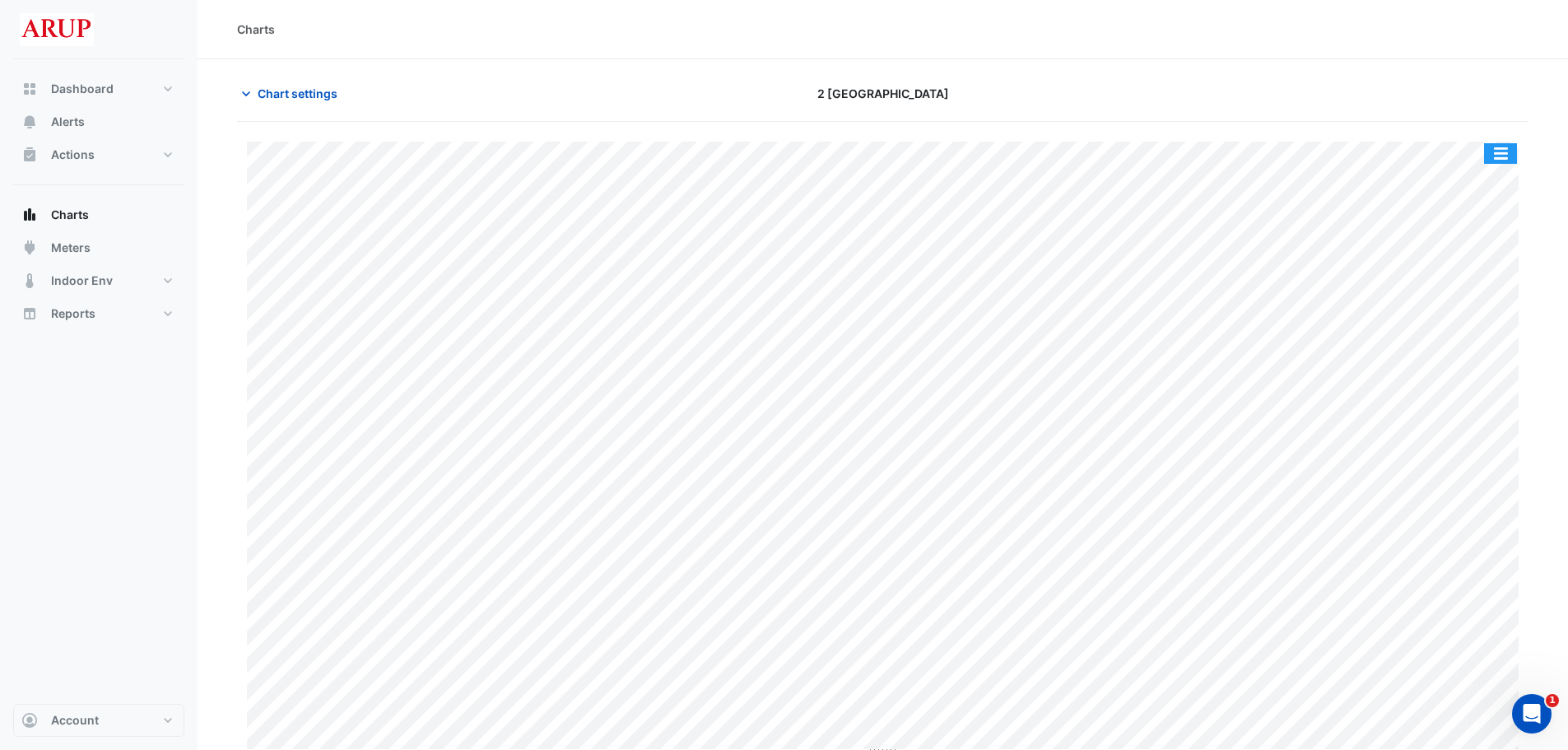
click at [1181, 149] on button "button" at bounding box center [1500, 153] width 33 height 21
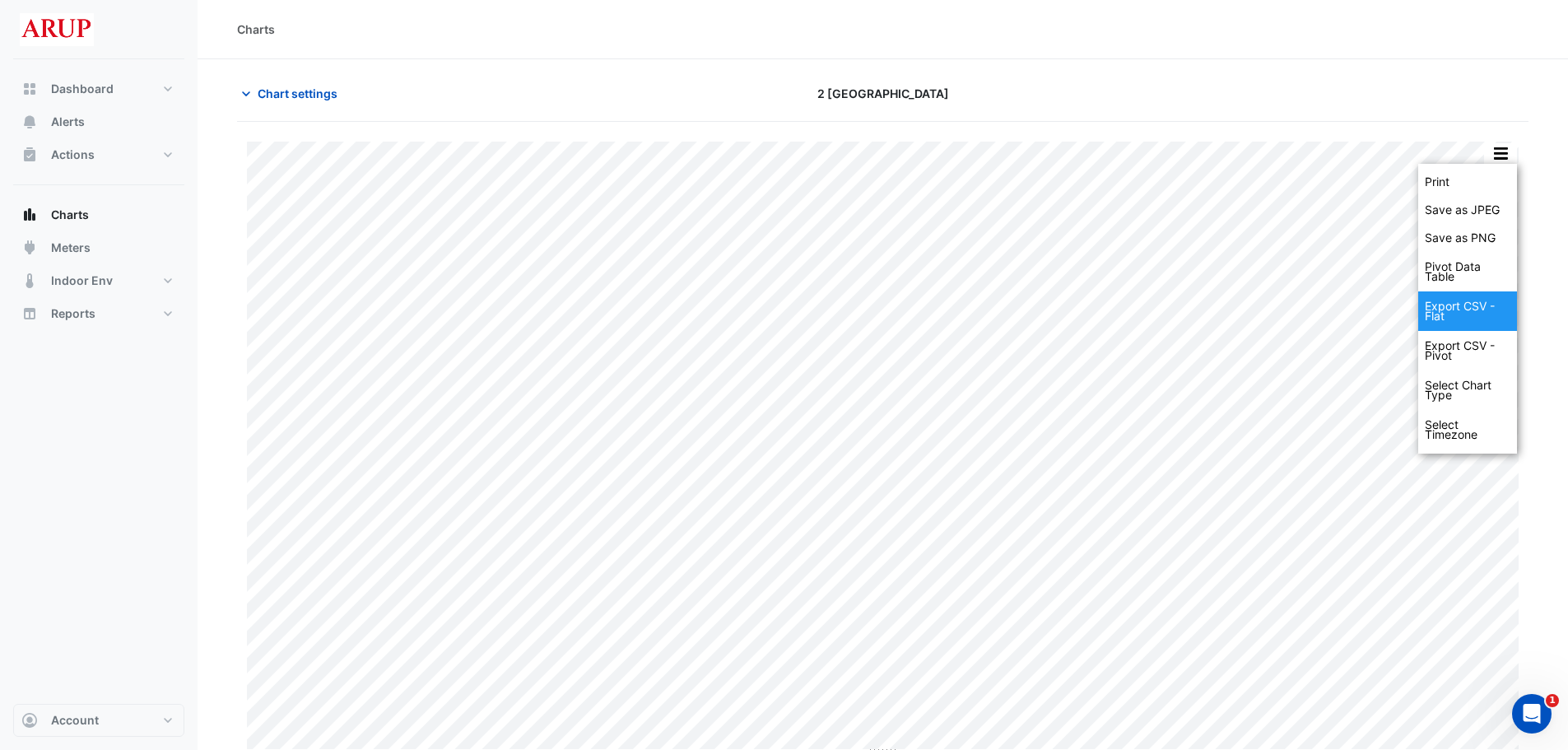
click at [1181, 313] on div "Export CSV - Flat" at bounding box center [1467, 311] width 99 height 40
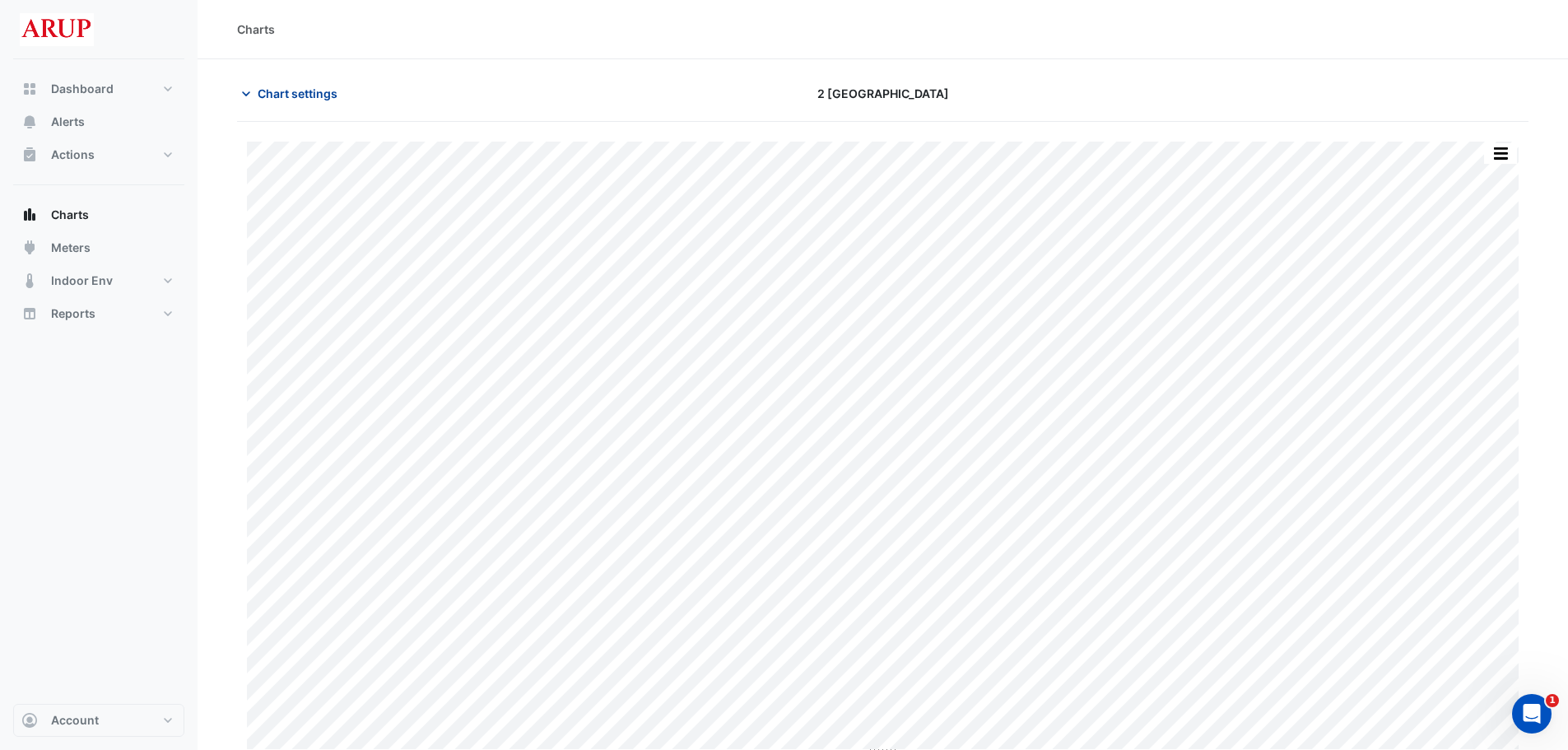
click at [258, 97] on span "Chart settings" at bounding box center [297, 93] width 80 height 17
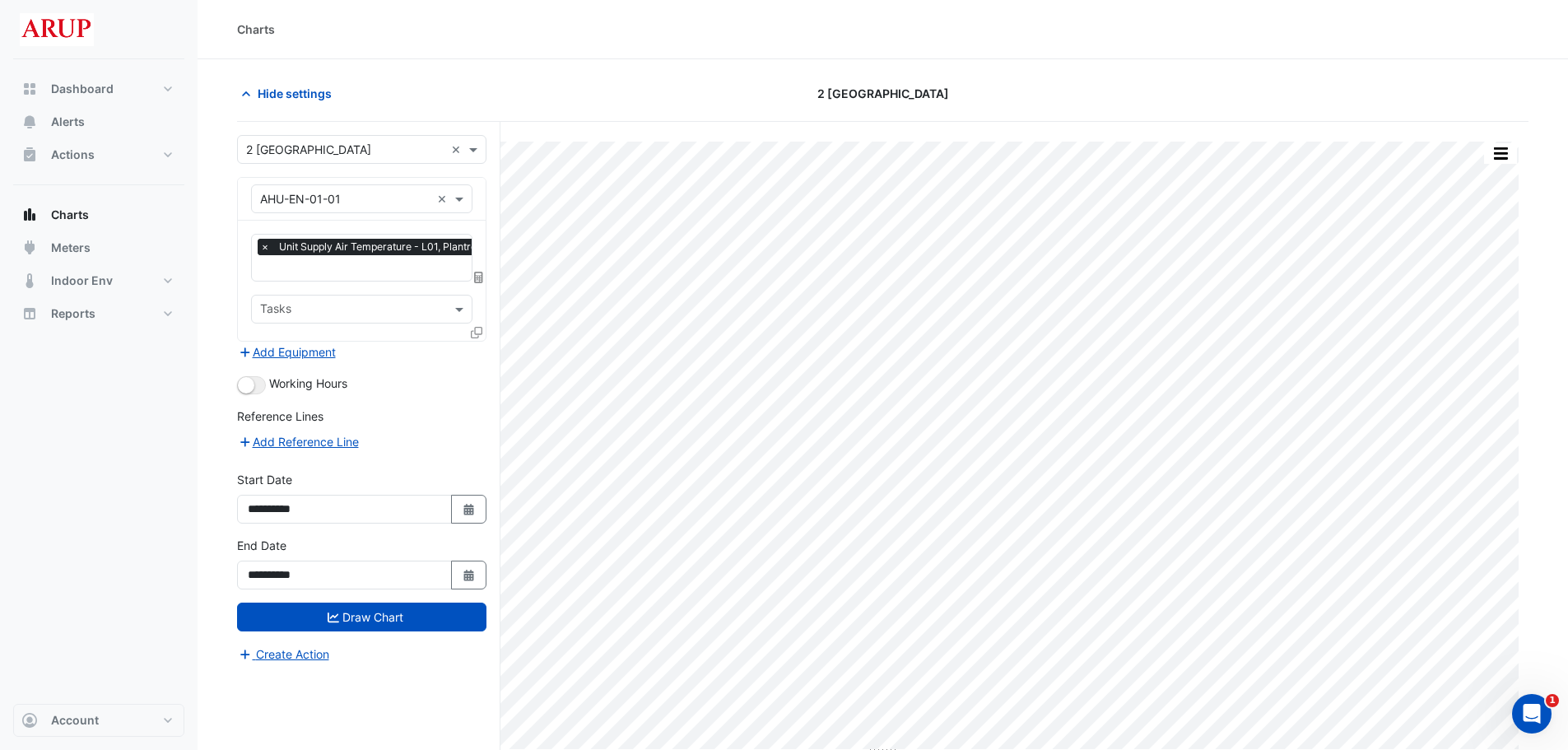
click at [262, 247] on span "×" at bounding box center [265, 247] width 15 height 17
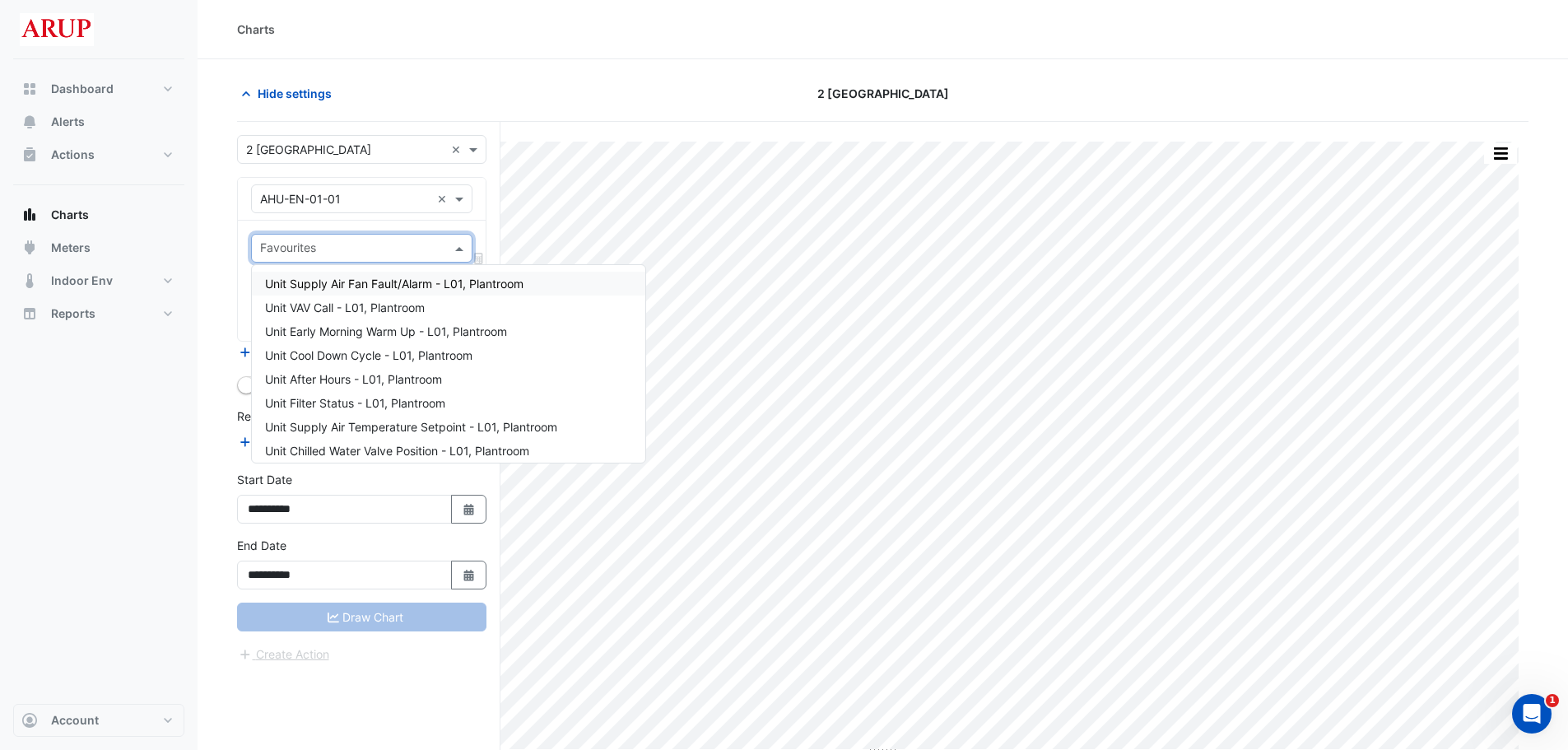
click at [461, 250] on span at bounding box center [462, 248] width 21 height 17
click at [493, 423] on span "Unit Supply Air Temperature Setpoint - L01, Plantroom" at bounding box center [411, 426] width 293 height 14
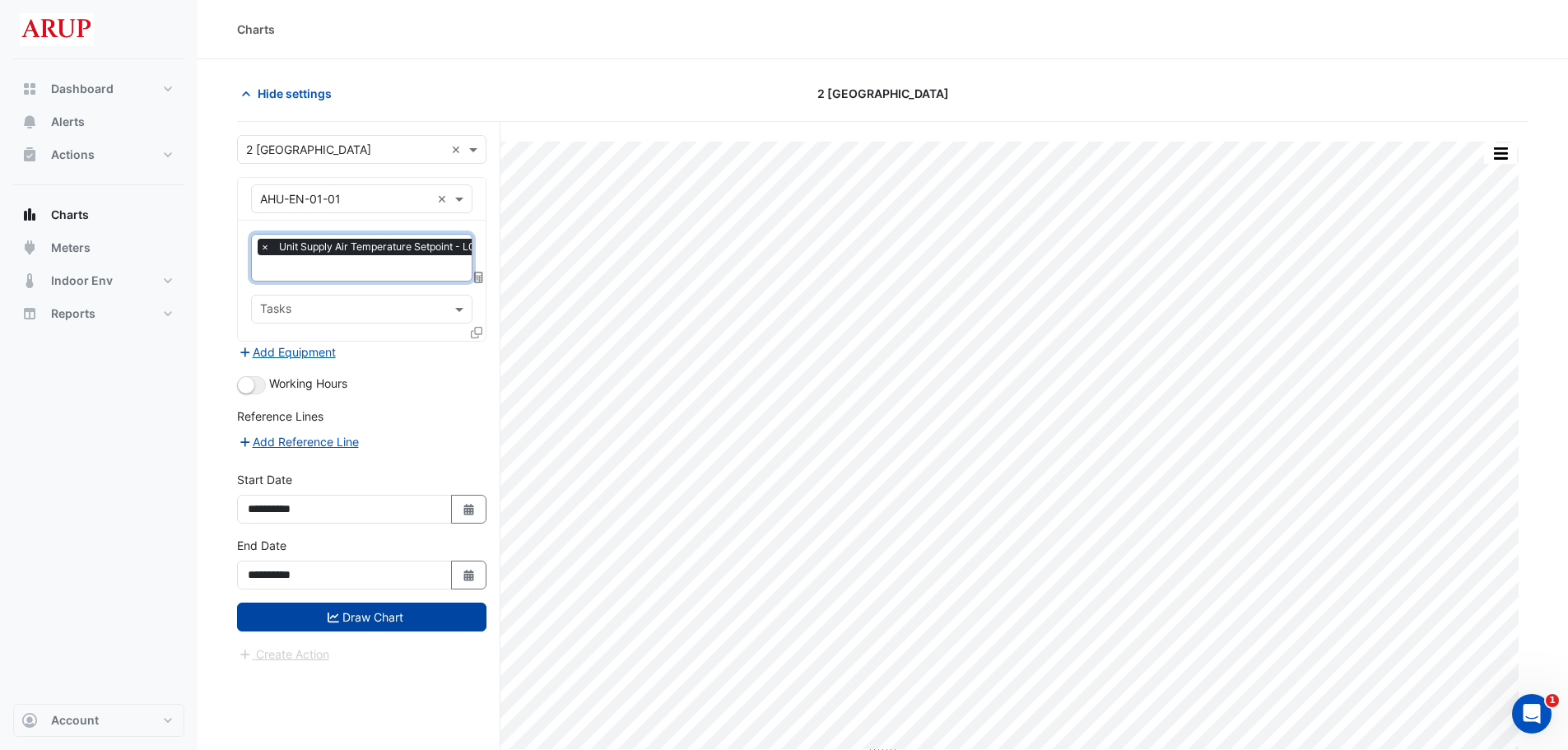
click at [359, 564] on button "Draw Chart" at bounding box center [361, 617] width 249 height 29
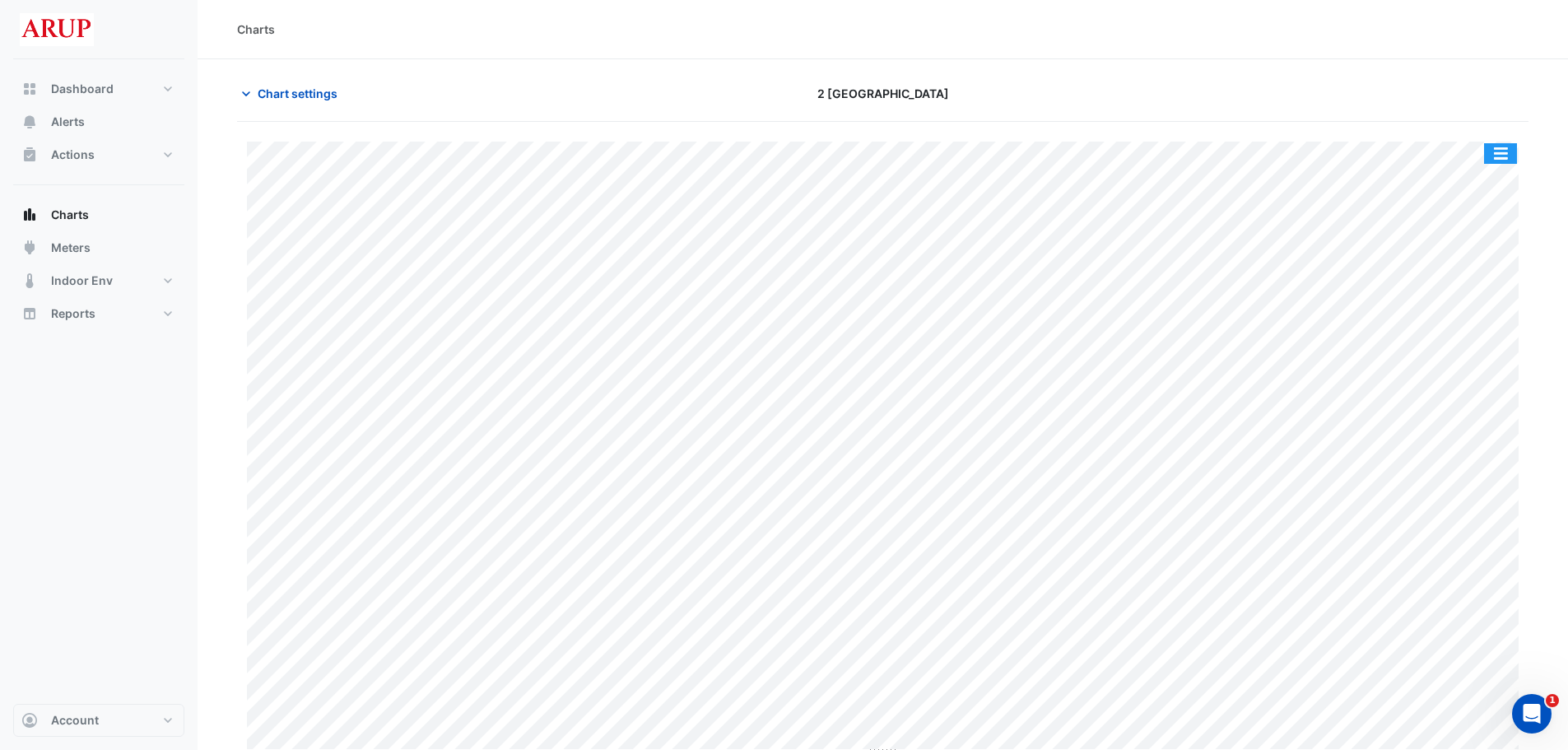
click at [1181, 151] on button "button" at bounding box center [1500, 153] width 33 height 21
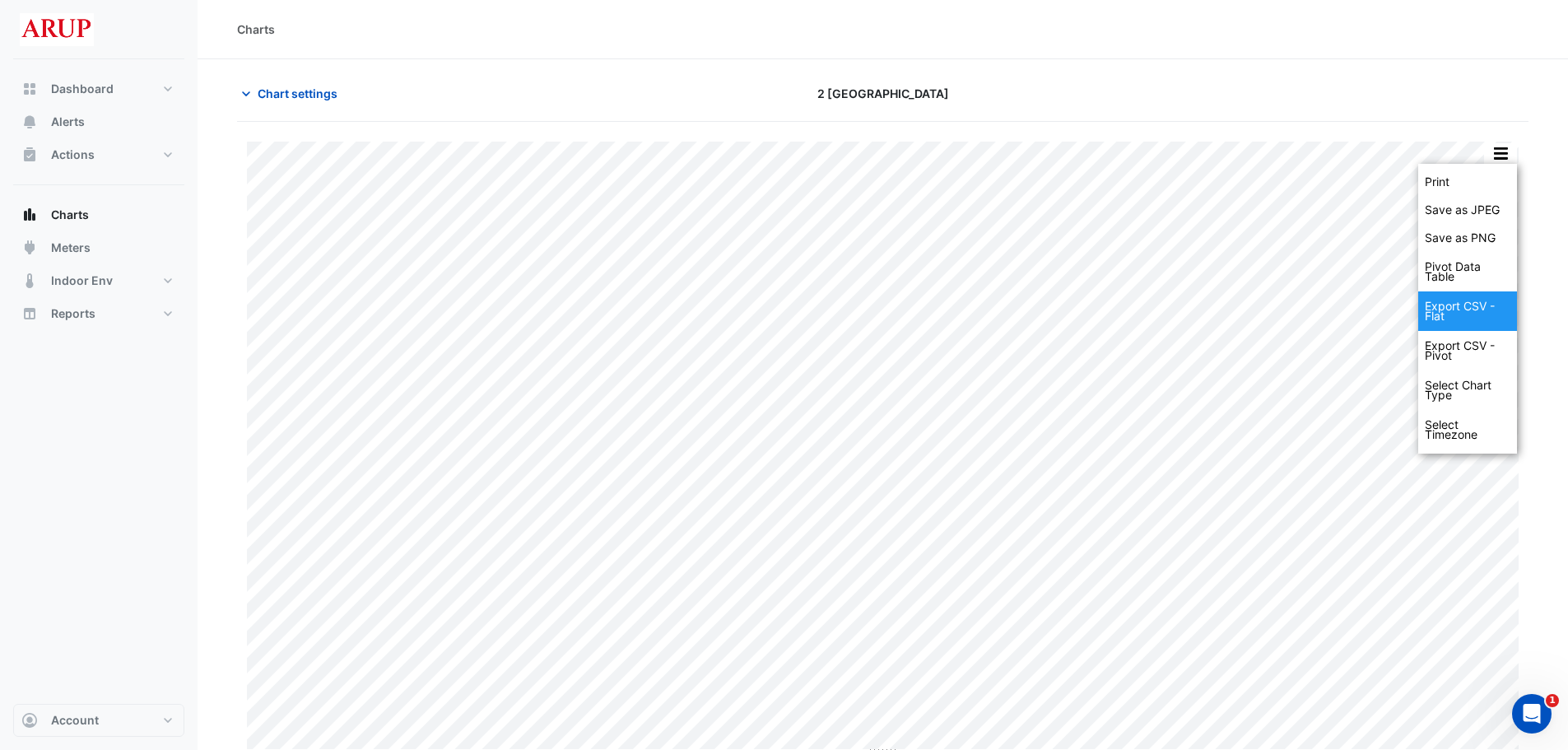
click at [1181, 307] on div "Export CSV - Flat" at bounding box center [1467, 311] width 99 height 40
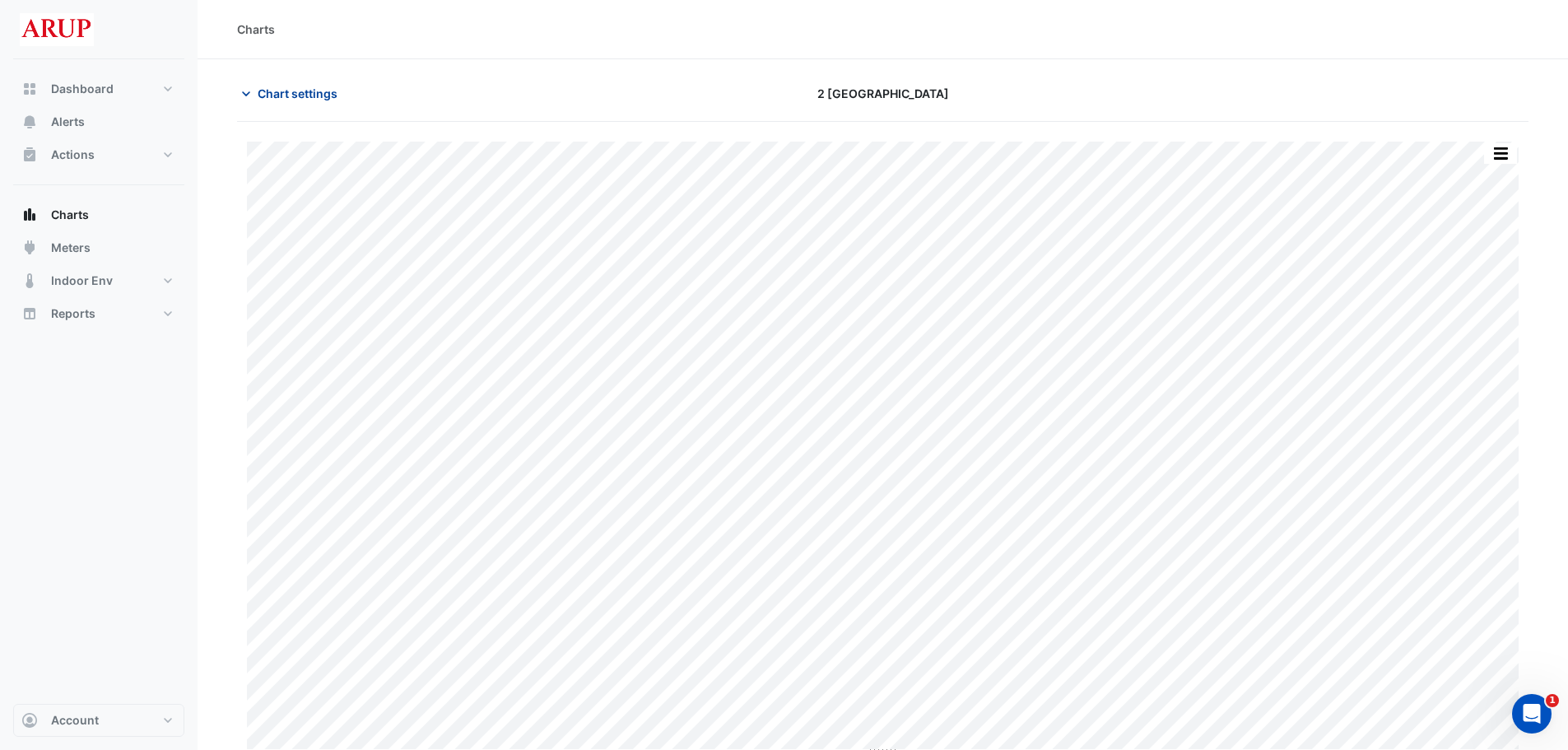
click at [253, 90] on icon "button" at bounding box center [246, 94] width 17 height 17
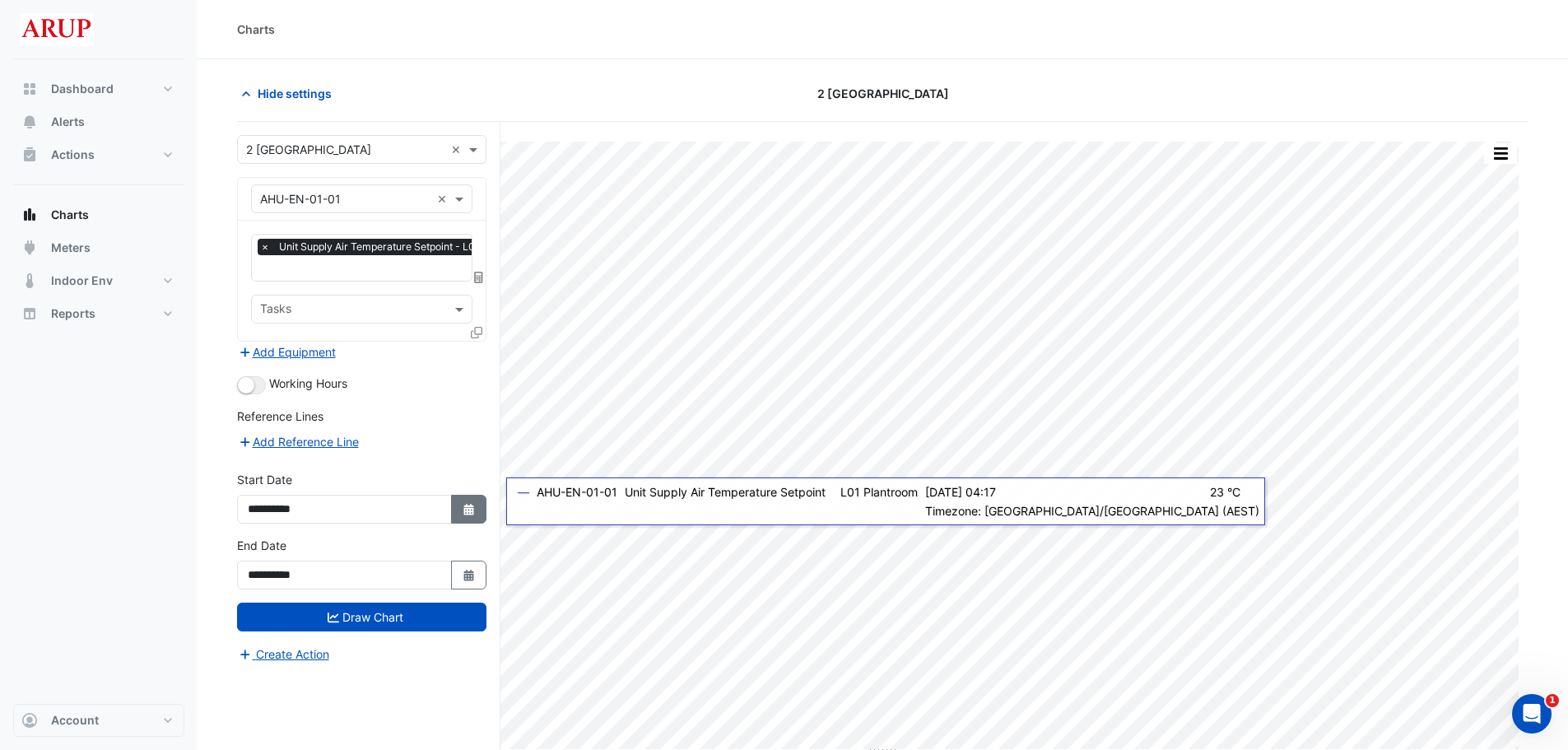
click at [467, 515] on button "Select Date" at bounding box center [469, 509] width 37 height 29
select select "*"
select select "****"
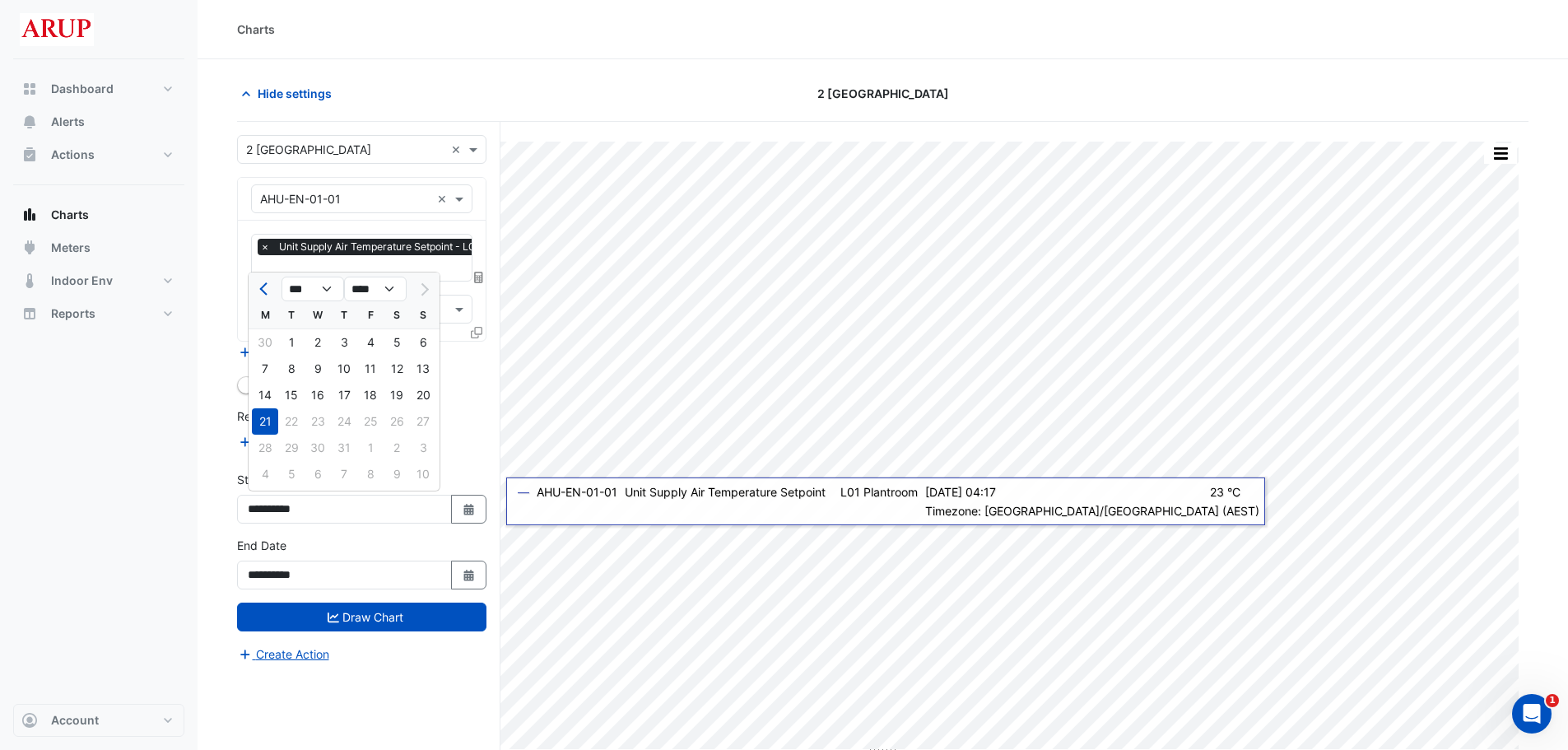
click at [471, 439] on div "Add Reference Line" at bounding box center [361, 441] width 249 height 20
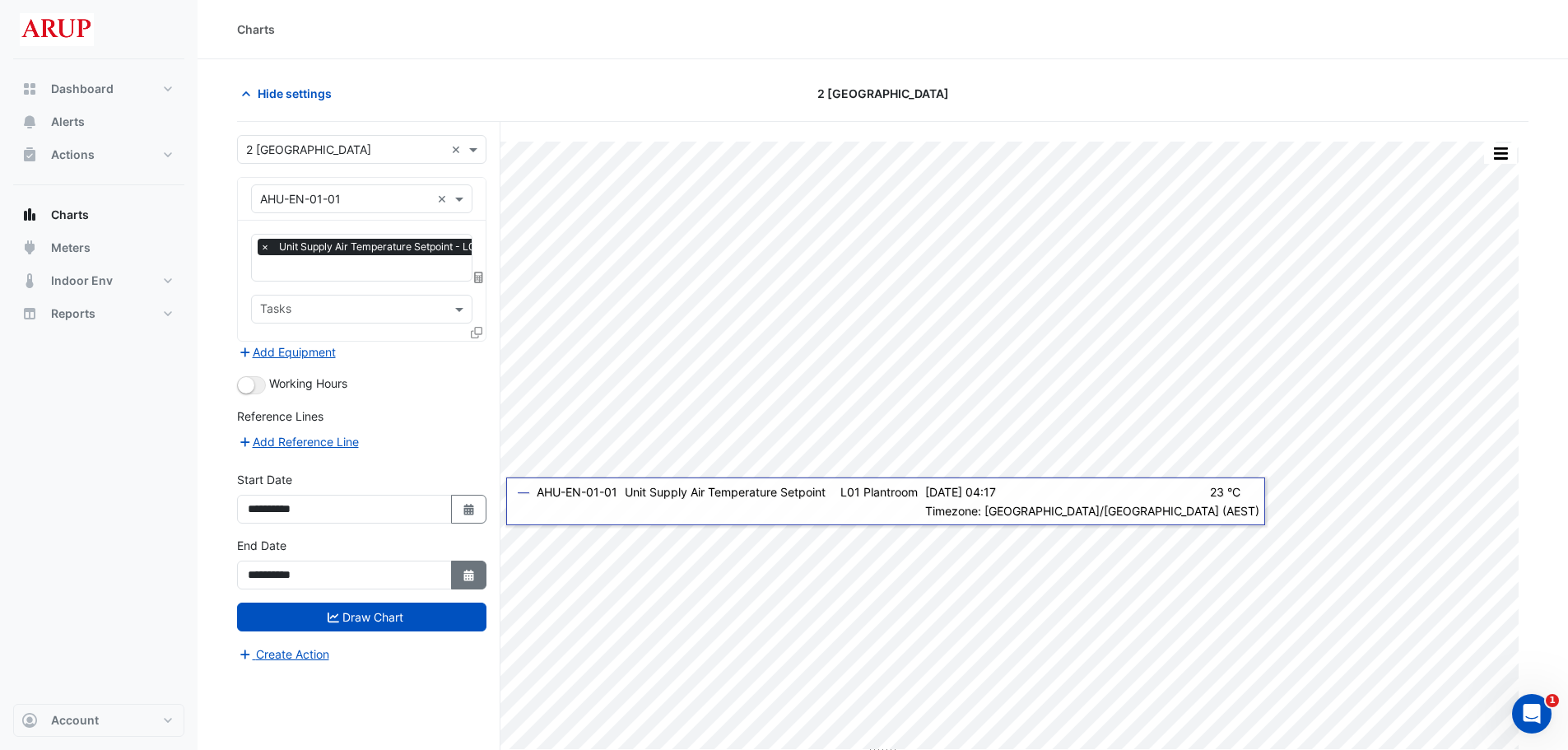
click at [471, 564] on icon "button" at bounding box center [468, 576] width 10 height 11
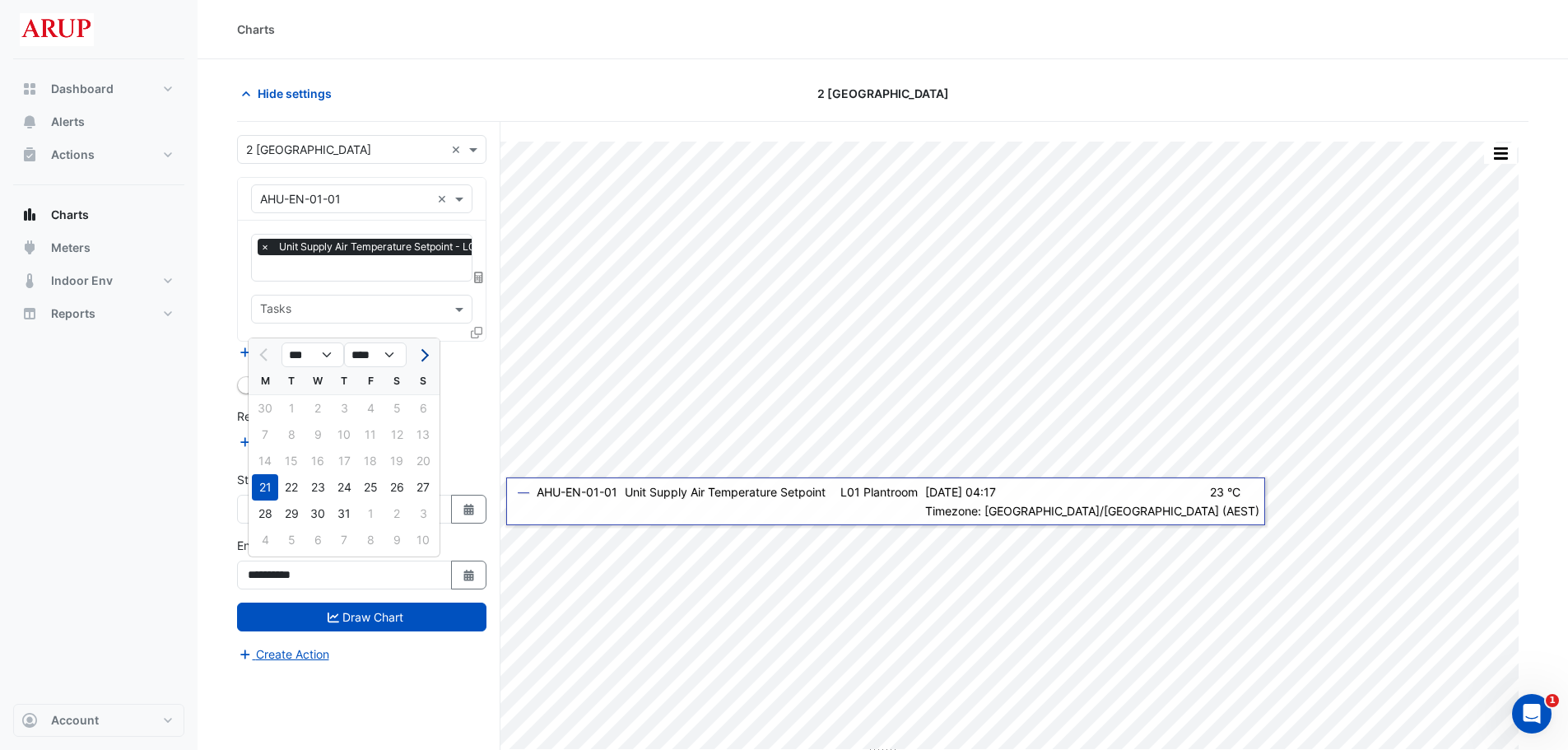
click at [430, 353] on button "Next month" at bounding box center [422, 355] width 20 height 26
select select "*"
click at [272, 465] on div "11" at bounding box center [265, 461] width 26 height 26
type input "**********"
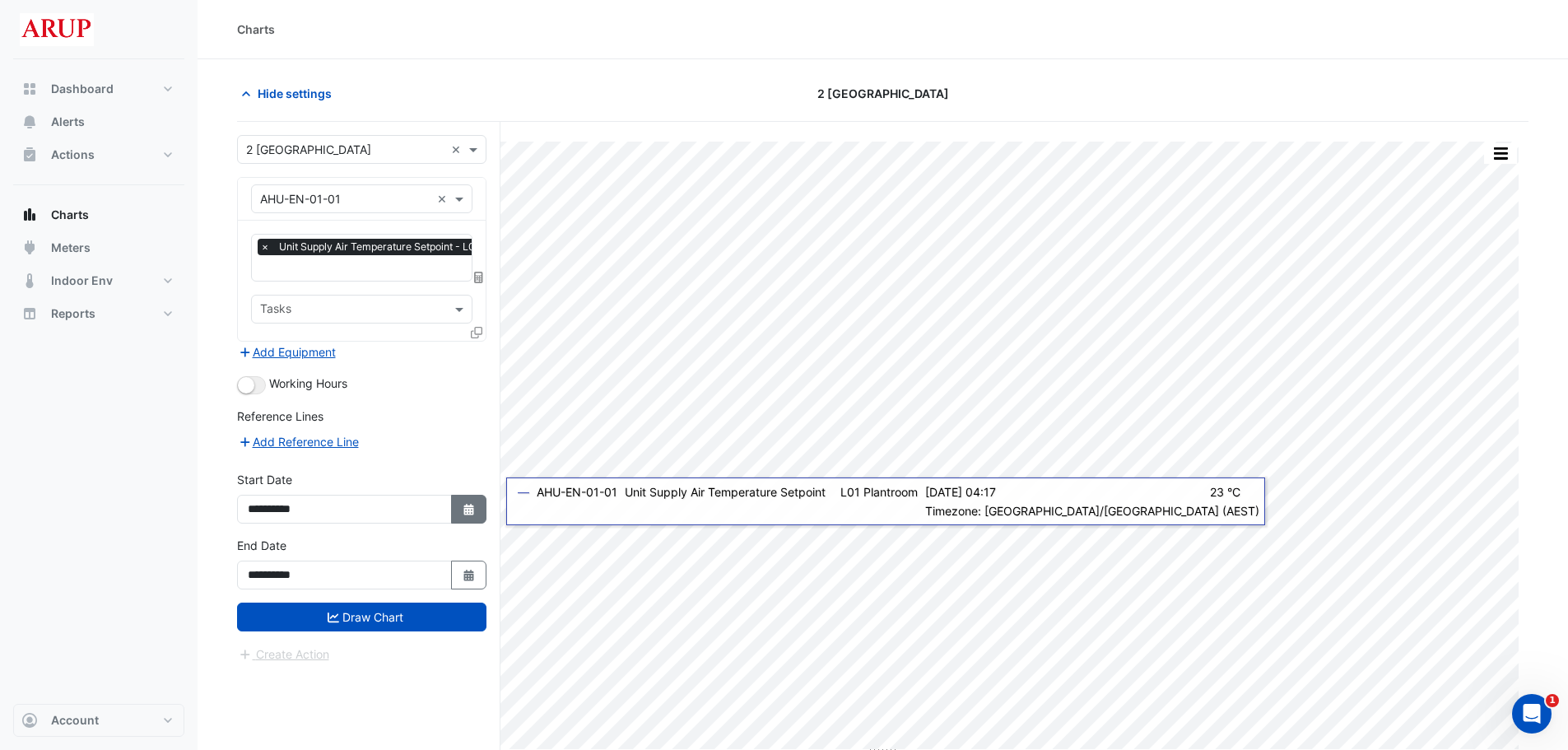
click at [483, 504] on button "Select Date" at bounding box center [469, 509] width 37 height 29
select select "*"
select select "****"
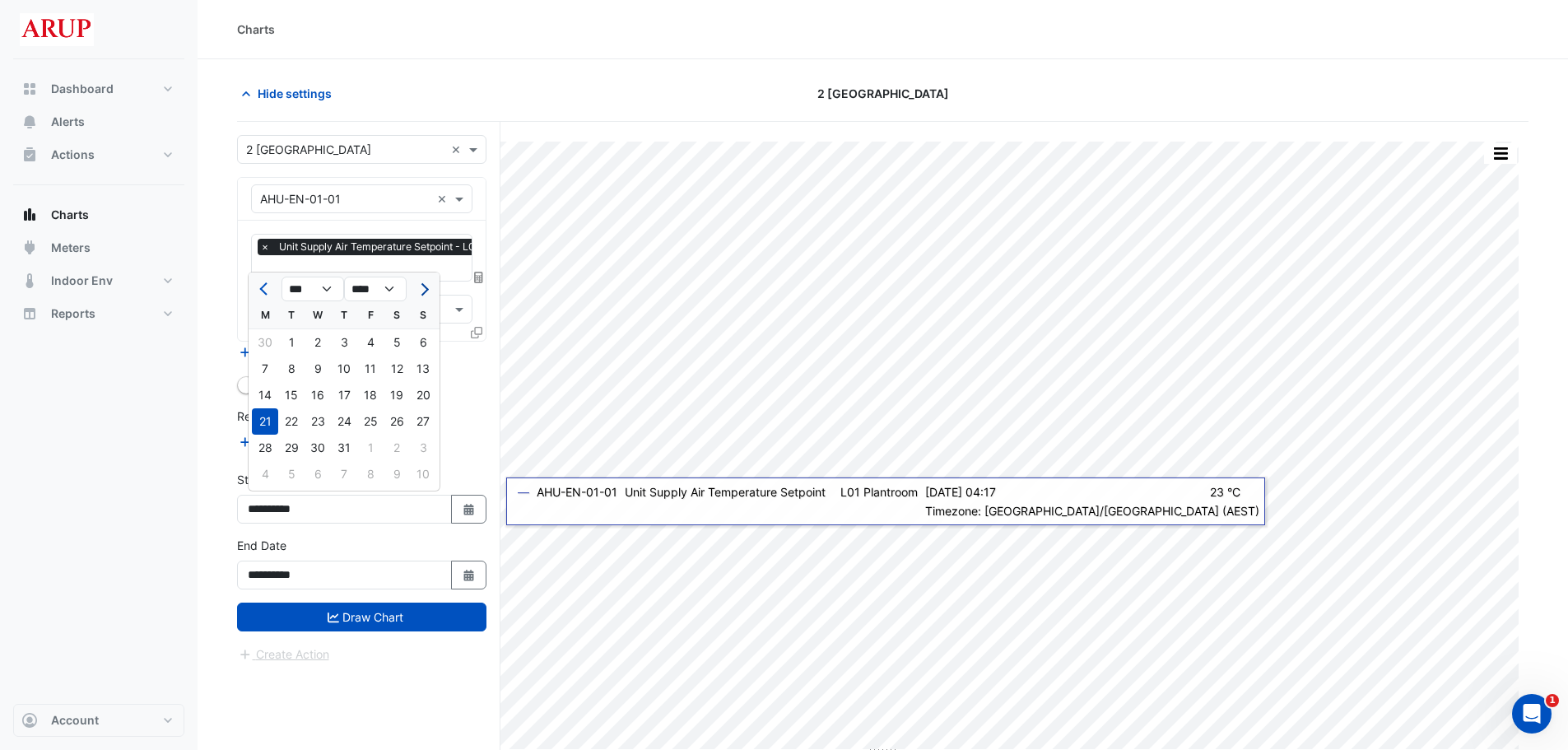
click at [426, 285] on button "Next month" at bounding box center [422, 289] width 20 height 26
select select "*"
click at [266, 393] on div "11" at bounding box center [265, 395] width 26 height 26
type input "**********"
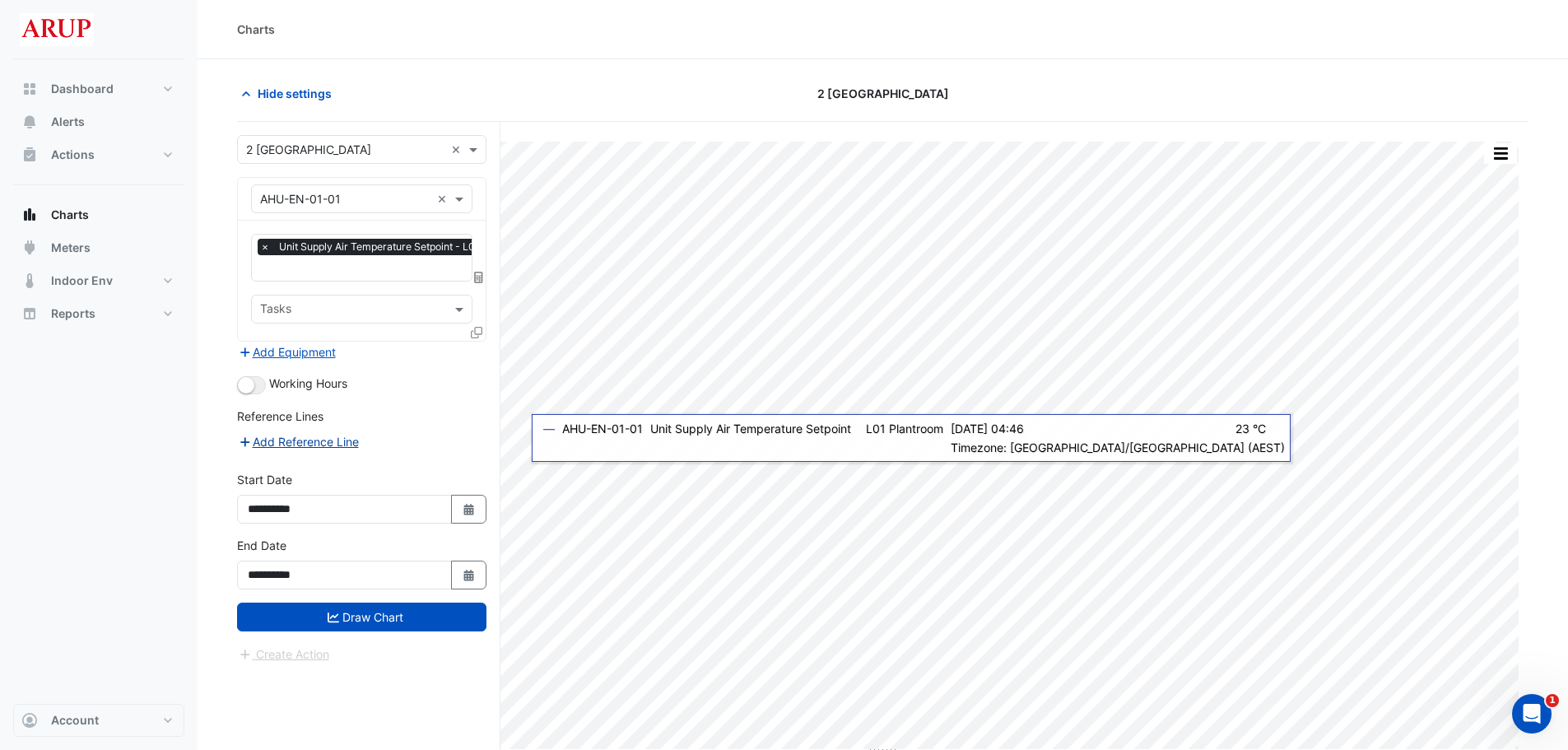
click at [300, 442] on button "Add Reference Line" at bounding box center [298, 441] width 122 height 19
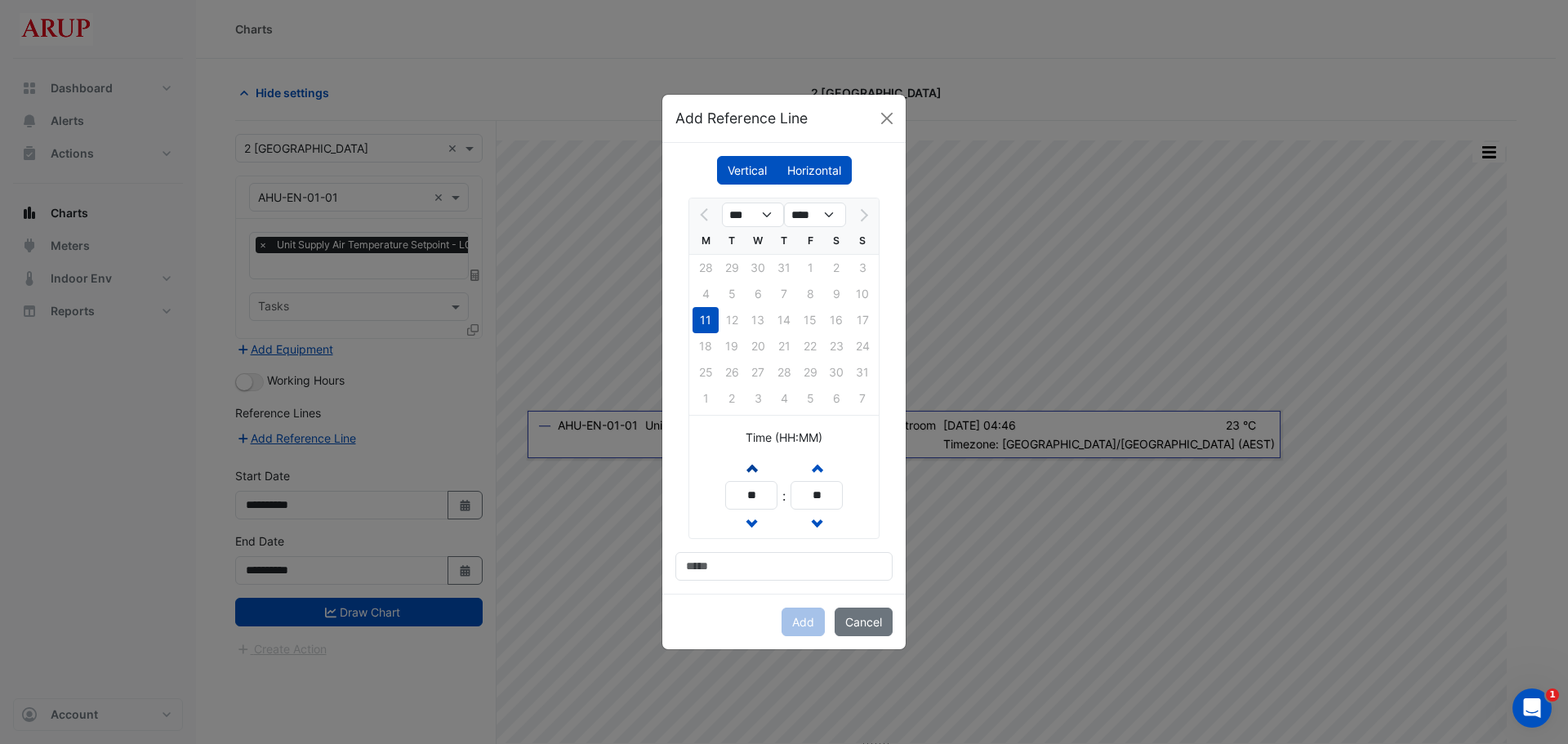
click at [752, 466] on span "button" at bounding box center [751, 467] width 8 height 14
click at [753, 466] on span "button" at bounding box center [751, 467] width 8 height 14
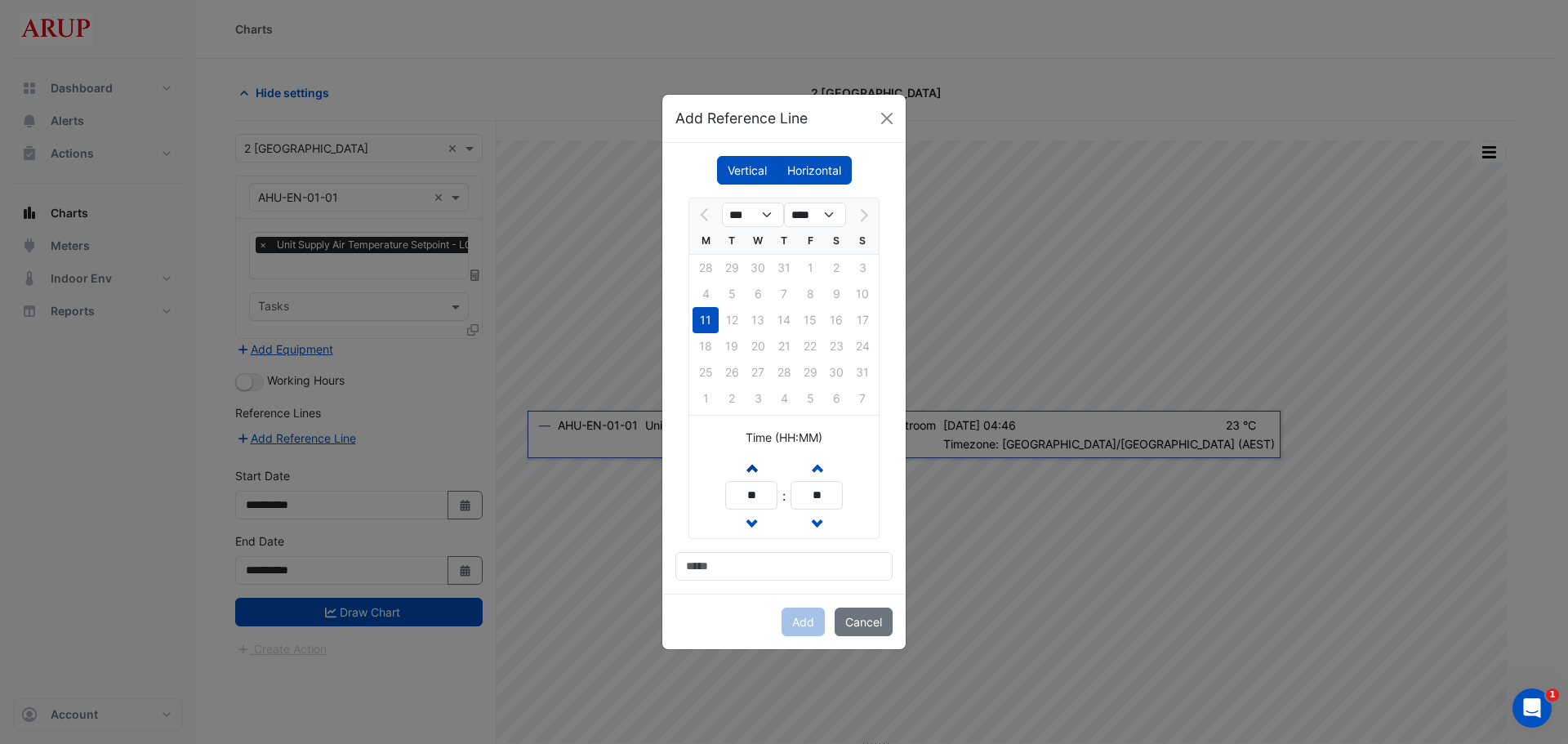
click at [753, 466] on span "button" at bounding box center [751, 467] width 8 height 14
type input "**"
click at [819, 463] on span "button" at bounding box center [817, 467] width 8 height 14
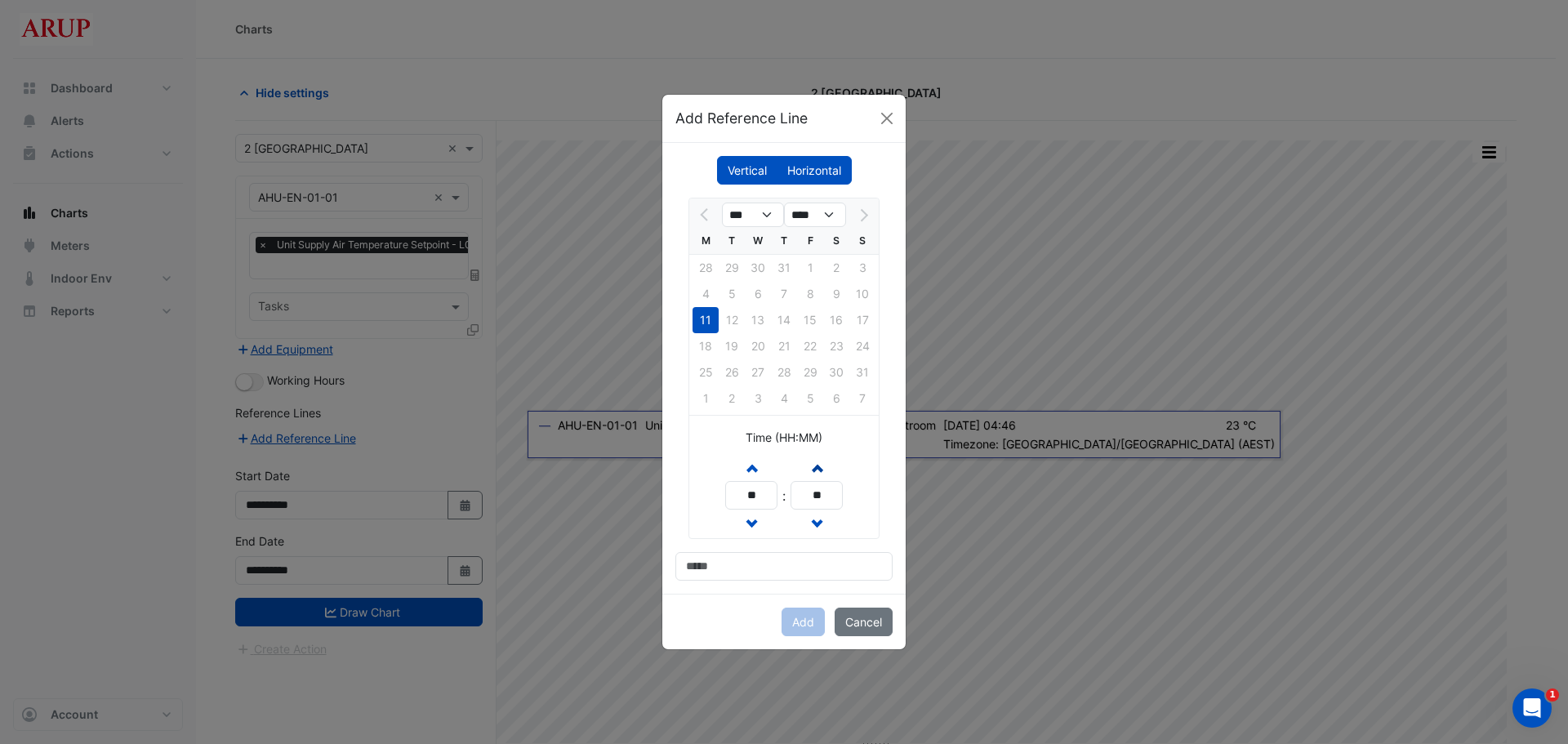
click at [819, 463] on span "button" at bounding box center [817, 467] width 8 height 14
click at [819, 519] on span "button" at bounding box center [817, 524] width 8 height 14
type input "**"
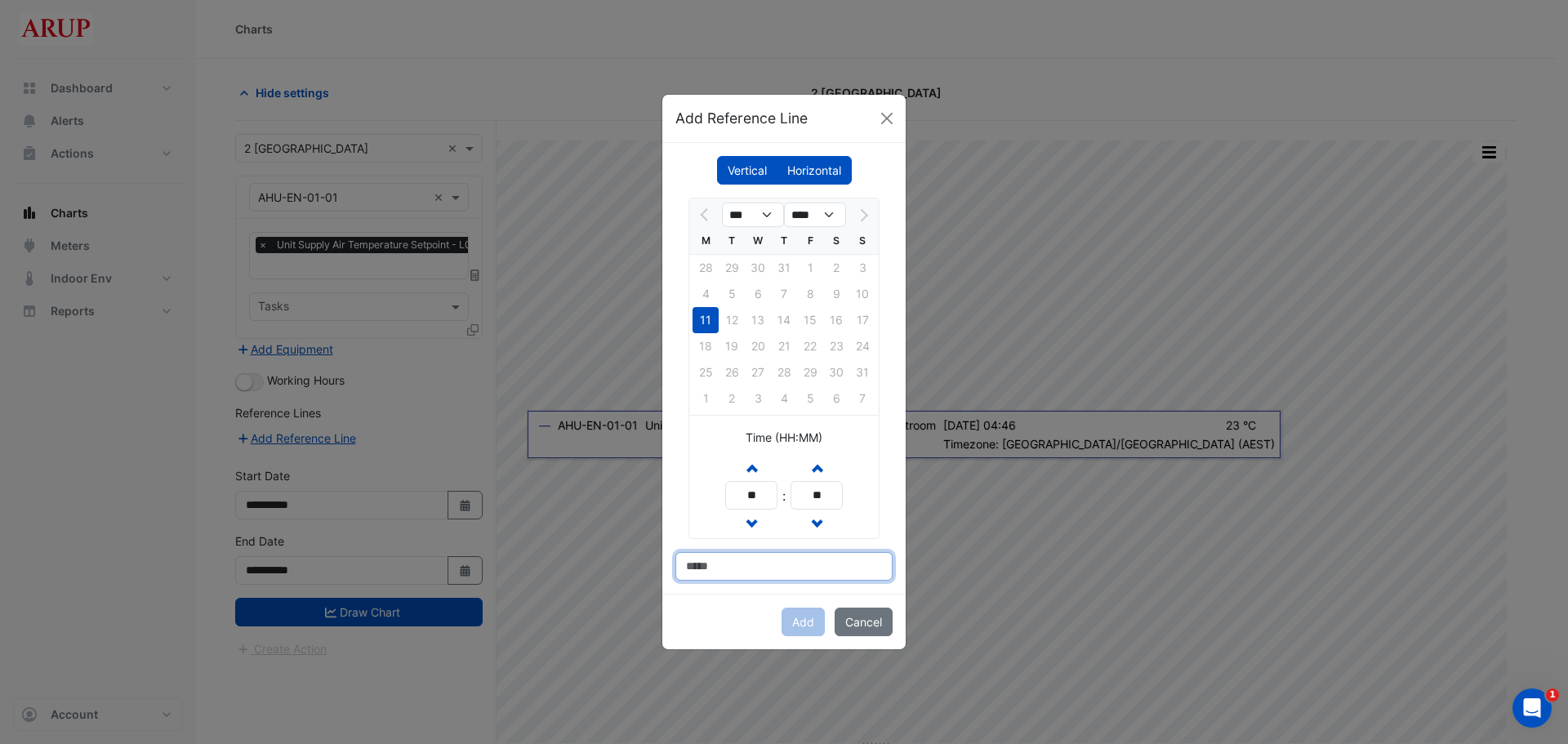
click at [784, 559] on input at bounding box center [784, 567] width 217 height 29
type input "*"
click at [805, 559] on button "Add" at bounding box center [803, 622] width 43 height 29
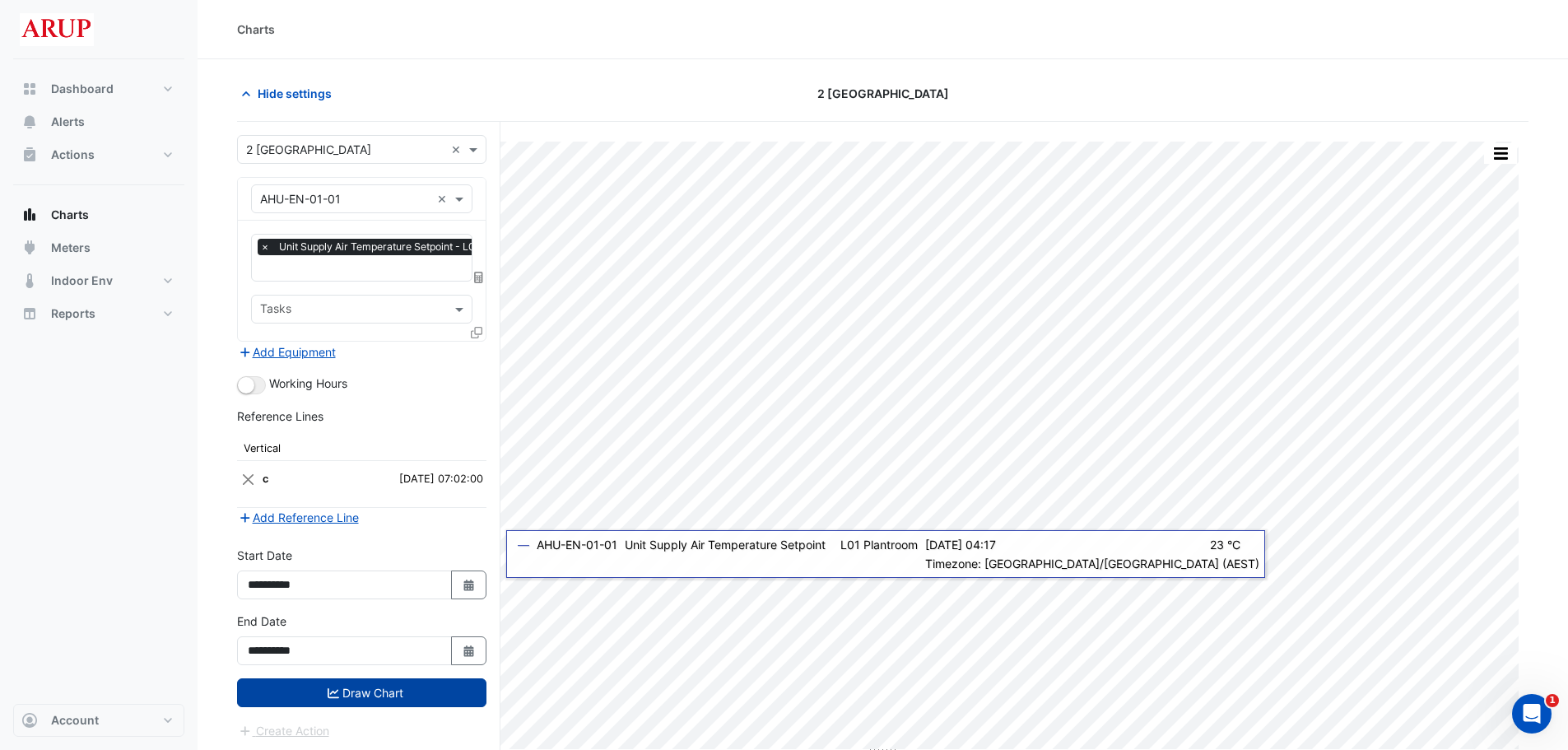
click at [371, 564] on button "Draw Chart" at bounding box center [361, 693] width 249 height 29
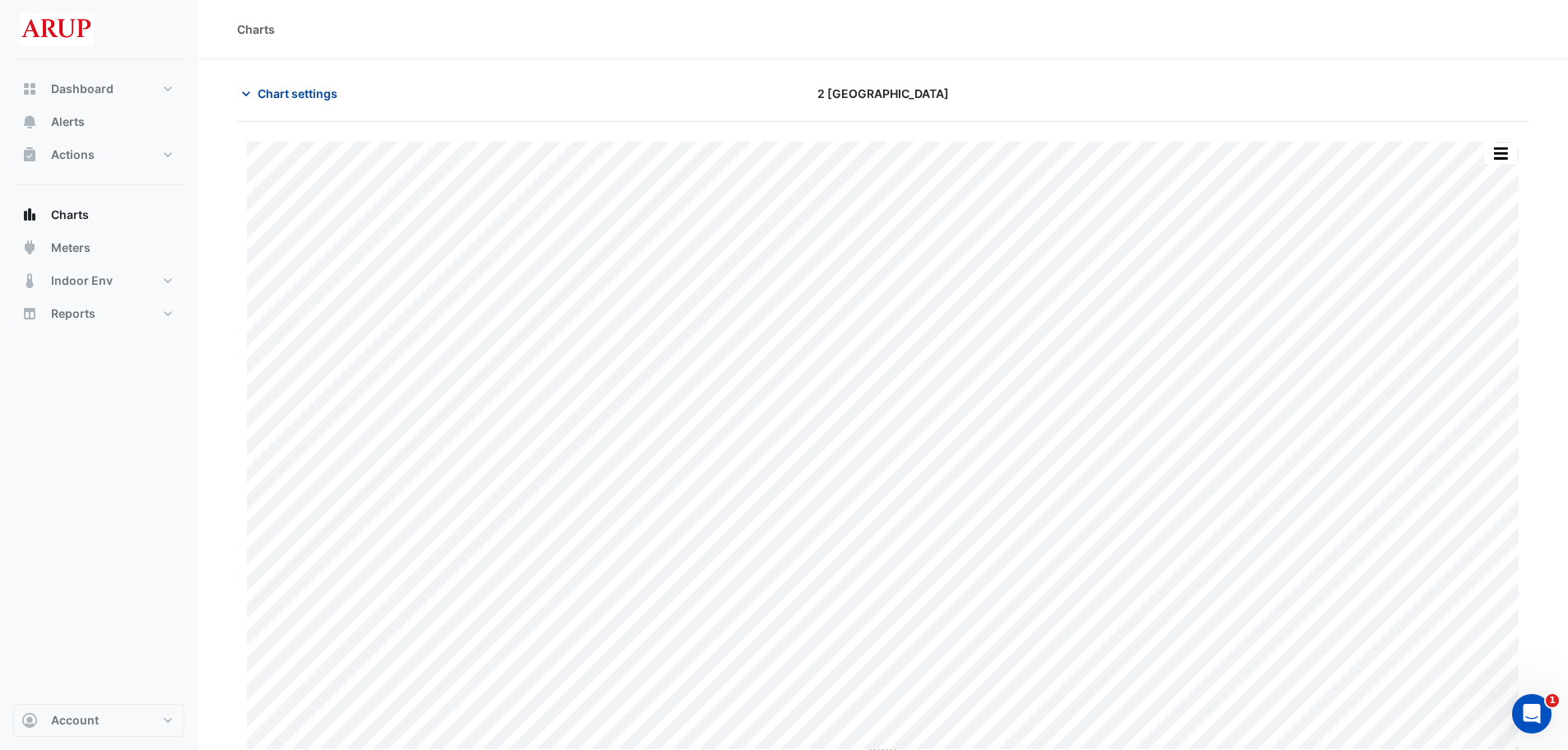
click at [242, 96] on icon "button" at bounding box center [246, 94] width 17 height 17
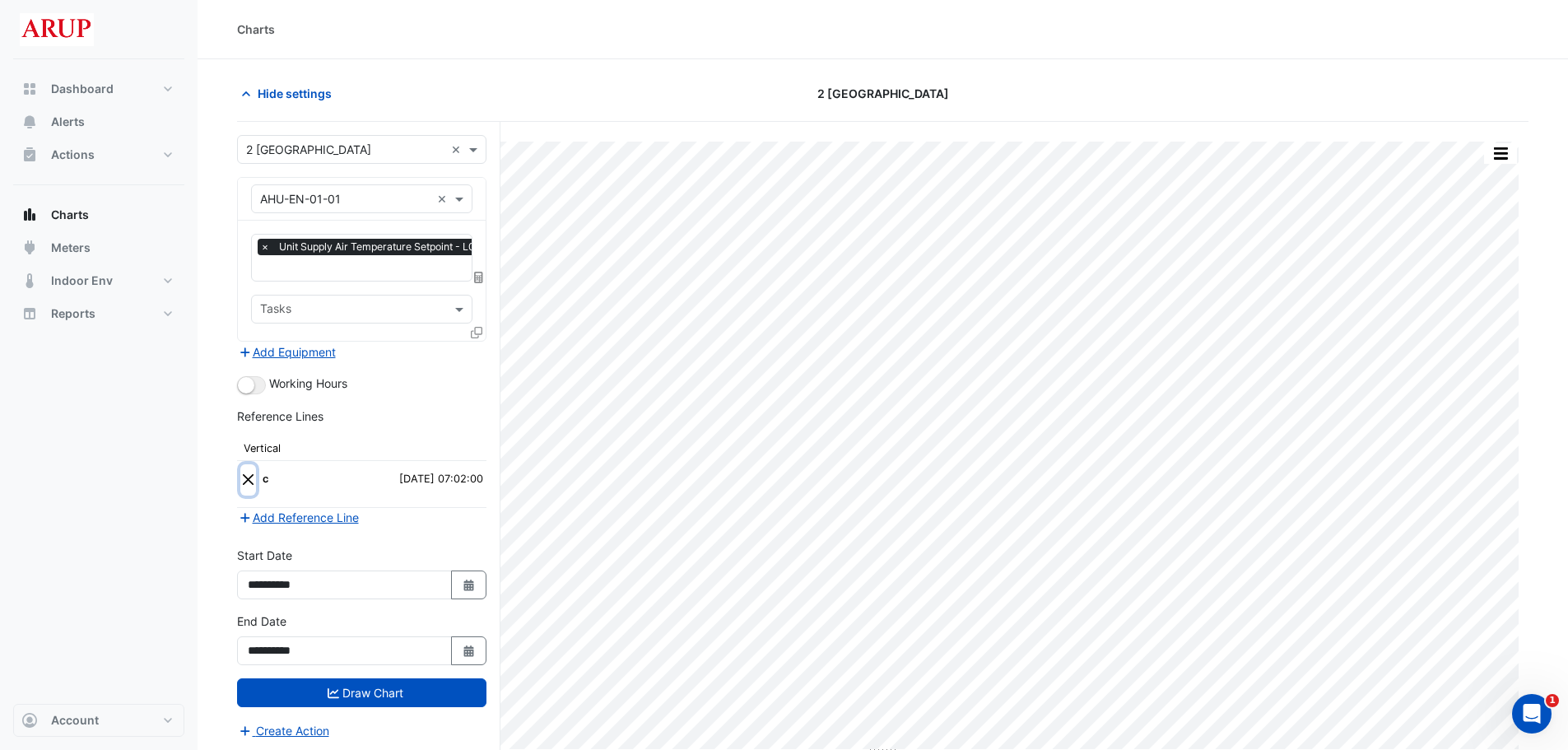
click at [248, 471] on button "Close" at bounding box center [248, 480] width 16 height 31
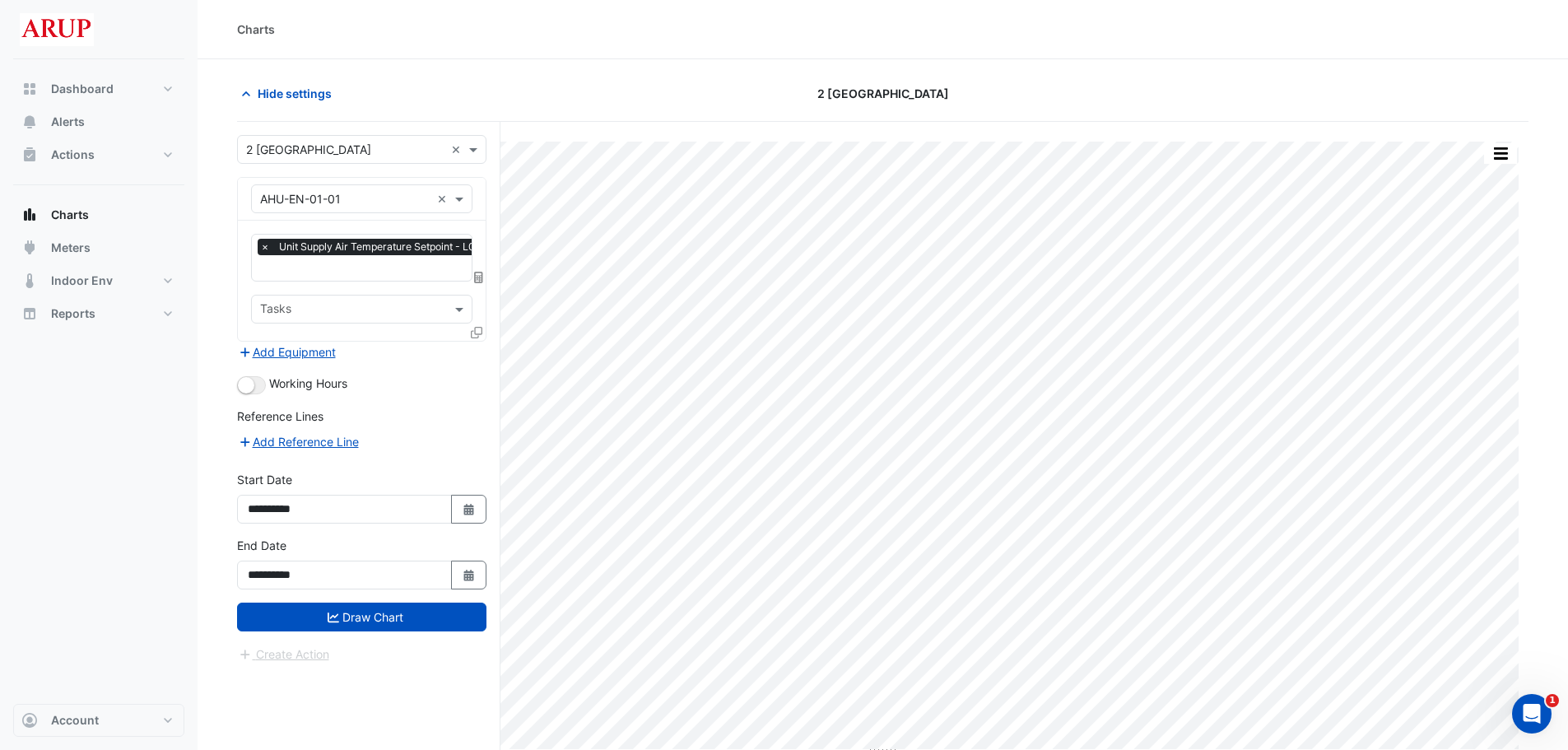
click at [464, 429] on div "Reference Lines" at bounding box center [361, 419] width 249 height 24
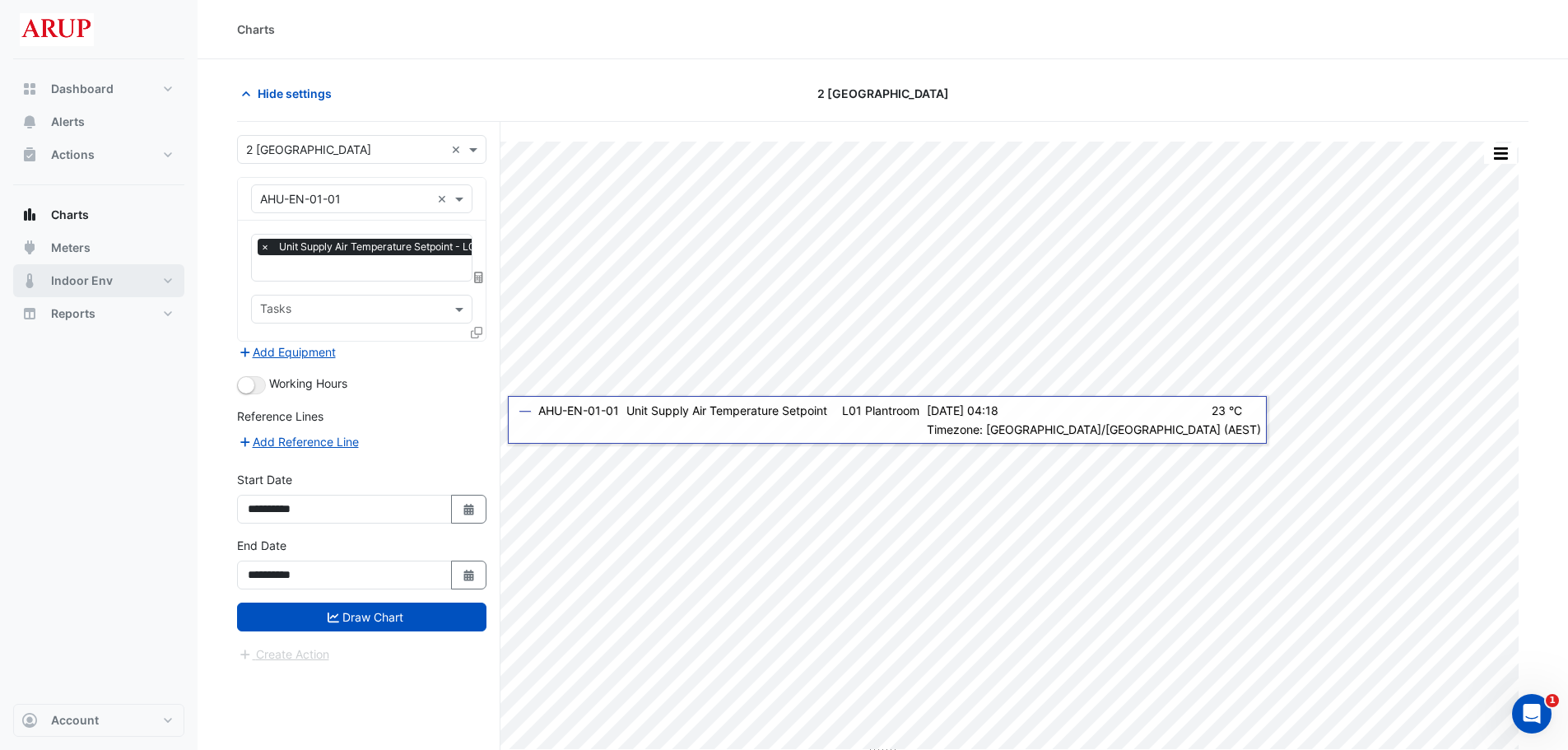
click at [165, 279] on button "Indoor Env" at bounding box center [99, 280] width 171 height 33
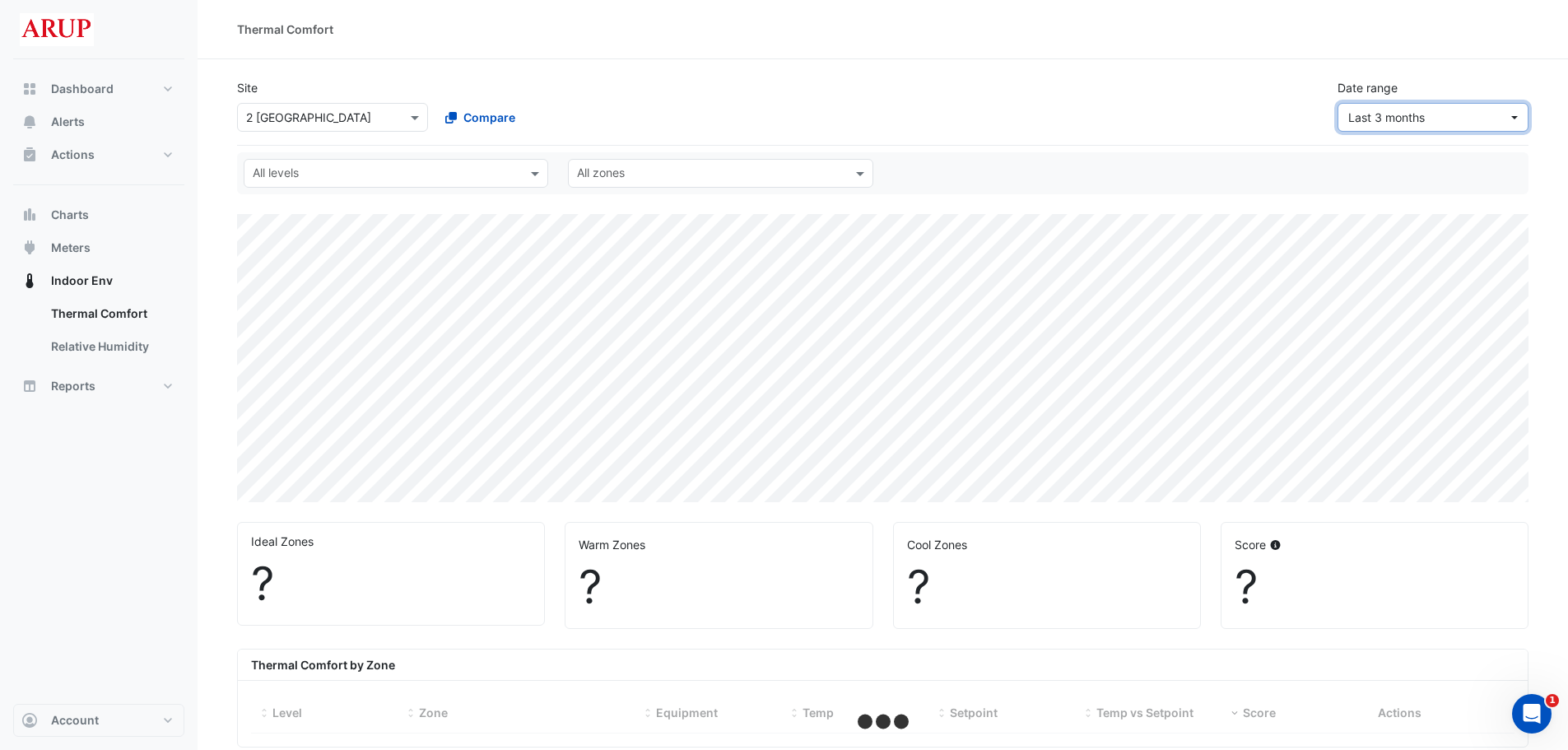
select select "***"
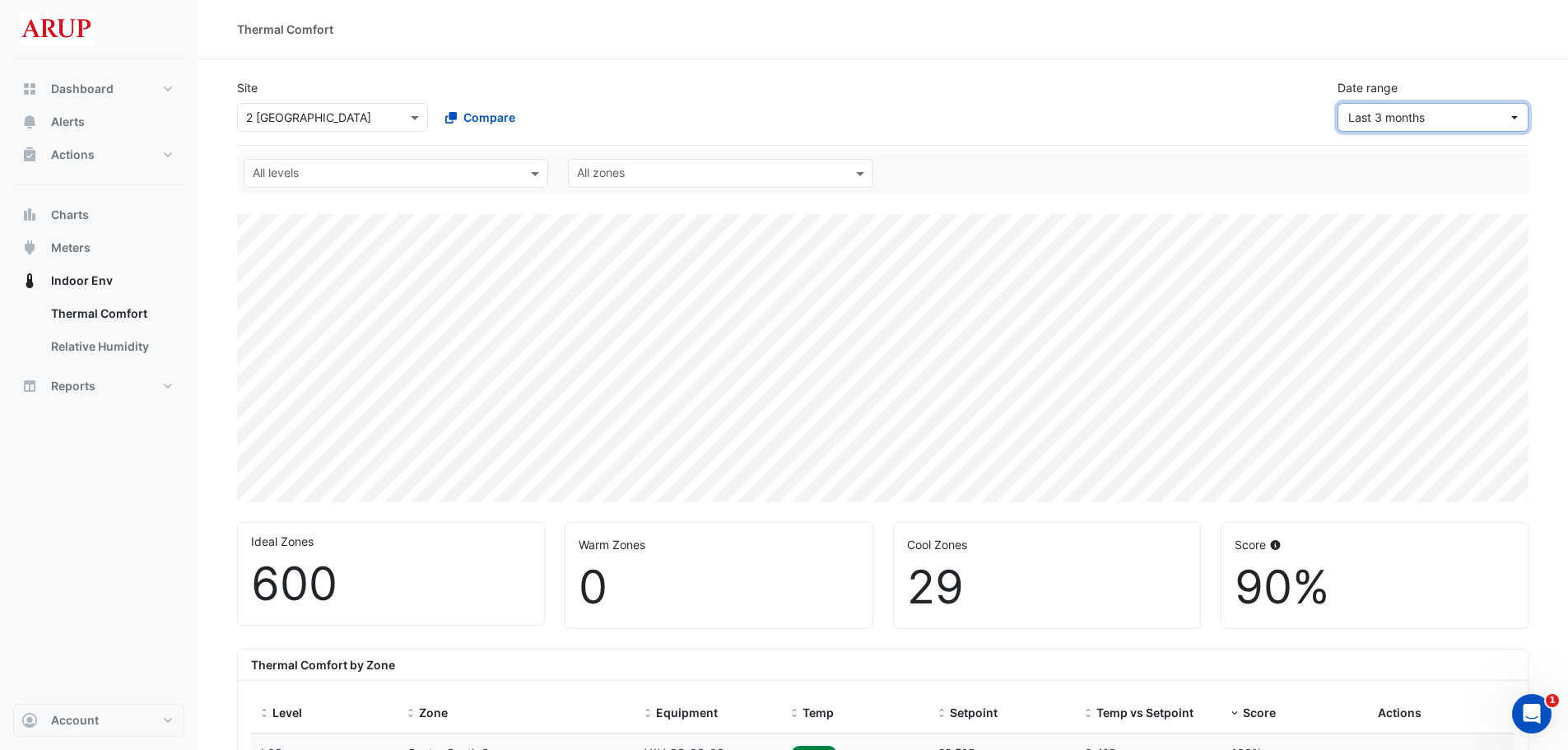
click at [1181, 117] on button "Last 3 months" at bounding box center [1433, 117] width 191 height 29
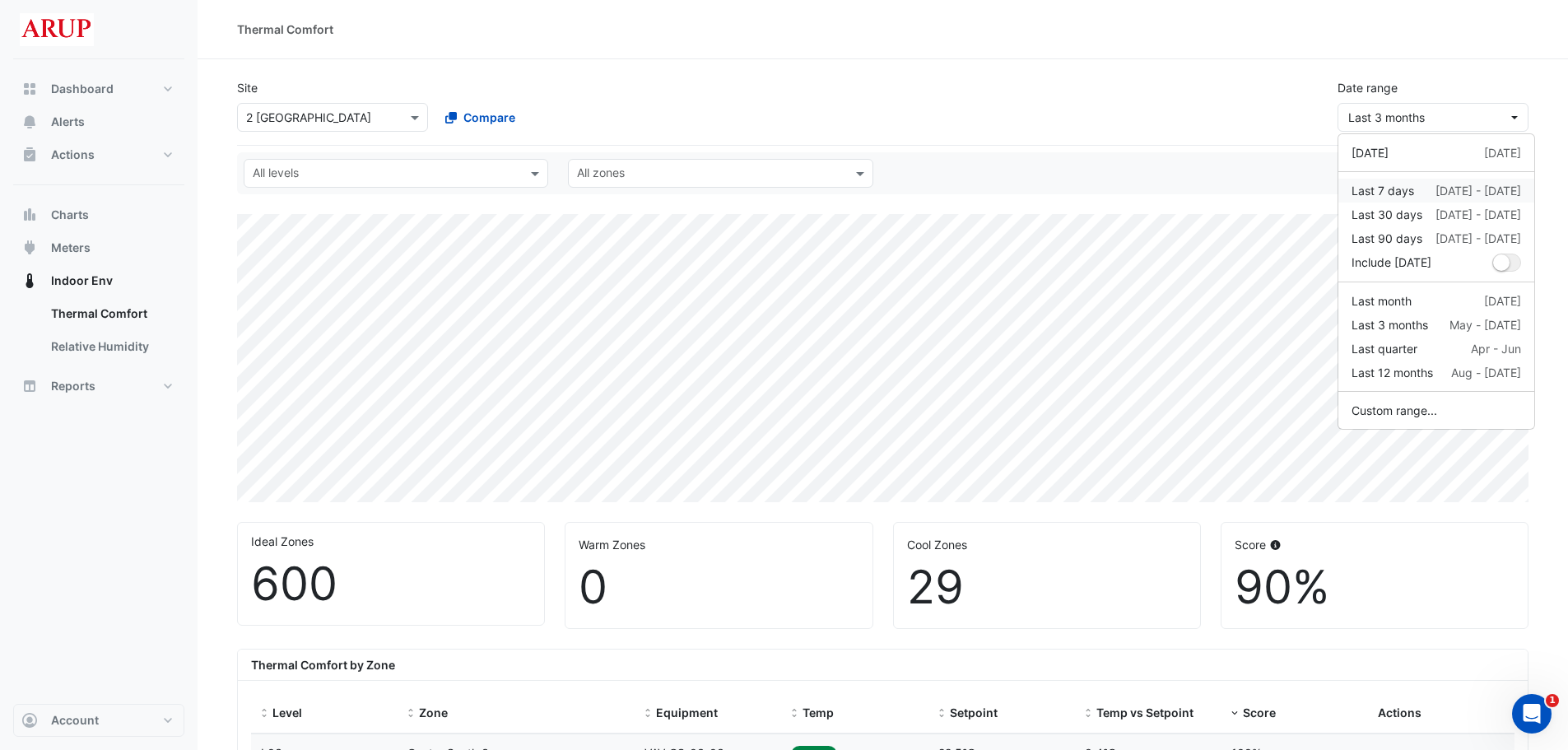
click at [1181, 189] on div "Last 7 days" at bounding box center [1383, 190] width 63 height 17
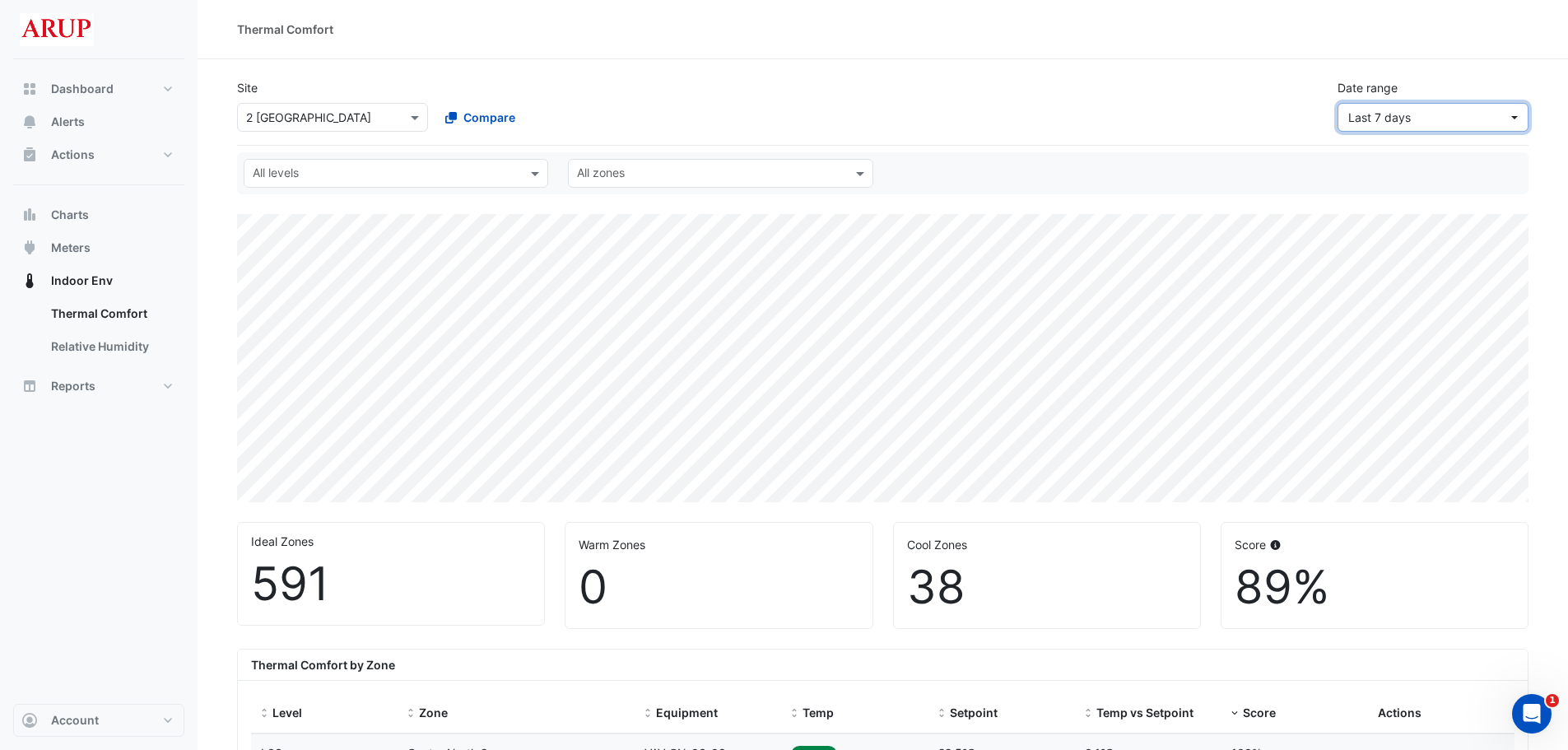
click at [1181, 109] on span "Last 7 days" at bounding box center [1428, 118] width 160 height 17
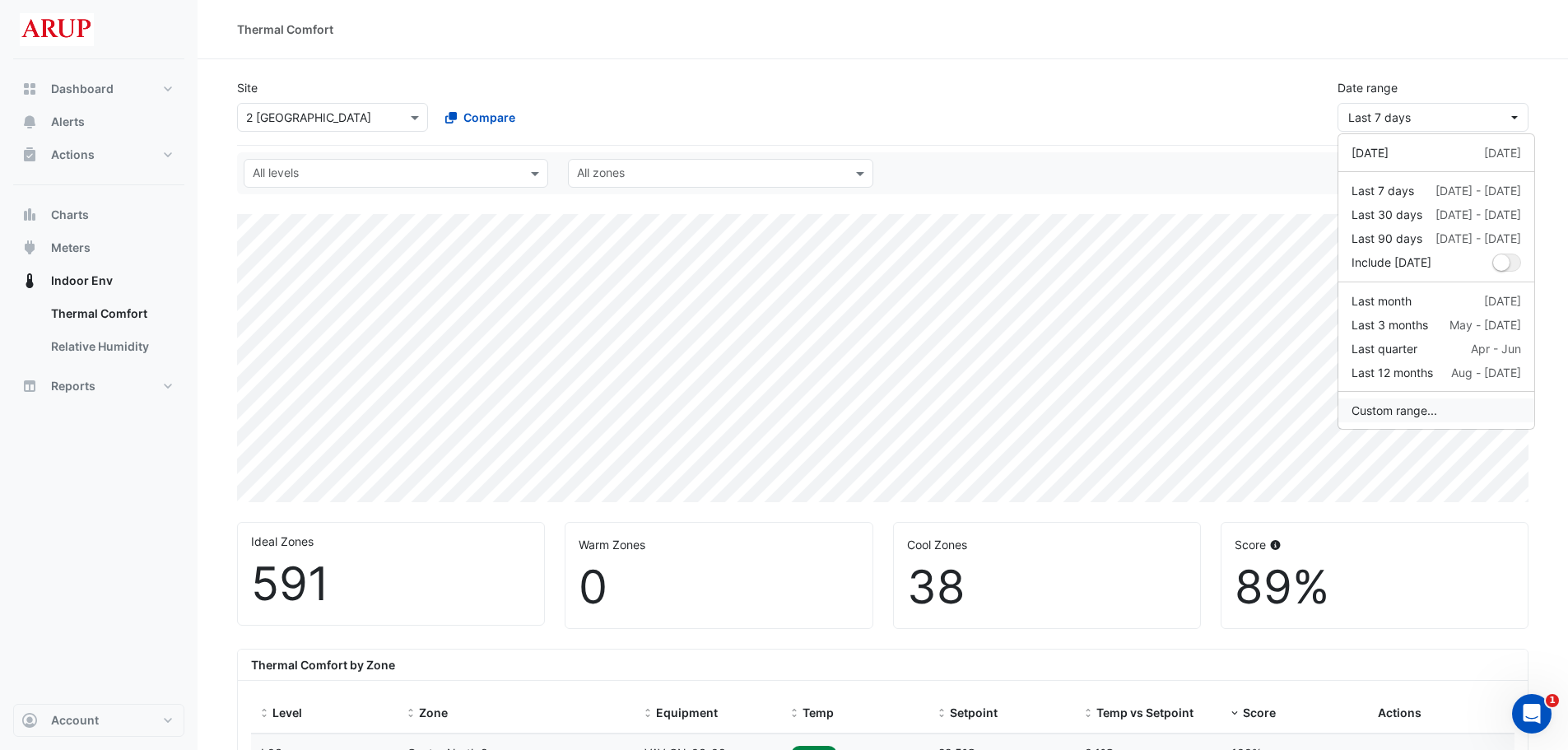
click at [1181, 417] on button "Custom range..." at bounding box center [1436, 410] width 196 height 24
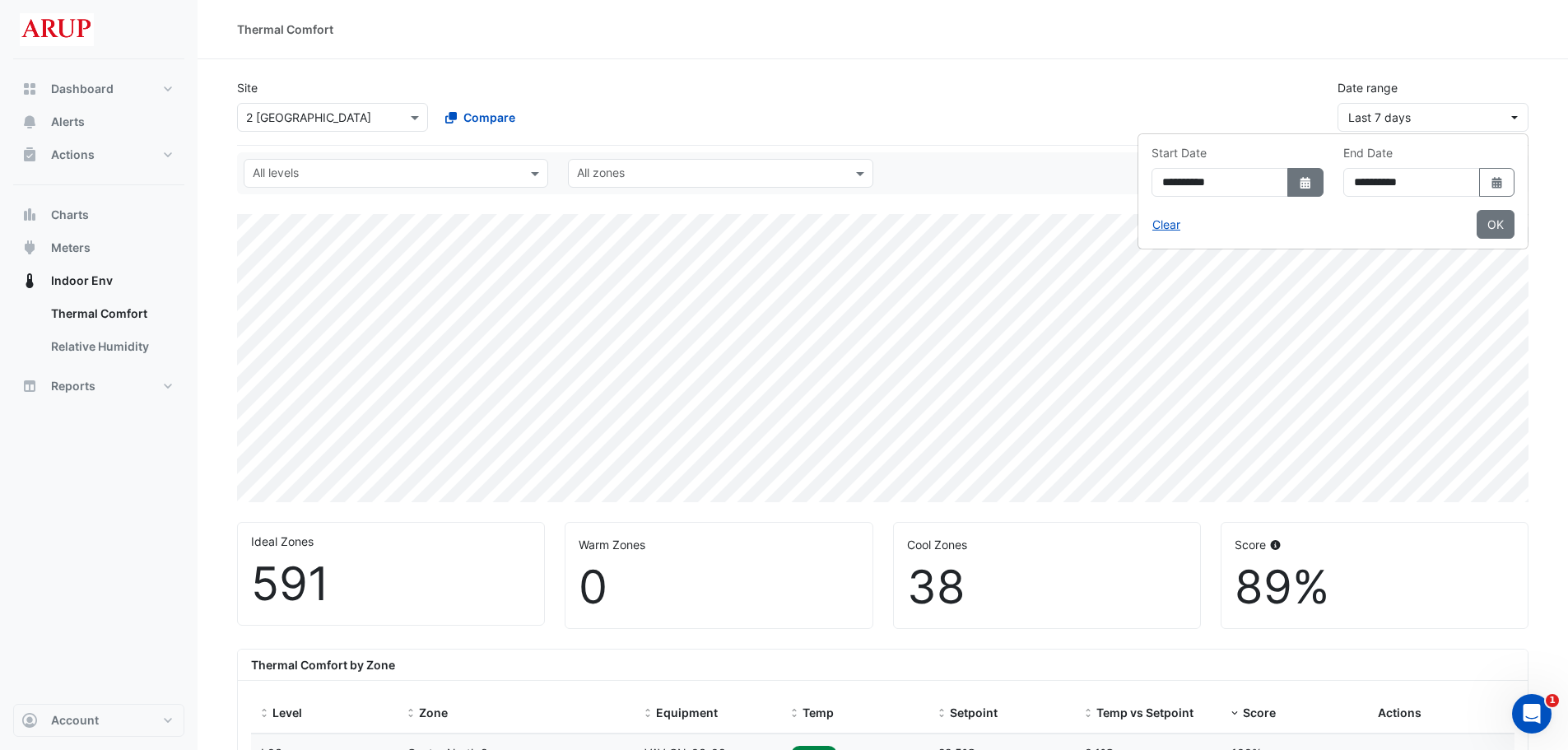
click at [1181, 179] on icon "dropDown" at bounding box center [1306, 183] width 10 height 11
select select "*"
select select "****"
click at [1080, 327] on div "11" at bounding box center [1073, 322] width 26 height 26
type input "**********"
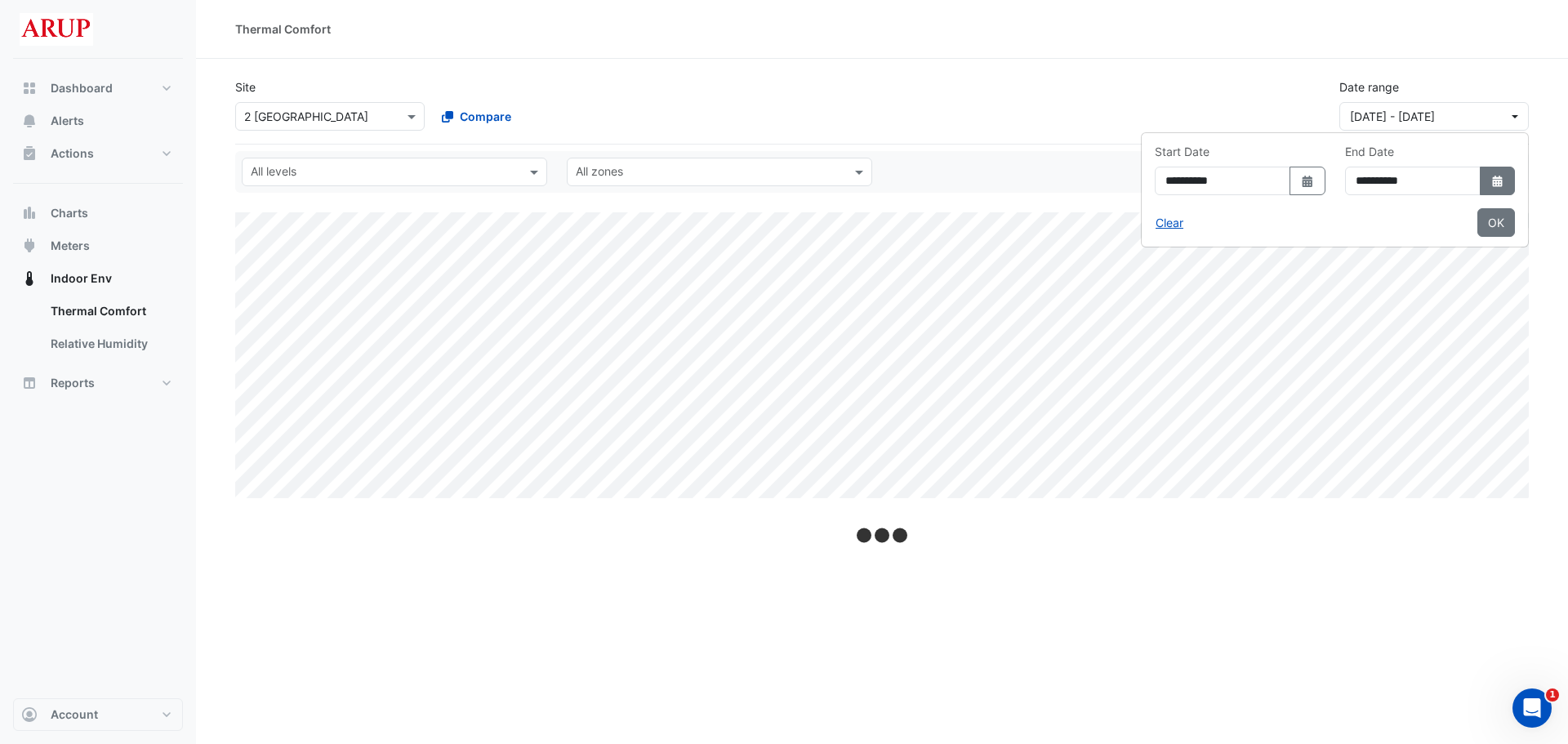
click at [1172, 176] on icon "Select Date" at bounding box center [1498, 181] width 15 height 11
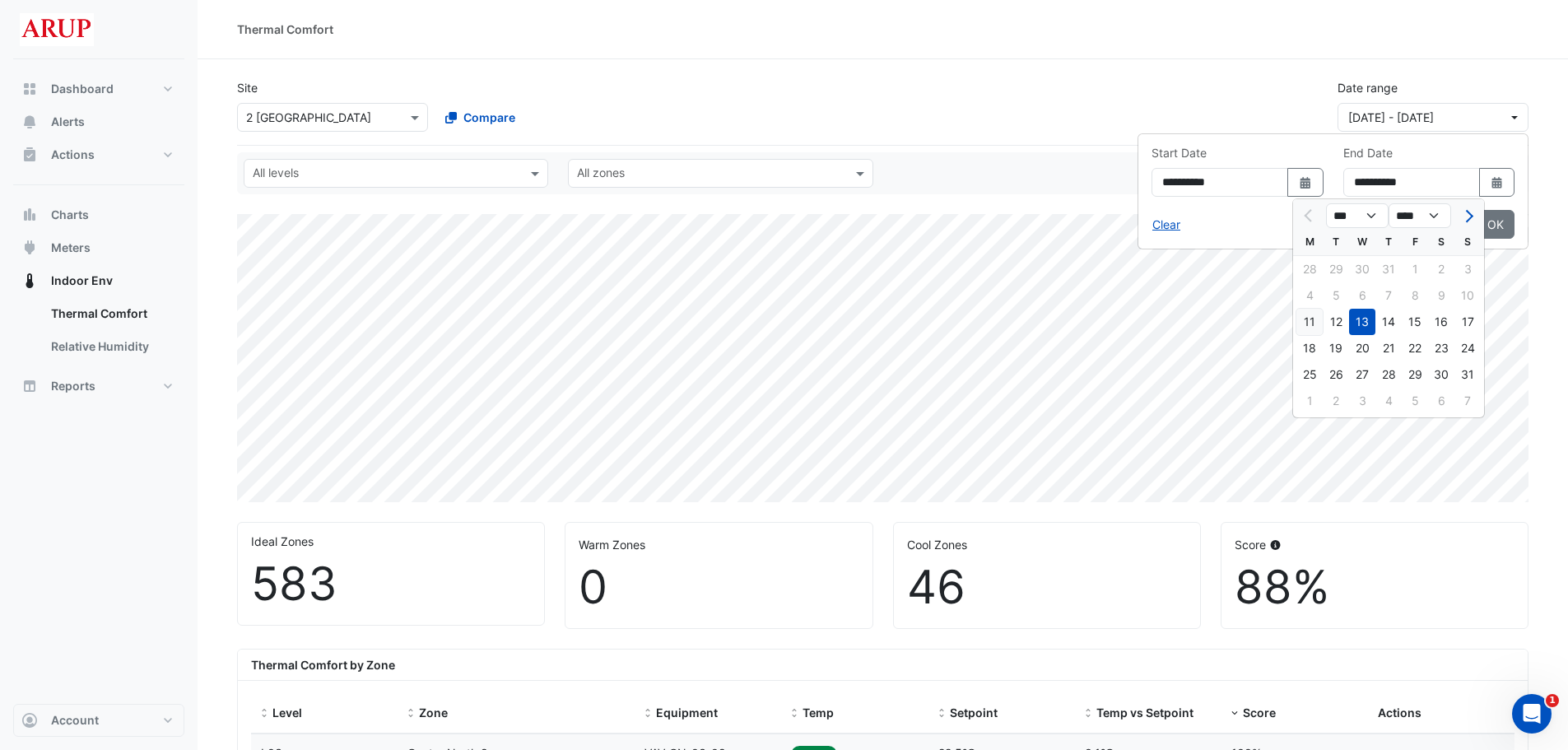
click at [1181, 322] on div "11" at bounding box center [1309, 322] width 26 height 26
type input "**********"
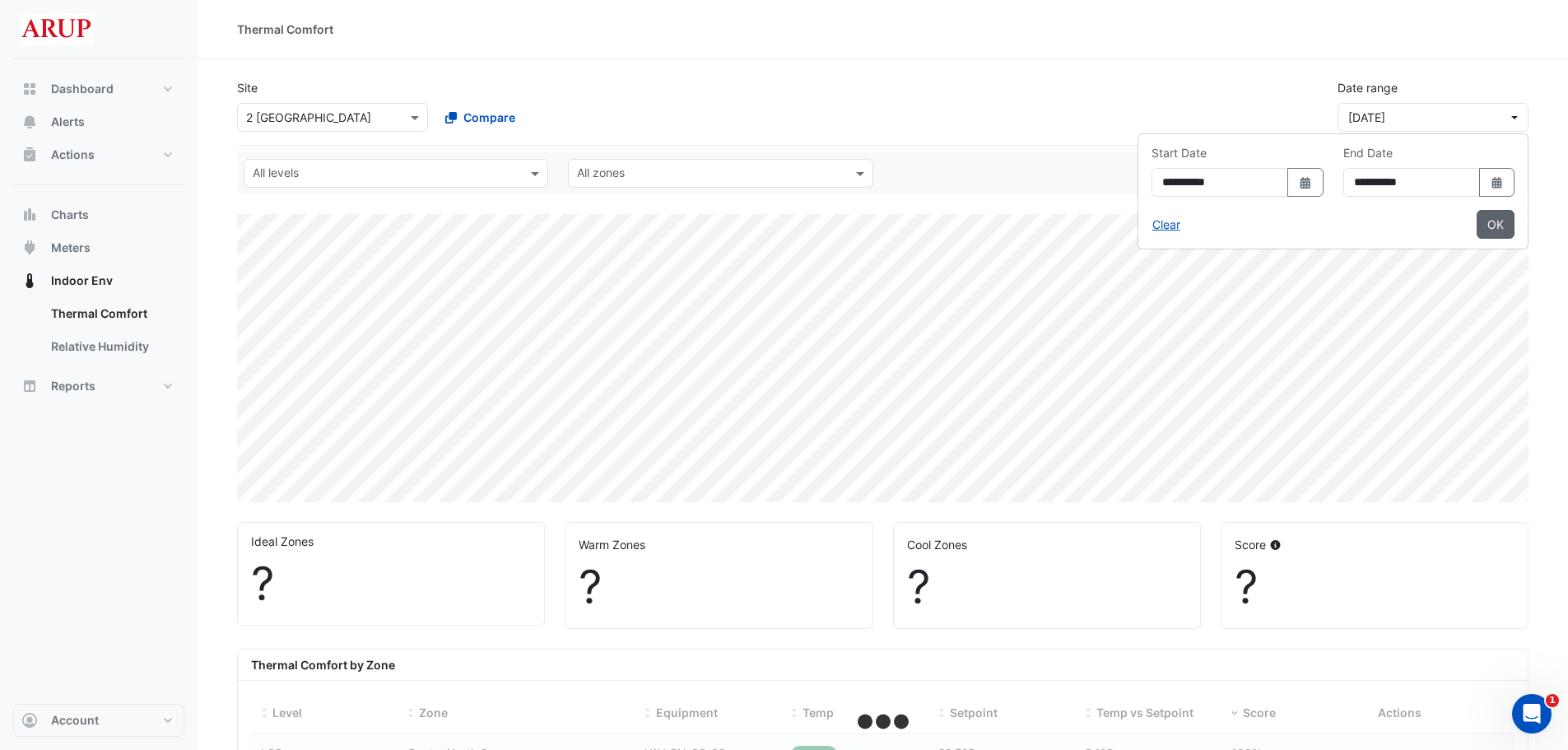
click at [1181, 223] on button "OK" at bounding box center [1496, 224] width 38 height 29
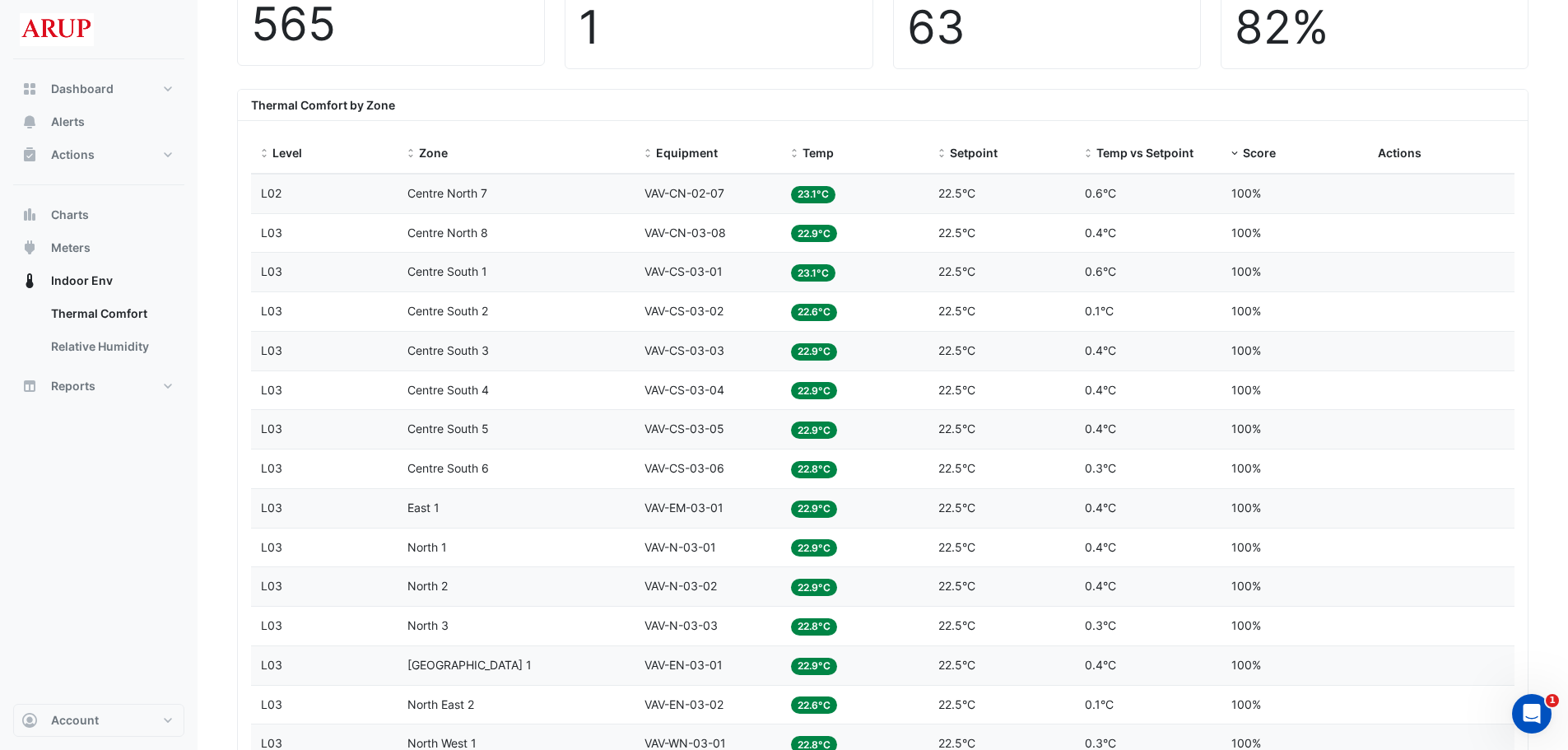
scroll to position [324, 0]
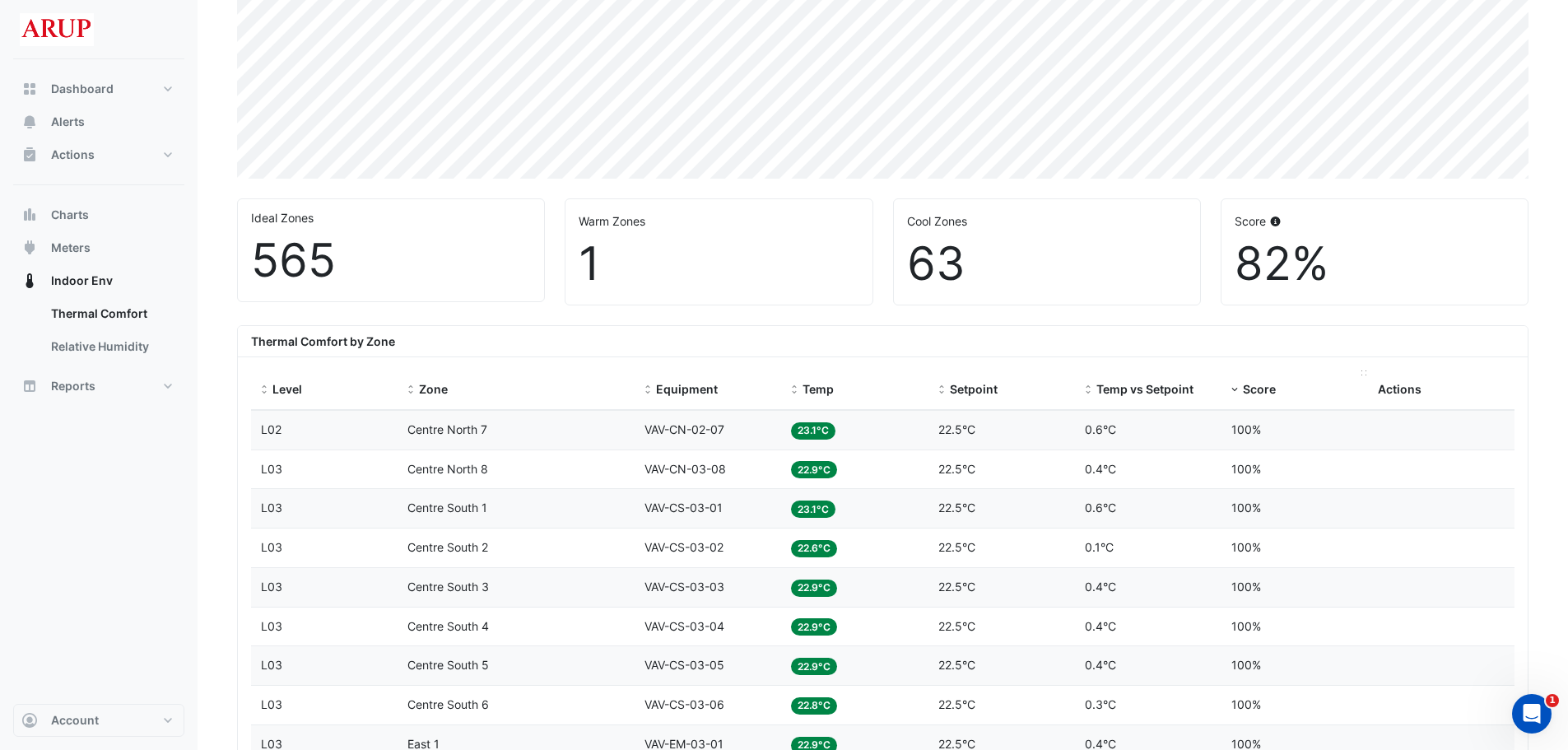
click at [1181, 397] on div "Score" at bounding box center [1294, 390] width 127 height 19
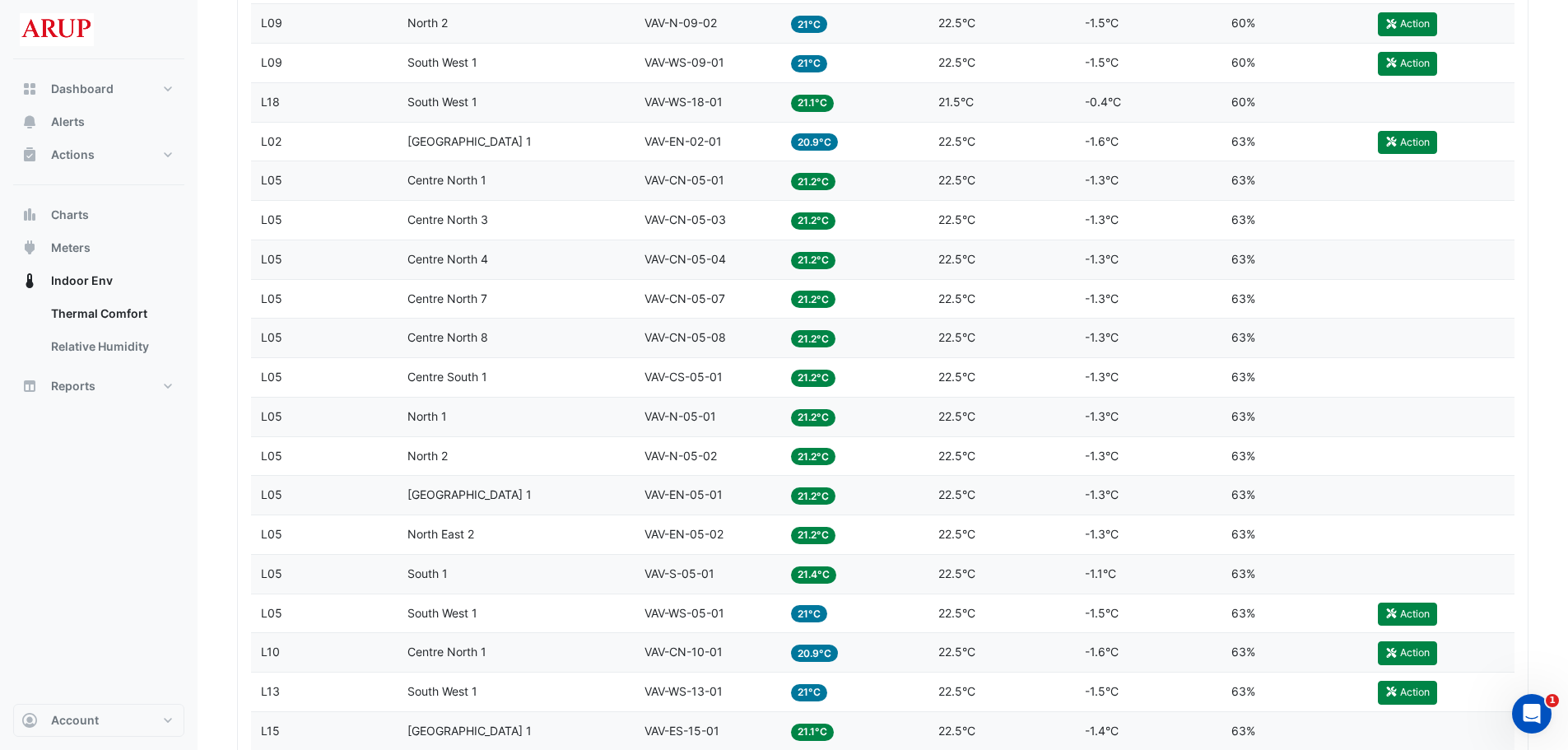
scroll to position [4193, 0]
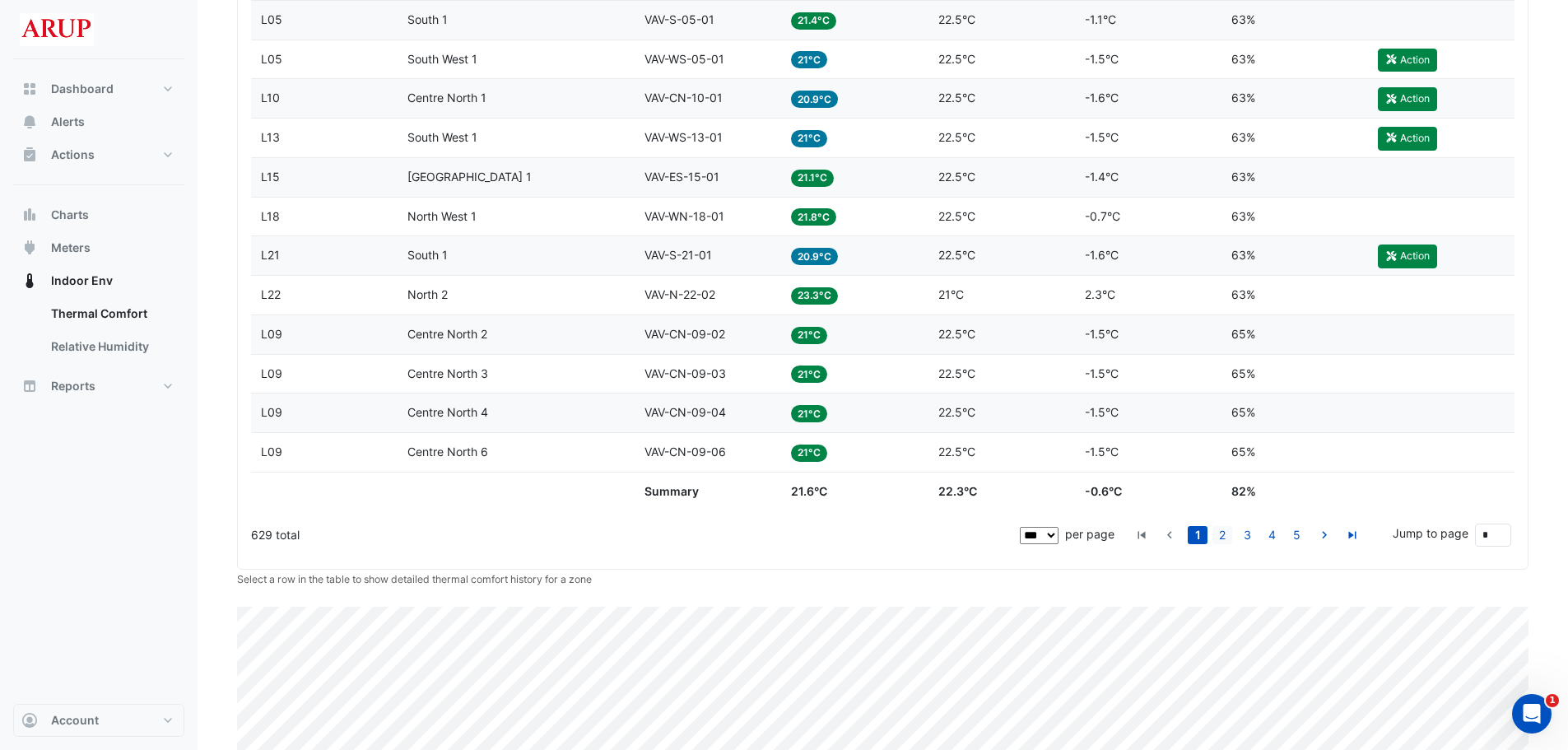
click at [1181, 535] on link "2" at bounding box center [1222, 535] width 20 height 18
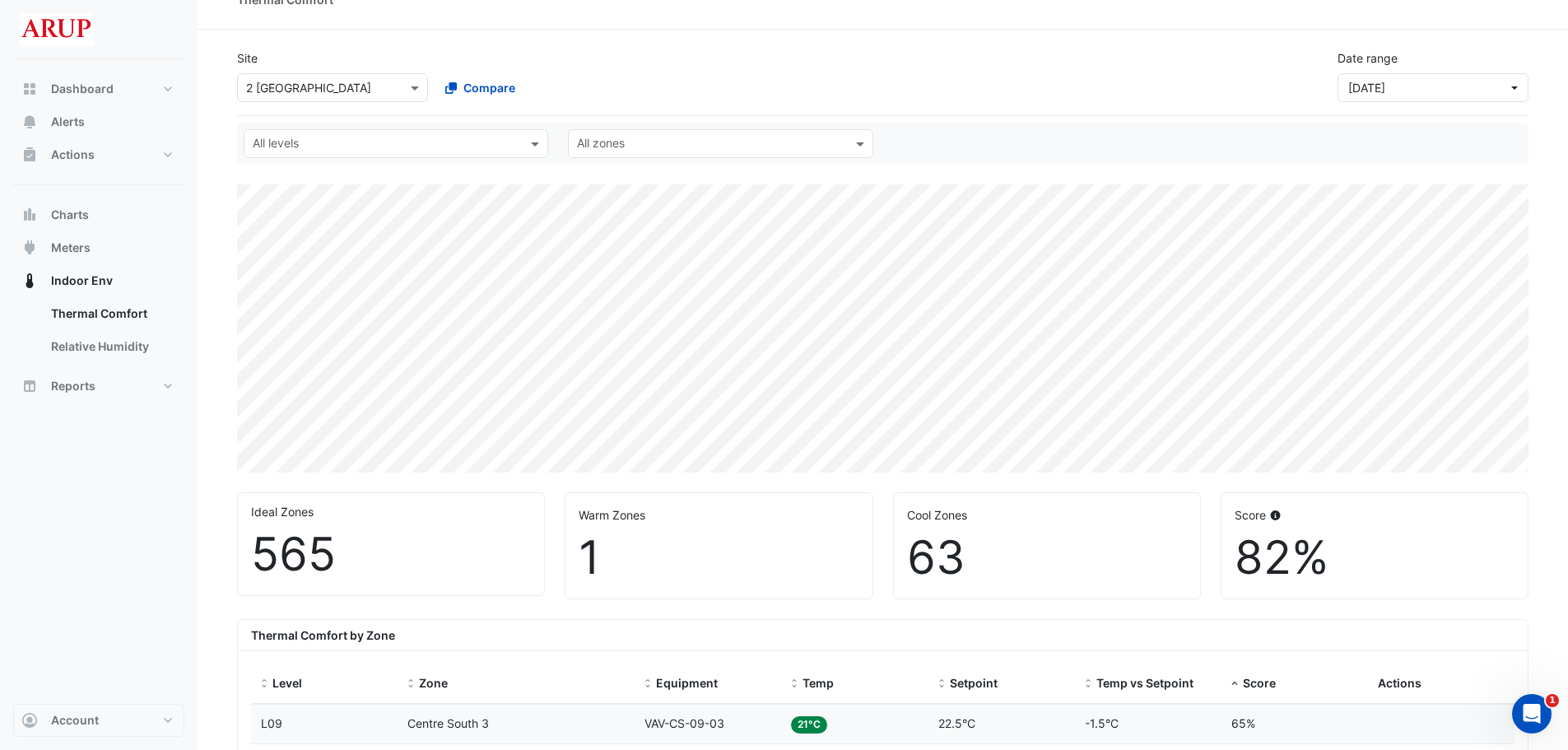
scroll to position [0, 0]
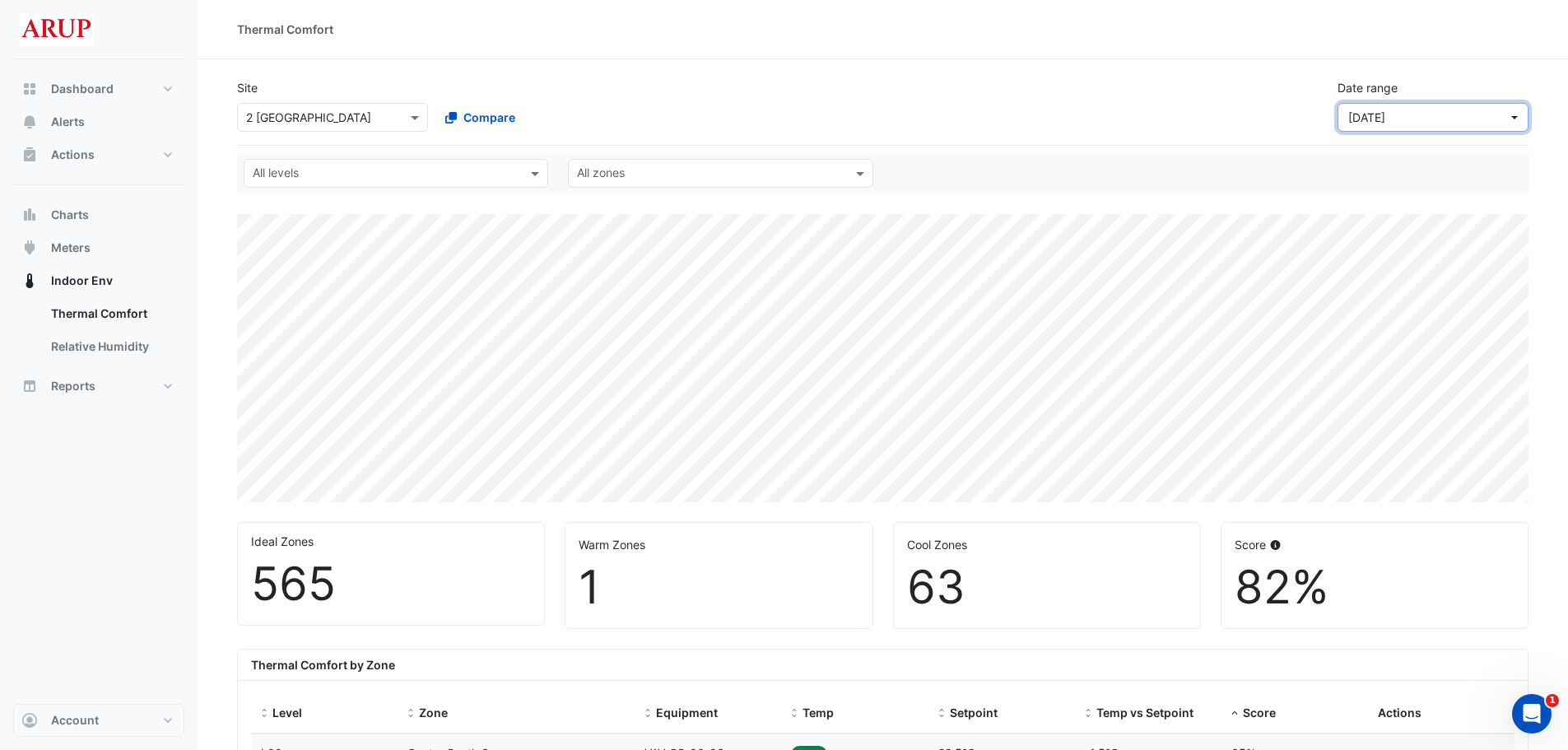
click at [1181, 116] on button "11 Aug 25" at bounding box center [1433, 117] width 191 height 29
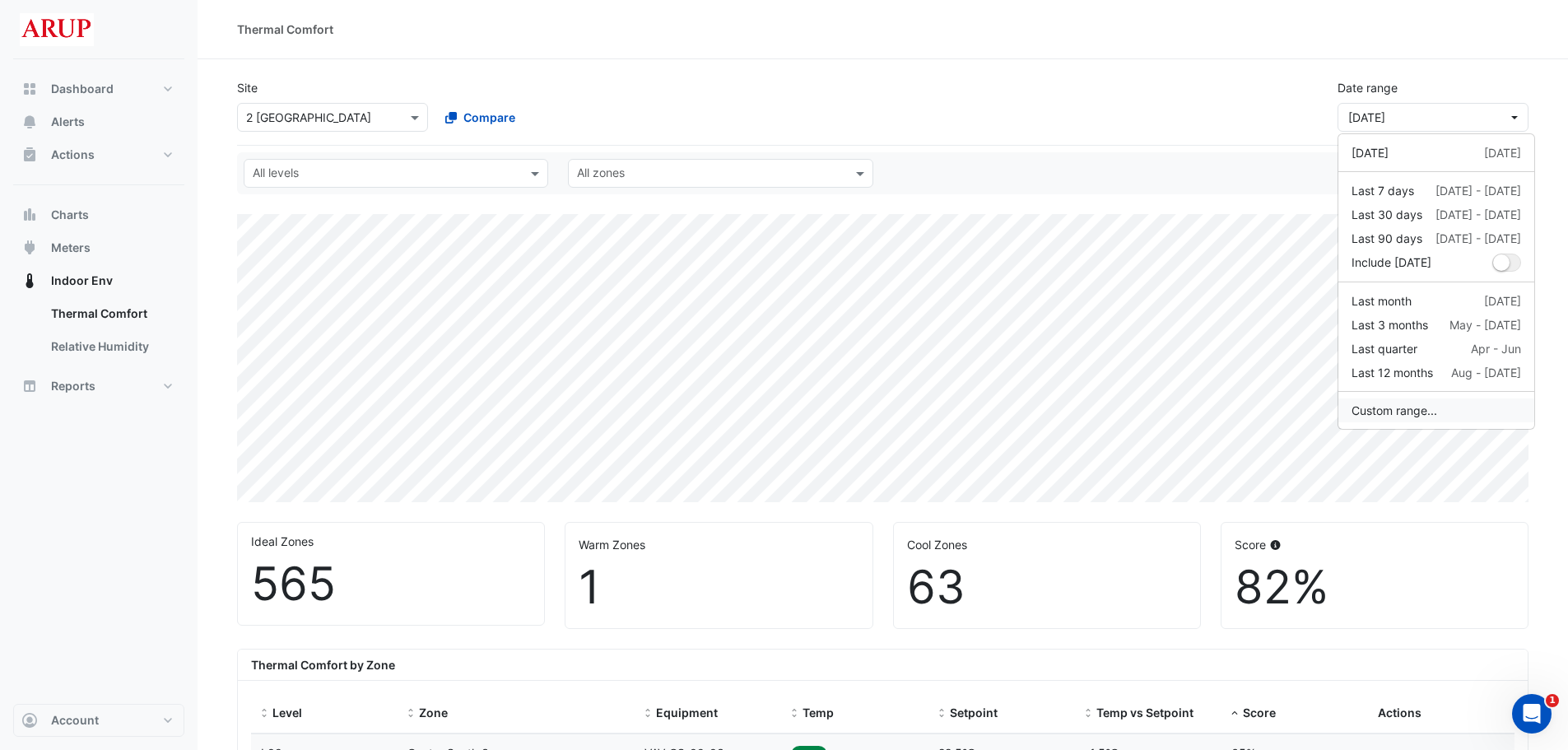
click at [1181, 416] on button "Custom range..." at bounding box center [1436, 410] width 196 height 24
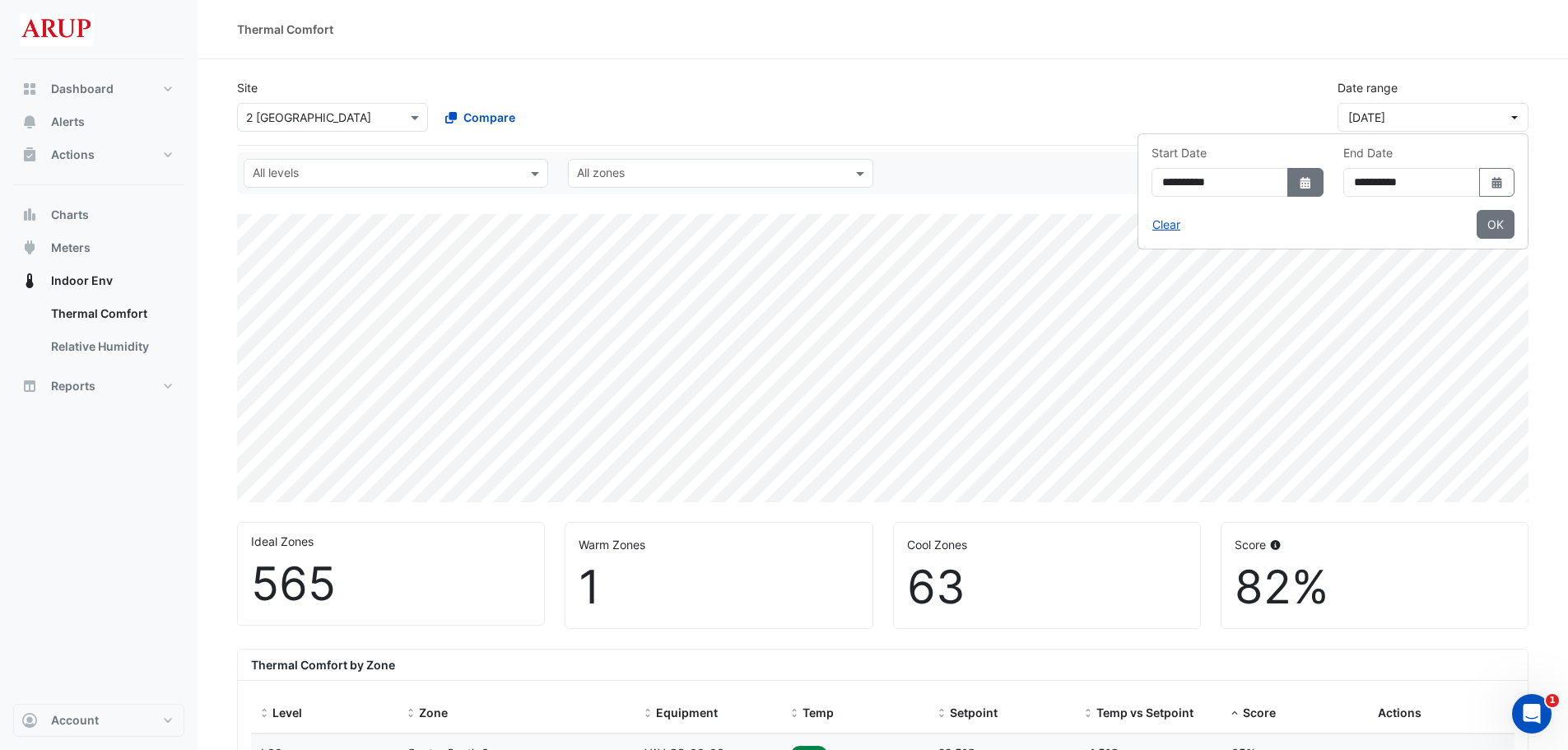
click at [1181, 184] on icon "dropDown" at bounding box center [1306, 183] width 10 height 11
select select "*"
select select "****"
click at [1066, 214] on button "Previous month" at bounding box center [1073, 215] width 20 height 26
select select "*"
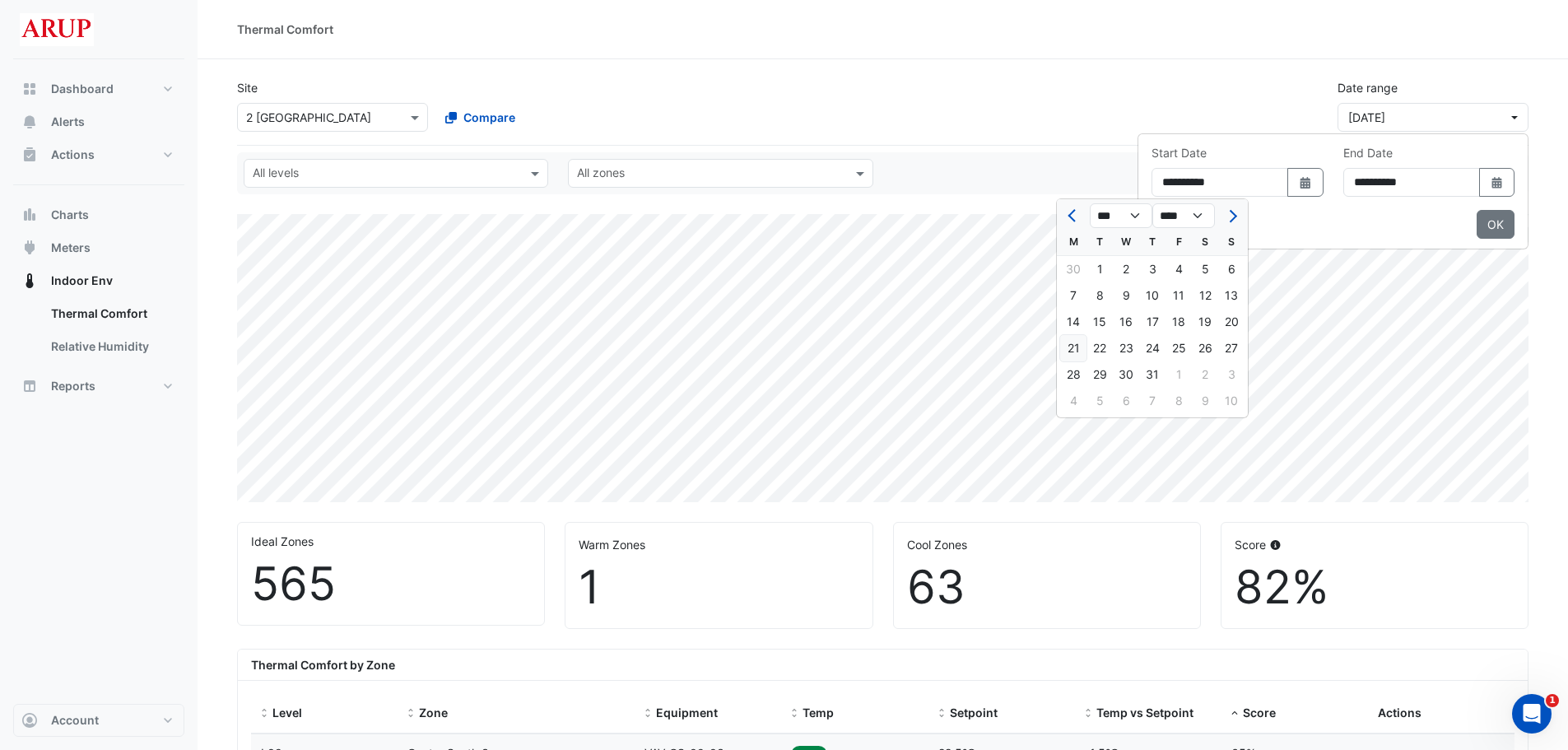
click at [1078, 348] on div "21" at bounding box center [1073, 348] width 26 height 26
type input "**********"
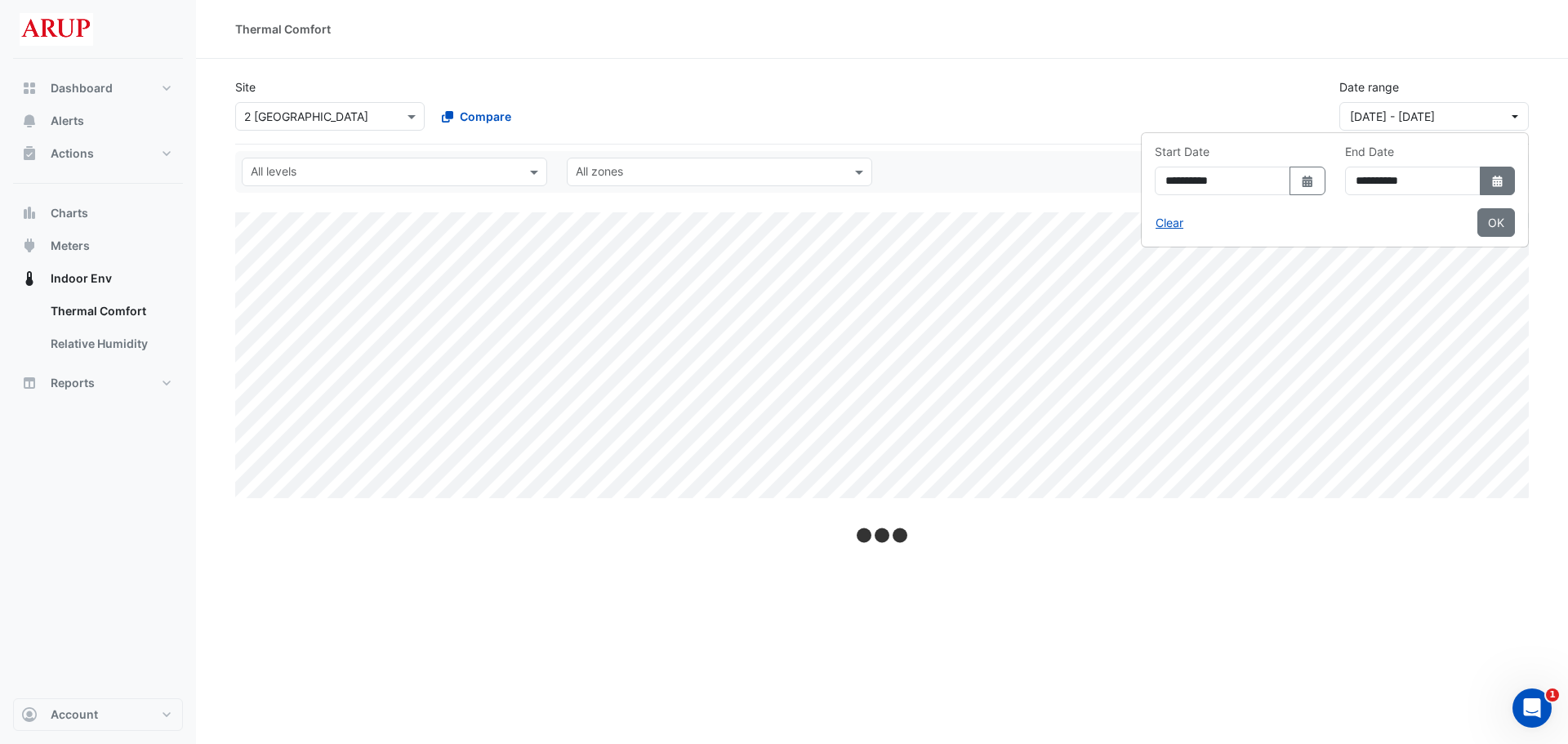
click at [1172, 177] on div "**********" at bounding box center [1431, 175] width 190 height 65
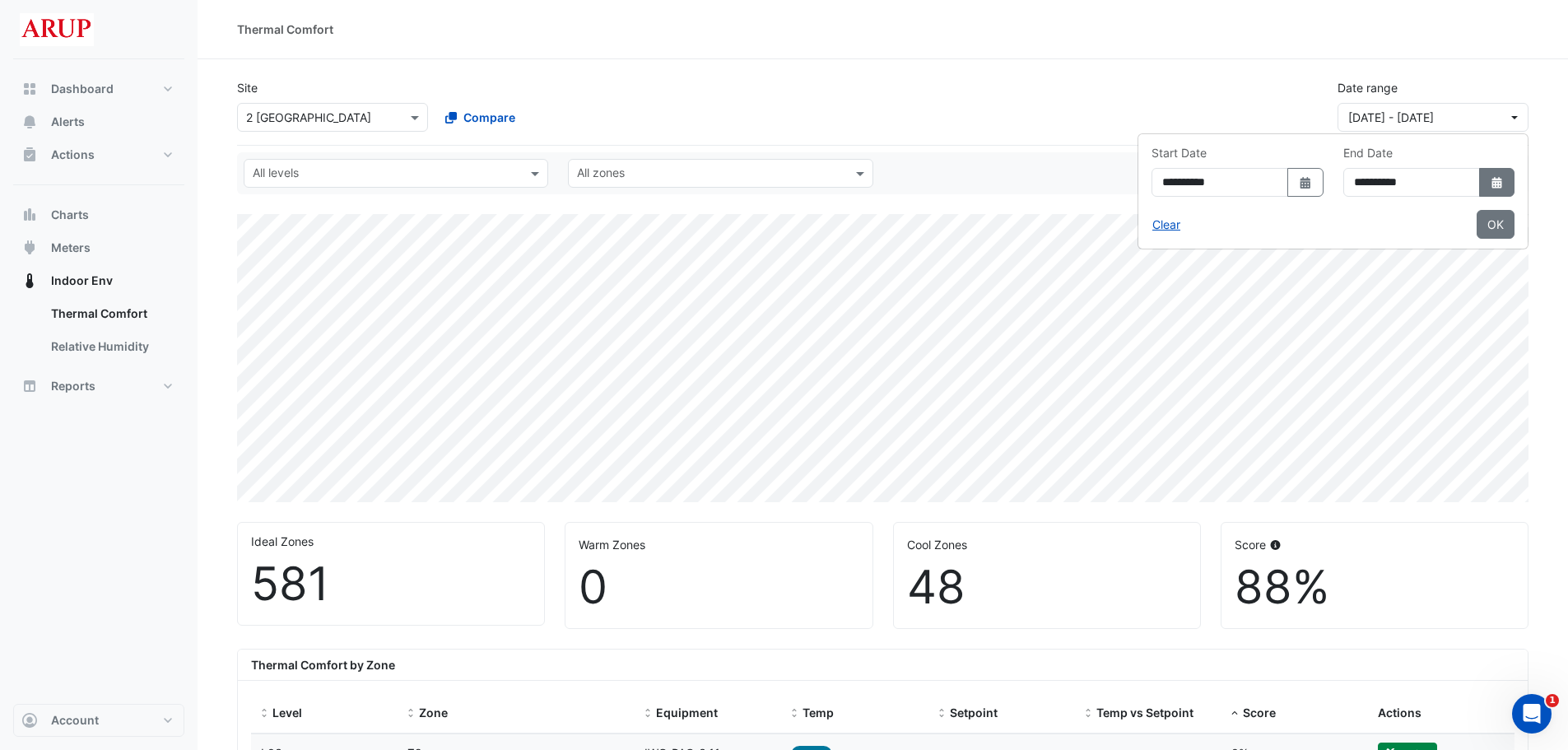
click at [1181, 183] on icon "Select Date" at bounding box center [1497, 183] width 15 height 11
click at [1181, 210] on span "Previous month" at bounding box center [1309, 215] width 12 height 12
select select "*"
click at [1181, 343] on div "21" at bounding box center [1309, 348] width 26 height 26
type input "**********"
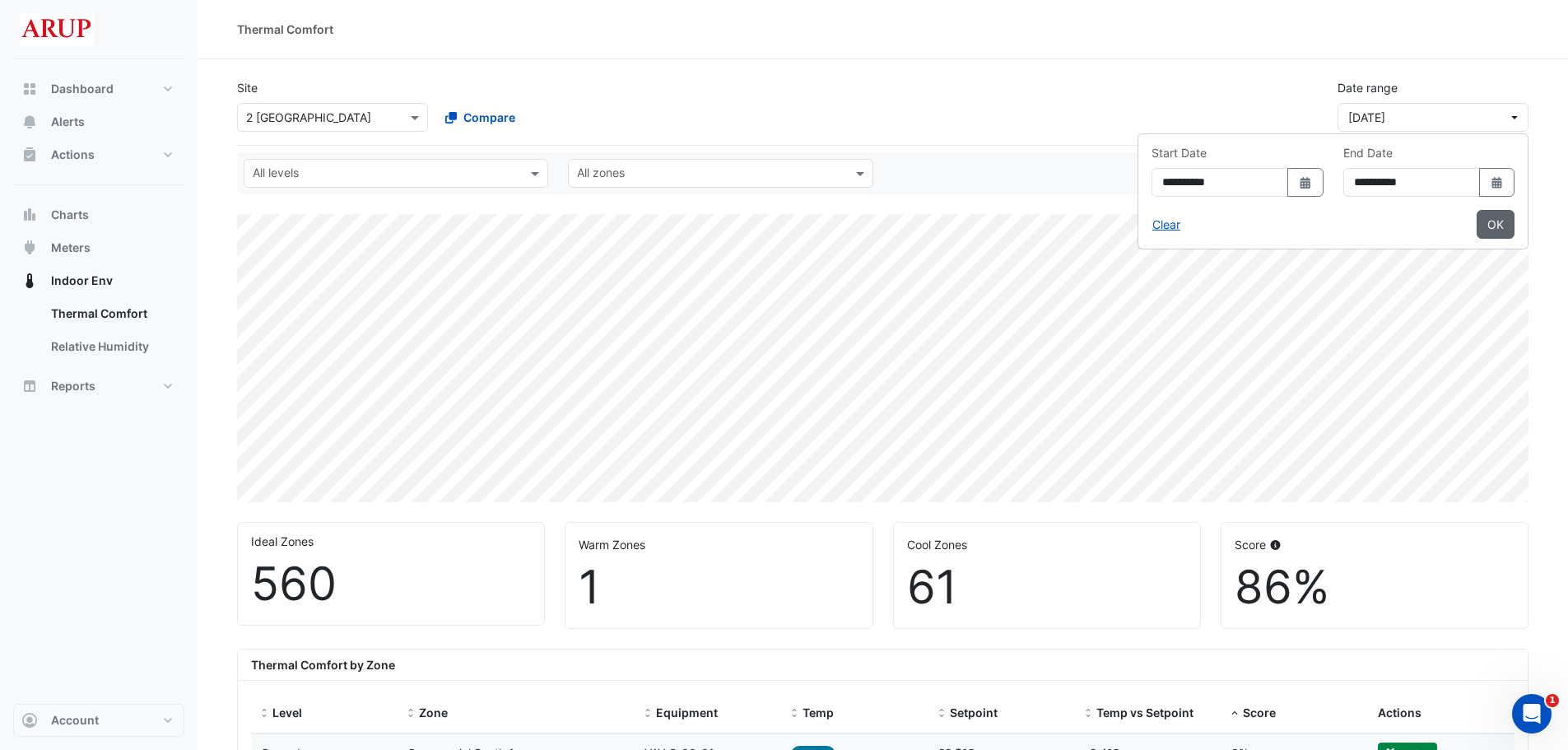
click at [1181, 229] on button "OK" at bounding box center [1496, 224] width 38 height 29
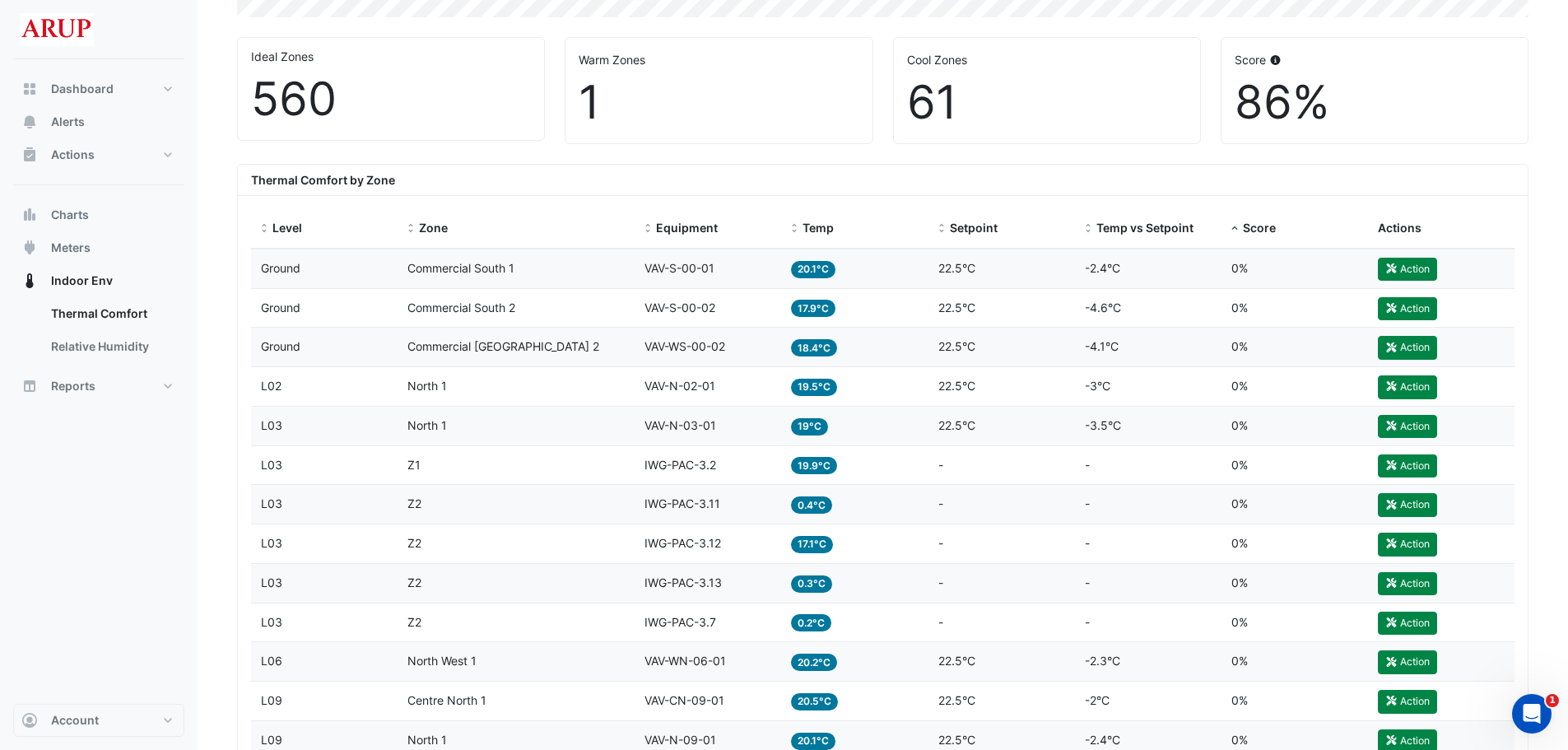
scroll to position [494, 0]
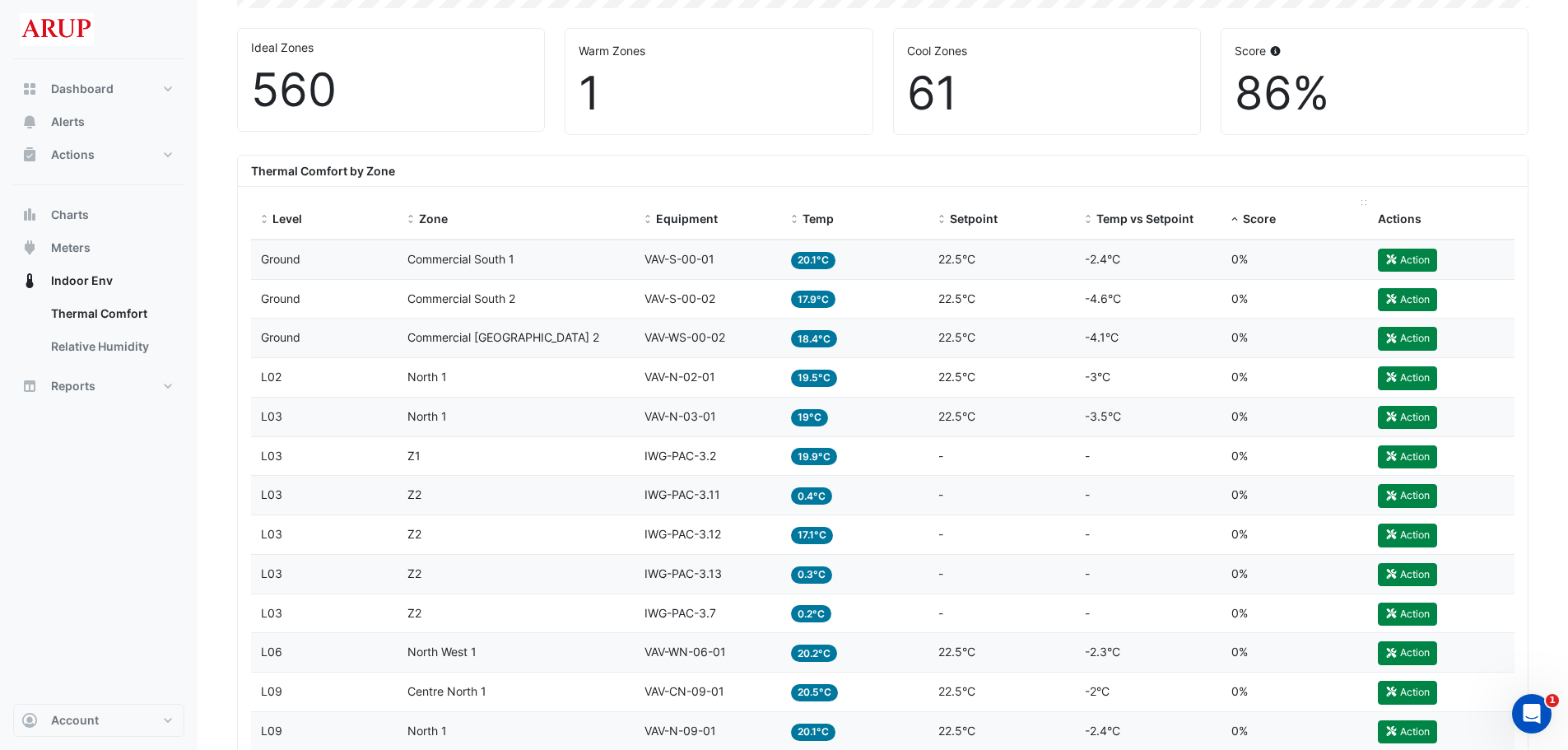
click at [1181, 218] on span "Score" at bounding box center [1259, 218] width 33 height 14
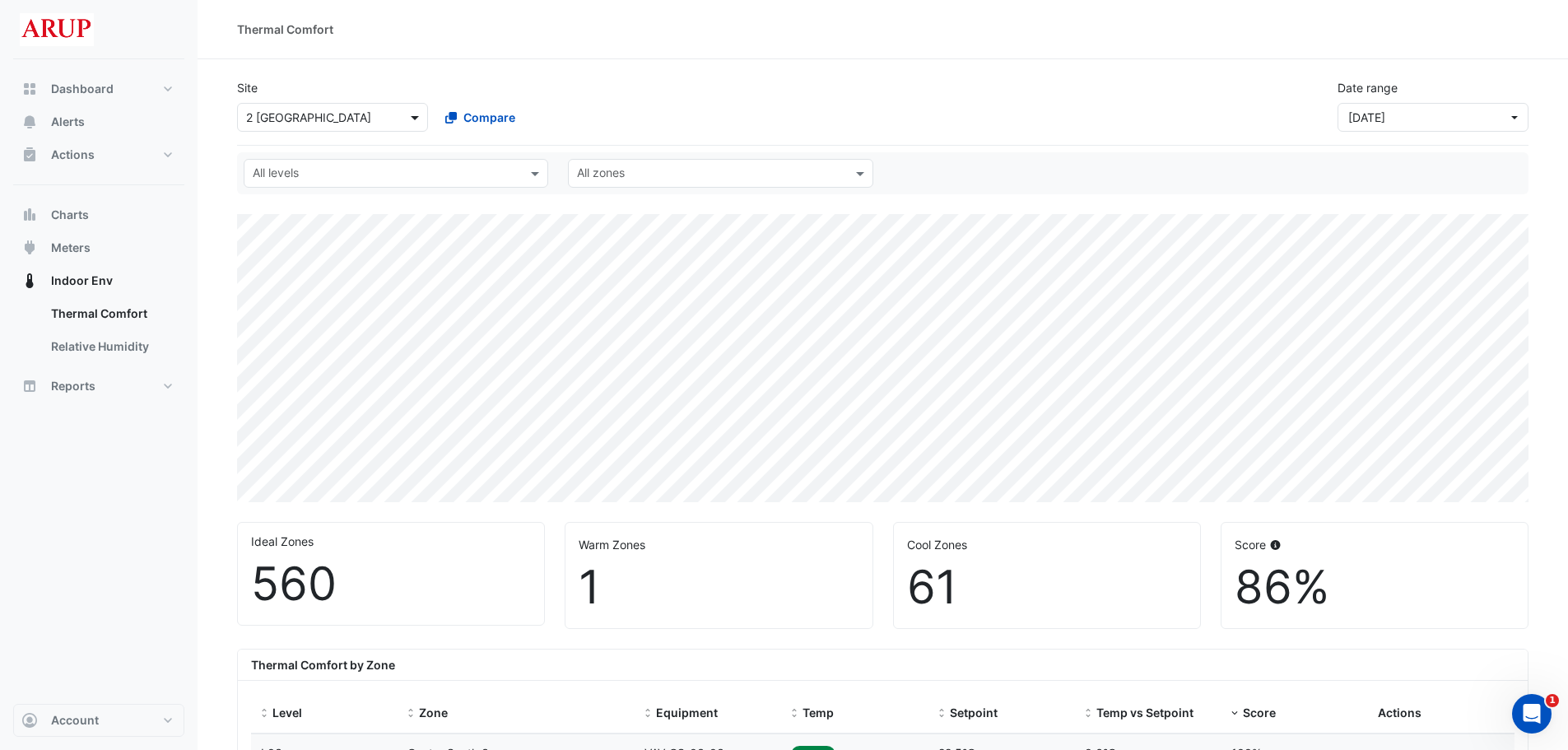
click at [420, 115] on span at bounding box center [417, 118] width 21 height 17
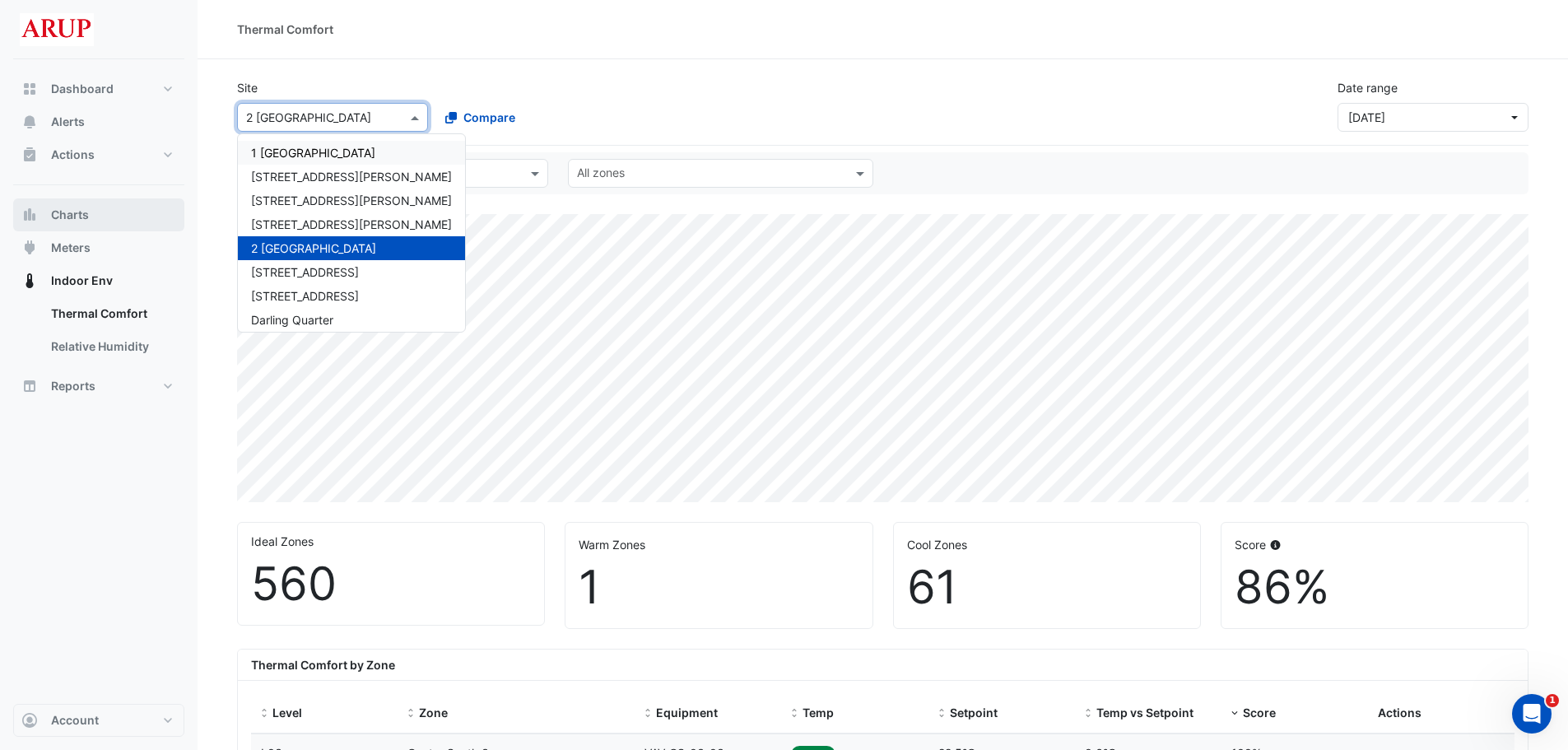
click at [89, 223] on button "Charts" at bounding box center [99, 215] width 171 height 33
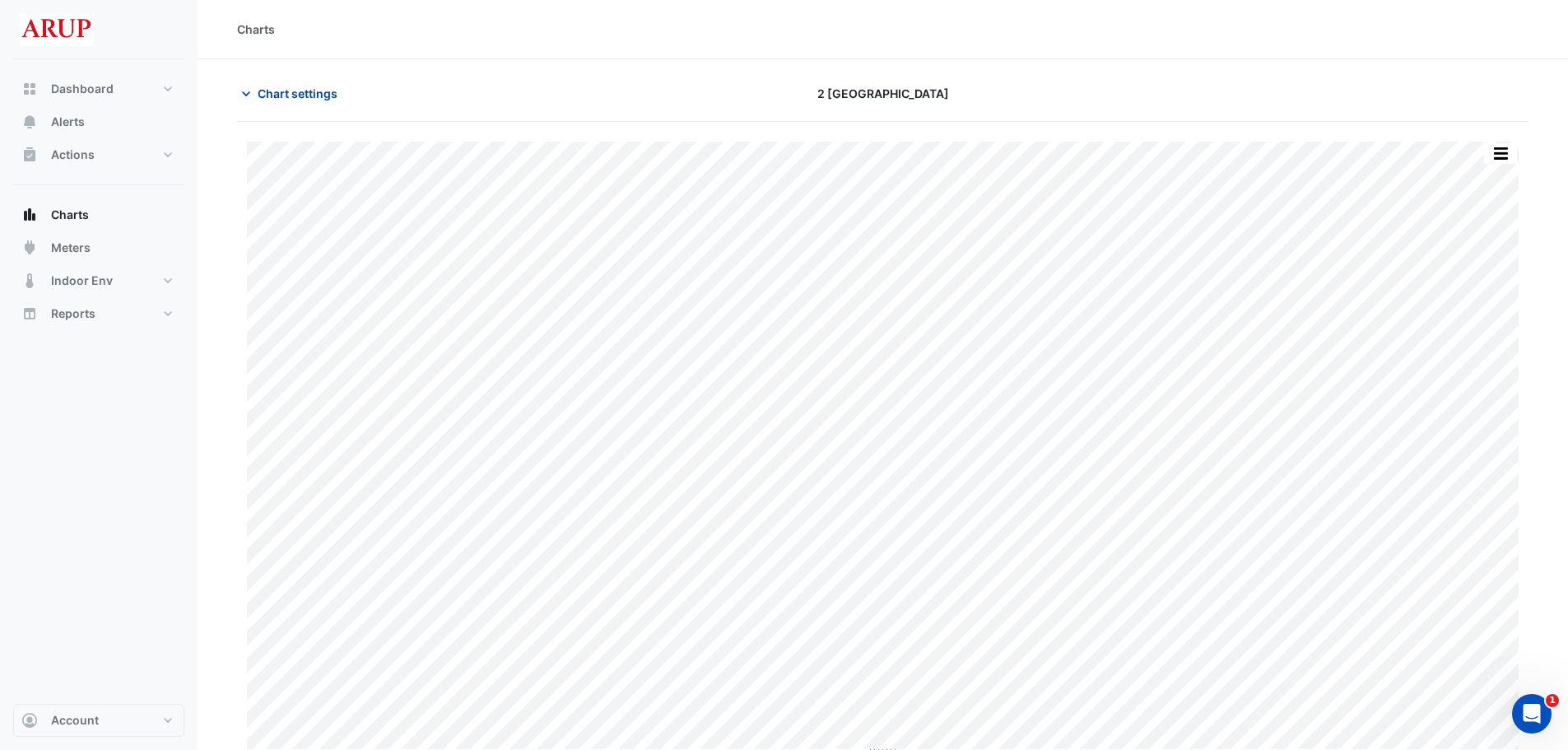
click at [246, 102] on icon "button" at bounding box center [246, 94] width 17 height 17
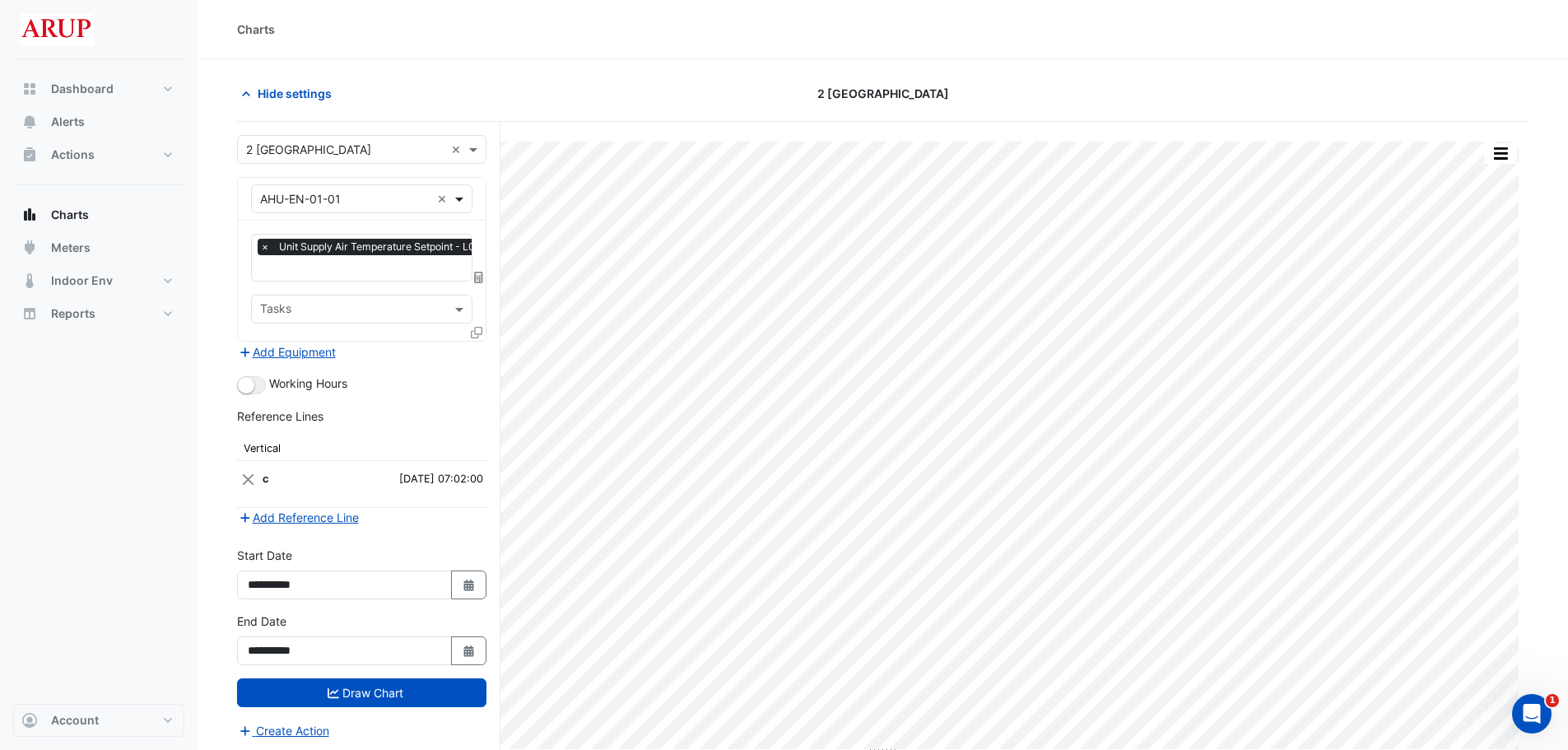
click at [461, 198] on span at bounding box center [462, 199] width 21 height 17
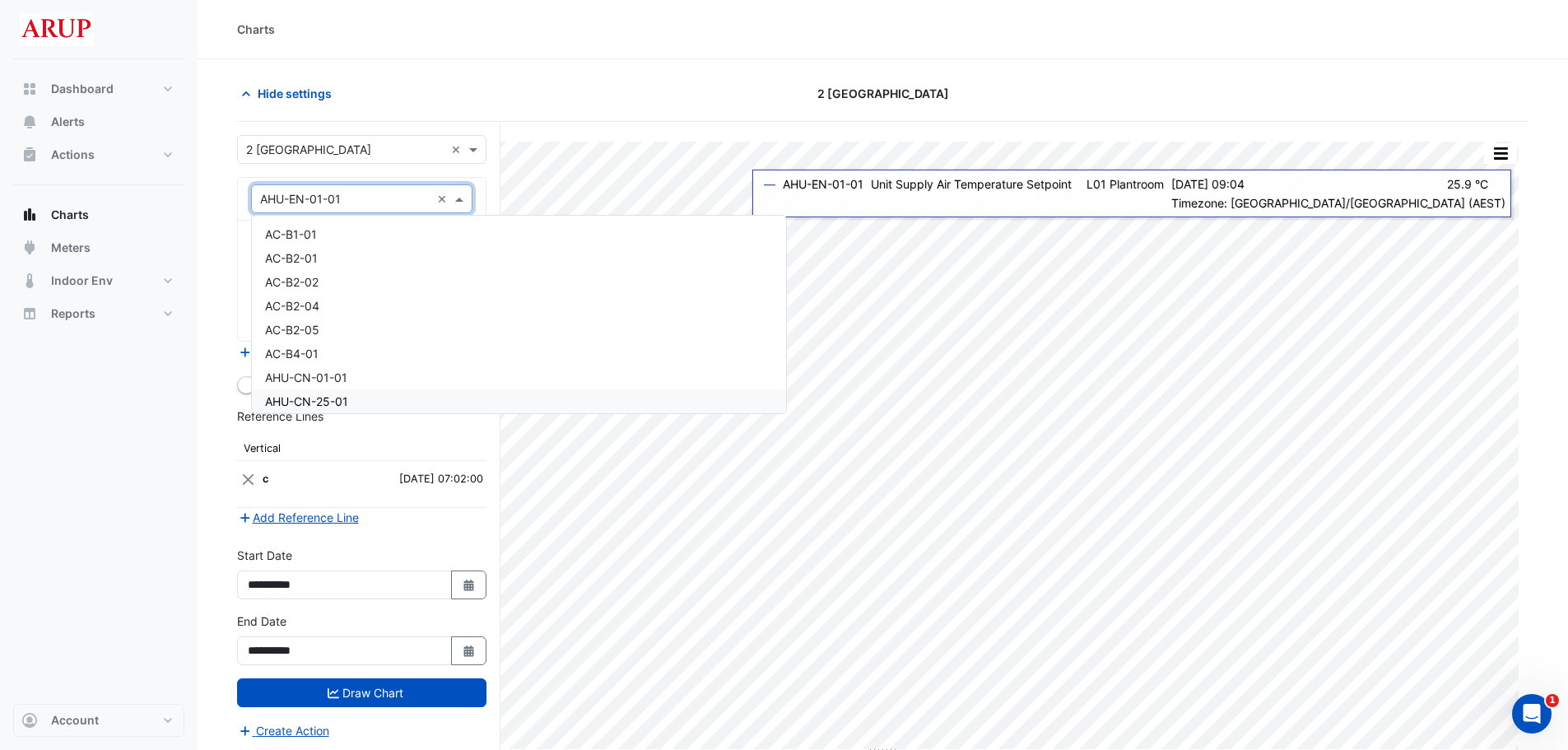
click at [119, 524] on div "Dashboard Portfolio Ratings Performance Alerts Actions Site Manager Charts" at bounding box center [99, 381] width 171 height 645
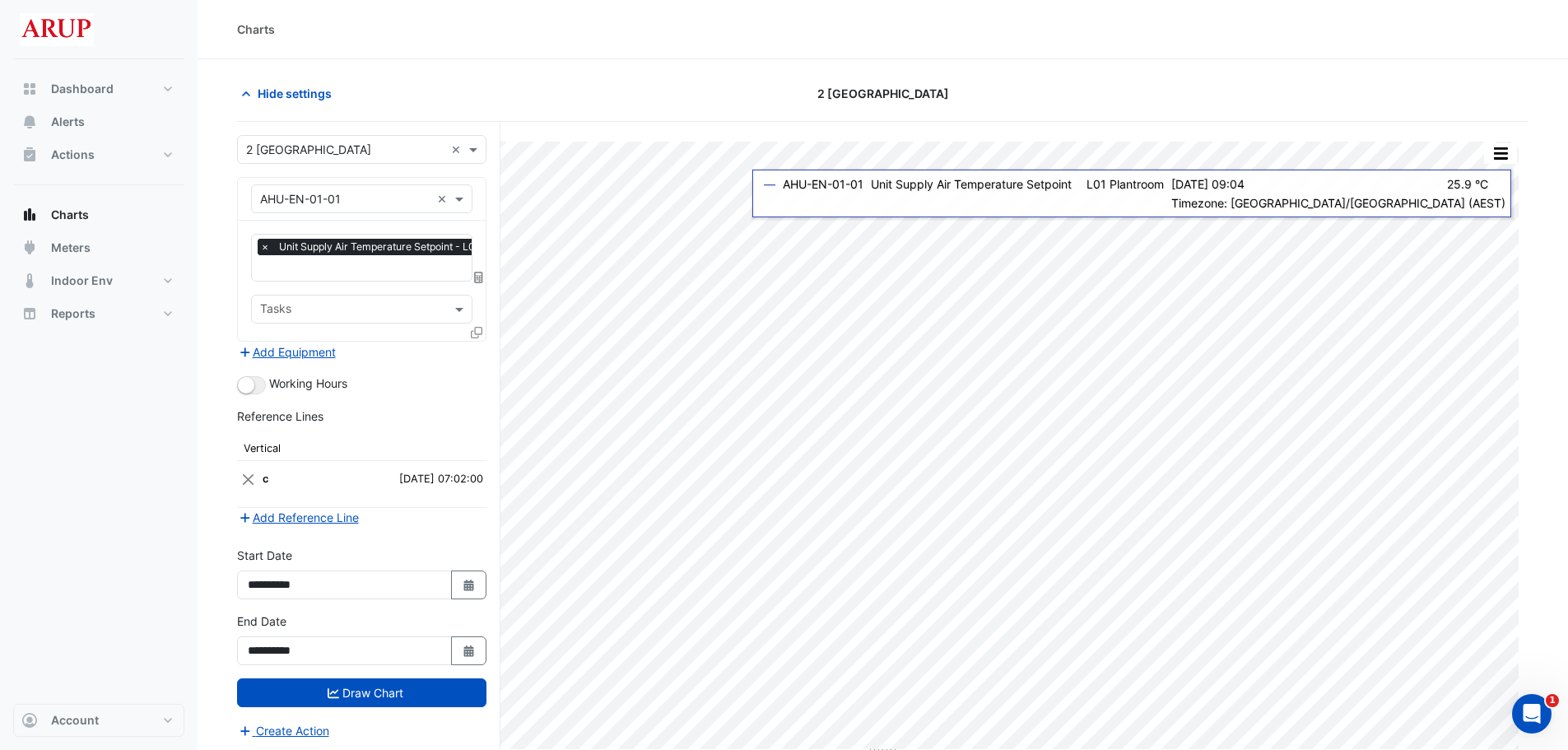
click at [262, 245] on span "×" at bounding box center [265, 247] width 15 height 17
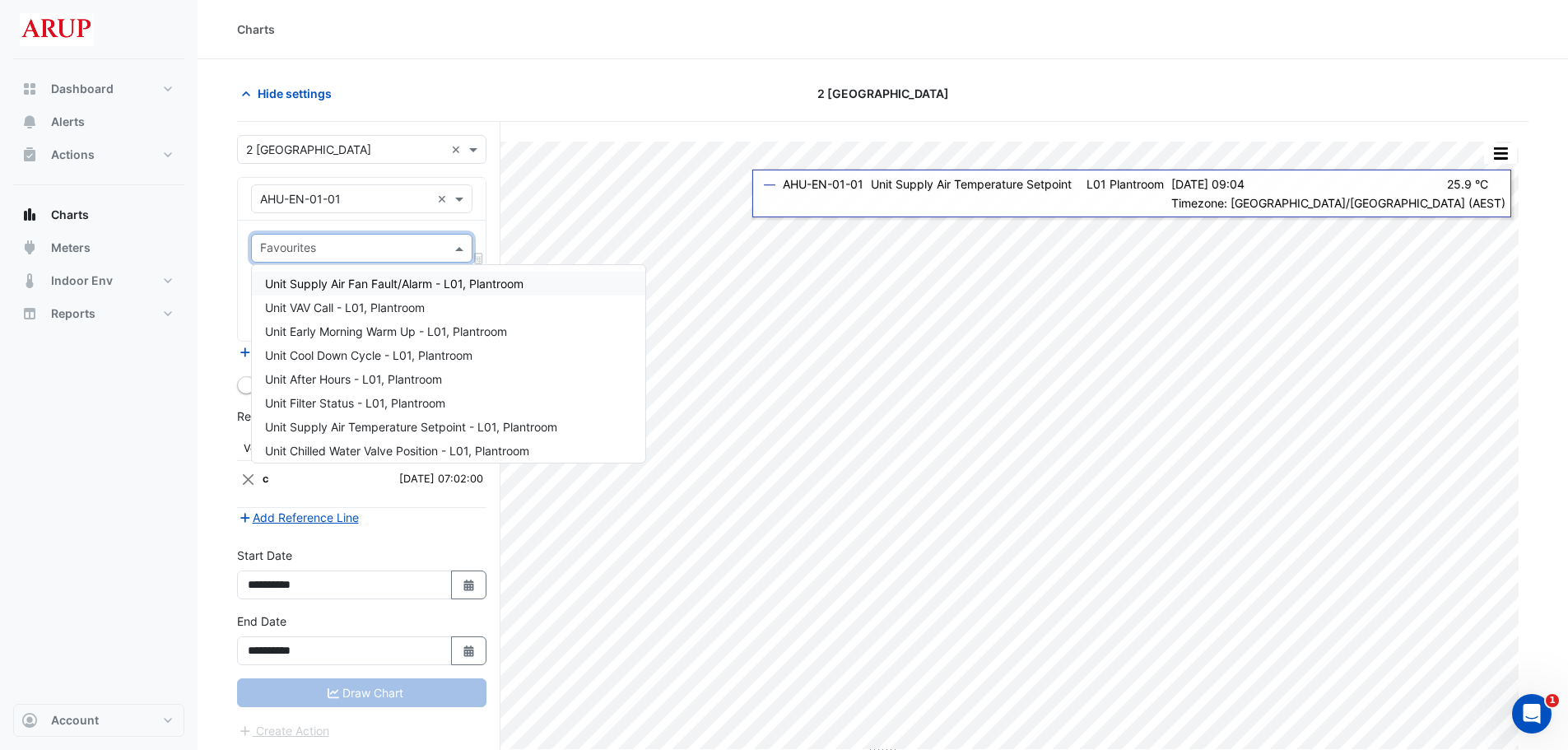
click at [467, 242] on span at bounding box center [462, 248] width 21 height 17
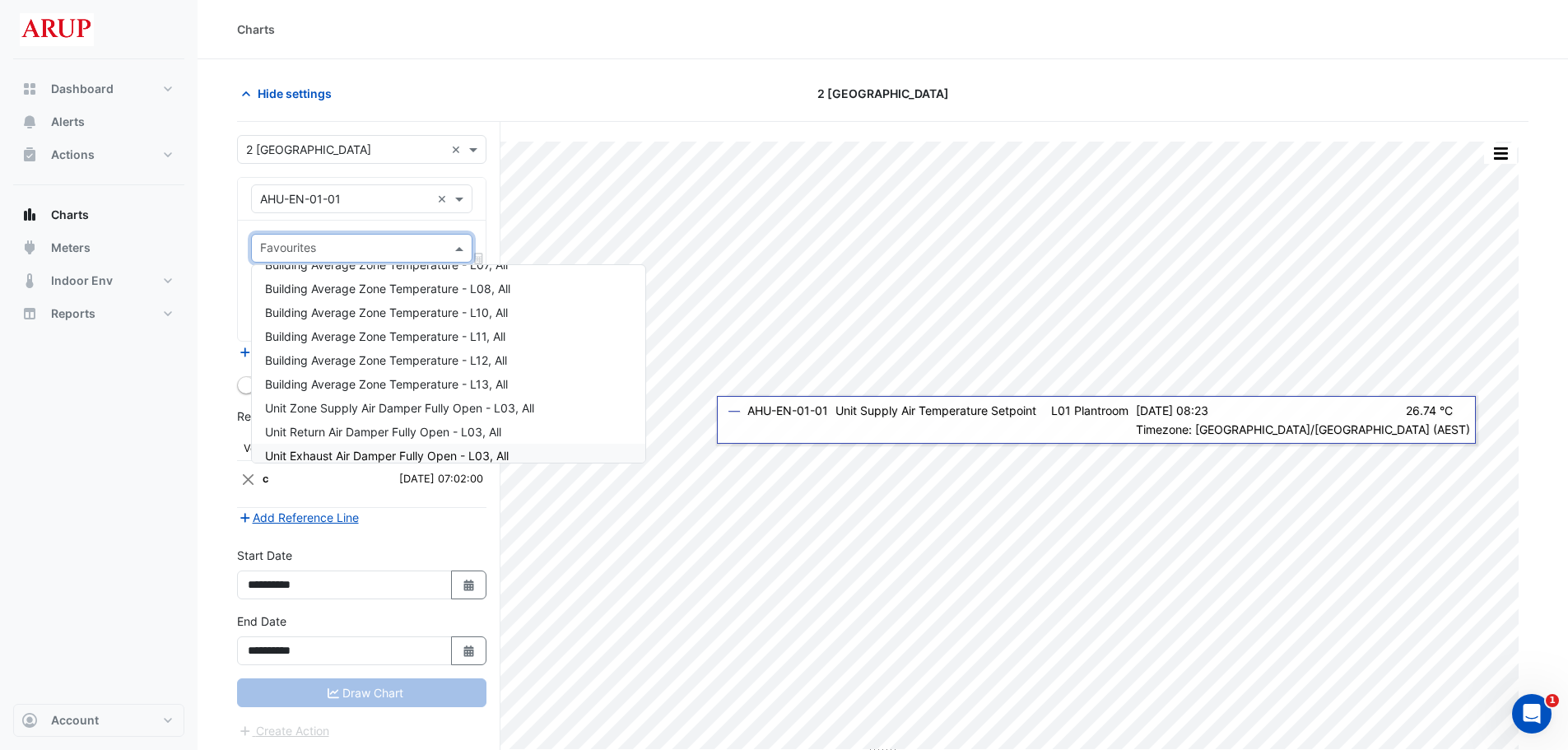
click at [160, 400] on div "Dashboard Portfolio Ratings Performance Alerts Actions Site Manager Charts" at bounding box center [99, 381] width 171 height 645
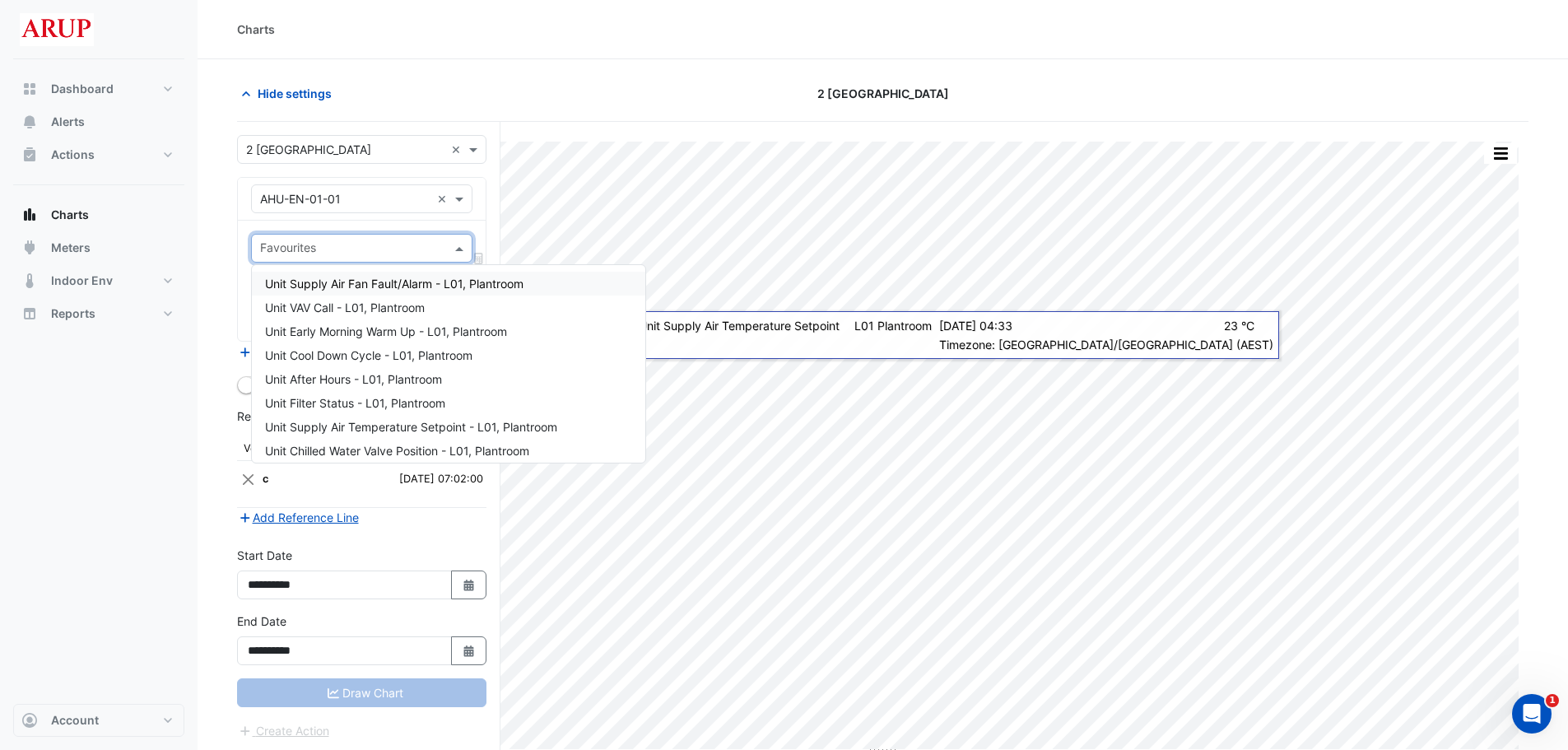
click at [451, 253] on span at bounding box center [462, 248] width 21 height 17
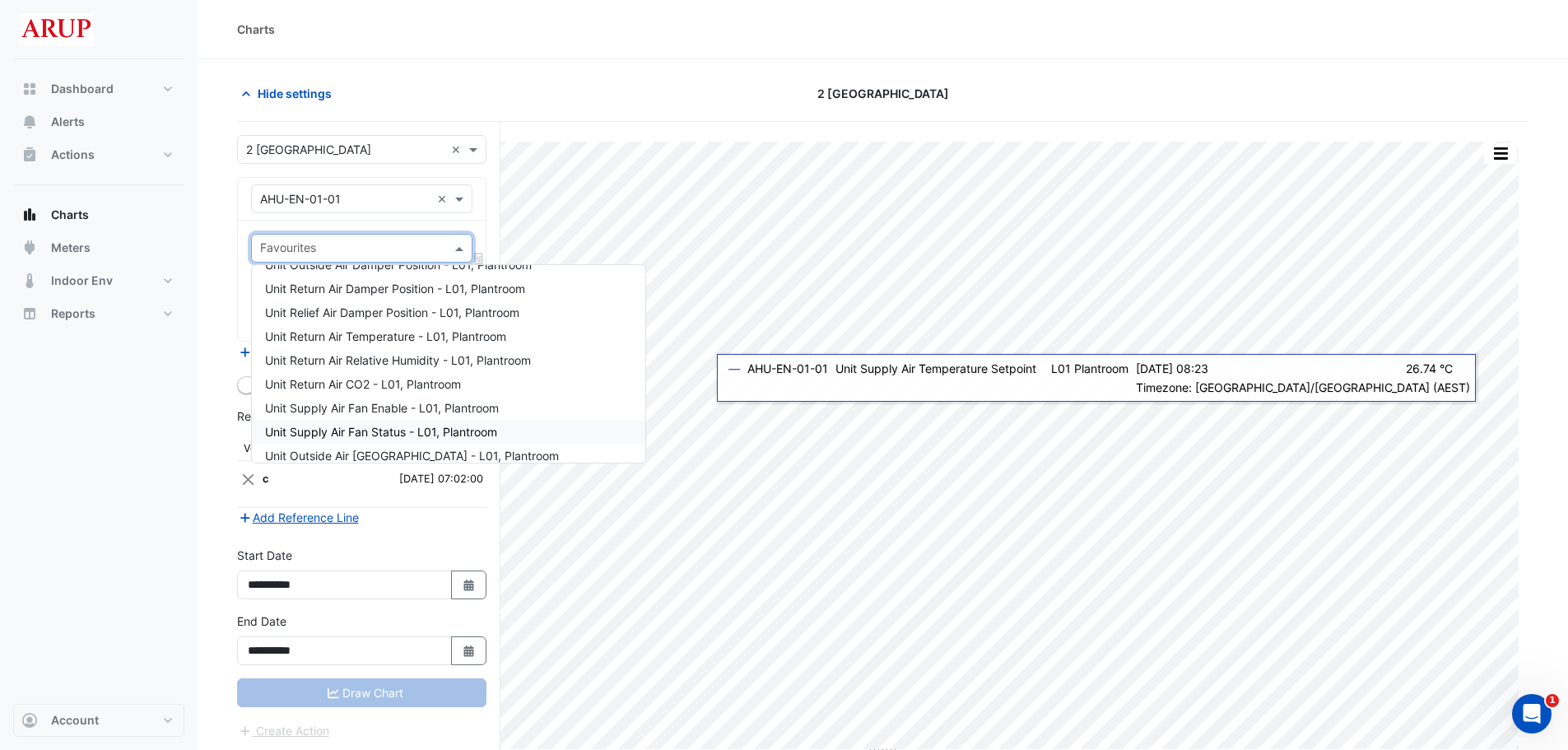
scroll to position [412, 0]
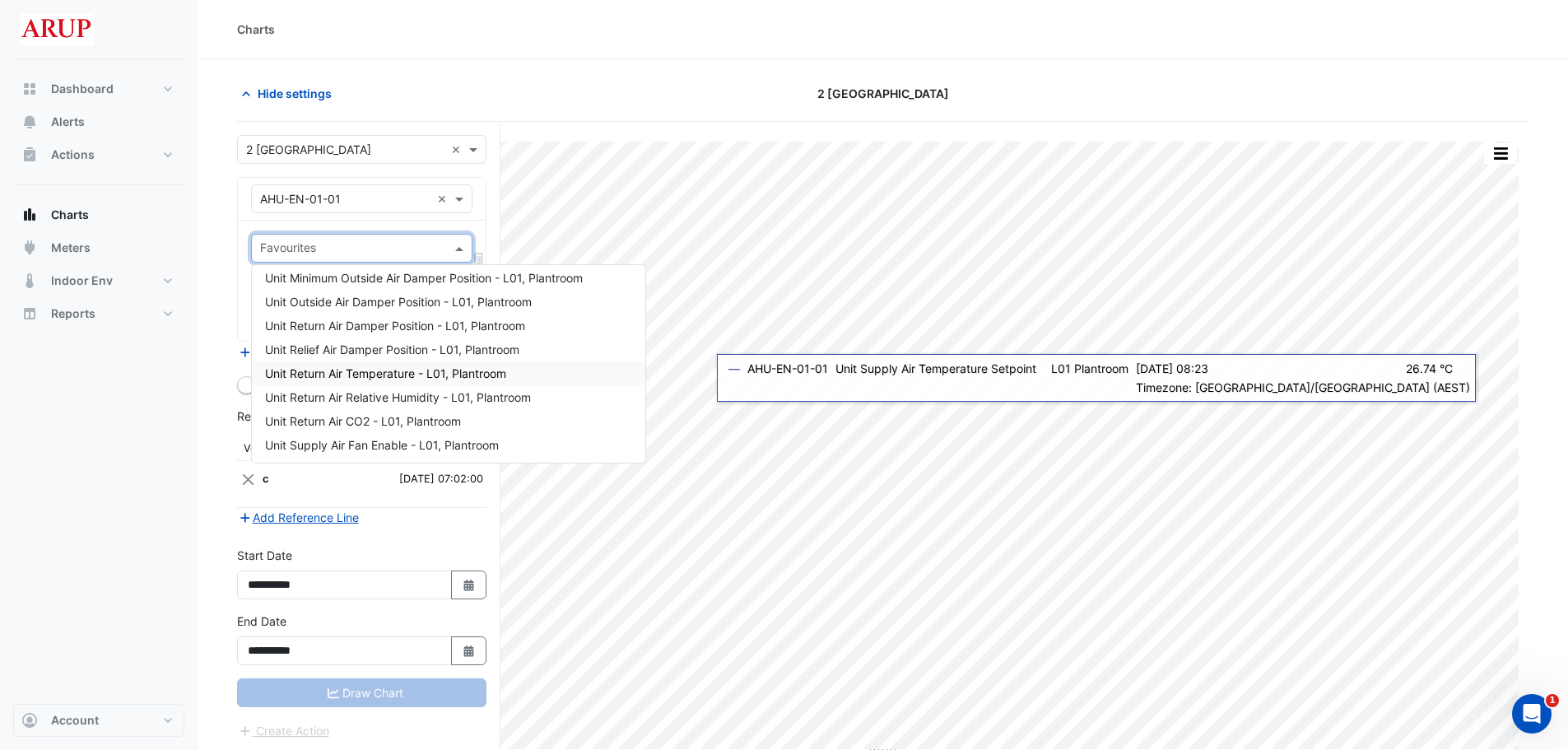
click at [420, 373] on span "Unit Return Air Temperature - L01, Plantroom" at bounding box center [386, 373] width 241 height 14
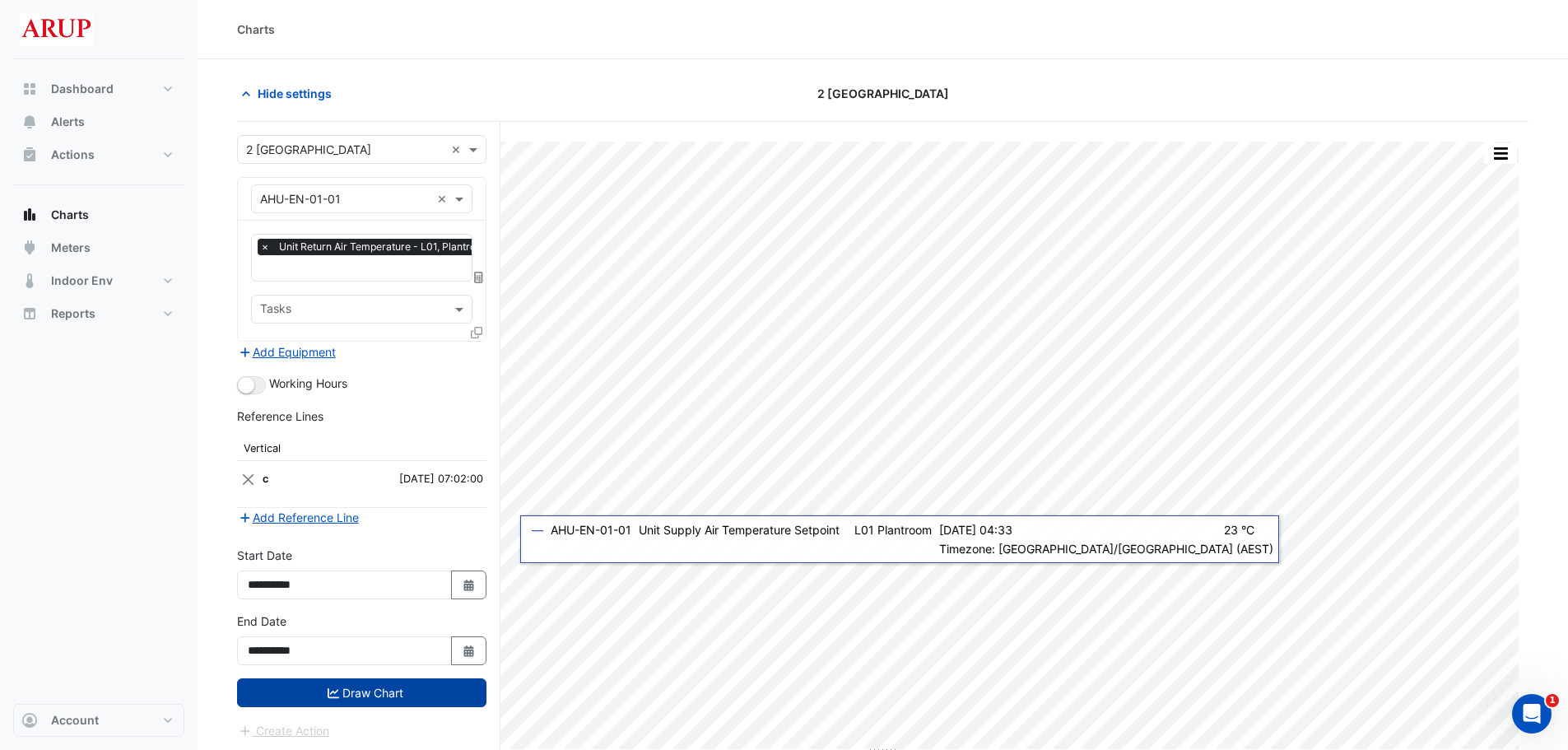
click at [347, 564] on button "Draw Chart" at bounding box center [361, 693] width 249 height 29
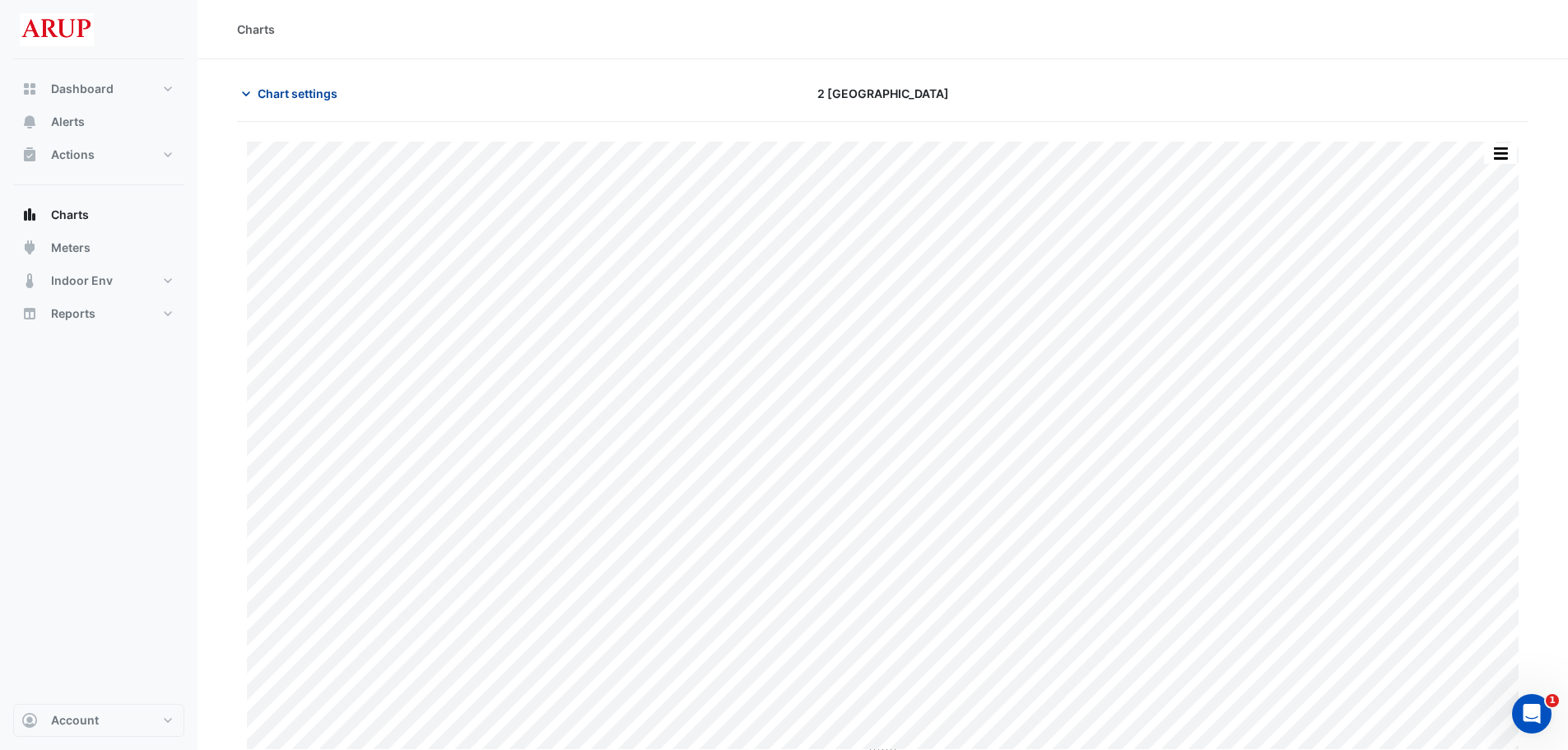
click at [296, 98] on span "Chart settings" at bounding box center [297, 93] width 80 height 17
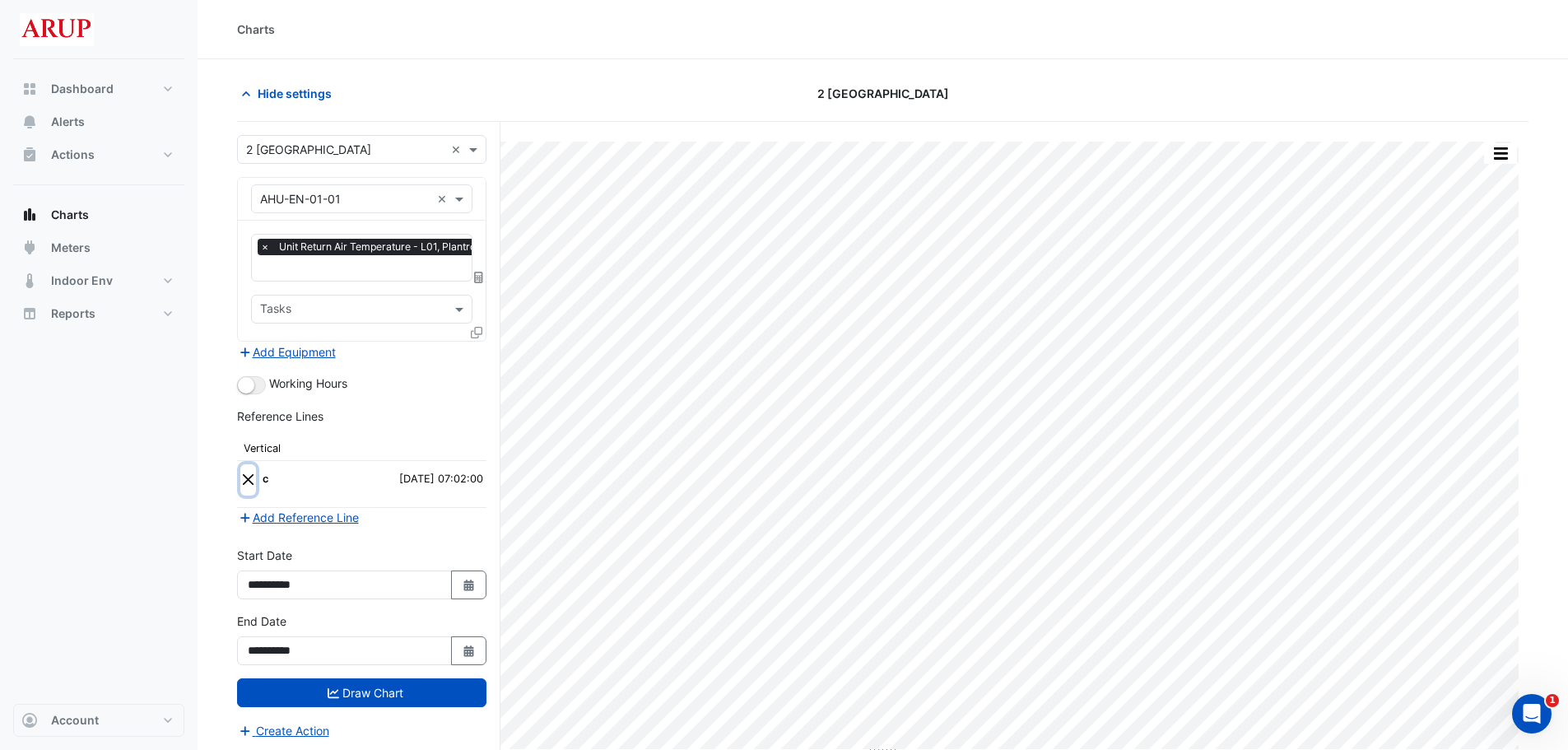
click at [250, 482] on button "Close" at bounding box center [248, 480] width 16 height 31
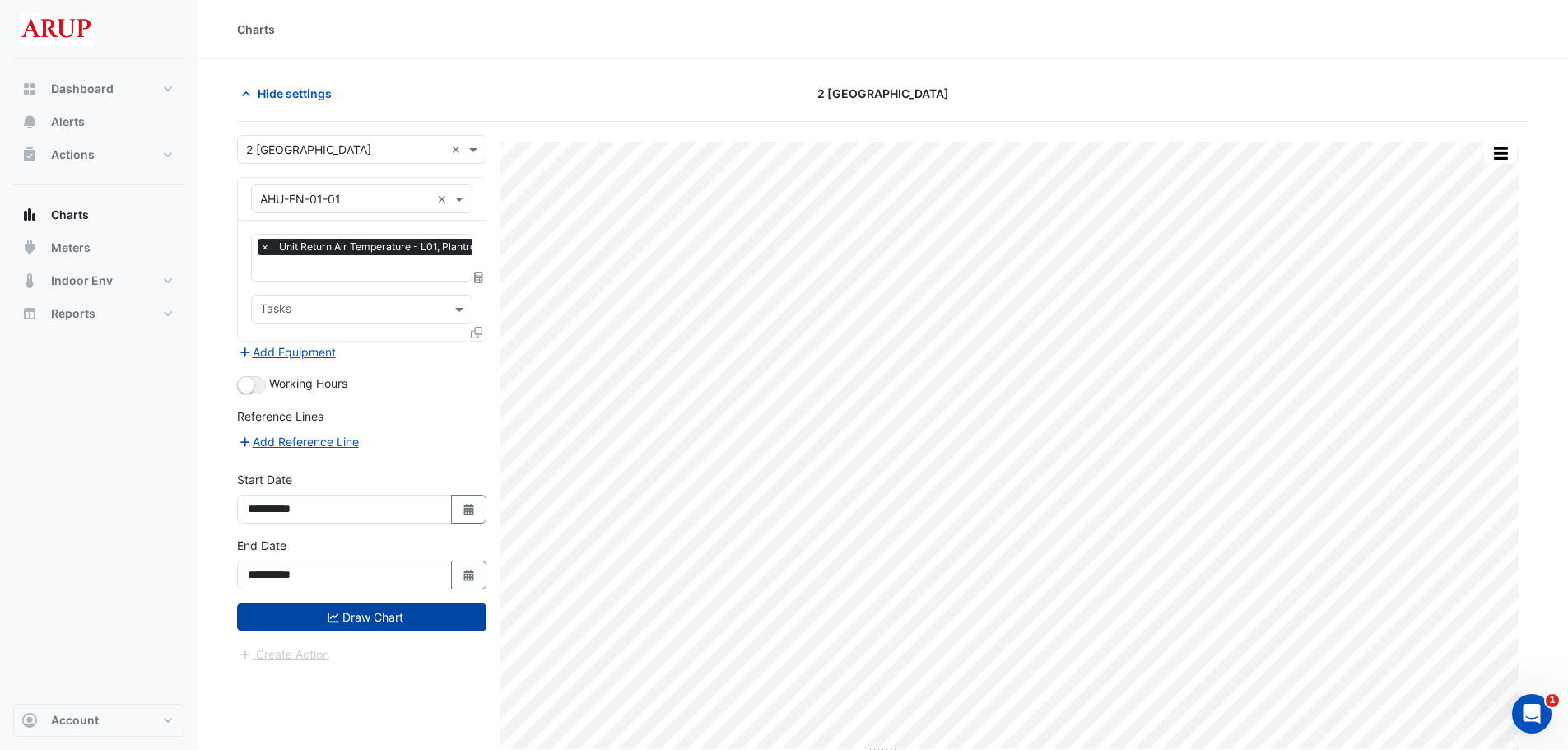
click at [382, 564] on button "Draw Chart" at bounding box center [361, 617] width 249 height 29
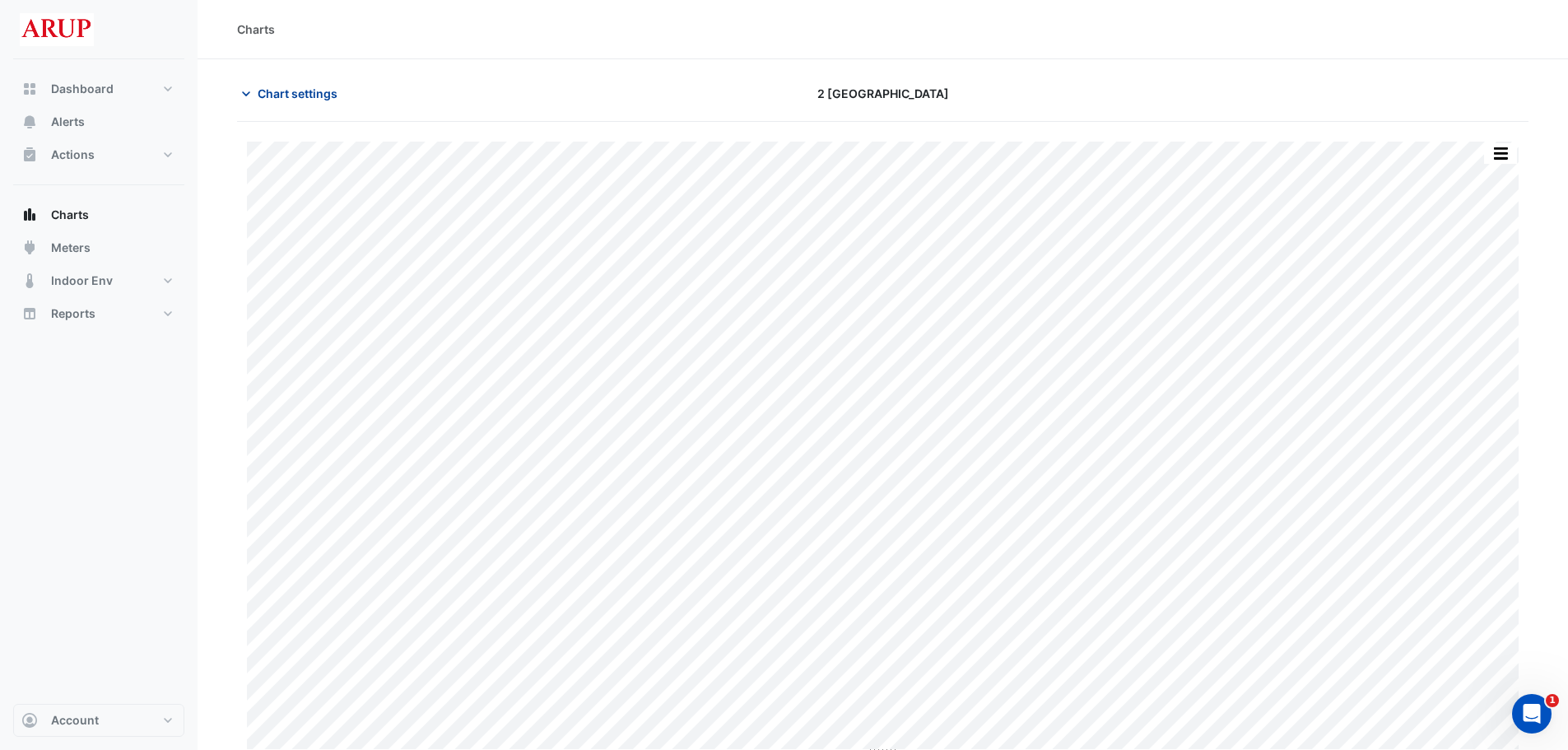
click at [250, 89] on icon "button" at bounding box center [246, 94] width 17 height 17
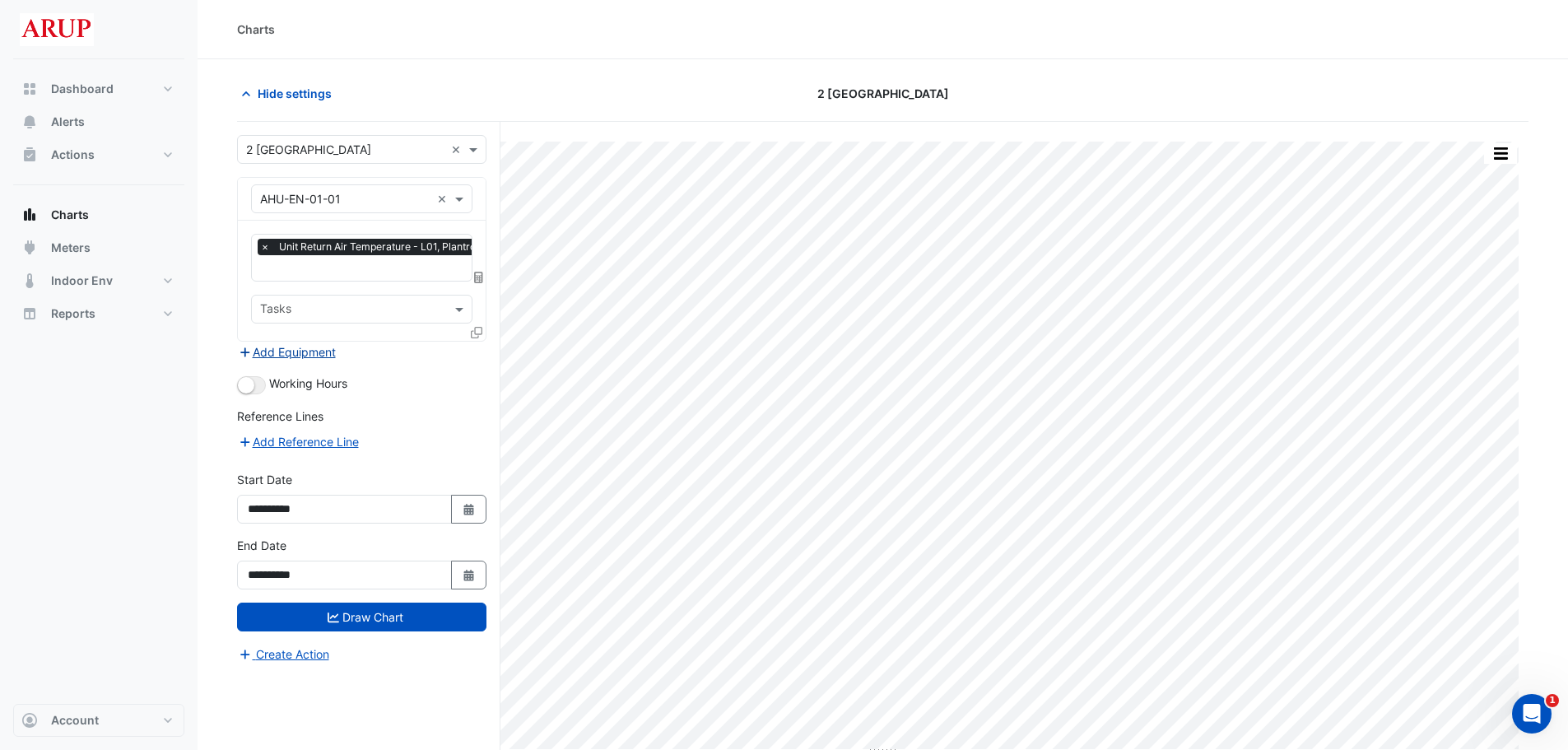
click at [300, 347] on button "Add Equipment" at bounding box center [287, 352] width 100 height 19
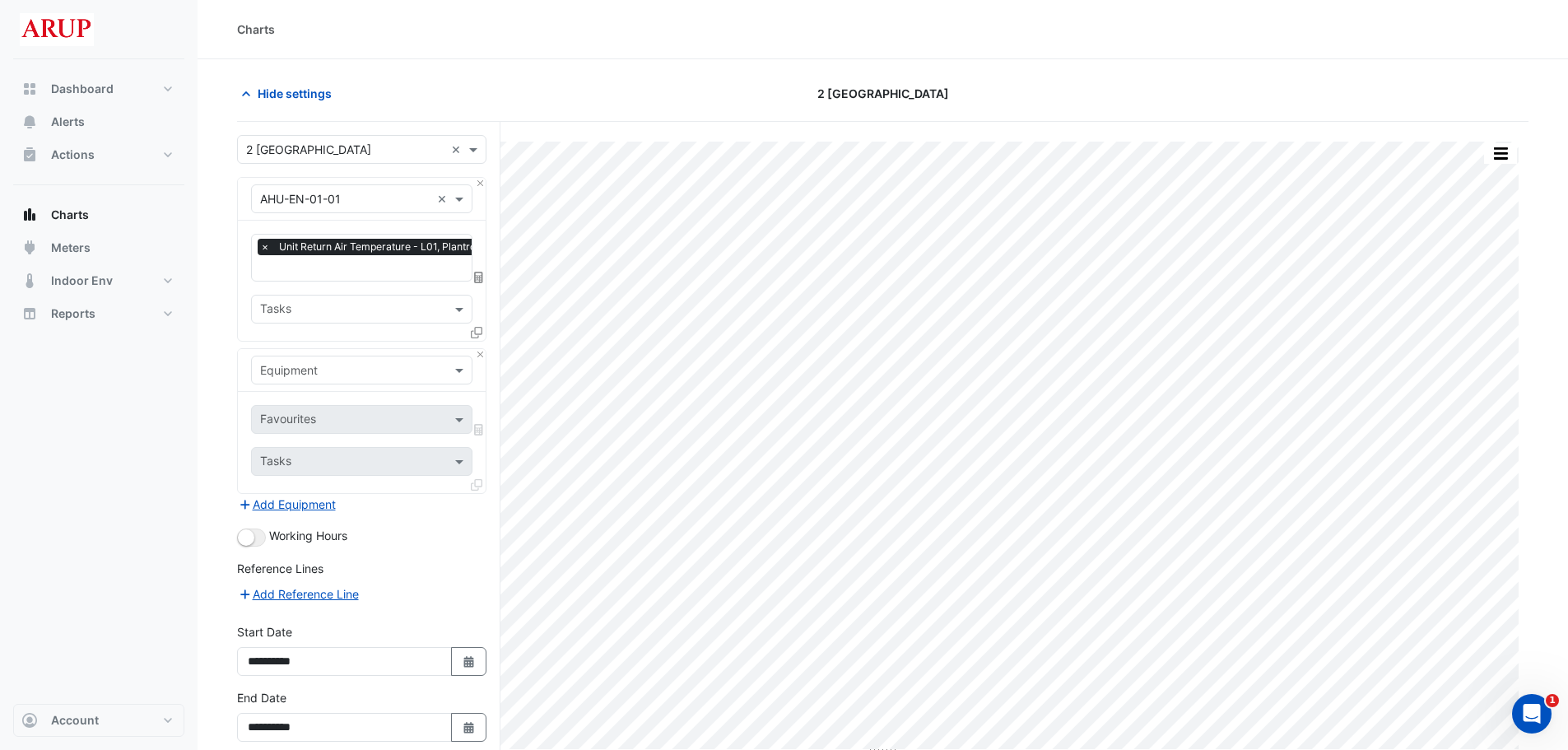
click at [439, 364] on div at bounding box center [362, 370] width 220 height 19
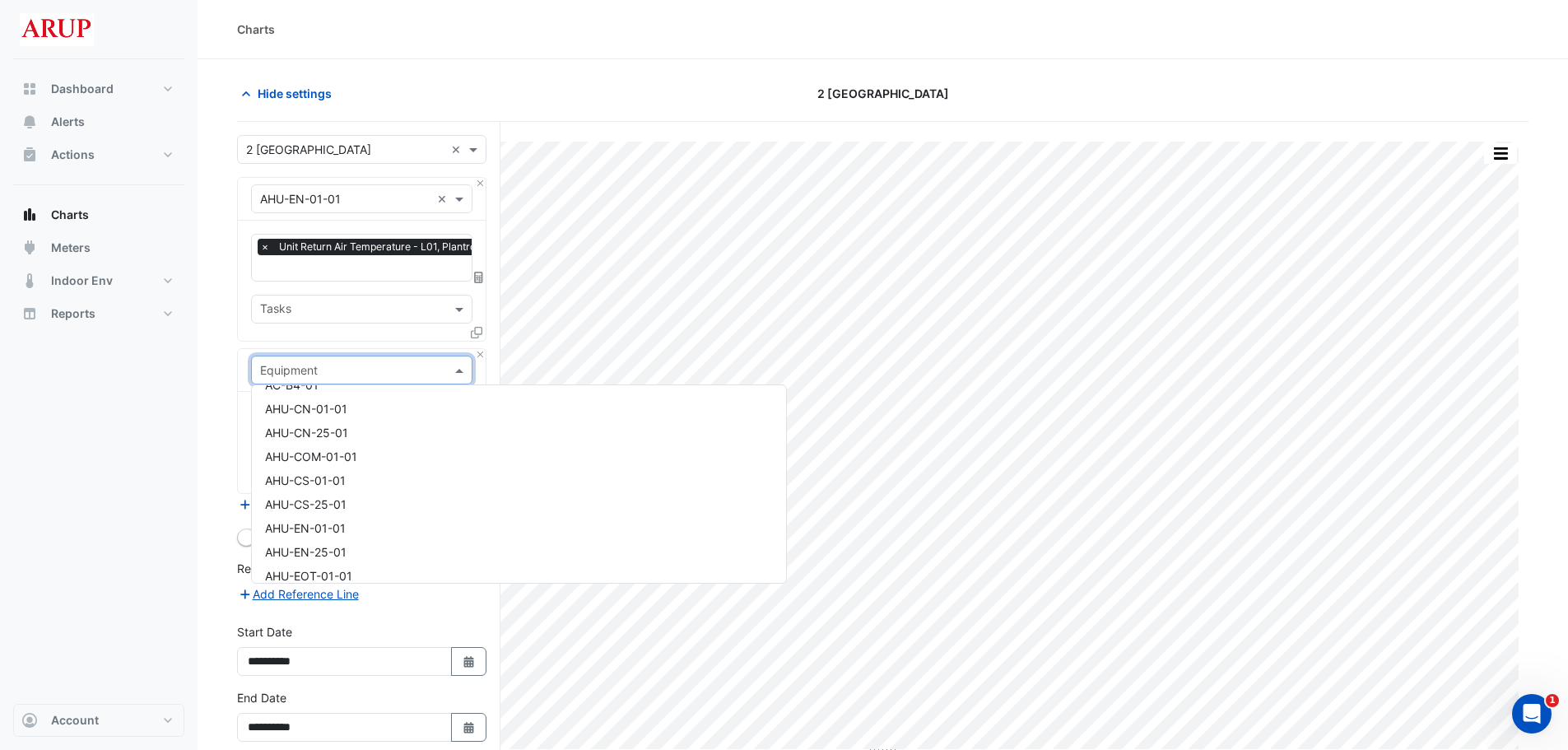
scroll to position [165, 0]
click at [372, 499] on div "AHU-EN-01-01" at bounding box center [519, 502] width 534 height 24
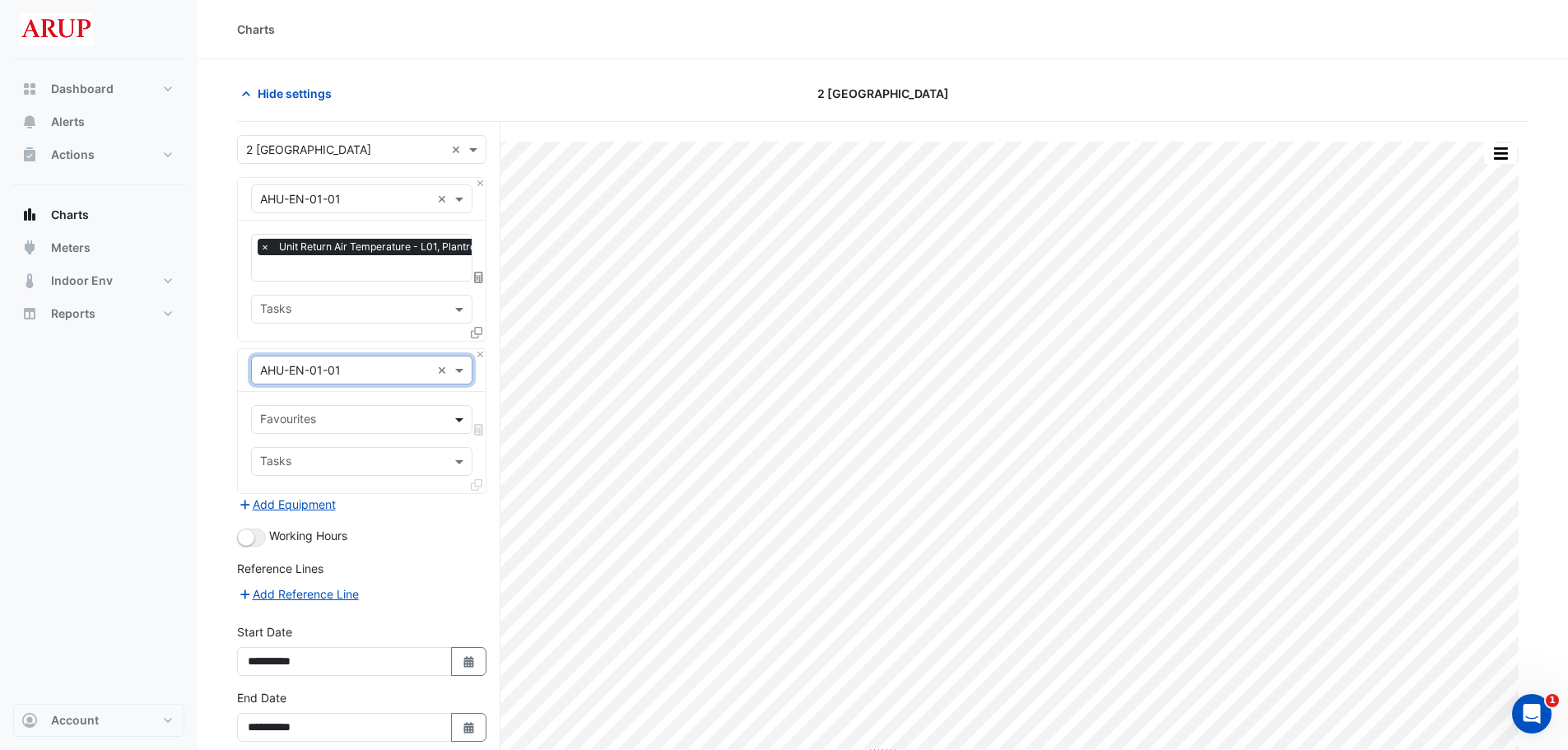
click at [458, 412] on span at bounding box center [462, 420] width 21 height 17
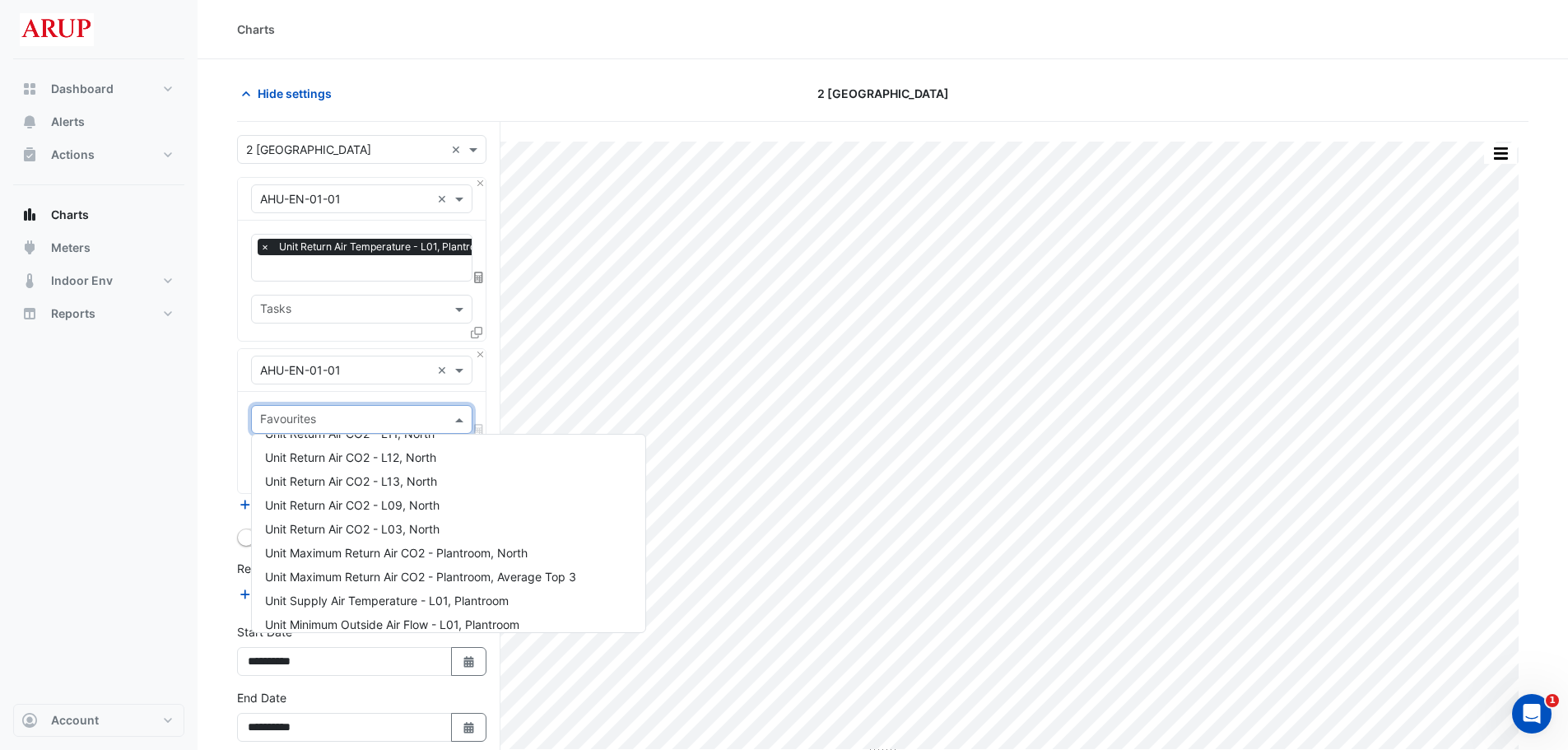
scroll to position [1153, 0]
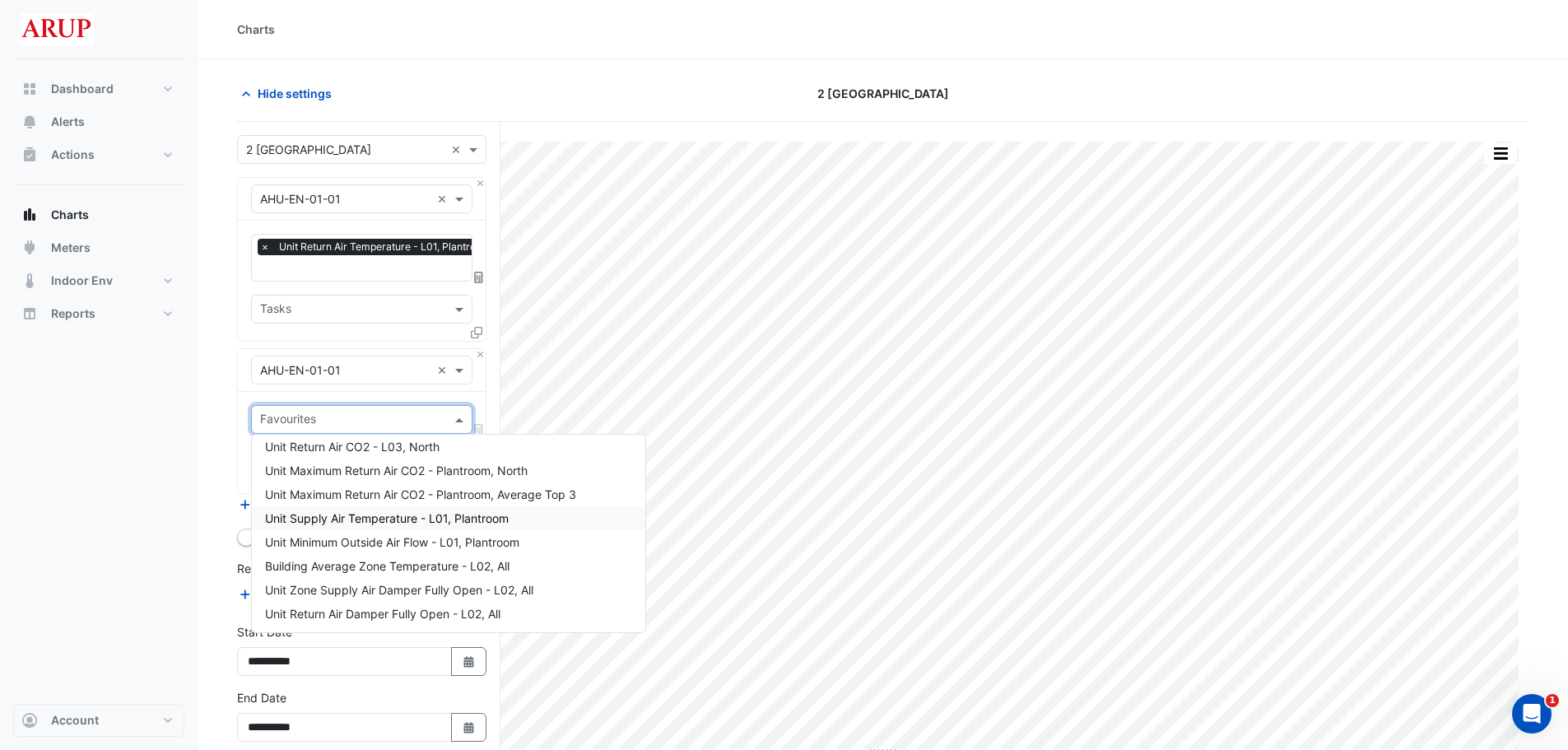
click at [427, 519] on span "Unit Supply Air Temperature - L01, Plantroom" at bounding box center [387, 518] width 244 height 14
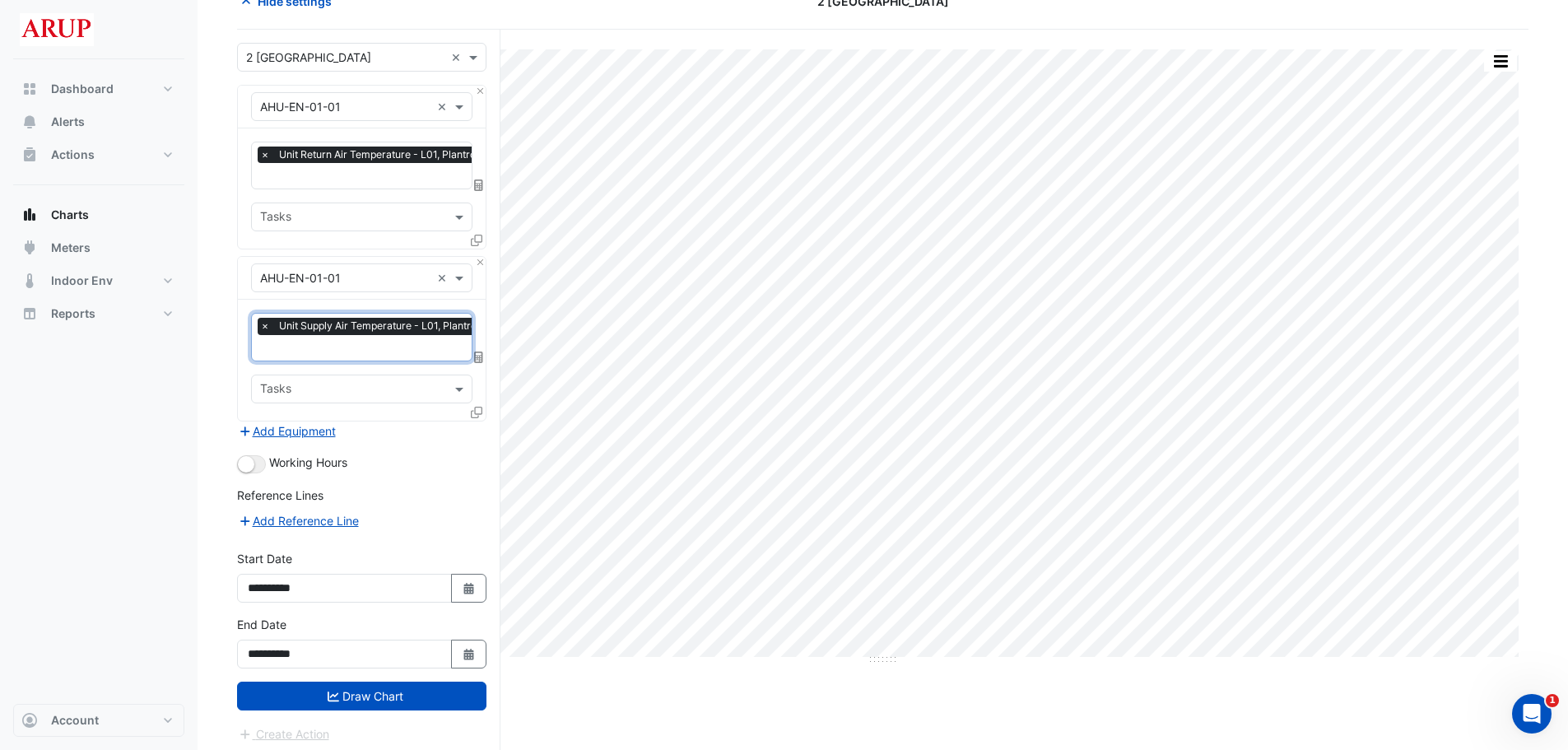
scroll to position [96, 0]
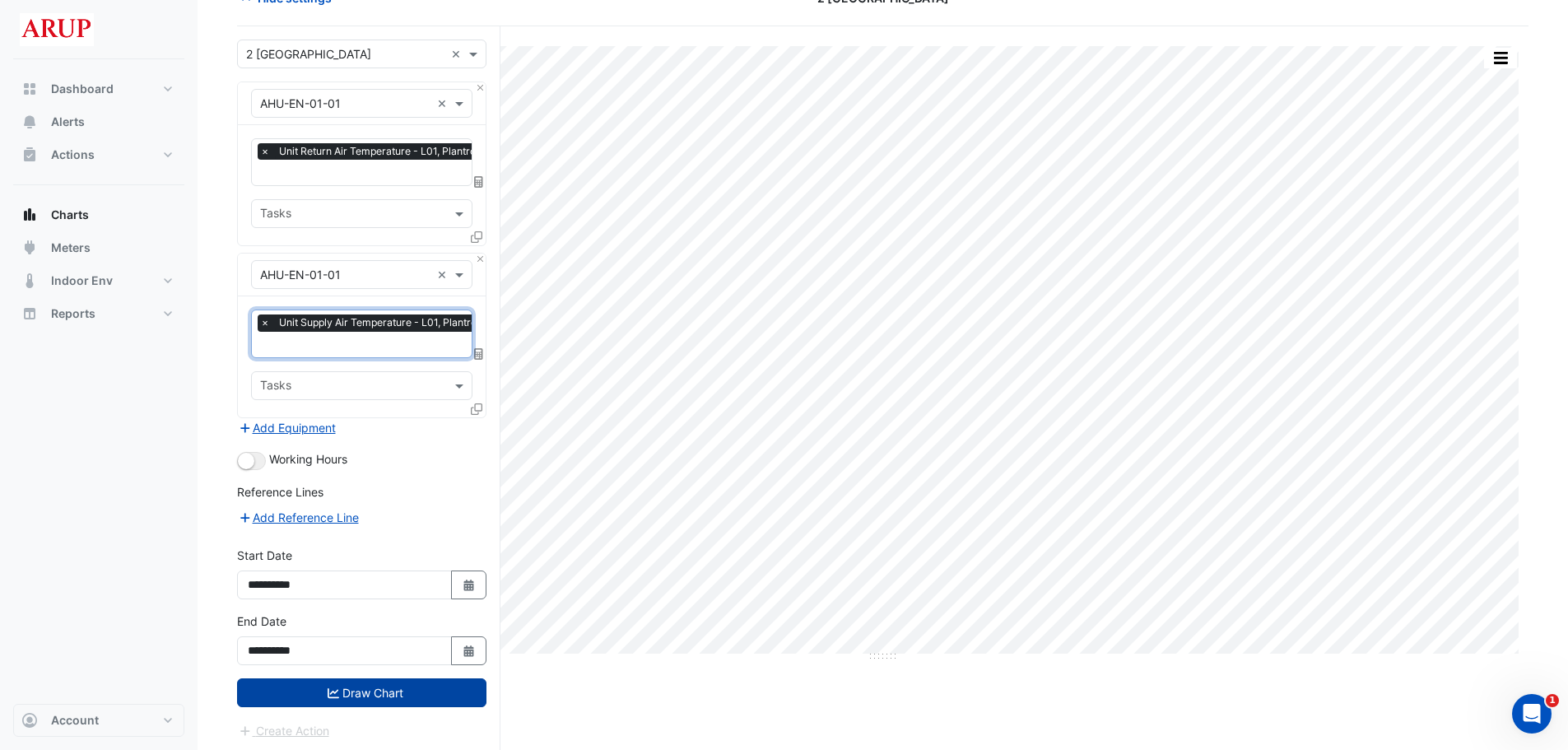
click at [359, 564] on button "Draw Chart" at bounding box center [361, 693] width 249 height 29
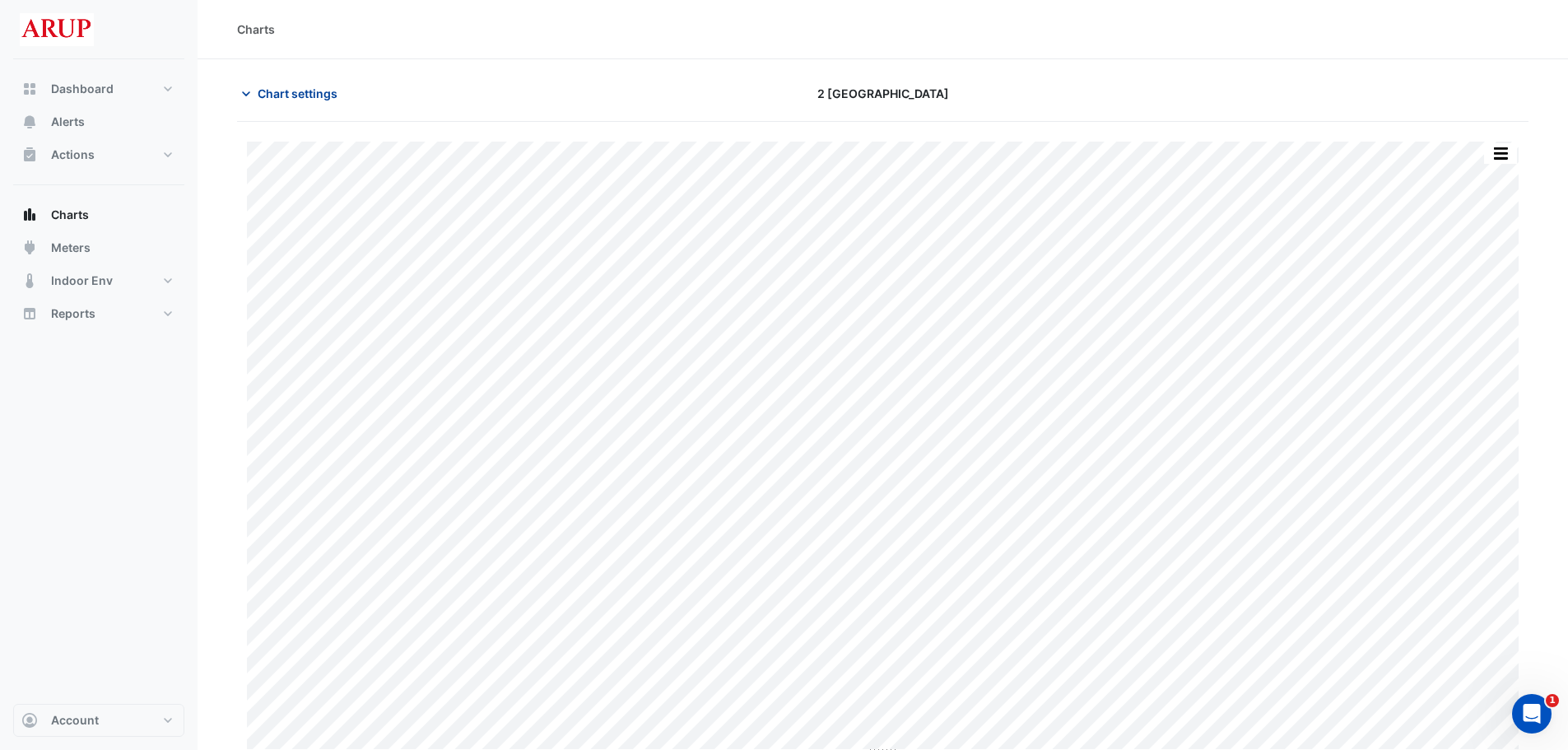
click at [247, 94] on icon "button" at bounding box center [245, 93] width 8 height 5
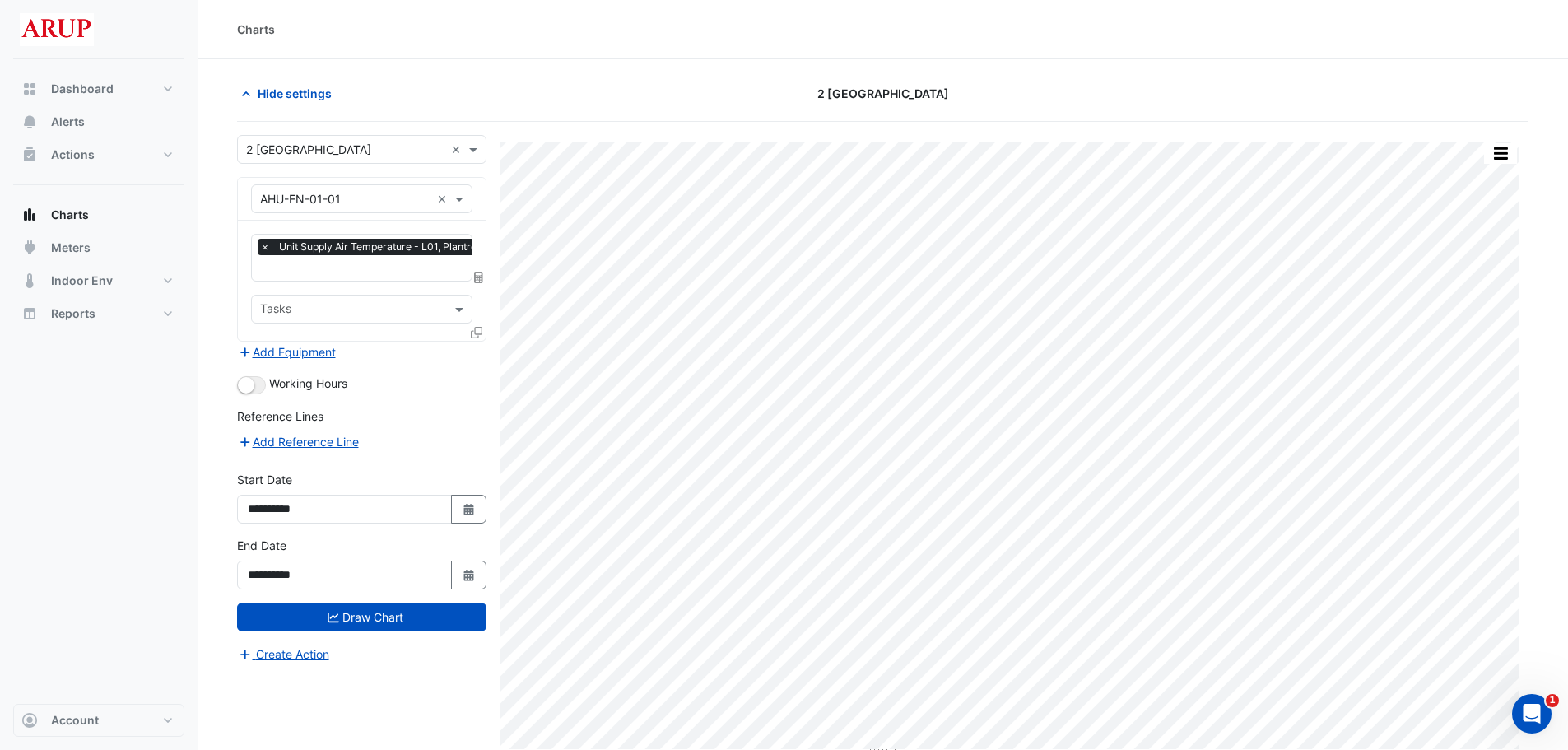
click at [476, 332] on icon at bounding box center [477, 332] width 11 height 11
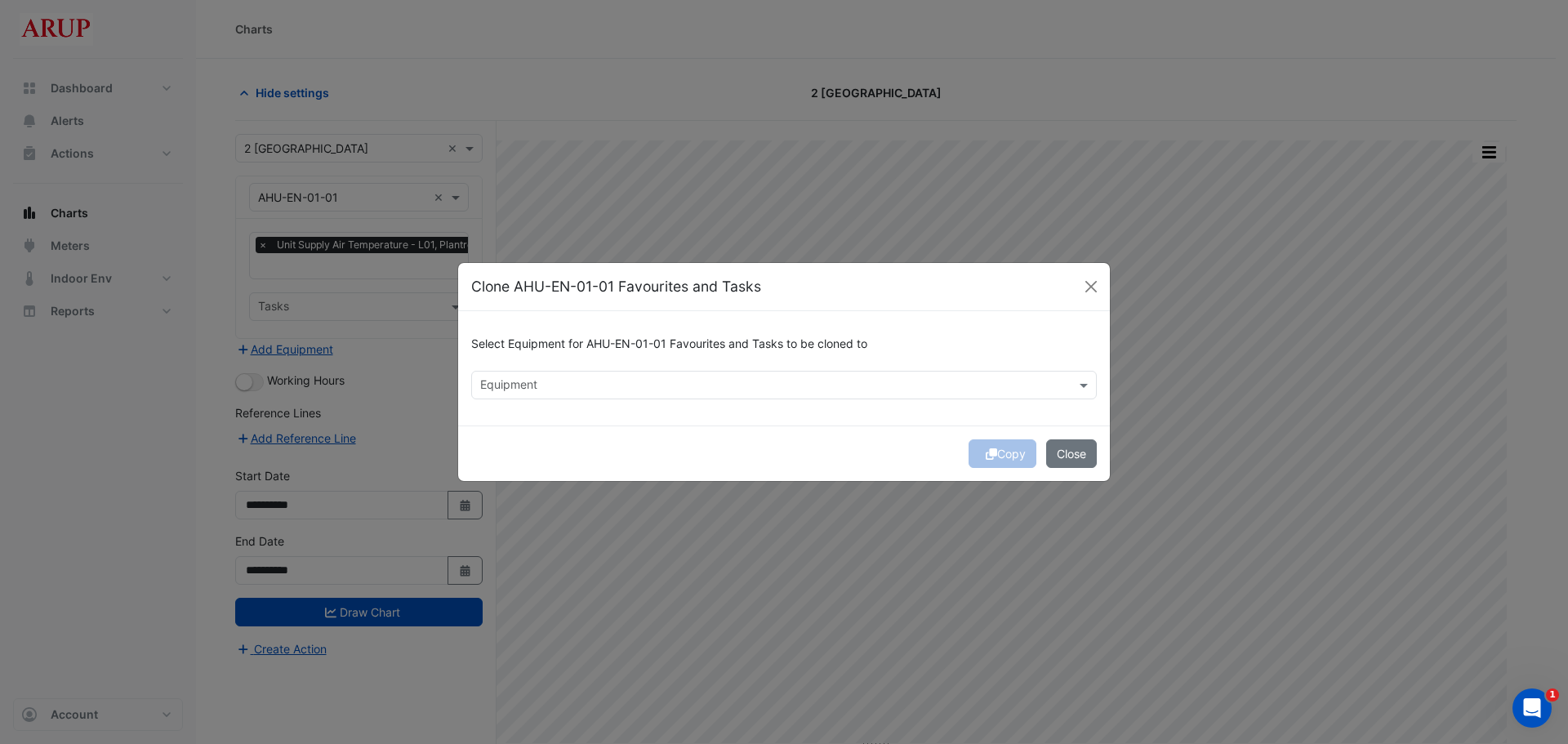
click at [790, 381] on input "text" at bounding box center [775, 386] width 589 height 17
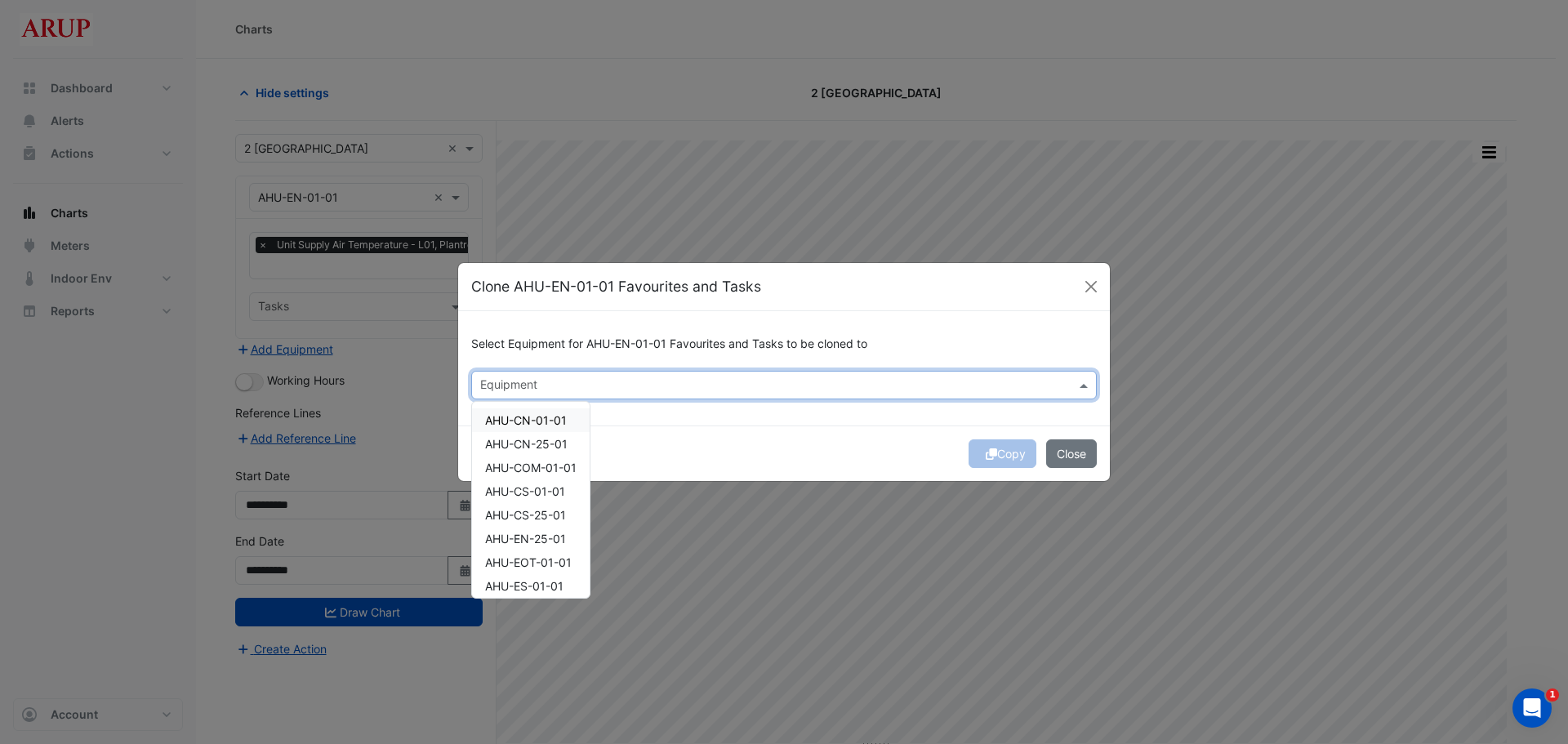
click at [790, 381] on input "text" at bounding box center [775, 386] width 589 height 17
click at [1092, 291] on button "Close" at bounding box center [1091, 287] width 24 height 24
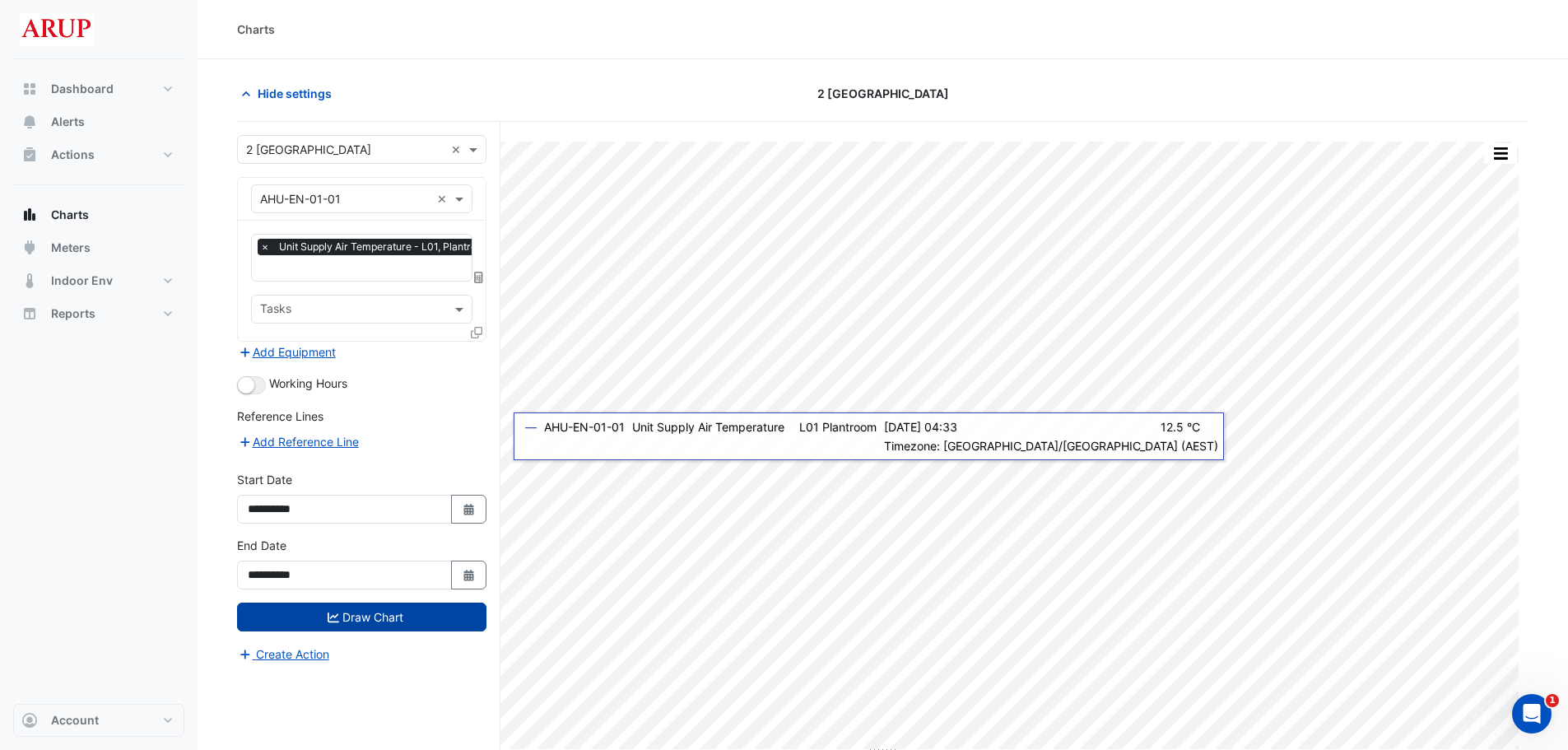
click at [373, 564] on button "Draw Chart" at bounding box center [361, 617] width 249 height 29
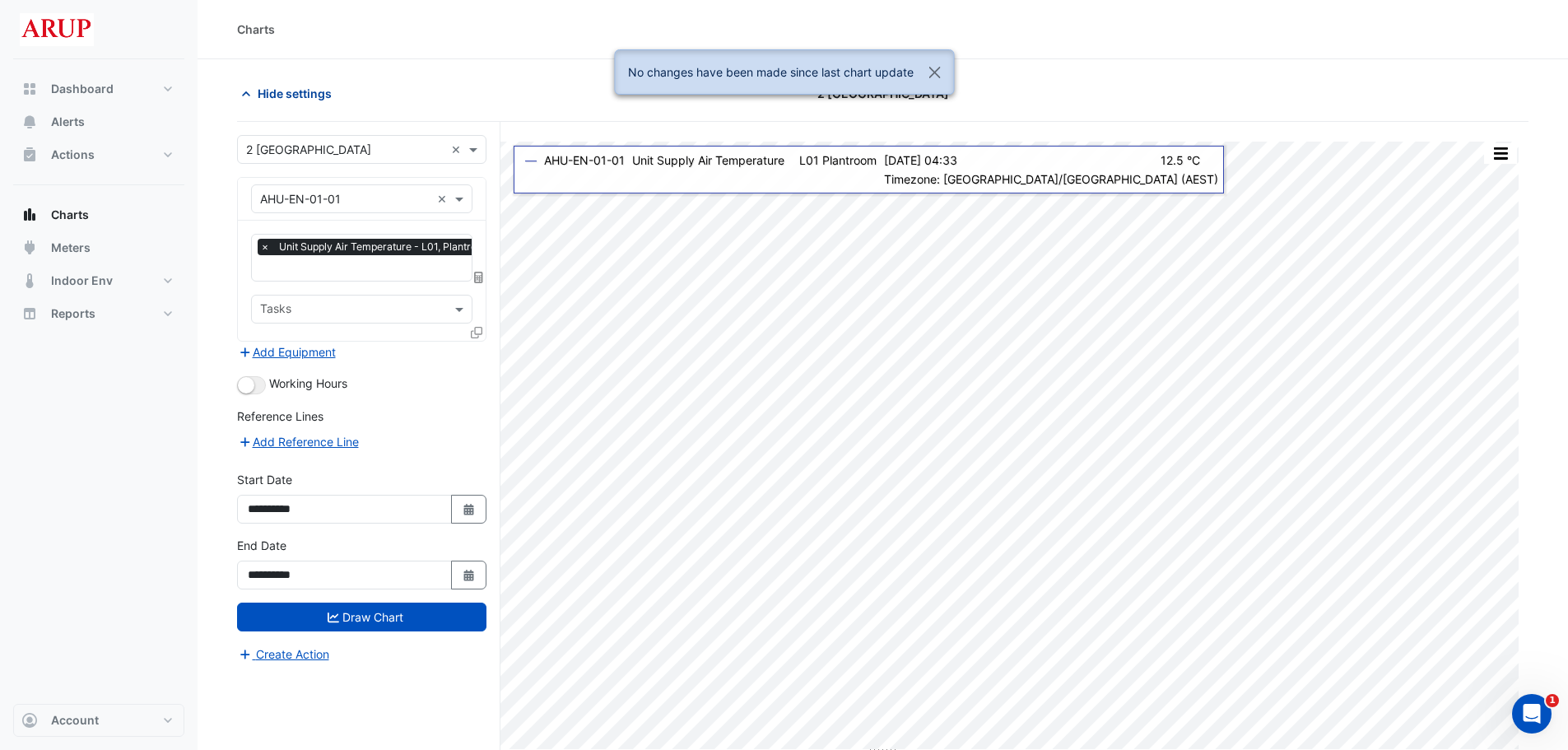
click at [296, 87] on span "Hide settings" at bounding box center [294, 93] width 74 height 17
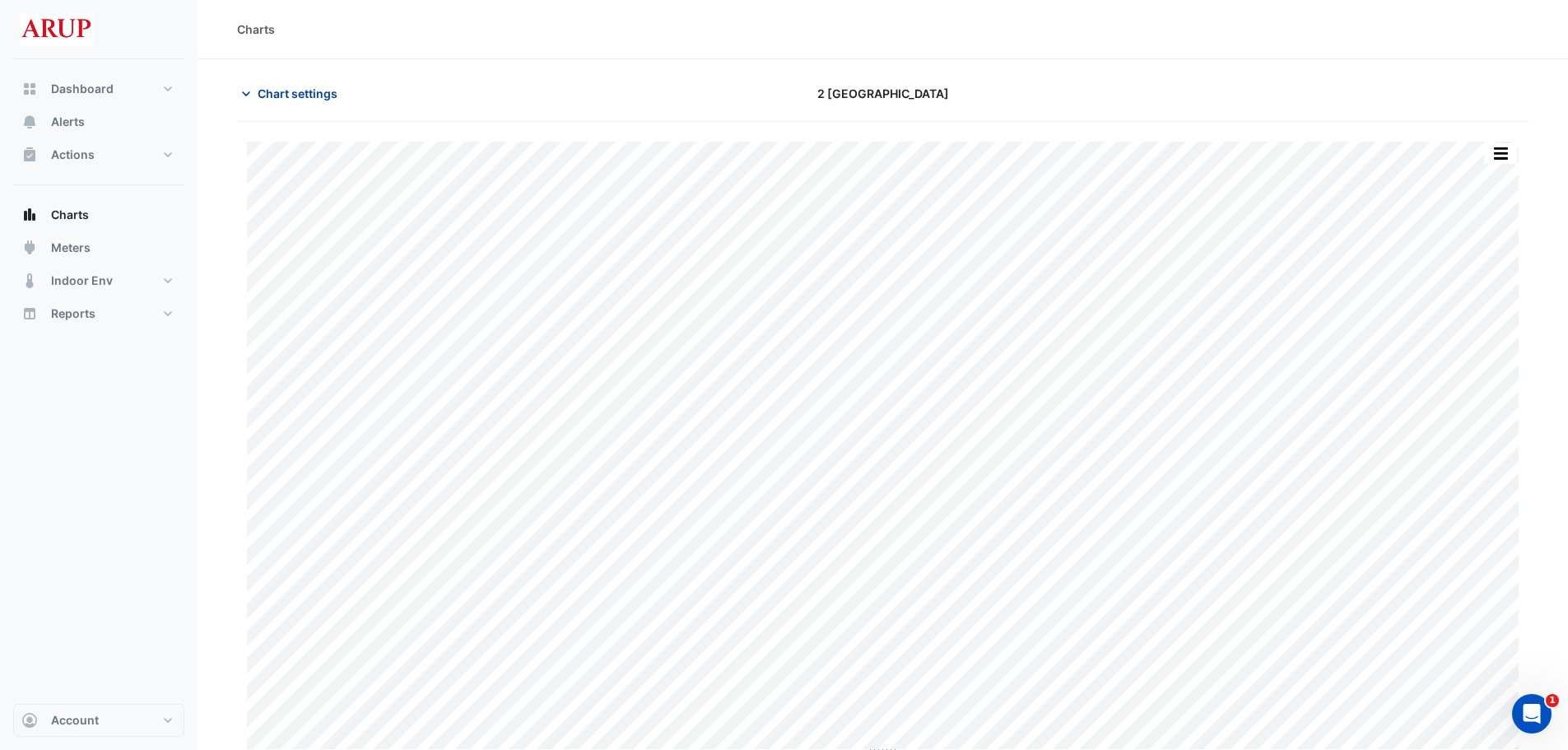
click at [249, 88] on icon "button" at bounding box center [246, 94] width 17 height 17
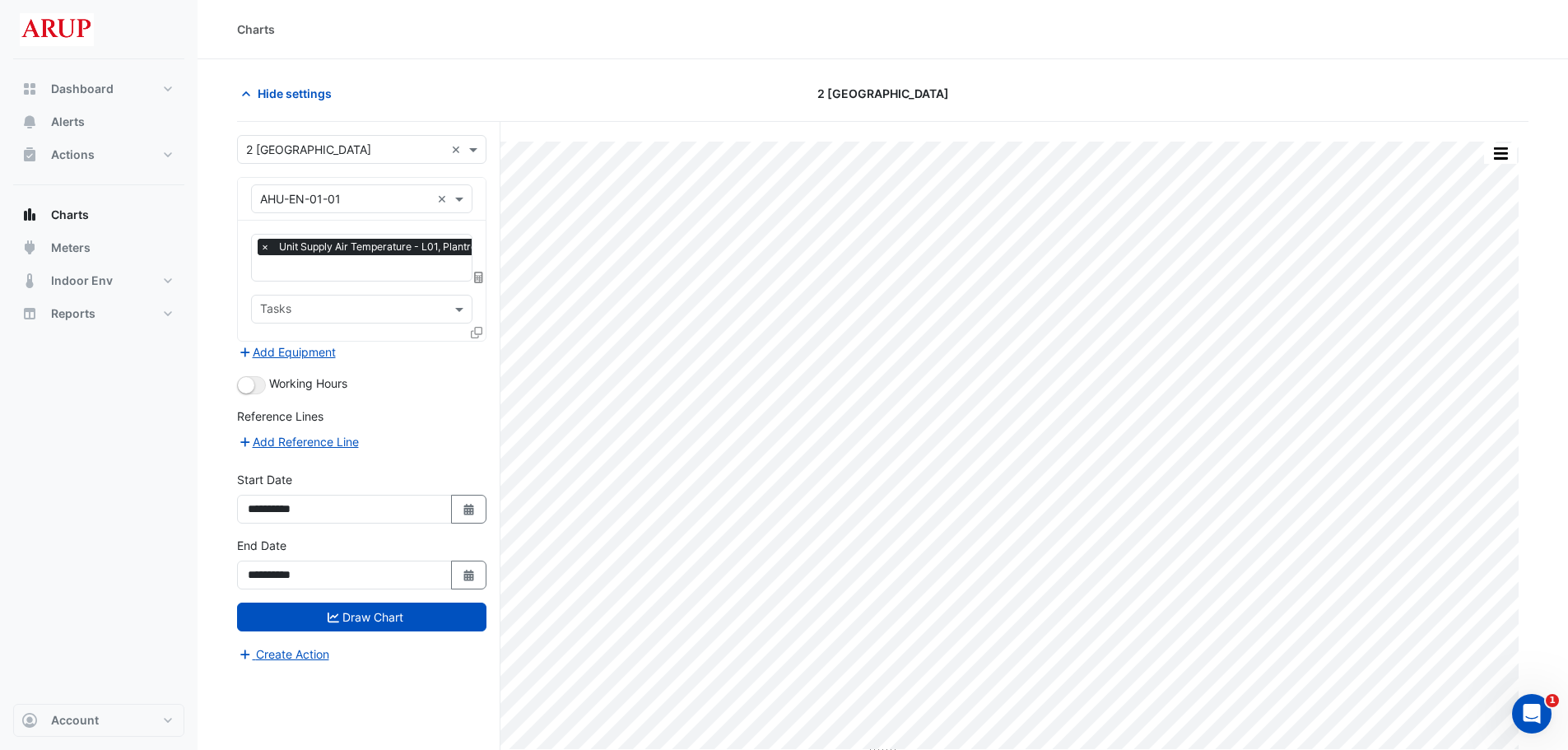
click at [264, 245] on span "×" at bounding box center [265, 247] width 15 height 17
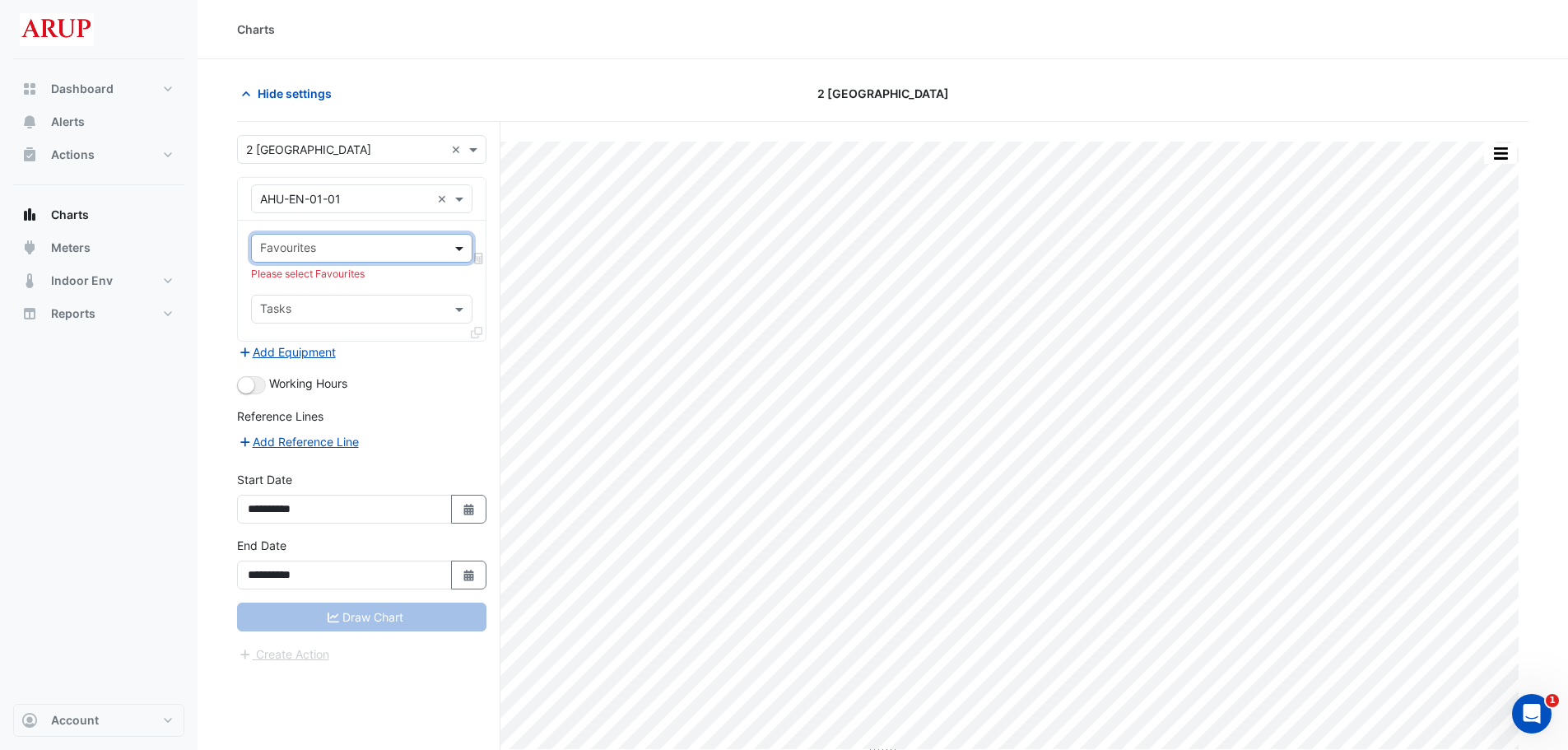
click at [462, 253] on span at bounding box center [462, 248] width 21 height 17
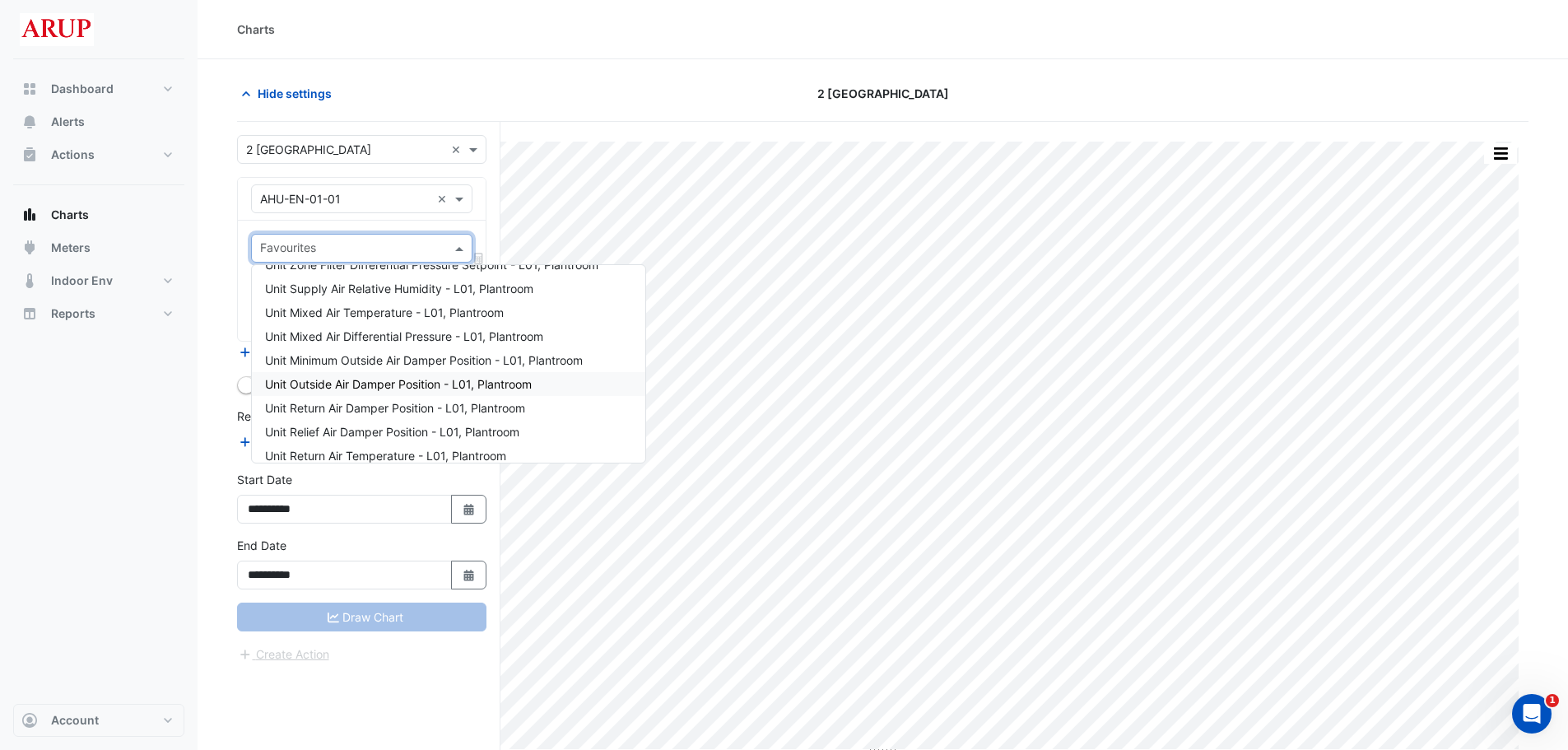
scroll to position [412, 0]
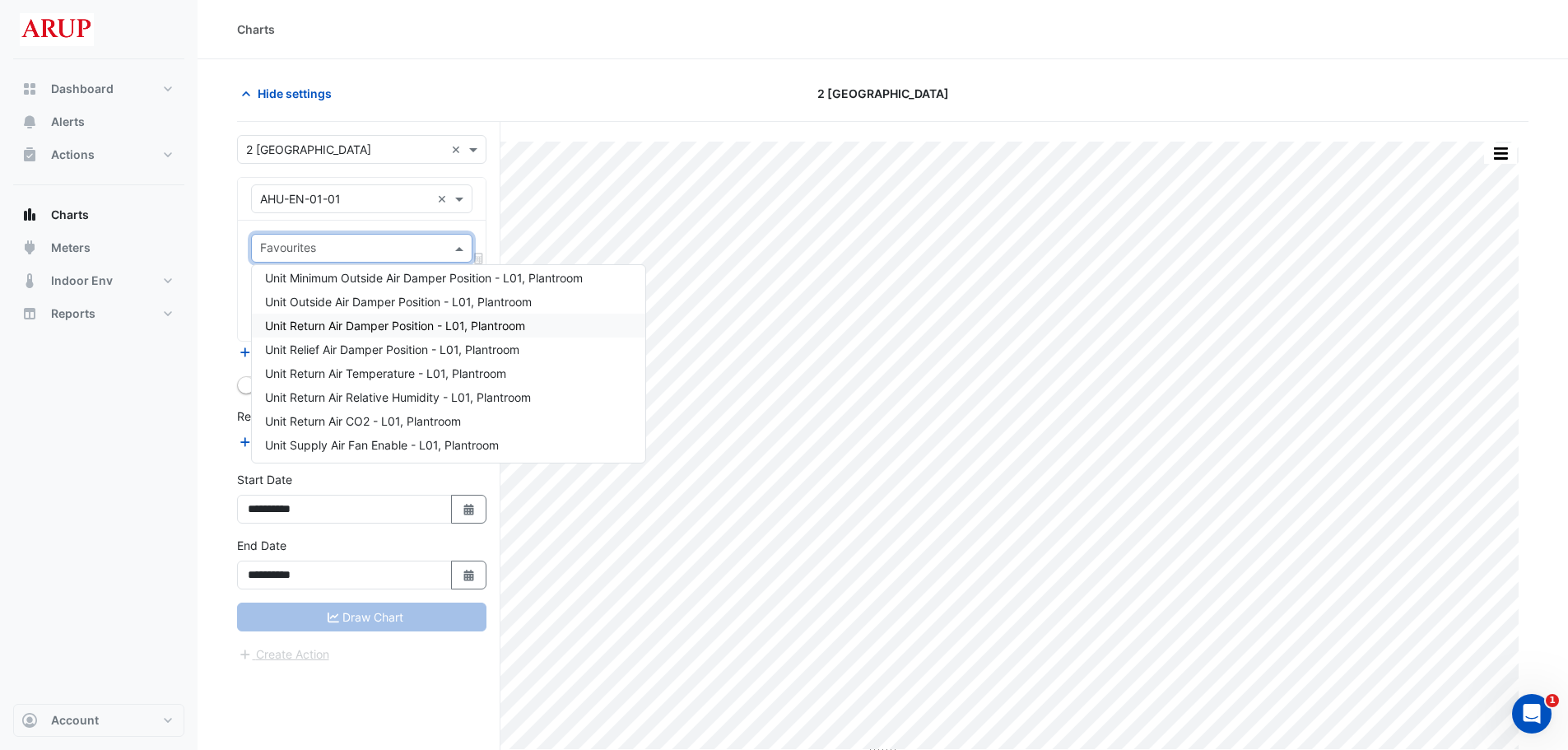
click at [425, 333] on div "Unit Return Air Damper Position - L01, Plantroom" at bounding box center [449, 325] width 393 height 24
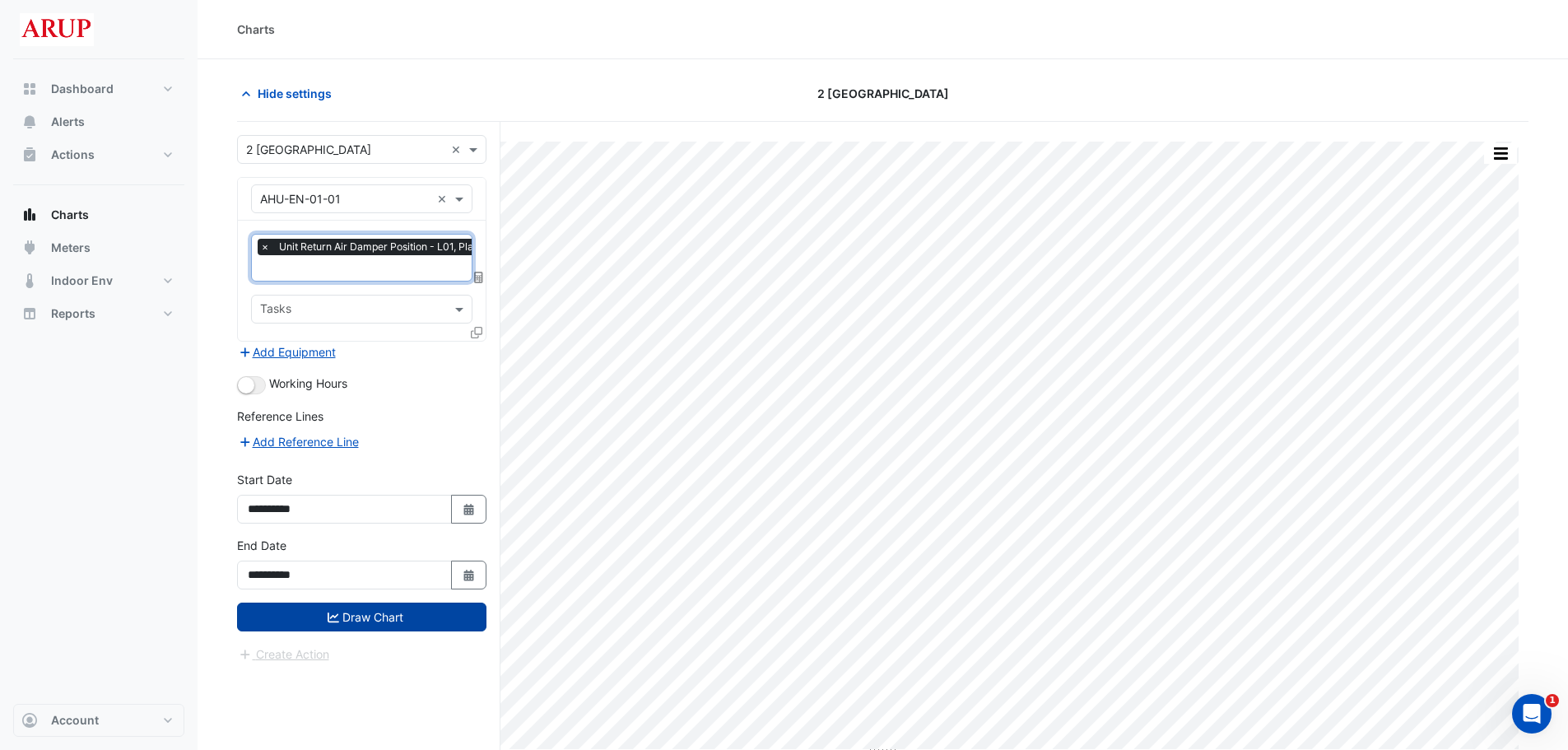
click at [371, 564] on button "Draw Chart" at bounding box center [361, 617] width 249 height 29
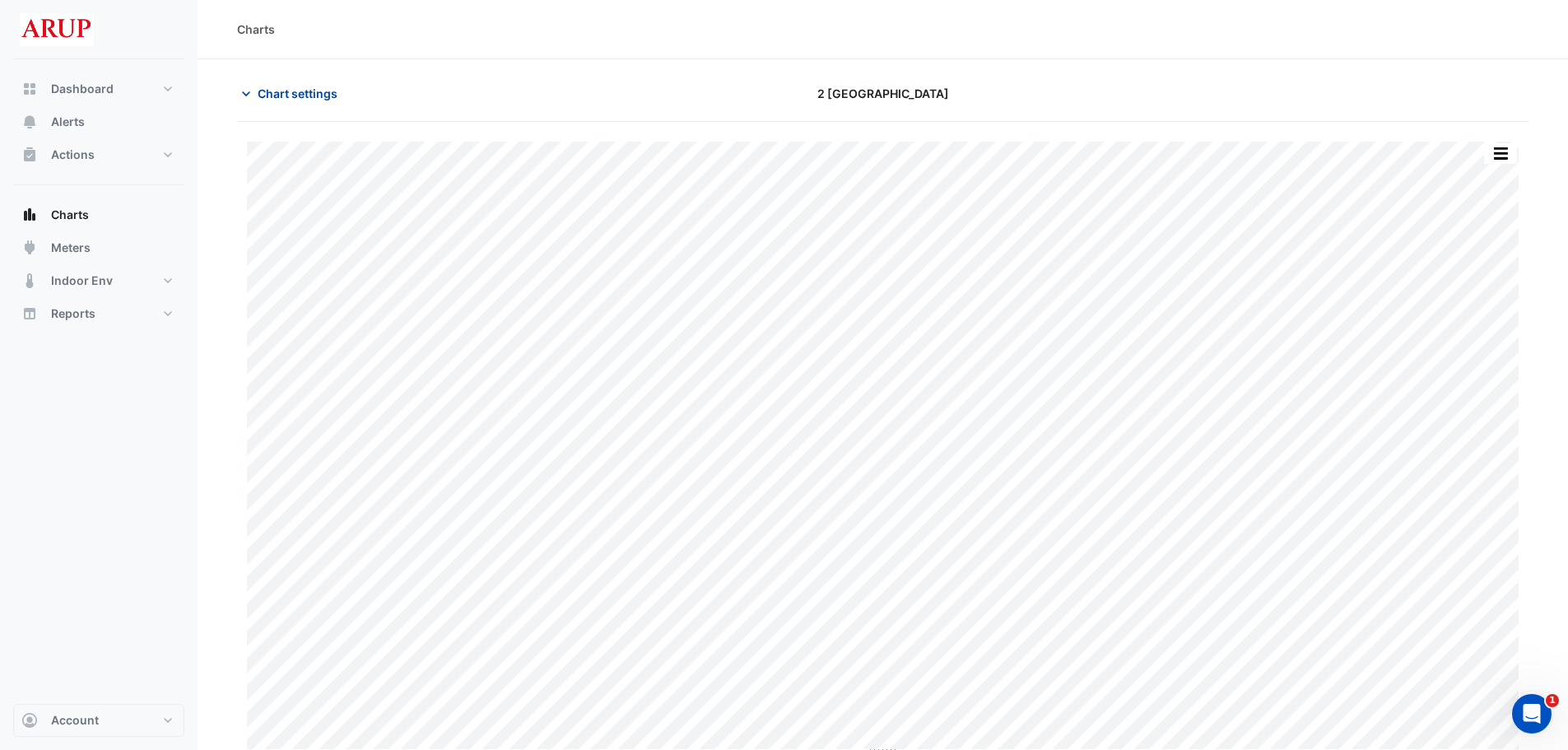
click at [247, 88] on icon "button" at bounding box center [246, 94] width 17 height 17
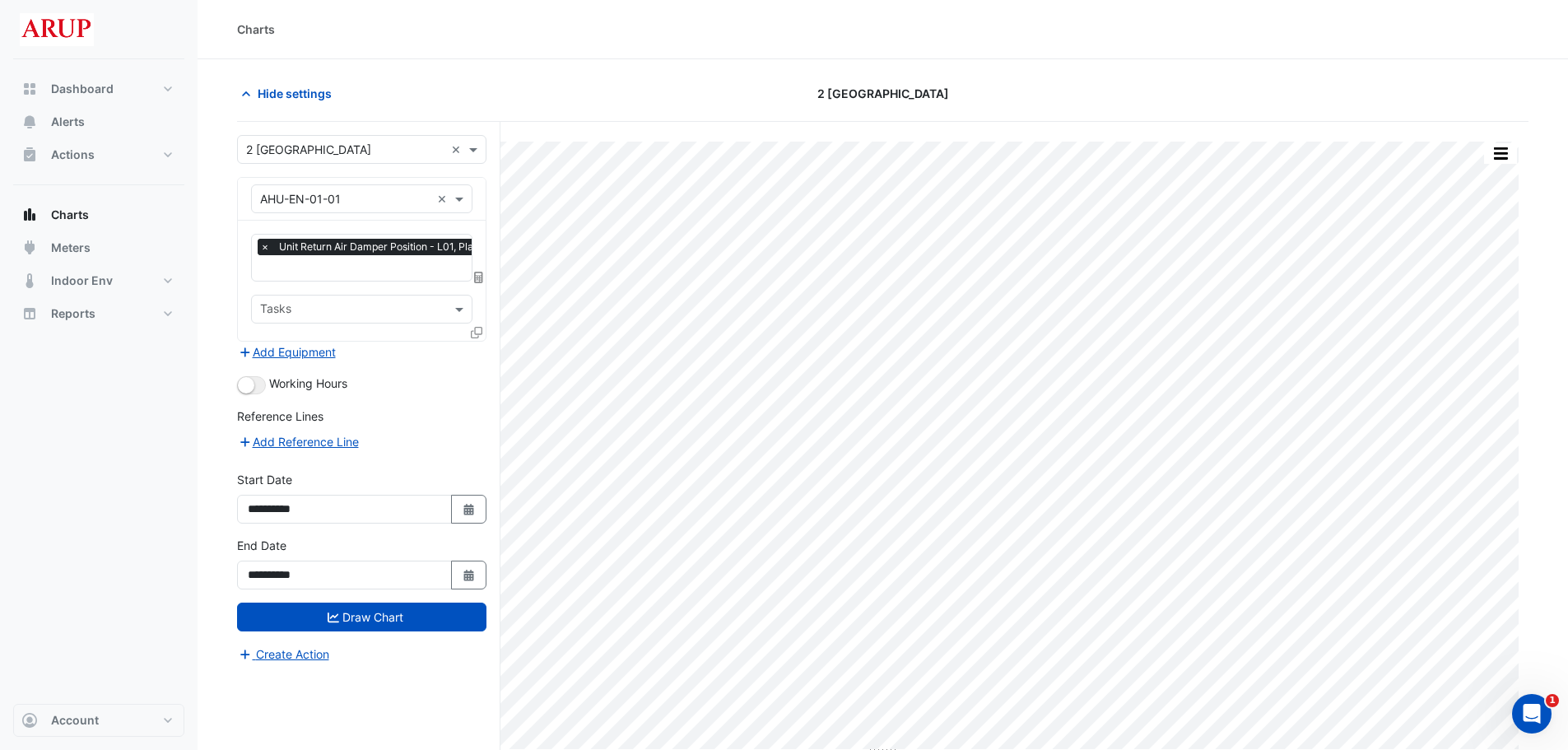
click at [262, 246] on span "×" at bounding box center [265, 247] width 15 height 17
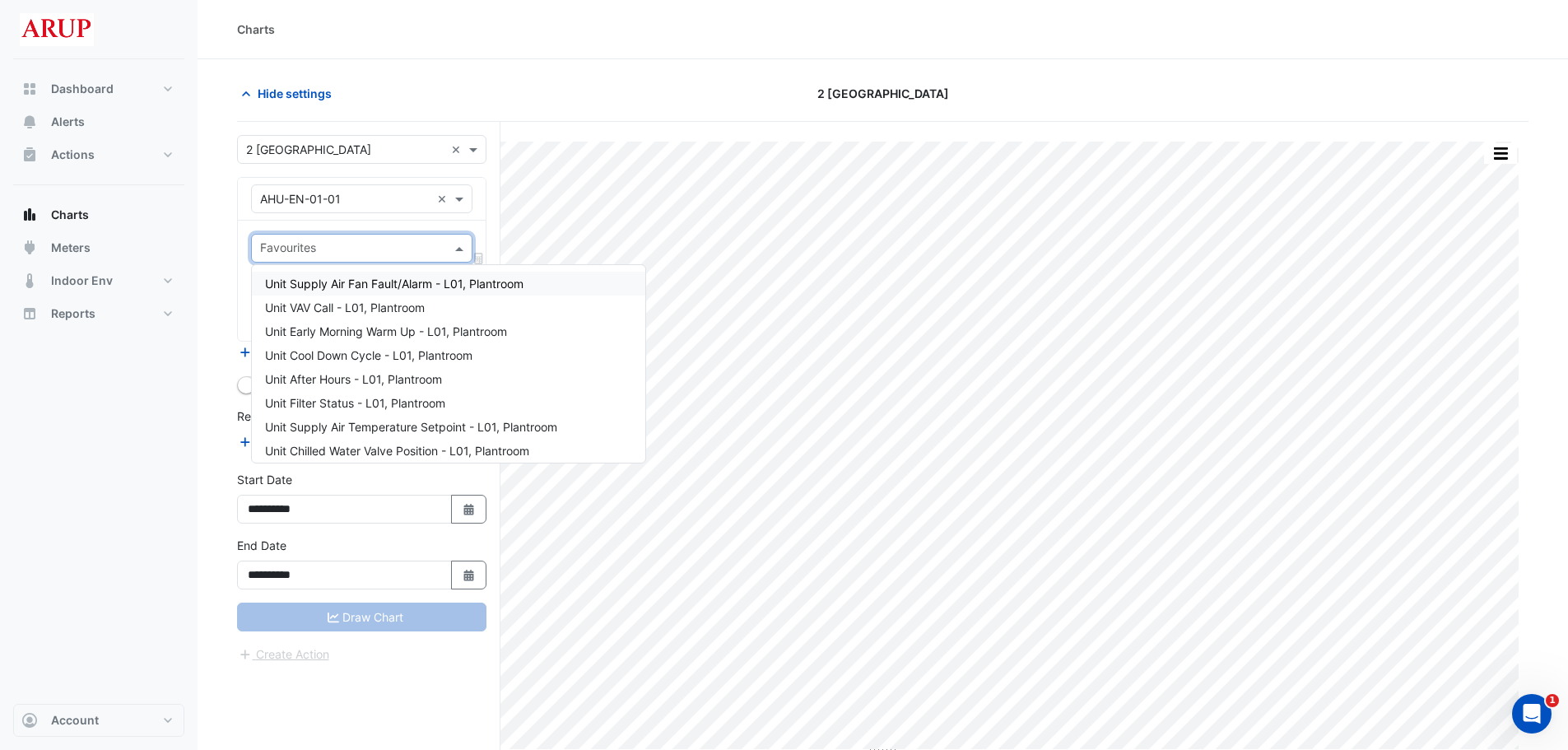
click at [458, 248] on span at bounding box center [462, 248] width 21 height 17
